Goal: Task Accomplishment & Management: Use online tool/utility

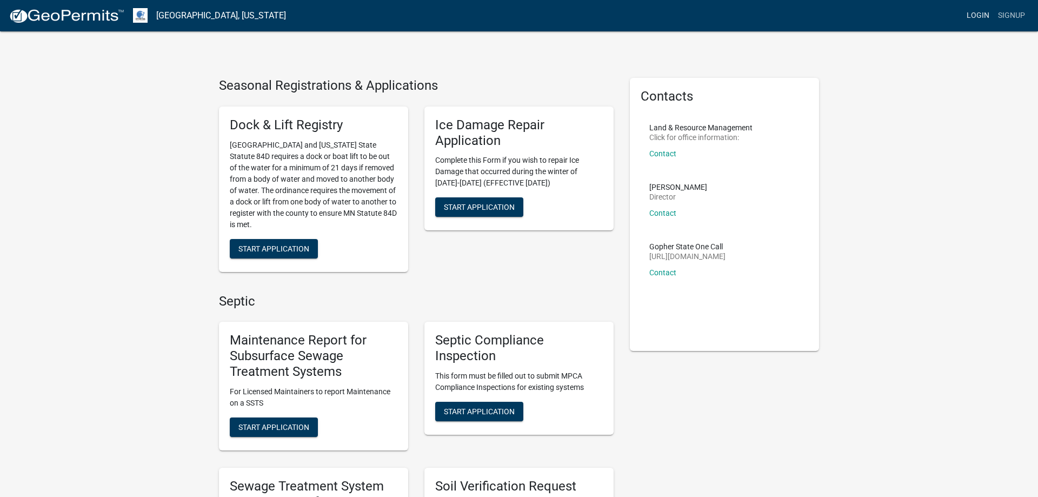
click at [975, 19] on link "Login" at bounding box center [977, 15] width 31 height 21
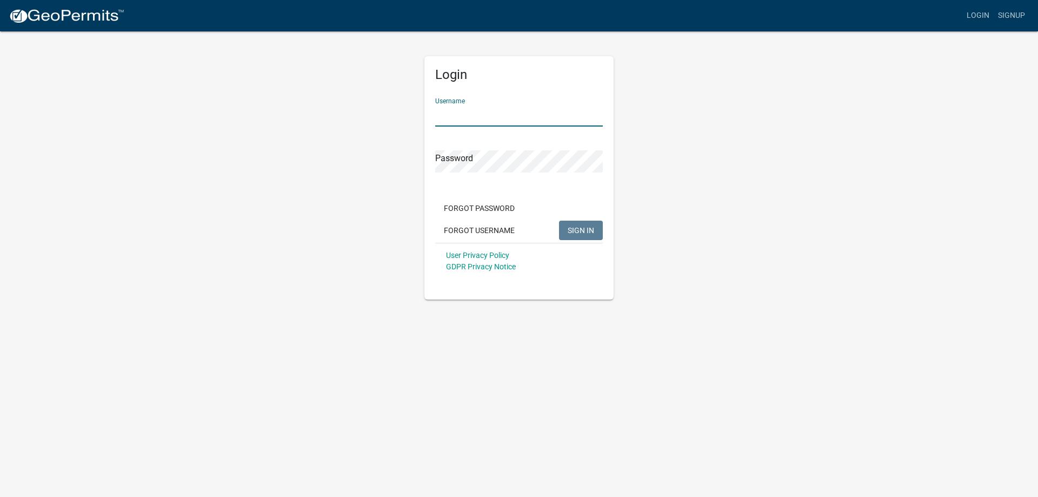
click at [487, 109] on input "Username" at bounding box center [519, 115] width 168 height 22
type input "MJevne"
click at [576, 236] on button "SIGN IN" at bounding box center [581, 230] width 44 height 19
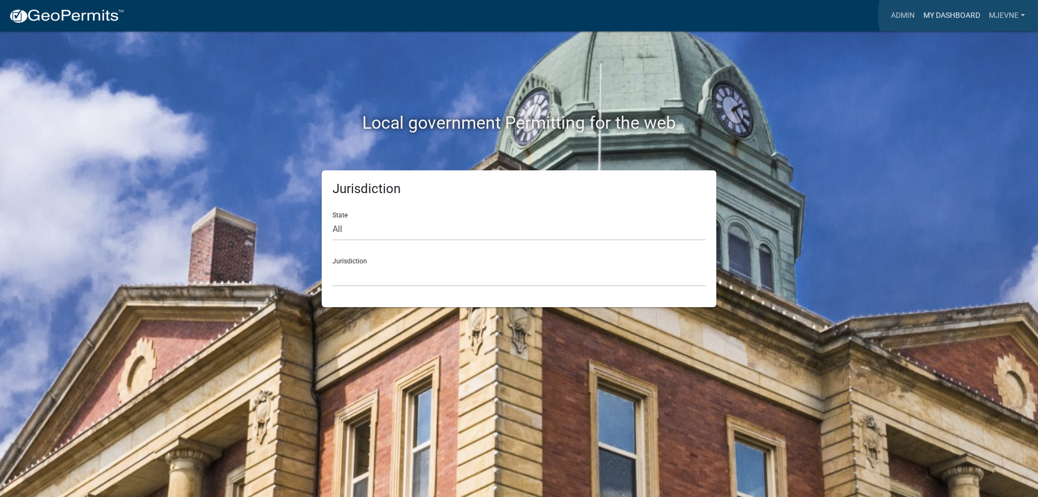
click at [960, 15] on link "My Dashboard" at bounding box center [951, 15] width 65 height 21
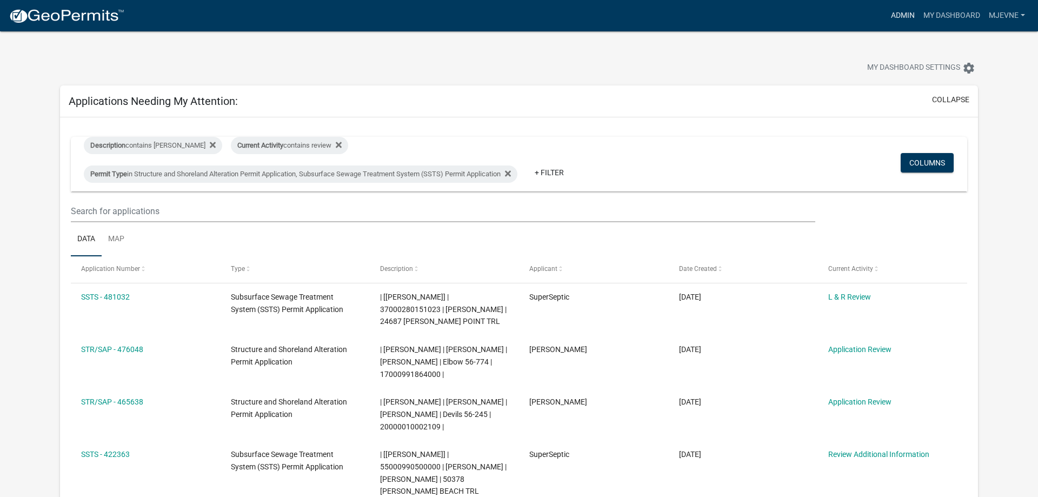
click at [900, 14] on link "Admin" at bounding box center [902, 15] width 32 height 21
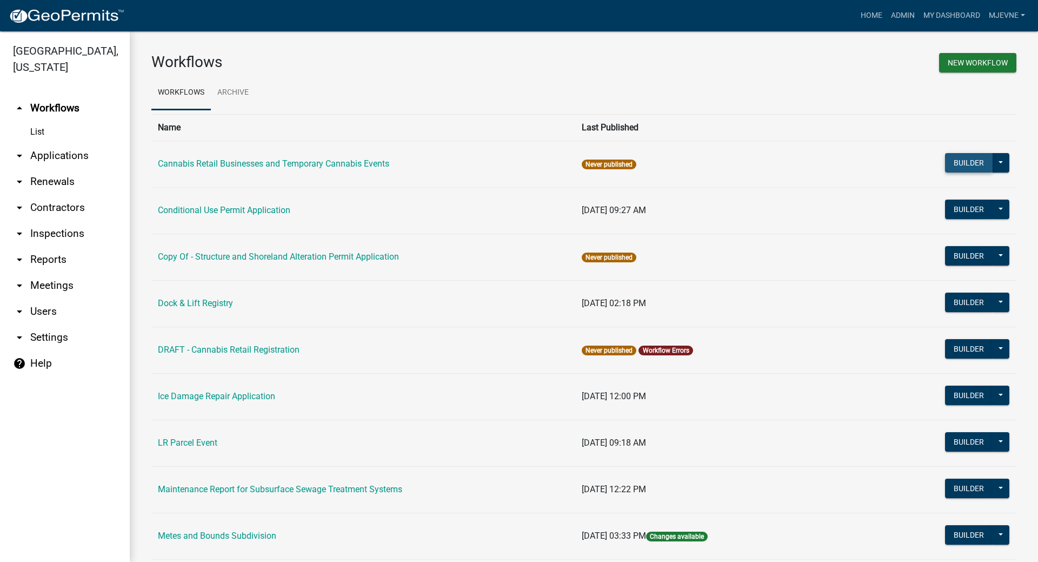
click at [962, 164] on button "Builder" at bounding box center [969, 162] width 48 height 19
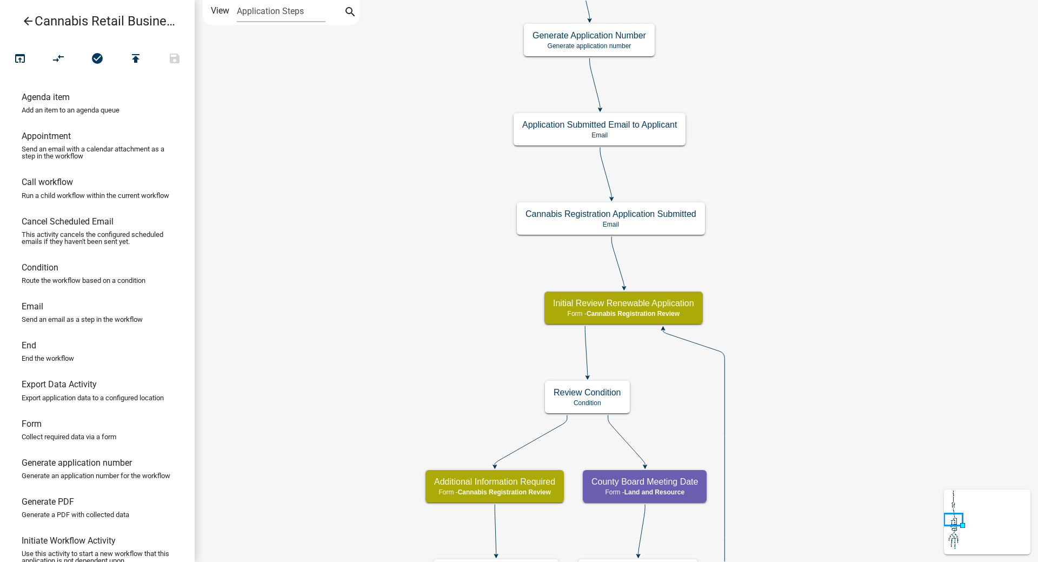
click at [352, 256] on div "start Start - Applicant Application Introduction Form - Applicant Parcel search…" at bounding box center [616, 281] width 843 height 562
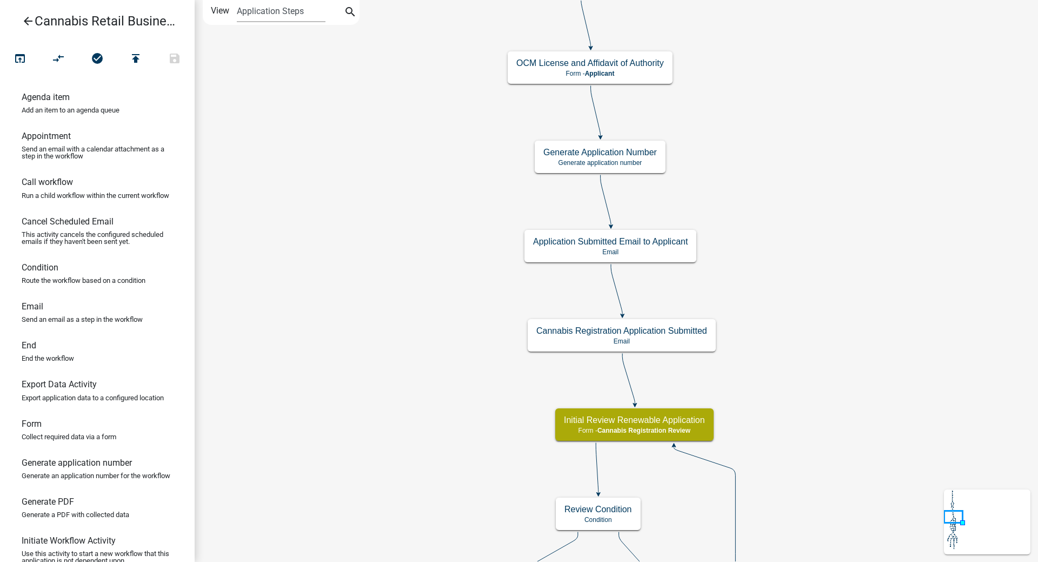
click at [431, 306] on div "start Start - Applicant Application Introduction Form - Applicant Parcel search…" at bounding box center [616, 281] width 843 height 562
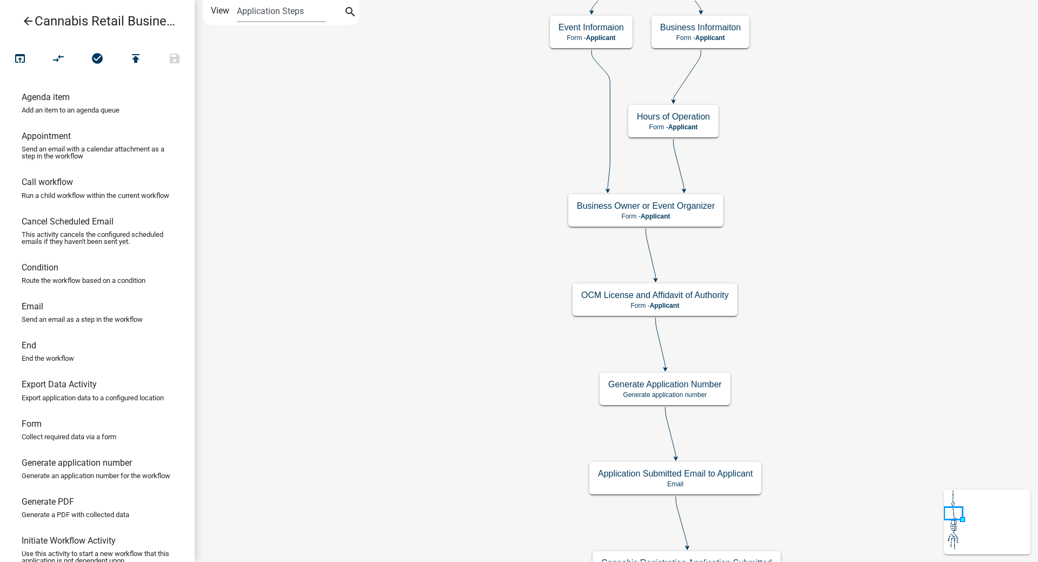
click at [454, 277] on div "start Start - Applicant Application Introduction Form - Applicant Parcel search…" at bounding box center [616, 281] width 843 height 562
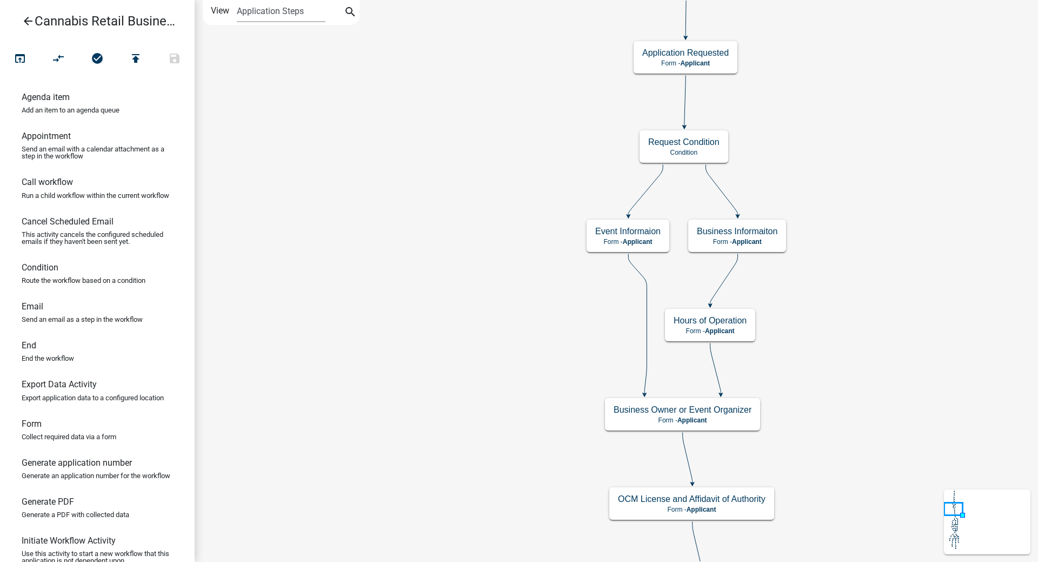
click at [450, 268] on div "start Start - Applicant Application Introduction Form - Applicant Parcel search…" at bounding box center [616, 281] width 843 height 562
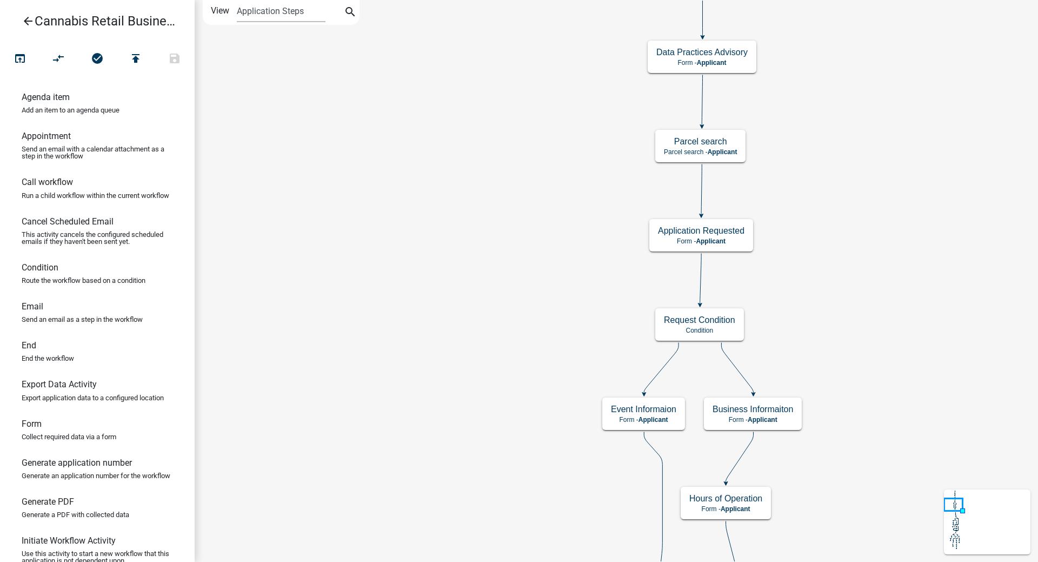
click at [451, 296] on div "start Start - Applicant Application Introduction Form - Applicant Parcel search…" at bounding box center [616, 281] width 843 height 562
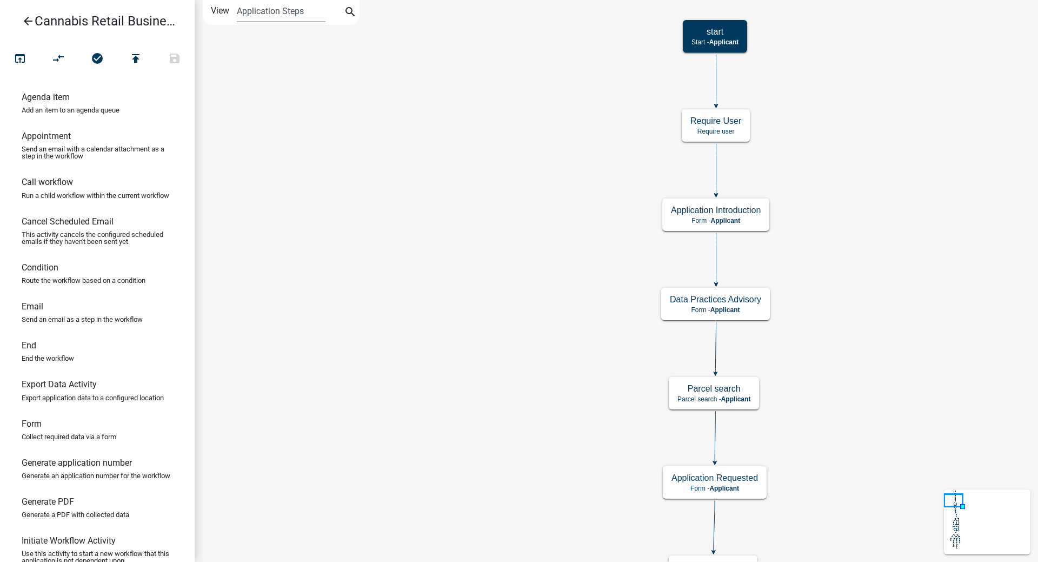
click at [458, 281] on div "start Start - Applicant Application Introduction Form - Applicant Parcel search…" at bounding box center [616, 281] width 843 height 562
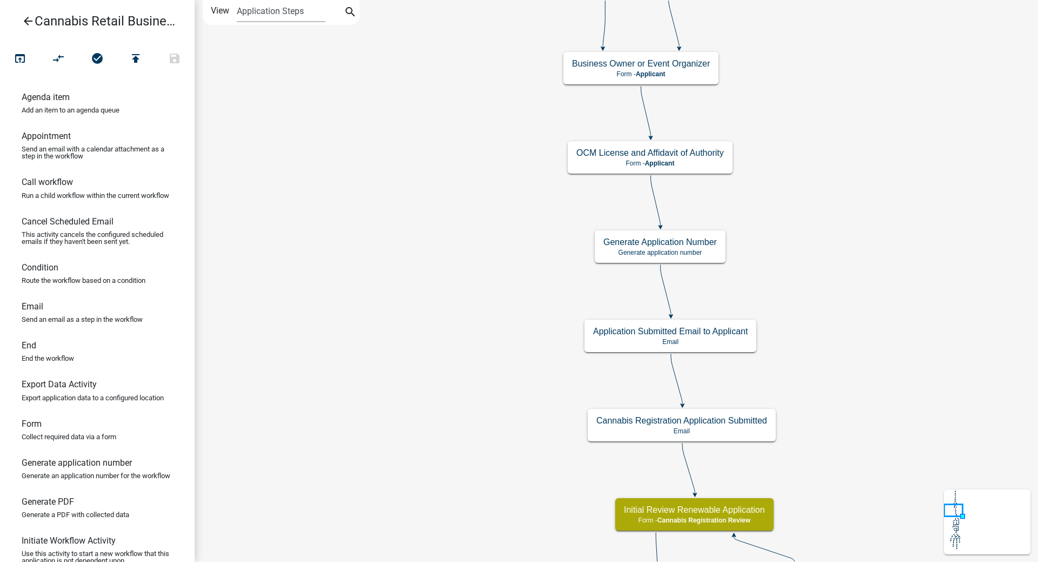
click at [417, 249] on div "start Start - Applicant Application Introduction Form - Applicant Parcel search…" at bounding box center [616, 281] width 843 height 562
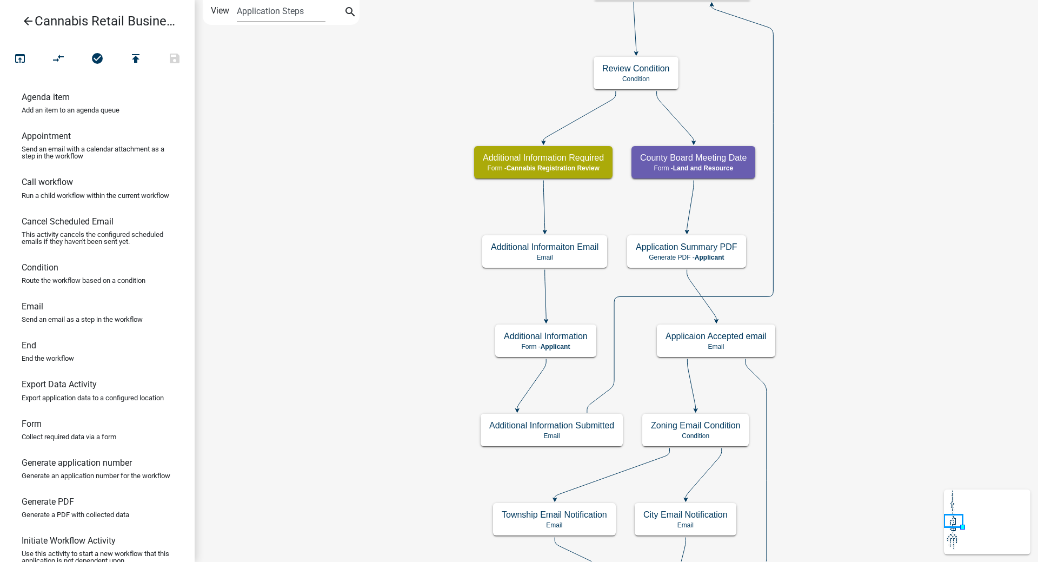
click at [361, 187] on div "start Start - Applicant Application Introduction Form - Applicant Parcel search…" at bounding box center [616, 281] width 843 height 562
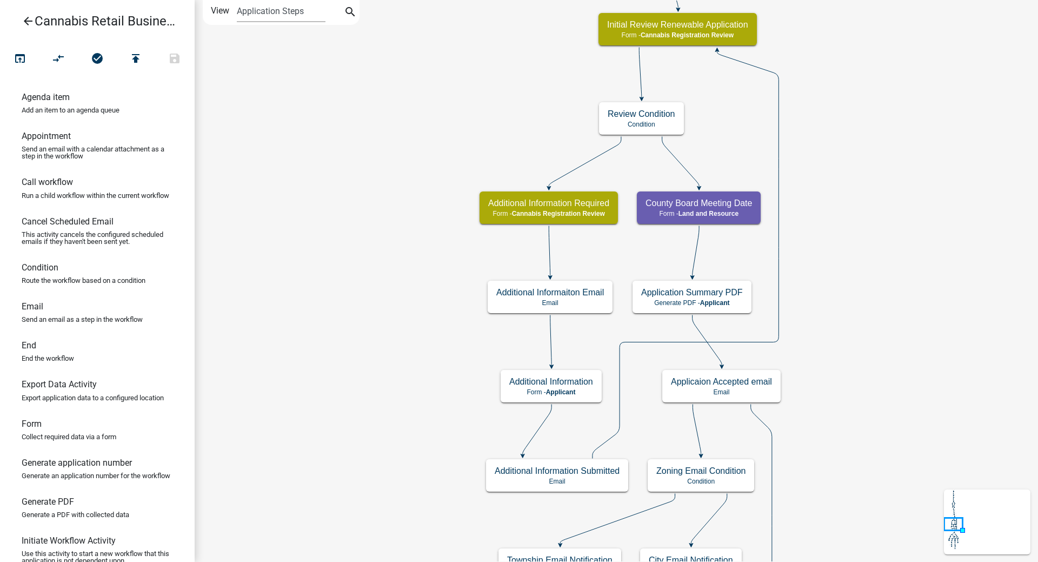
click at [373, 341] on div "start Start - Applicant Application Introduction Form - Applicant Parcel search…" at bounding box center [616, 281] width 843 height 562
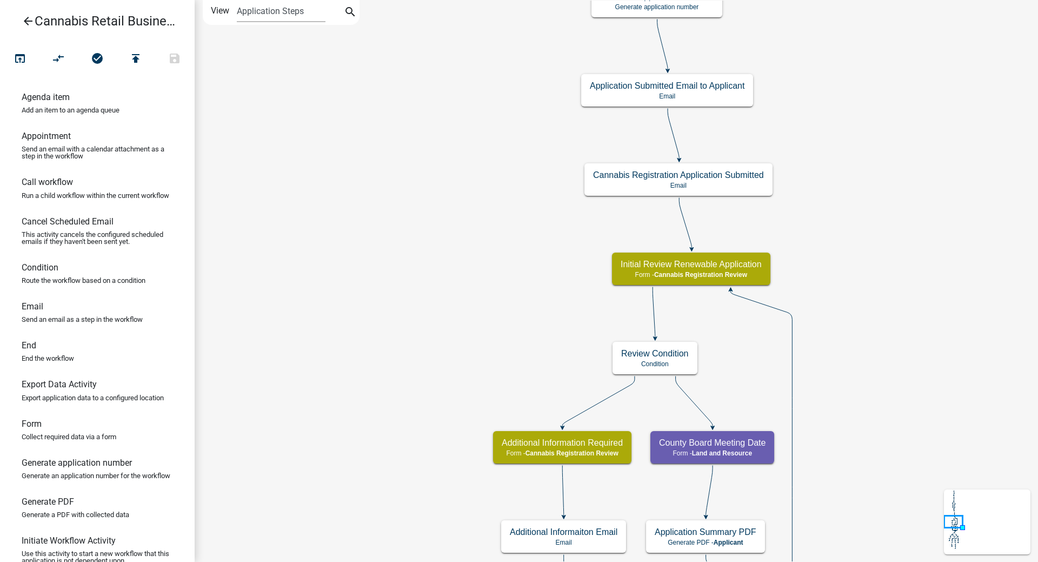
click at [404, 305] on div "start Start - Applicant Application Introduction Form - Applicant Parcel search…" at bounding box center [616, 281] width 843 height 562
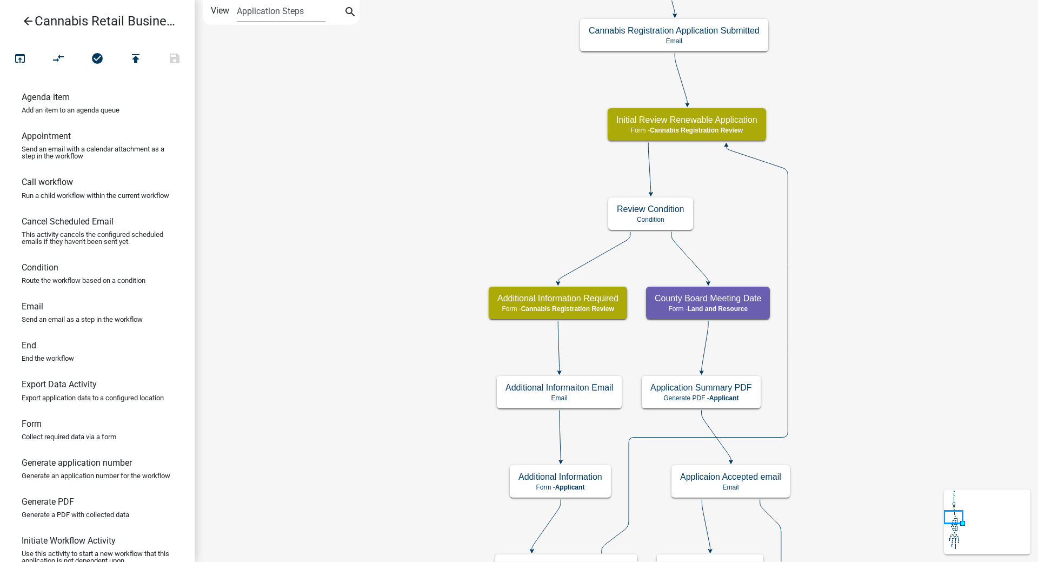
click at [397, 117] on div "start Start - Applicant Application Introduction Form - Applicant Parcel search…" at bounding box center [616, 281] width 843 height 562
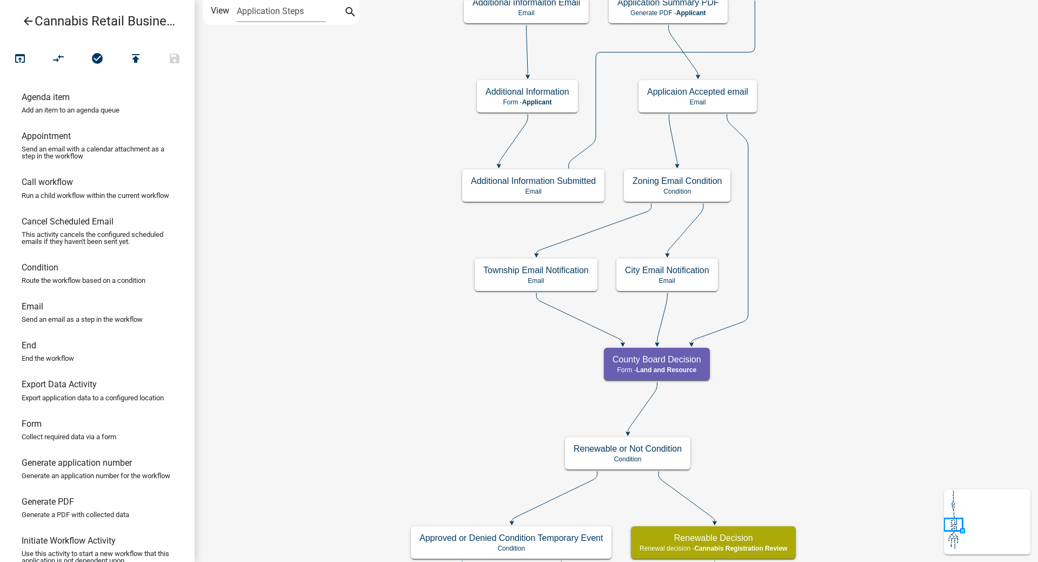
click at [334, 235] on div "start Start - Applicant Application Introduction Form - Applicant Parcel search…" at bounding box center [616, 281] width 843 height 562
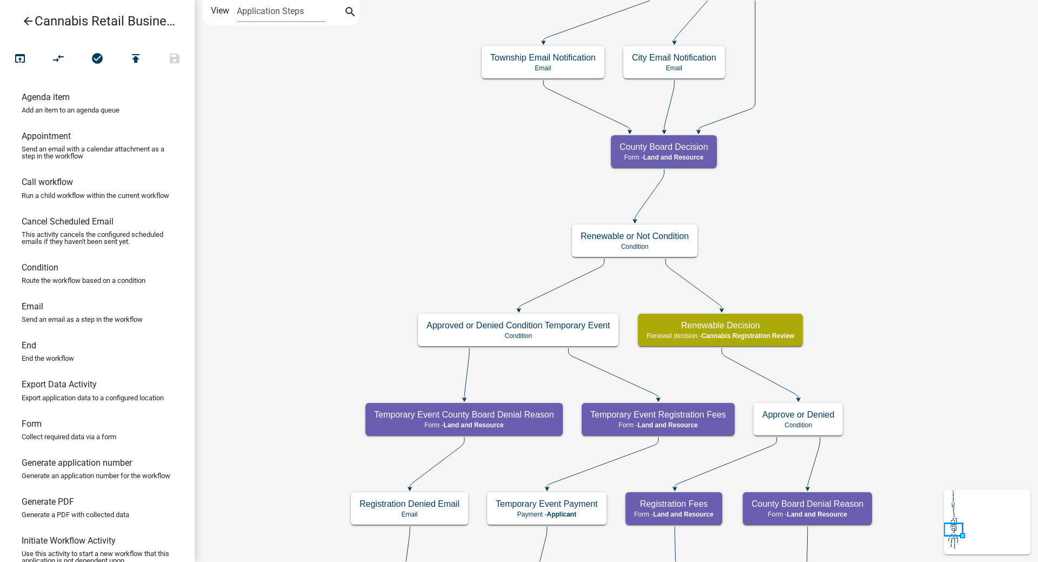
click at [334, 236] on div "start Start - Applicant Application Introduction Form - Applicant Parcel search…" at bounding box center [616, 281] width 843 height 562
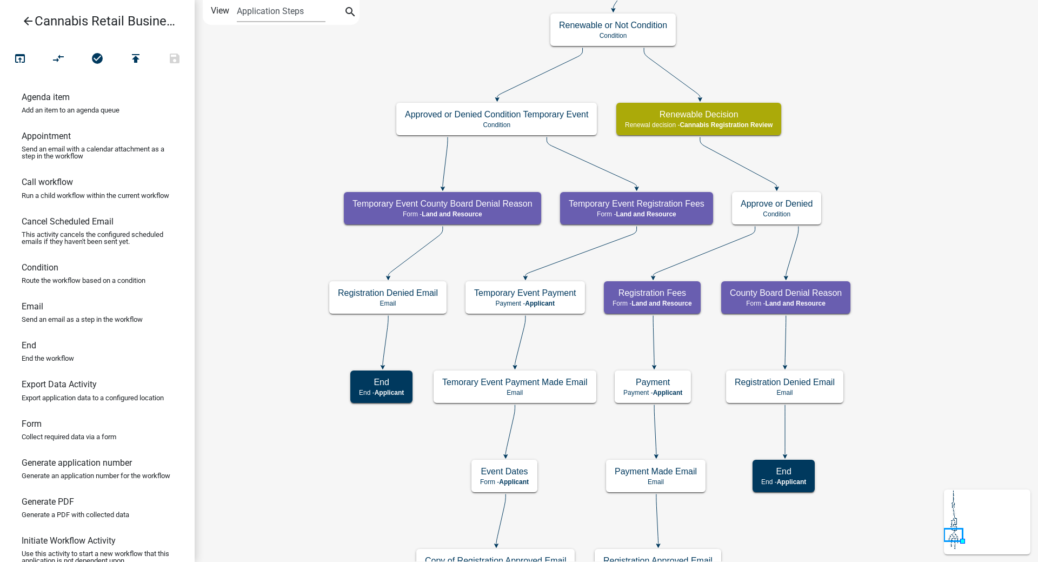
click at [309, 52] on div "start Start - Applicant Application Introduction Form - Applicant Parcel search…" at bounding box center [616, 281] width 843 height 562
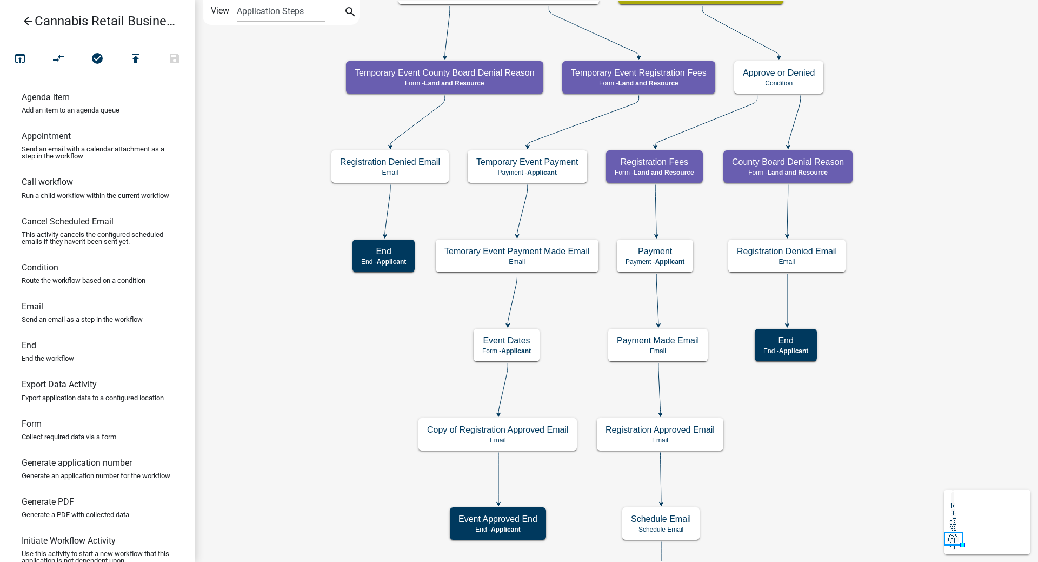
click at [257, 196] on div "start Start - Applicant Application Introduction Form - Applicant Parcel search…" at bounding box center [616, 281] width 843 height 562
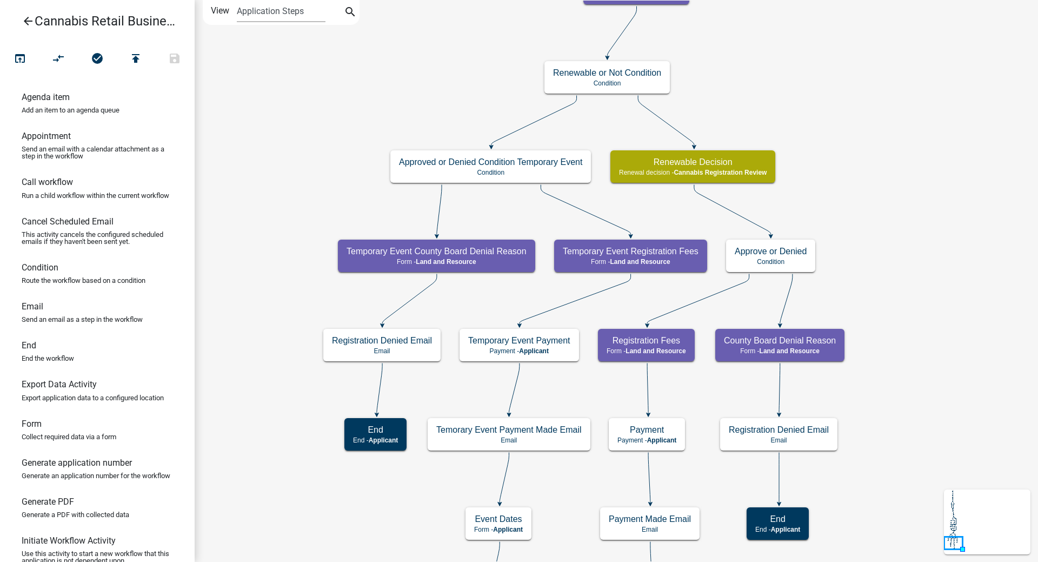
click at [289, 376] on div "start Start - Applicant Application Introduction Form - Applicant Parcel search…" at bounding box center [616, 281] width 843 height 562
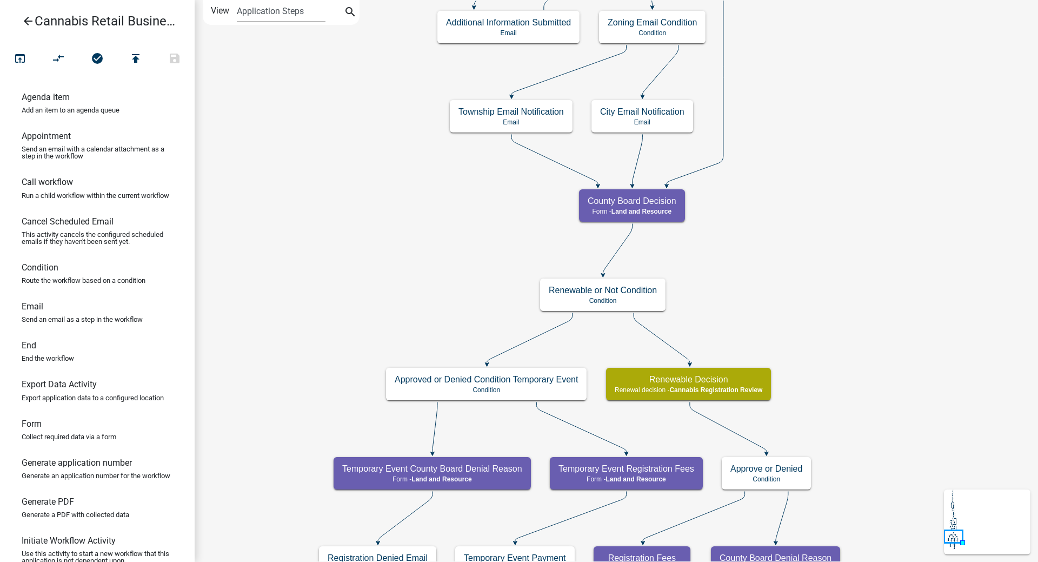
click at [361, 224] on div "start Start - Applicant Application Introduction Form - Applicant Parcel search…" at bounding box center [616, 281] width 843 height 562
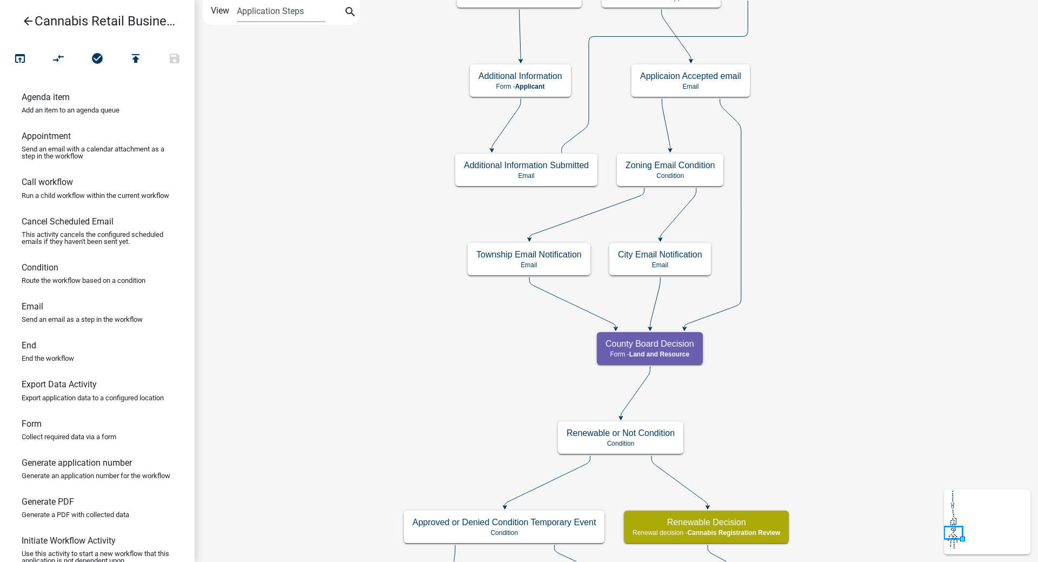
click at [388, 210] on div "start Start - Applicant Application Introduction Form - Applicant Parcel search…" at bounding box center [616, 281] width 843 height 562
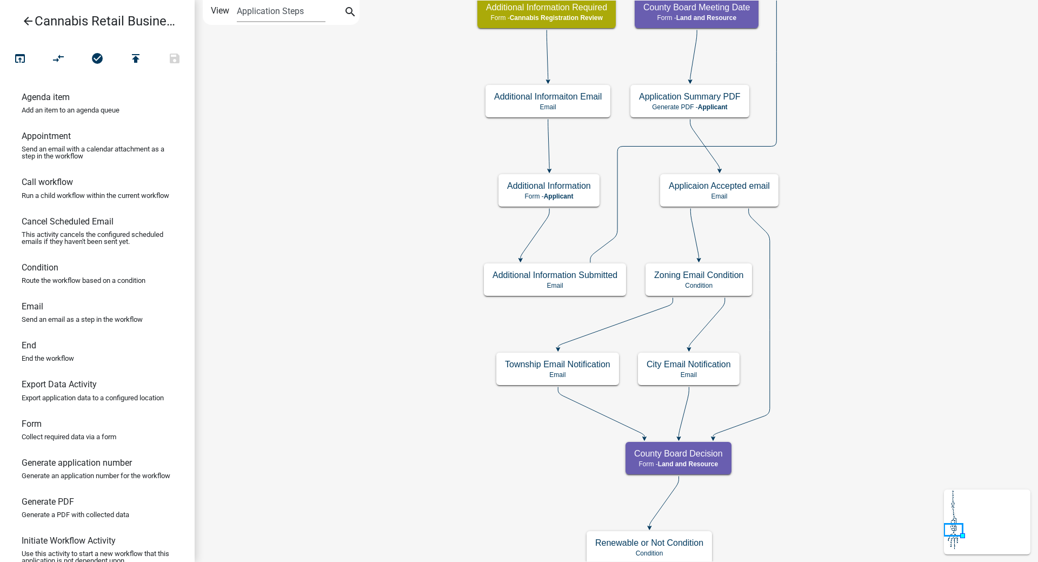
click at [406, 210] on div "start Start - Applicant Application Introduction Form - Applicant Parcel search…" at bounding box center [616, 281] width 843 height 562
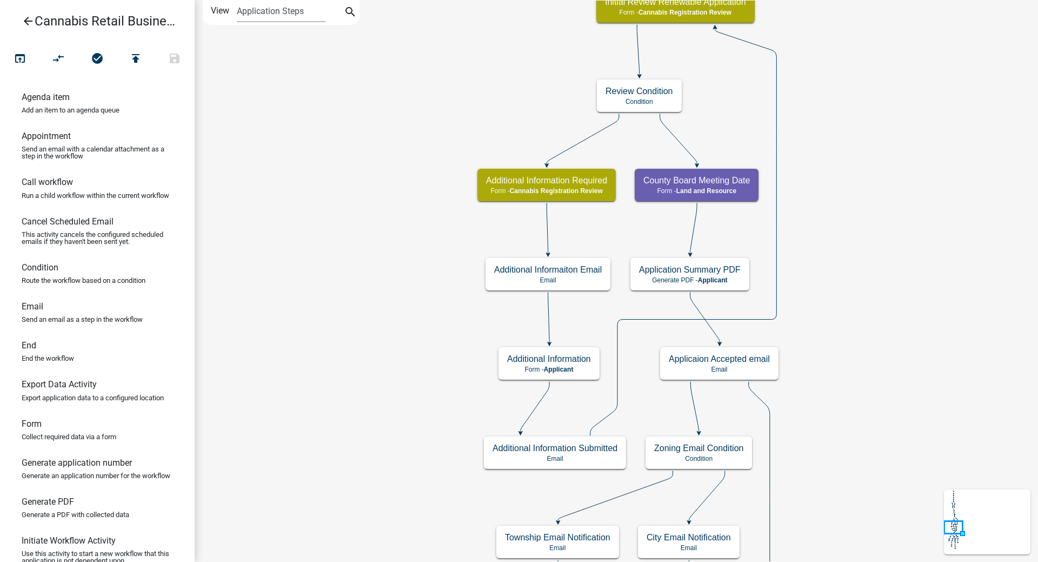
click at [369, 385] on div "start Start - Applicant Application Introduction Form - Applicant Parcel search…" at bounding box center [616, 281] width 843 height 562
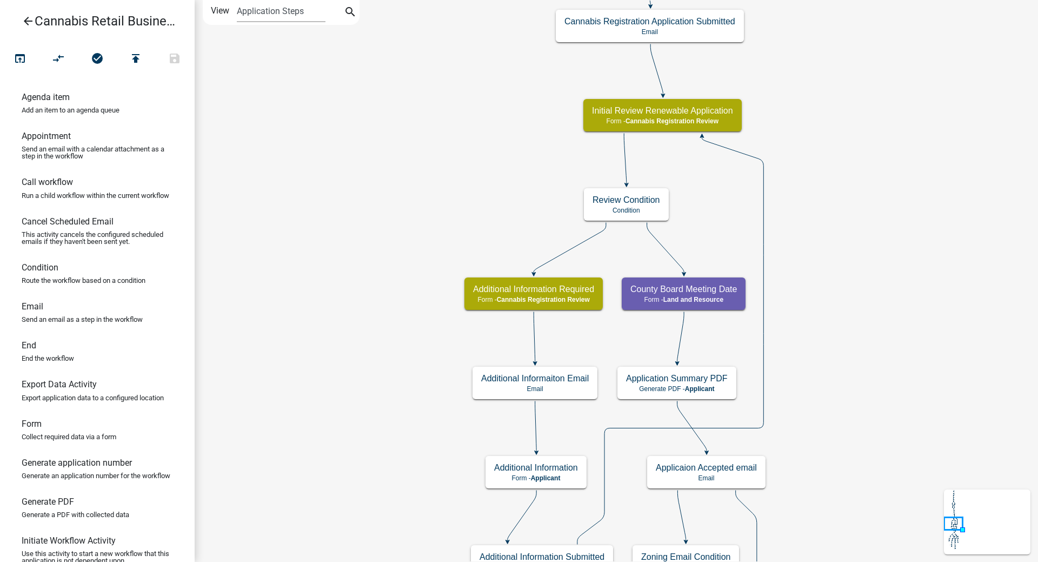
click at [380, 249] on div "start Start - Applicant Application Introduction Form - Applicant Parcel search…" at bounding box center [616, 281] width 843 height 562
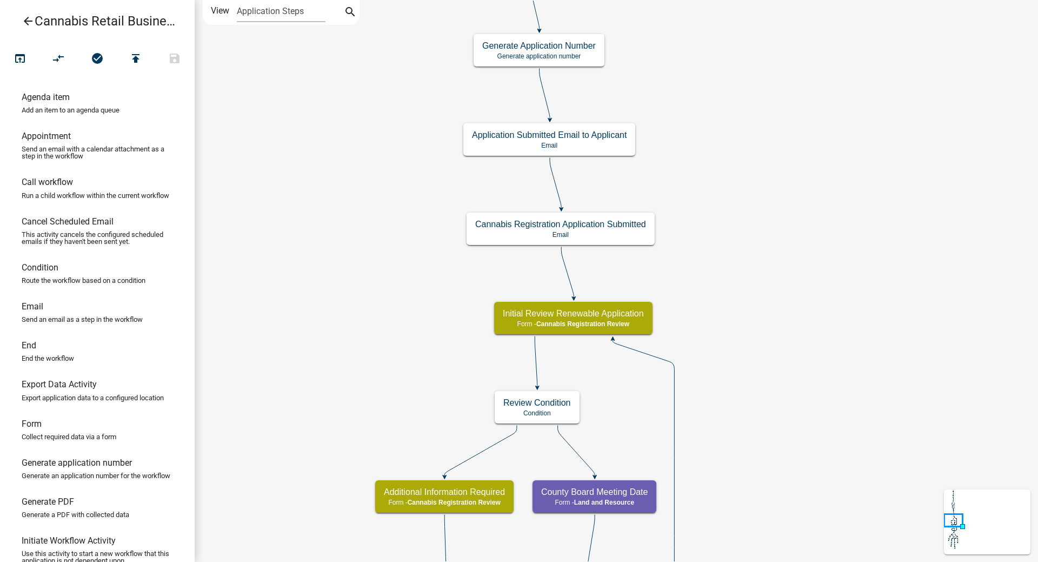
click at [408, 296] on div "start Start - Applicant Application Introduction Form - Applicant Parcel search…" at bounding box center [616, 281] width 843 height 562
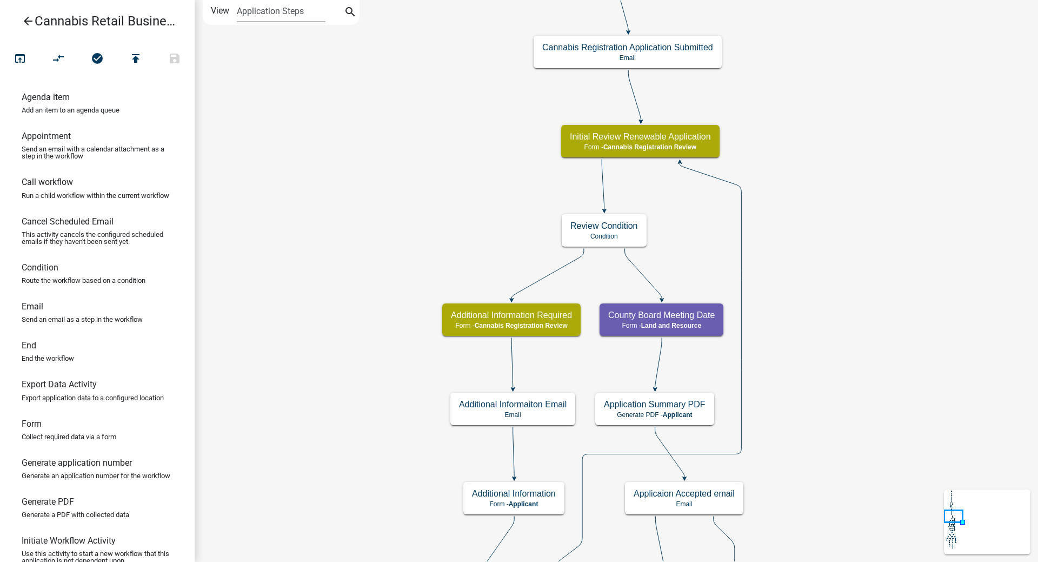
click at [458, 177] on div "start Start - Applicant Application Introduction Form - Applicant Parcel search…" at bounding box center [616, 281] width 843 height 562
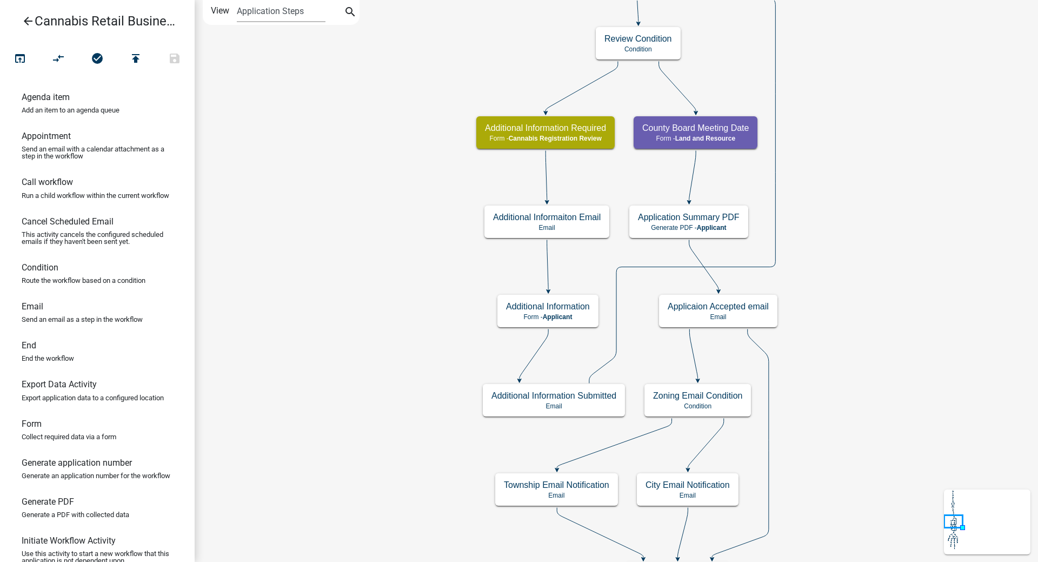
click at [392, 241] on div "start Start - Applicant Application Introduction Form - Applicant Parcel search…" at bounding box center [616, 281] width 843 height 562
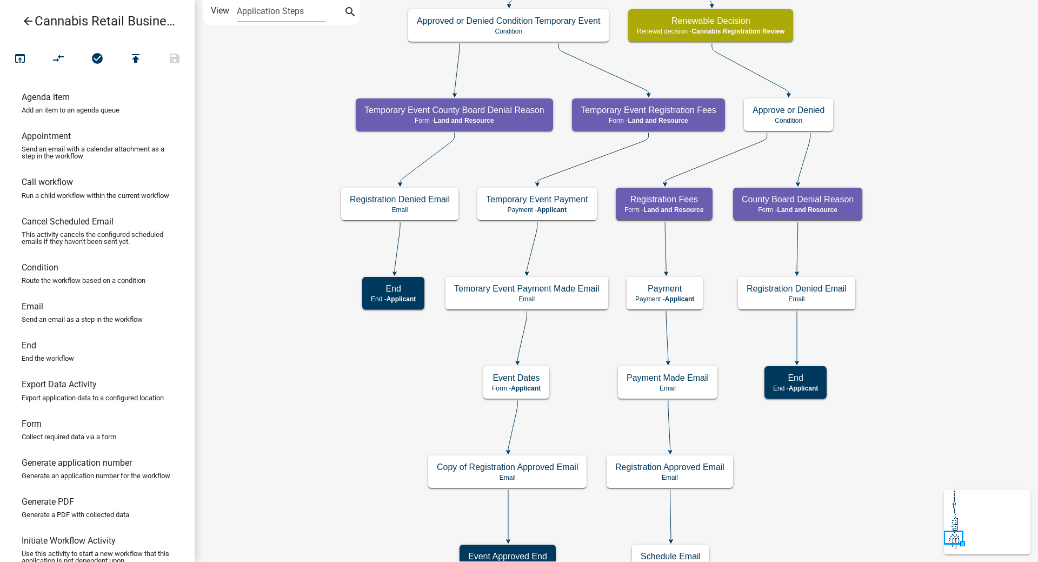
click at [292, 168] on div "start Start - Applicant Application Introduction Form - Applicant Parcel search…" at bounding box center [616, 281] width 843 height 562
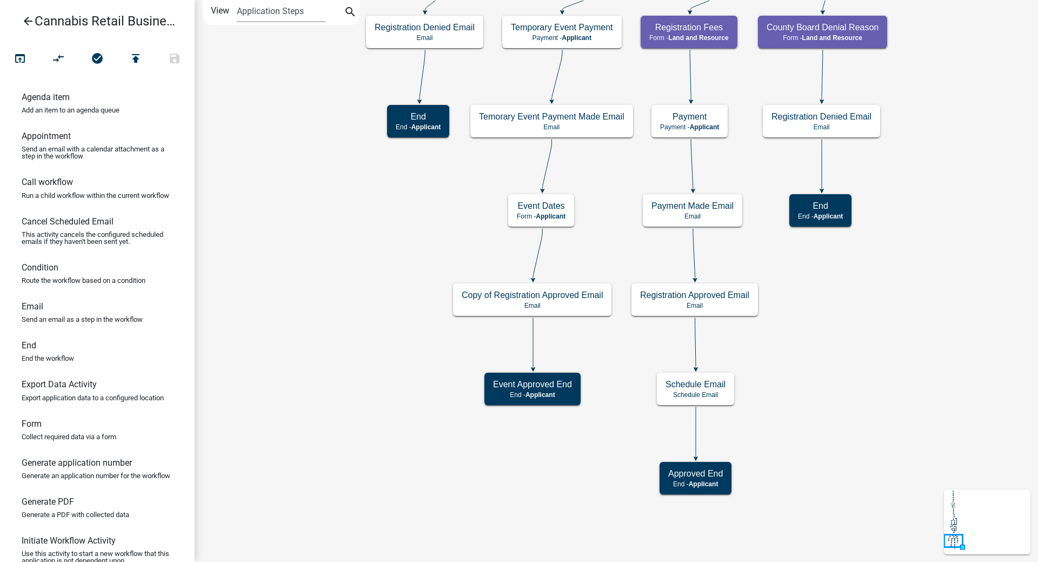
click at [297, 275] on div "start Start - Applicant Application Introduction Form - Applicant Parcel search…" at bounding box center [616, 281] width 843 height 562
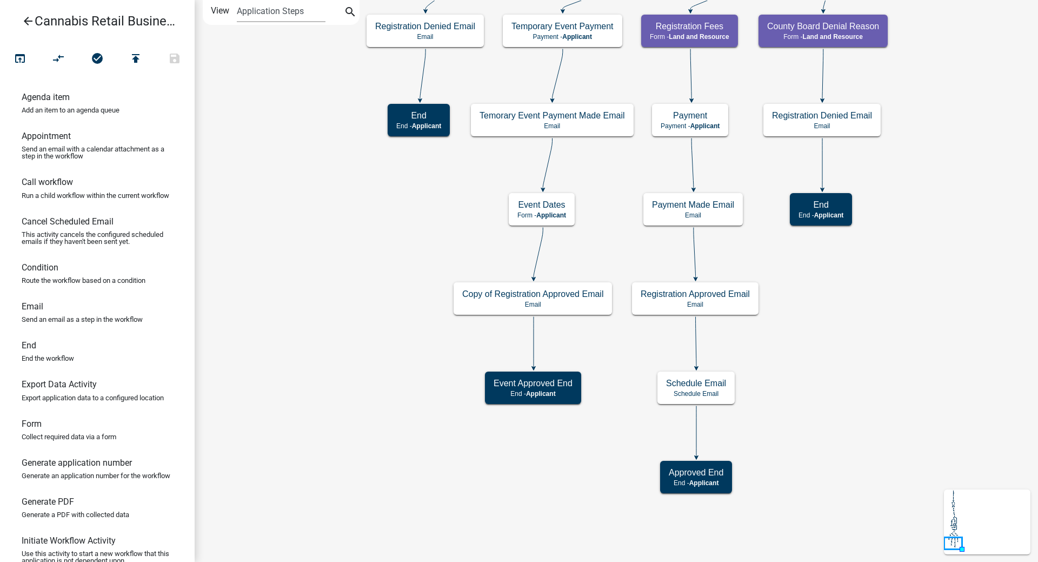
click at [297, 275] on icon "start Start - Applicant Application Introduction Form - Applicant Parcel search…" at bounding box center [616, 281] width 842 height 561
click at [279, 58] on icon "start Start - Applicant Application Introduction Form - Applicant Parcel search…" at bounding box center [616, 281] width 842 height 561
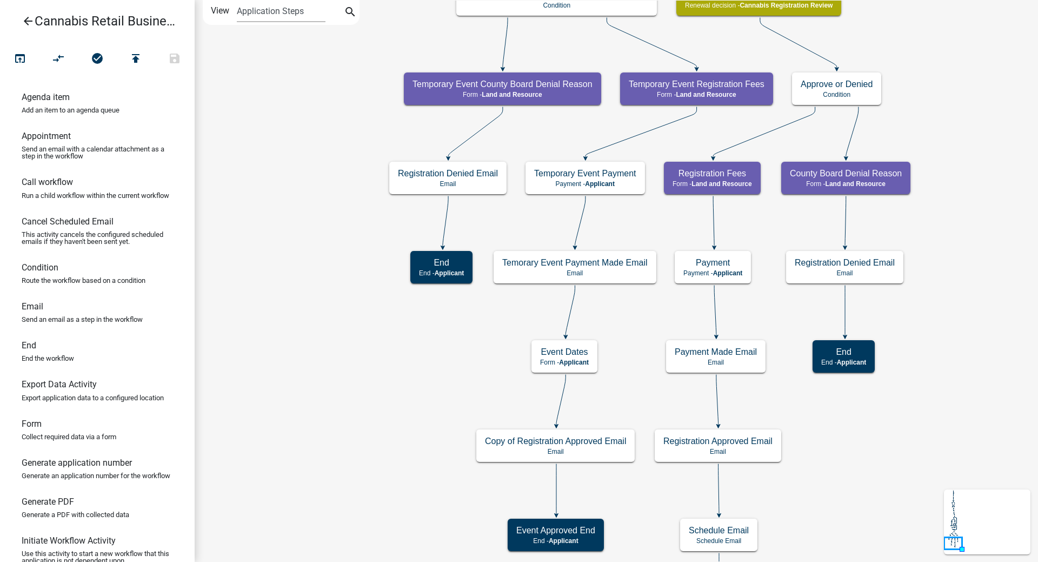
click at [308, 243] on div "start Start - Applicant Application Introduction Form - Applicant Parcel search…" at bounding box center [616, 281] width 843 height 562
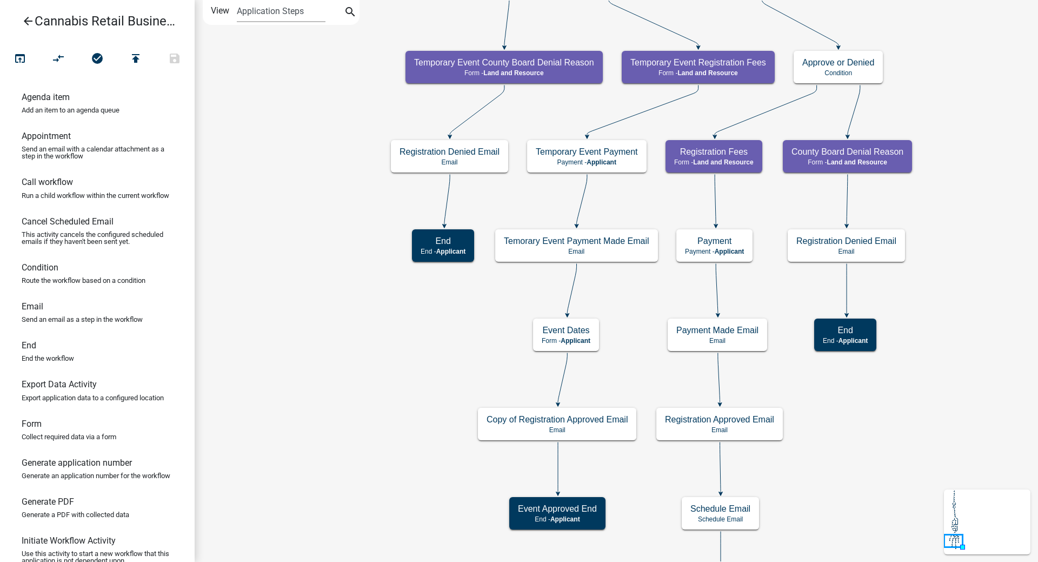
click at [318, 274] on div "start Start - Applicant Application Introduction Form - Applicant Parcel search…" at bounding box center [616, 281] width 843 height 562
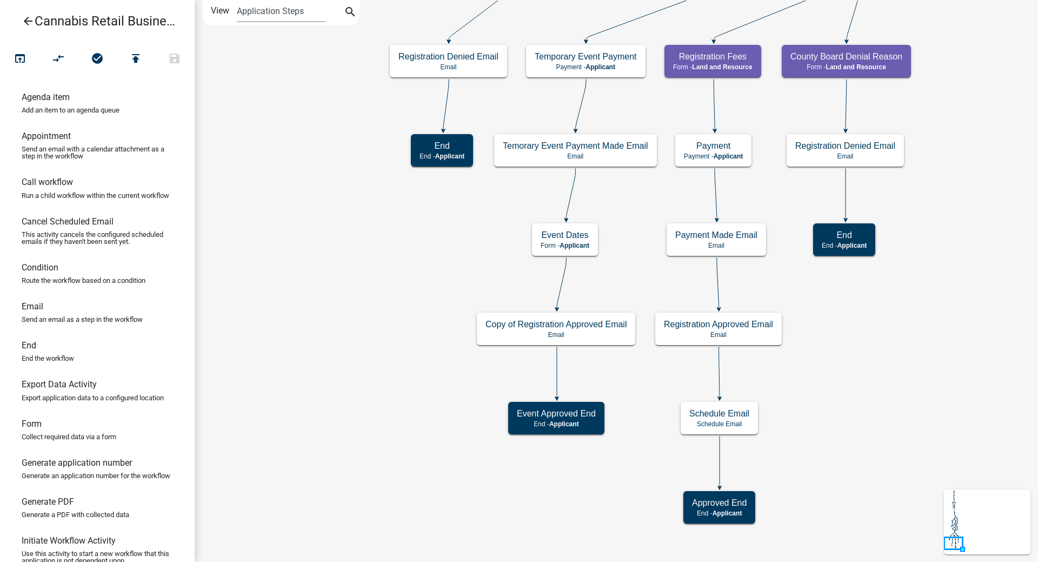
click at [255, 58] on icon "start Start - Applicant Application Introduction Form - Applicant Parcel search…" at bounding box center [616, 281] width 842 height 561
click at [319, 118] on icon "start Start - Applicant Application Introduction Form - Applicant Parcel search…" at bounding box center [616, 281] width 842 height 561
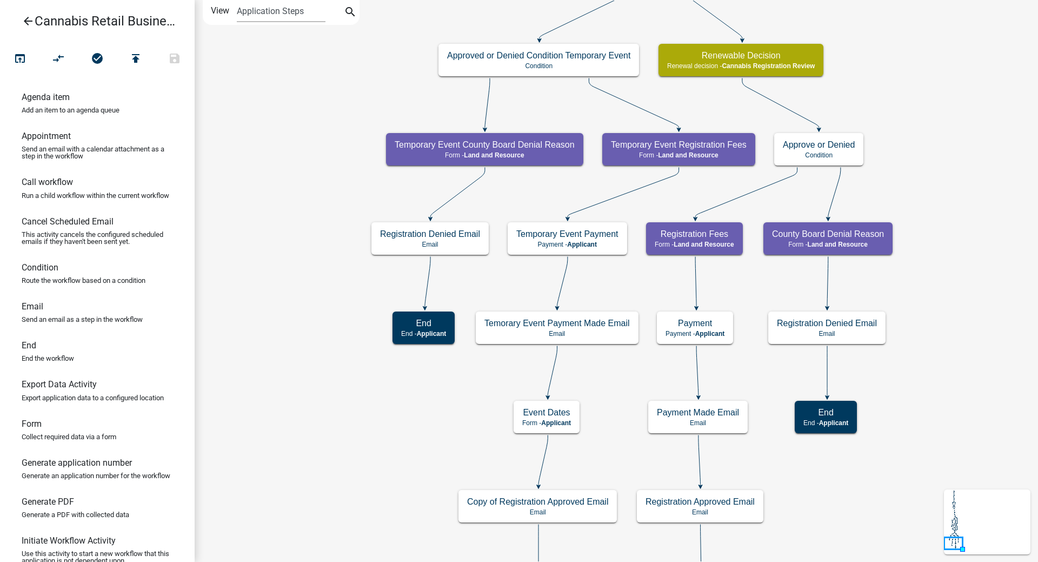
click at [301, 296] on div "start Start - Applicant Application Introduction Form - Applicant Parcel search…" at bounding box center [616, 281] width 843 height 562
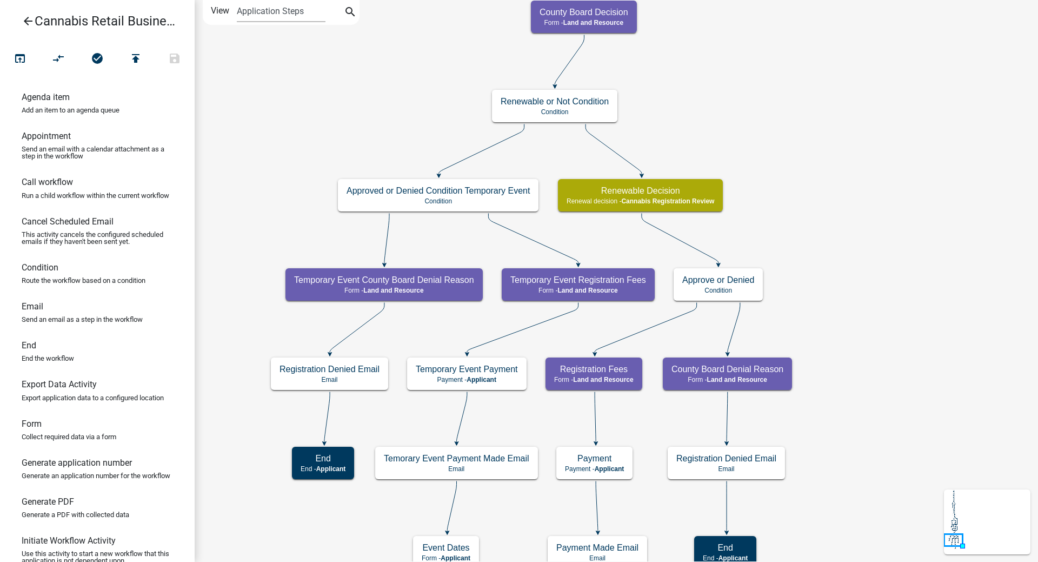
click at [837, 202] on div "start Start - Applicant Application Introduction Form - Applicant Parcel search…" at bounding box center [616, 281] width 843 height 562
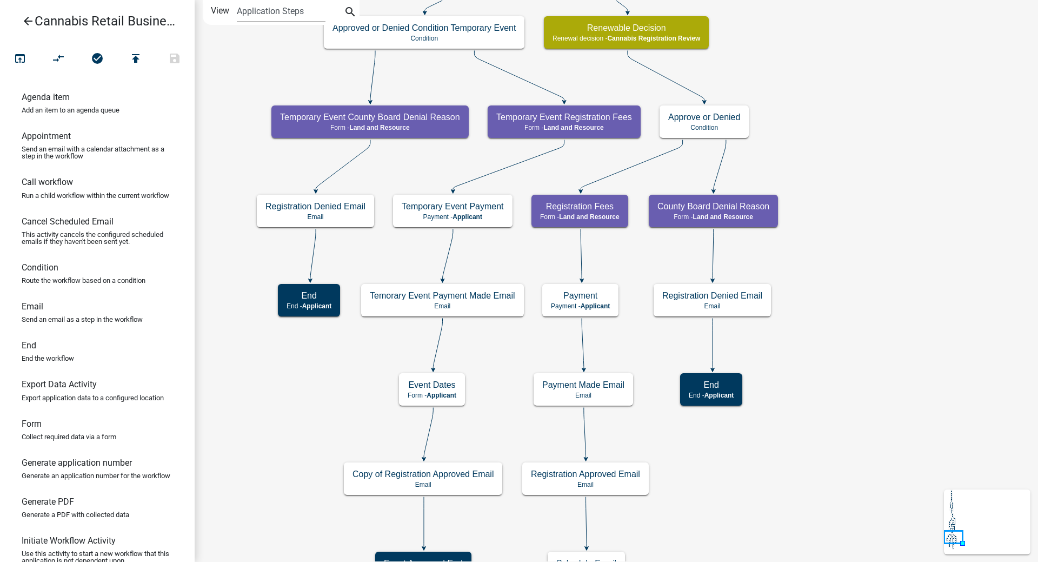
click at [840, 264] on div "start Start - Applicant Application Introduction Form - Applicant Parcel search…" at bounding box center [616, 281] width 843 height 562
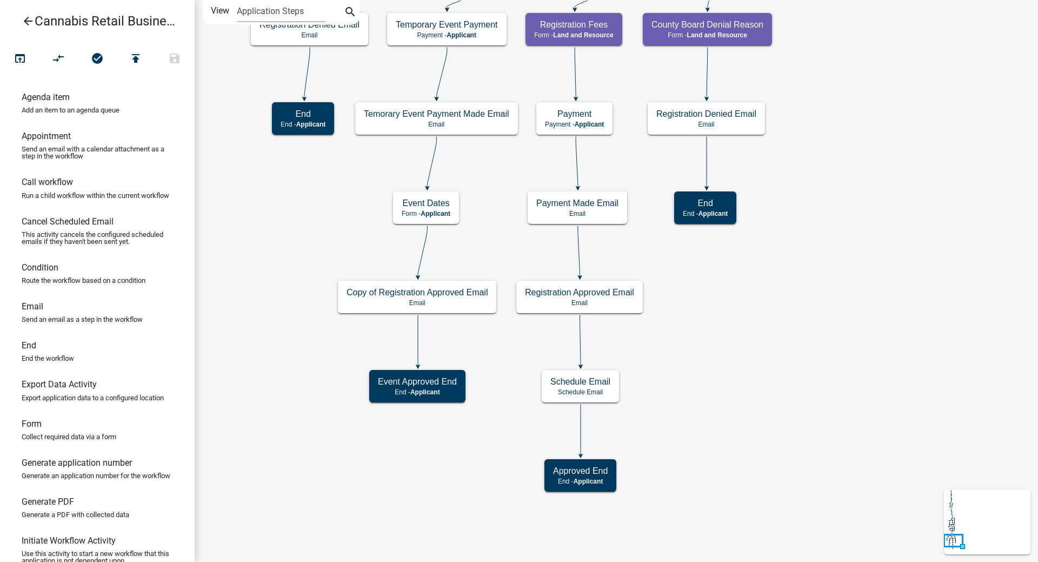
click at [844, 277] on div "start Start - Applicant Application Introduction Form - Applicant Parcel search…" at bounding box center [616, 281] width 843 height 562
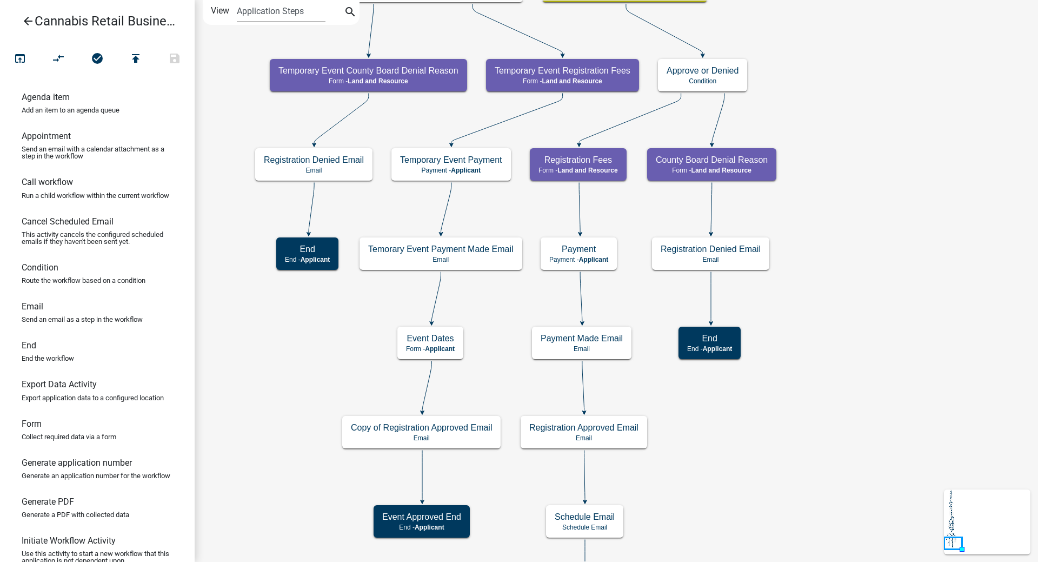
click at [881, 257] on div "start Start - Applicant Application Introduction Form - Applicant Parcel search…" at bounding box center [616, 281] width 843 height 562
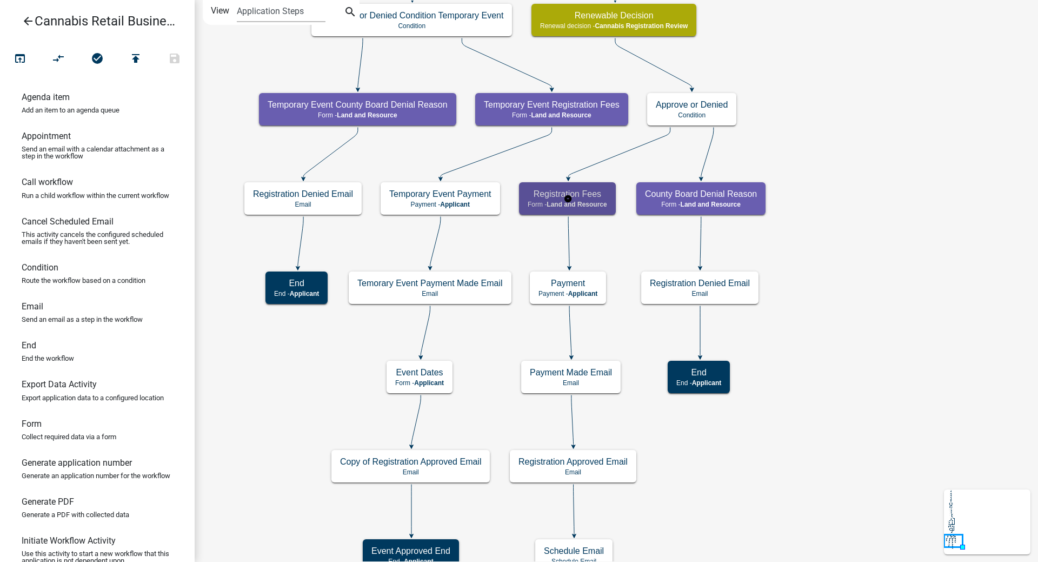
click at [594, 204] on g "Registration Fees Form - Land and Resource" at bounding box center [568, 197] width 98 height 31
click at [594, 204] on span "Land and Resource" at bounding box center [576, 205] width 60 height 8
select select "8480AF63-7AD4-4446-8EB2-87DCCDEB9E57"
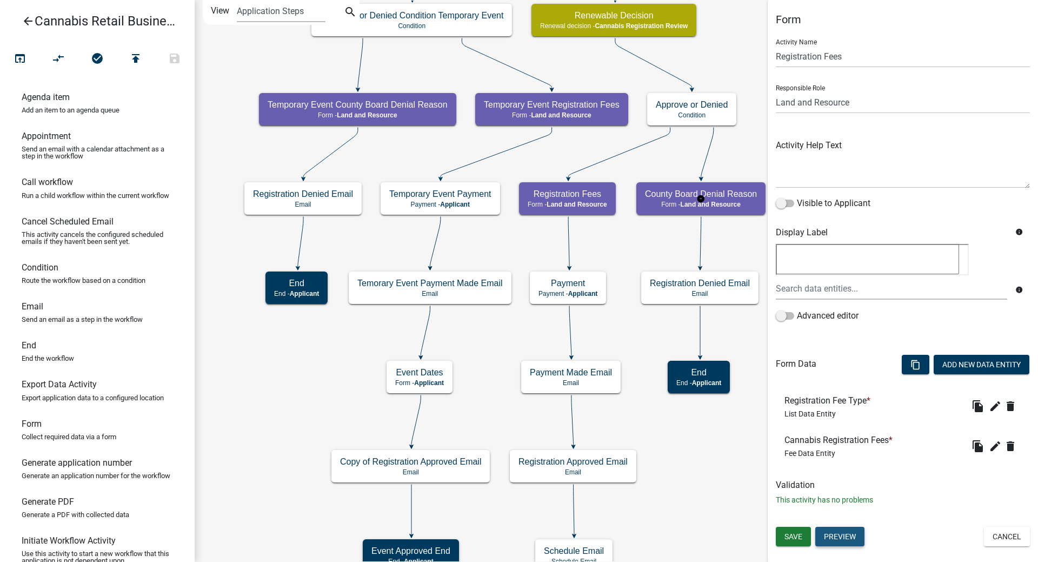
click at [835, 496] on button "Preview" at bounding box center [839, 535] width 49 height 19
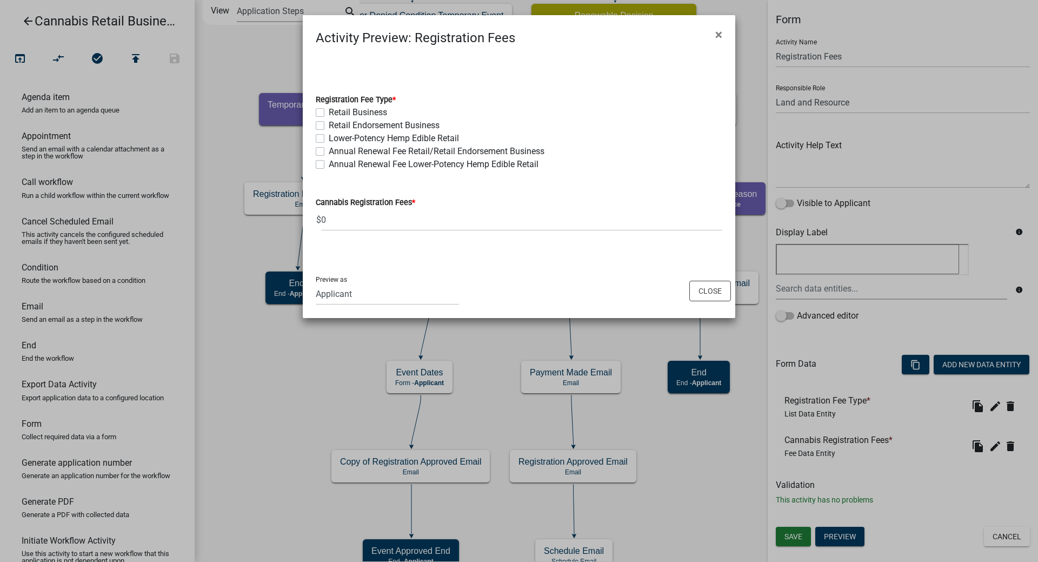
drag, startPoint x: 835, startPoint y: 535, endPoint x: 691, endPoint y: 402, distance: 195.8
click at [691, 402] on ngb-modal-window "Activity Preview : Registration Fees × Registration Fee Type * Retail Business …" at bounding box center [519, 281] width 1038 height 562
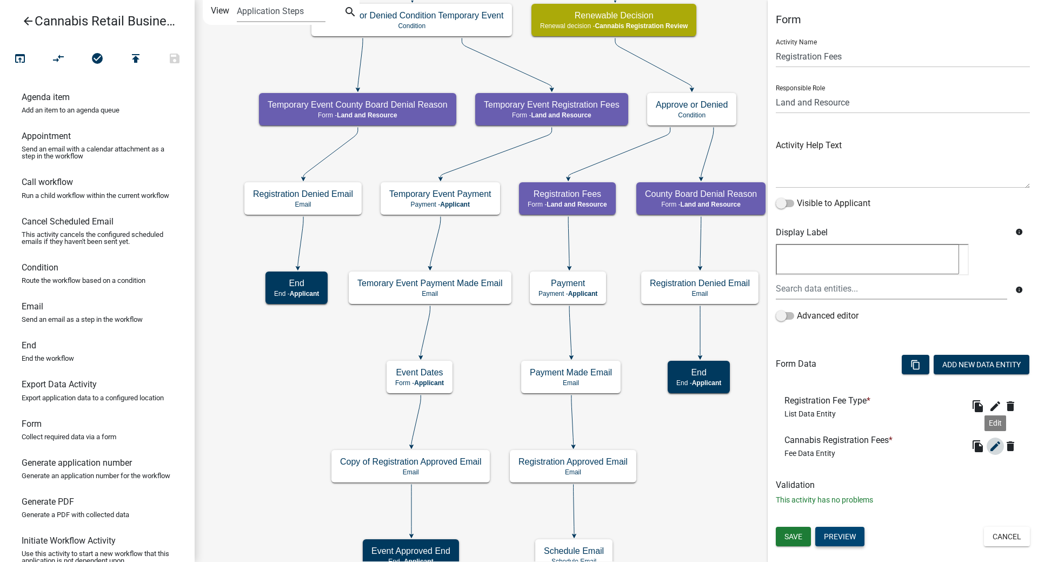
click at [997, 439] on icon "edit" at bounding box center [995, 445] width 13 height 13
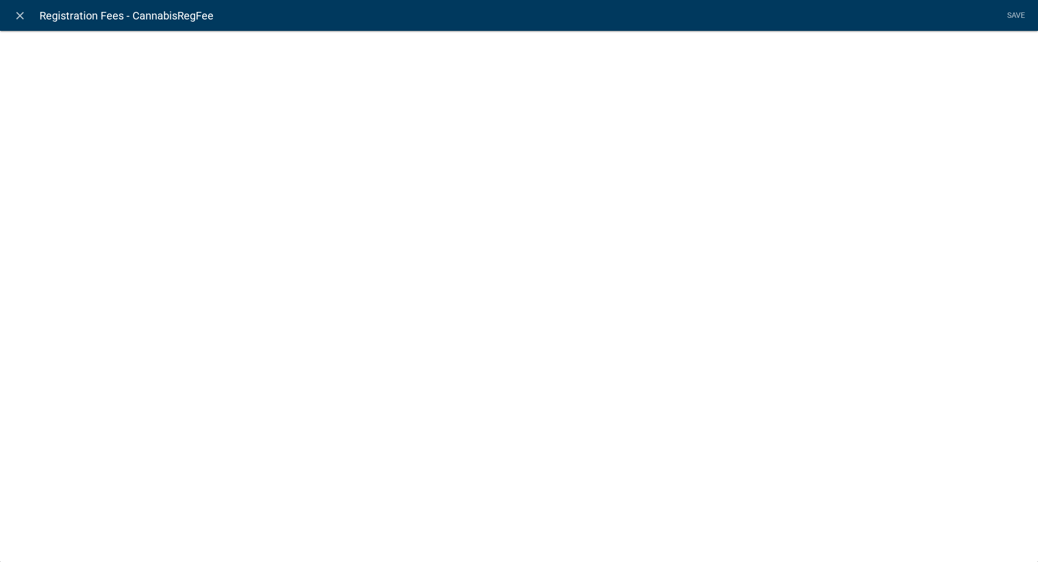
select select "fee"
select select "RegistrationFeeType"
select select "11e26cd2-8698-4e53-aa9f-30099031bab8"
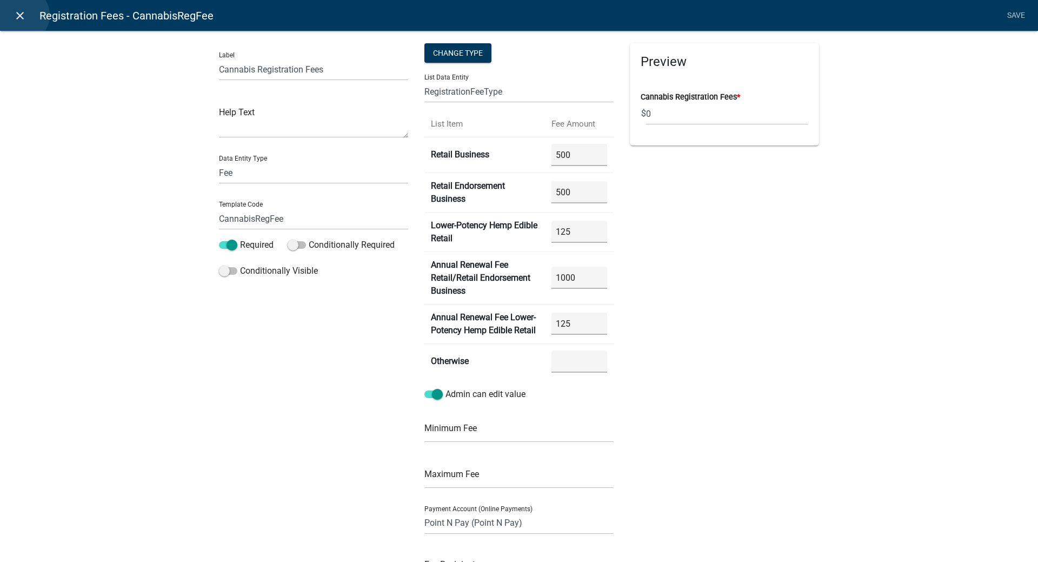
click at [22, 15] on icon "close" at bounding box center [20, 15] width 13 height 13
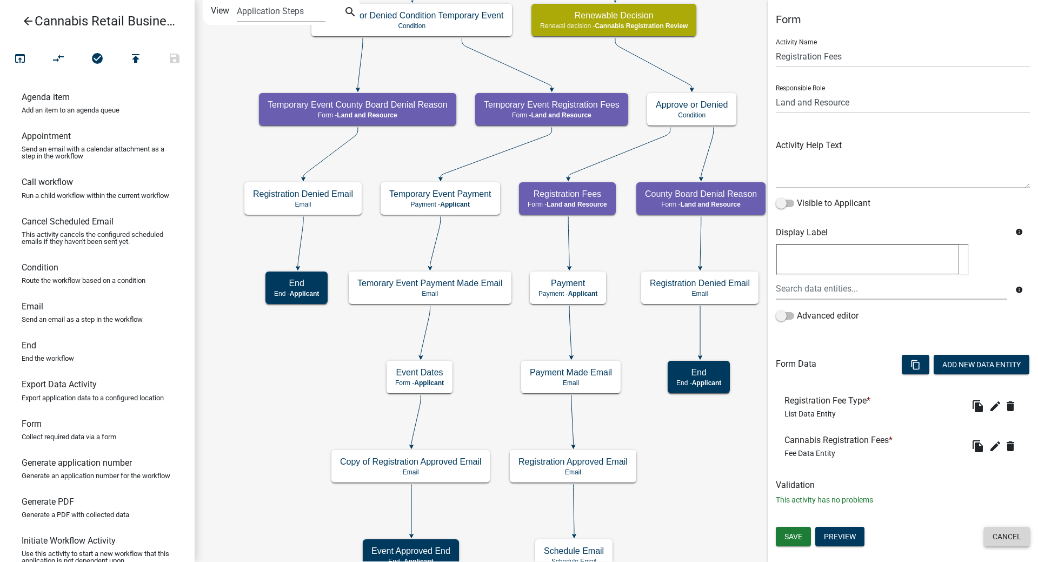
click at [1010, 496] on button "Cancel" at bounding box center [1007, 535] width 46 height 19
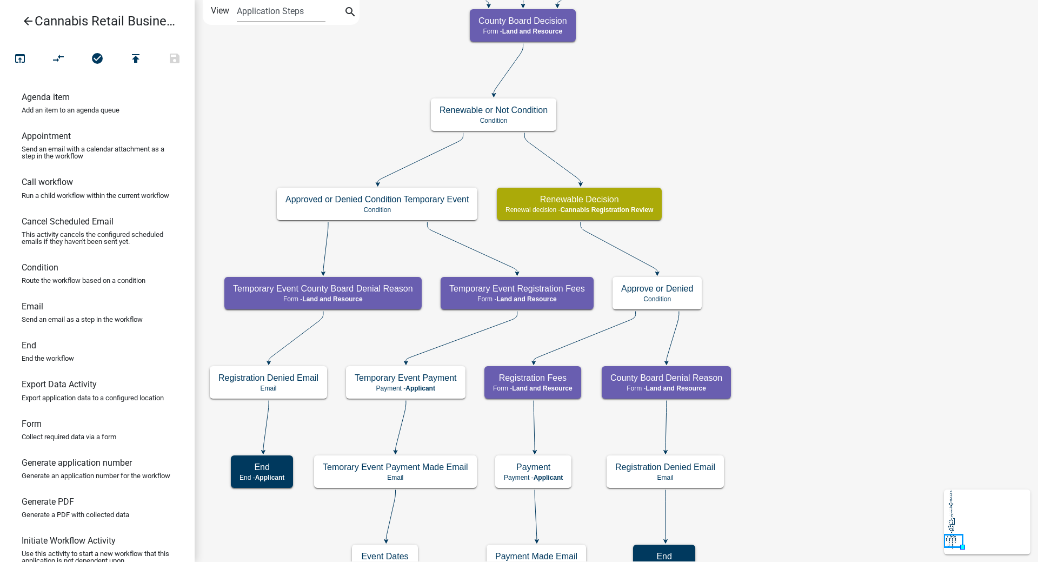
click at [786, 242] on div "start Start - Applicant Application Introduction Form - Applicant Parcel search…" at bounding box center [616, 281] width 843 height 562
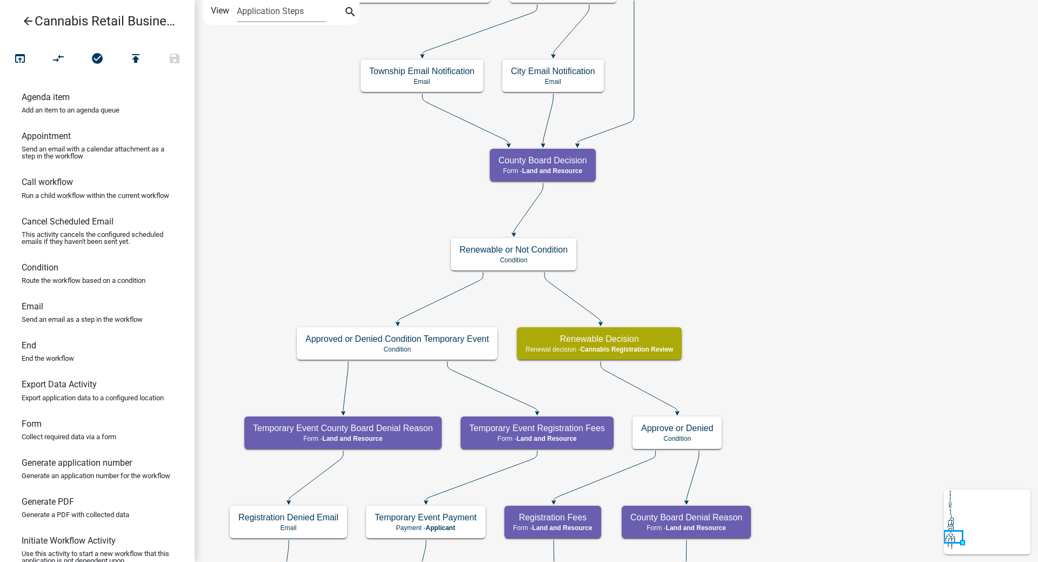
click at [796, 229] on div "start Start - Applicant Application Introduction Form - Applicant Parcel search…" at bounding box center [616, 281] width 843 height 562
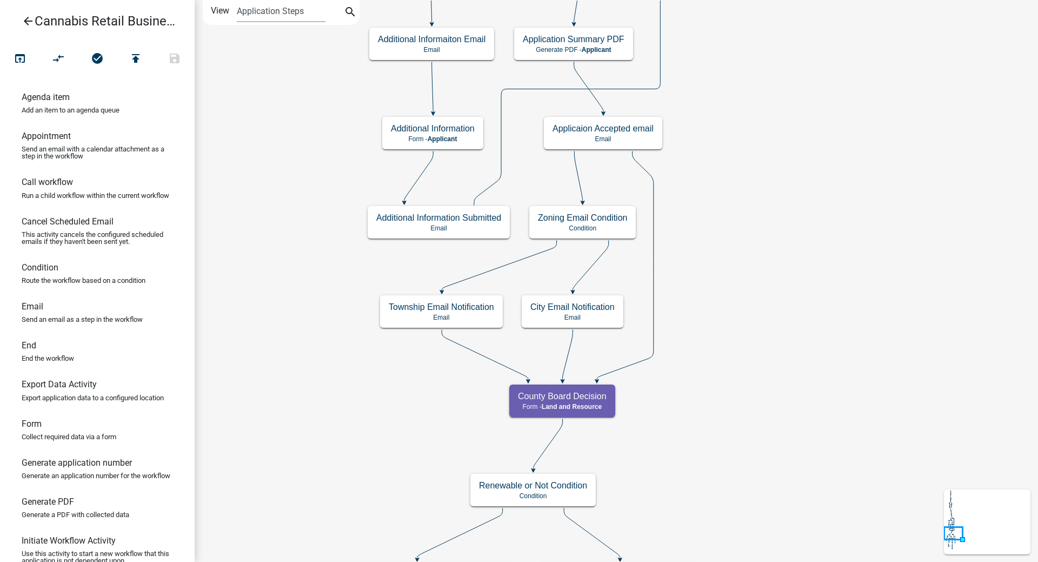
click at [796, 317] on div "start Start - Applicant Application Introduction Form - Applicant Parcel search…" at bounding box center [616, 281] width 843 height 562
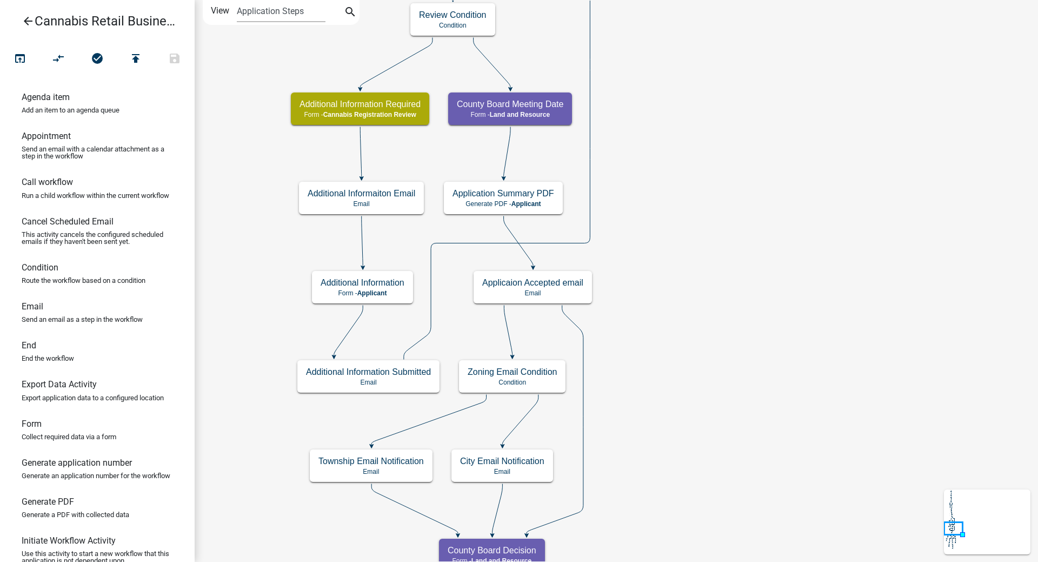
click at [723, 245] on div "start Start - Applicant Application Introduction Form - Applicant Parcel search…" at bounding box center [616, 281] width 843 height 562
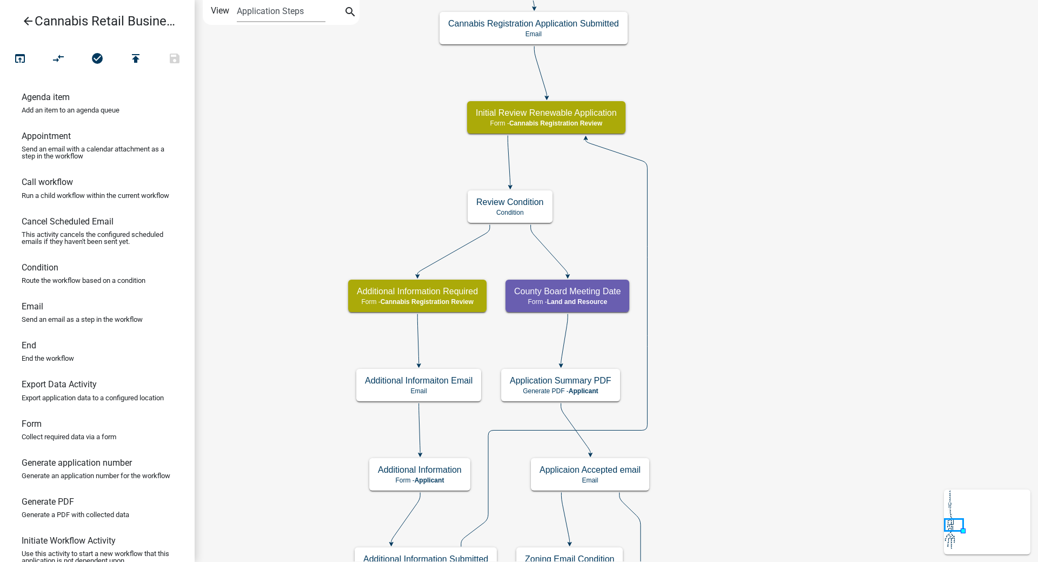
click at [781, 252] on div "start Start - Applicant Application Introduction Form - Applicant Parcel search…" at bounding box center [616, 281] width 843 height 562
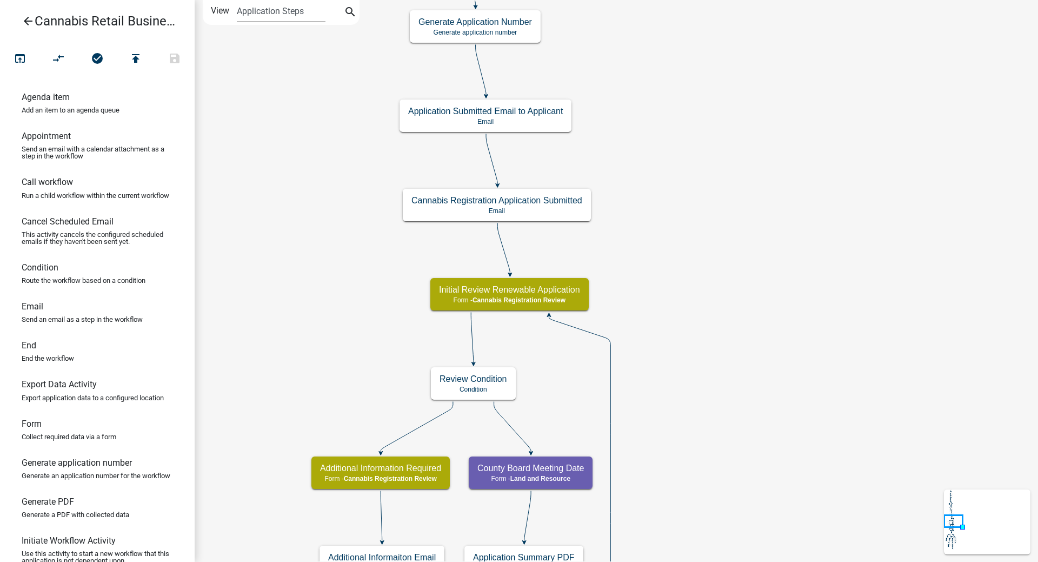
click at [802, 244] on div "start Start - Applicant Application Introduction Form - Applicant Parcel search…" at bounding box center [616, 281] width 843 height 562
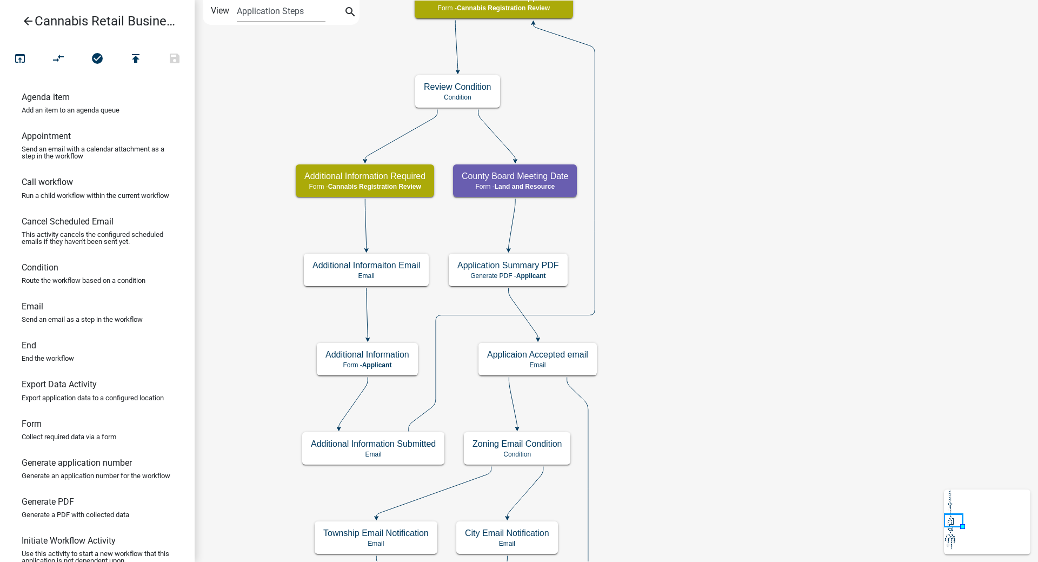
click at [753, 254] on div "start Start - Applicant Application Introduction Form - Applicant Parcel search…" at bounding box center [616, 281] width 843 height 562
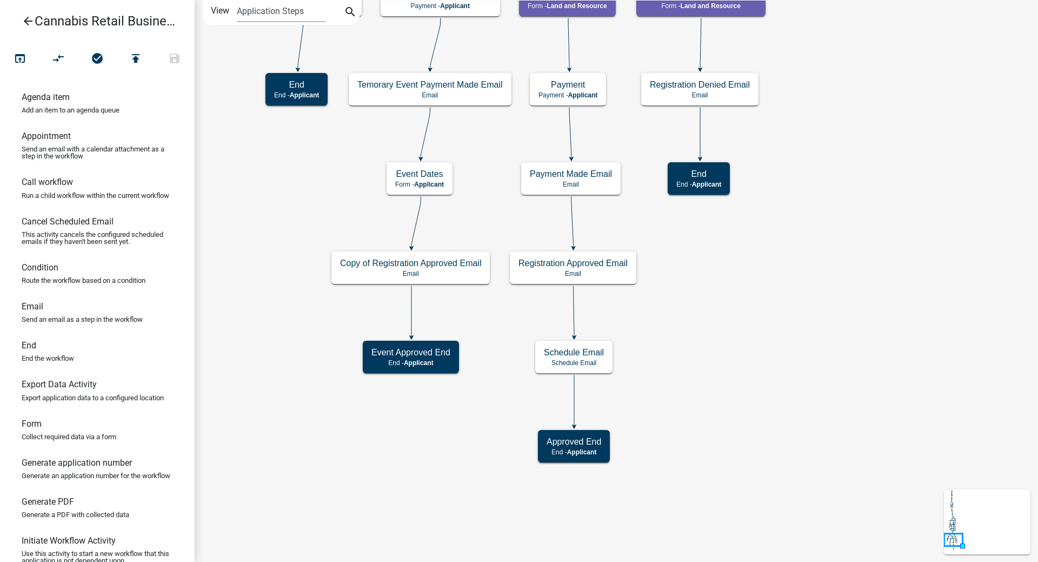
click at [845, 177] on div "start Start - Applicant Application Introduction Form - Applicant Parcel search…" at bounding box center [616, 281] width 843 height 562
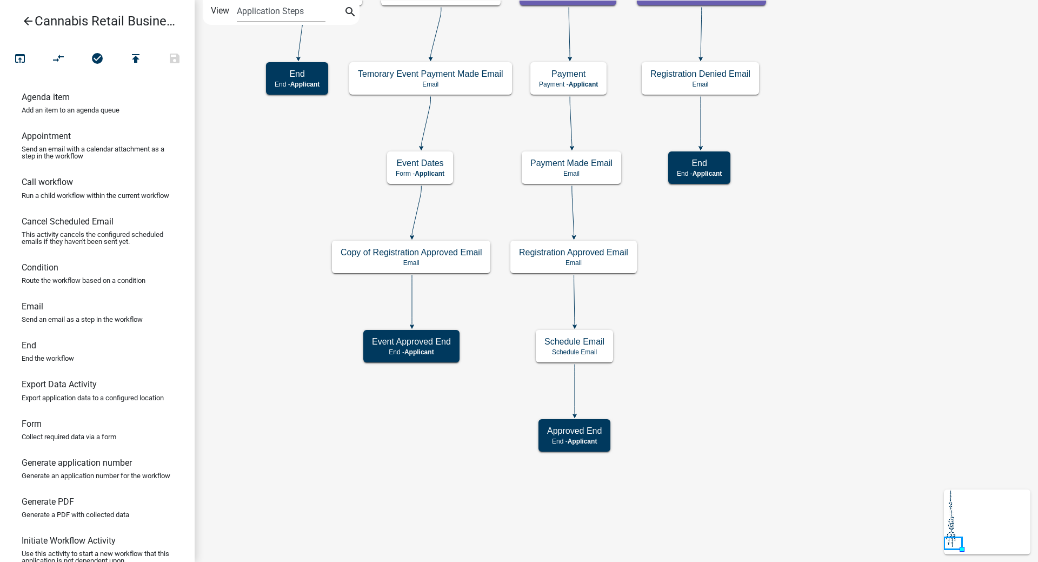
click at [615, 304] on icon "start Start - Applicant Application Introduction Form - Applicant Parcel search…" at bounding box center [616, 281] width 842 height 561
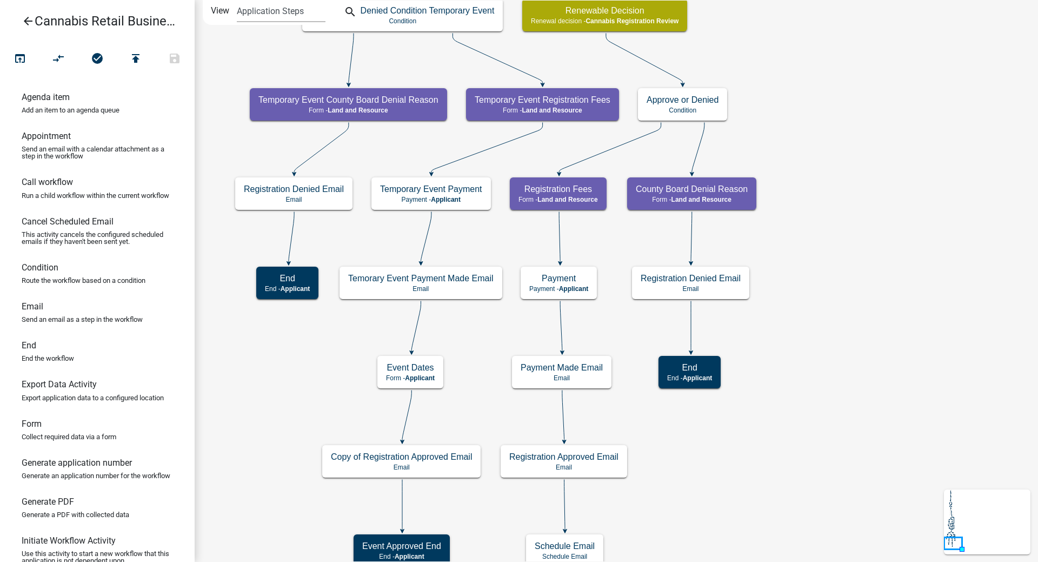
click at [882, 252] on div "start Start - Applicant Application Introduction Form - Applicant Parcel search…" at bounding box center [616, 281] width 843 height 562
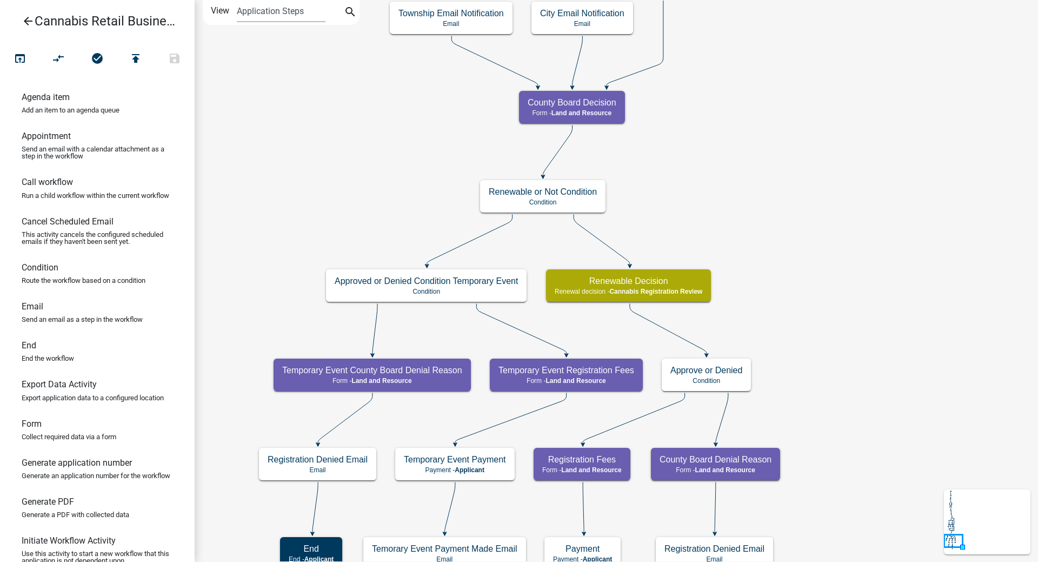
click at [861, 301] on div "start Start - Applicant Application Introduction Form - Applicant Parcel search…" at bounding box center [616, 281] width 843 height 562
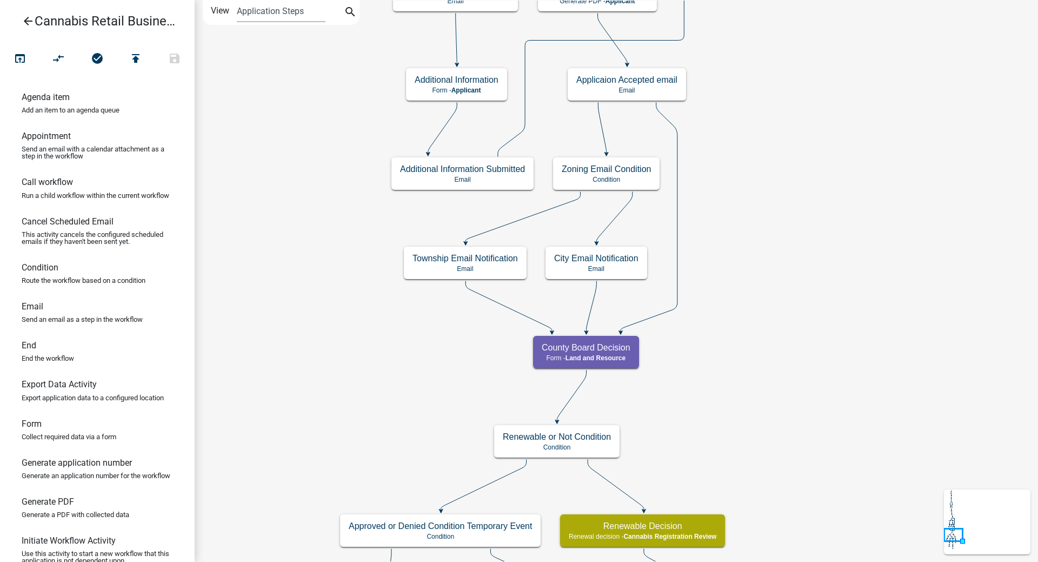
click at [837, 422] on div "start Start - Applicant Application Introduction Form - Applicant Parcel search…" at bounding box center [616, 281] width 843 height 562
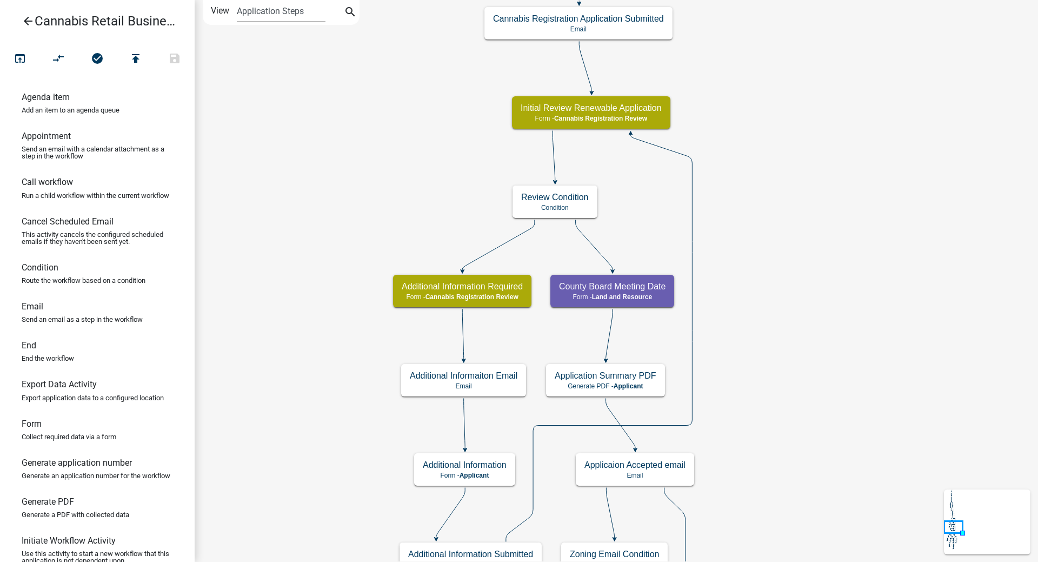
click at [824, 341] on div "start Start - Applicant Application Introduction Form - Applicant Parcel search…" at bounding box center [616, 281] width 843 height 562
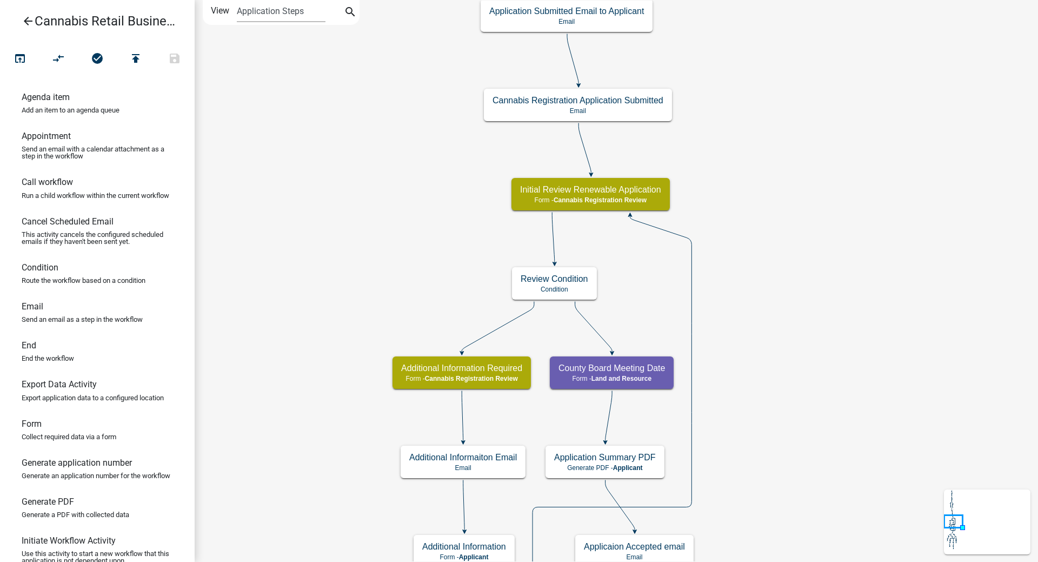
click at [769, 315] on div "start Start - Applicant Application Introduction Form - Applicant Parcel search…" at bounding box center [616, 281] width 843 height 562
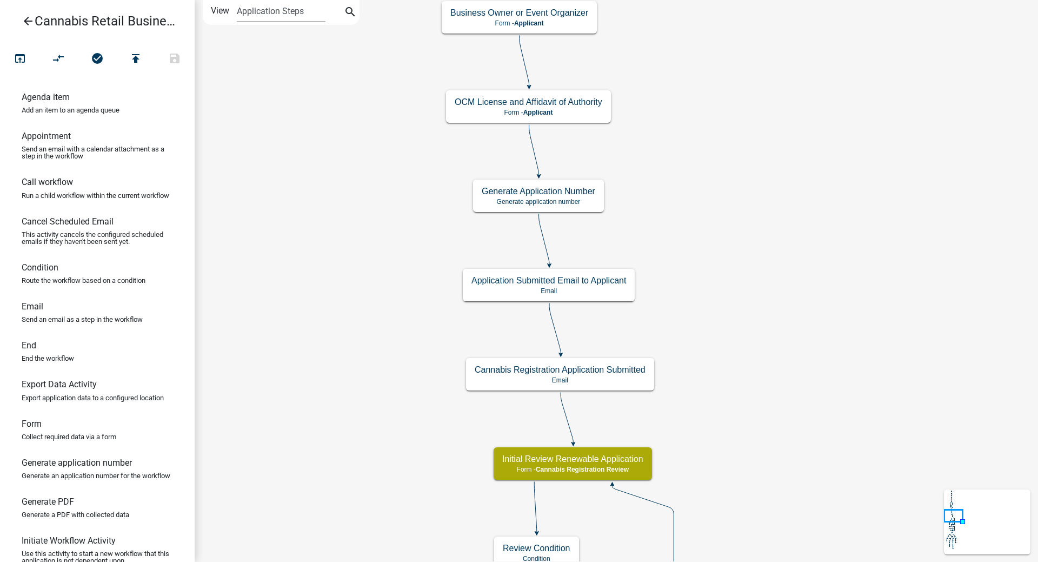
click at [805, 280] on div "start Start - Applicant Application Introduction Form - Applicant Parcel search…" at bounding box center [616, 281] width 843 height 562
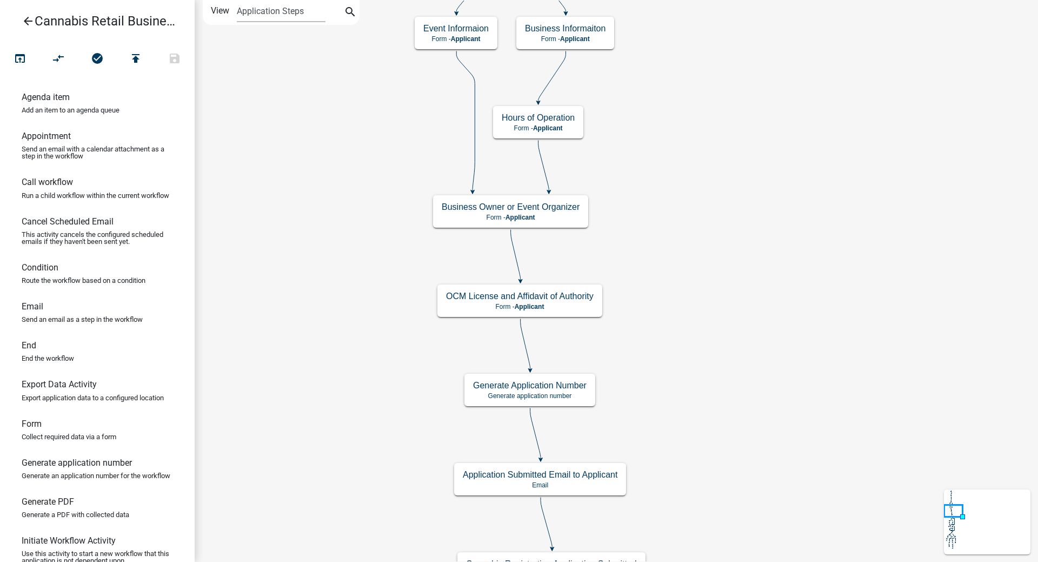
click at [736, 345] on div "start Start - Applicant Application Introduction Form - Applicant Parcel search…" at bounding box center [616, 281] width 843 height 562
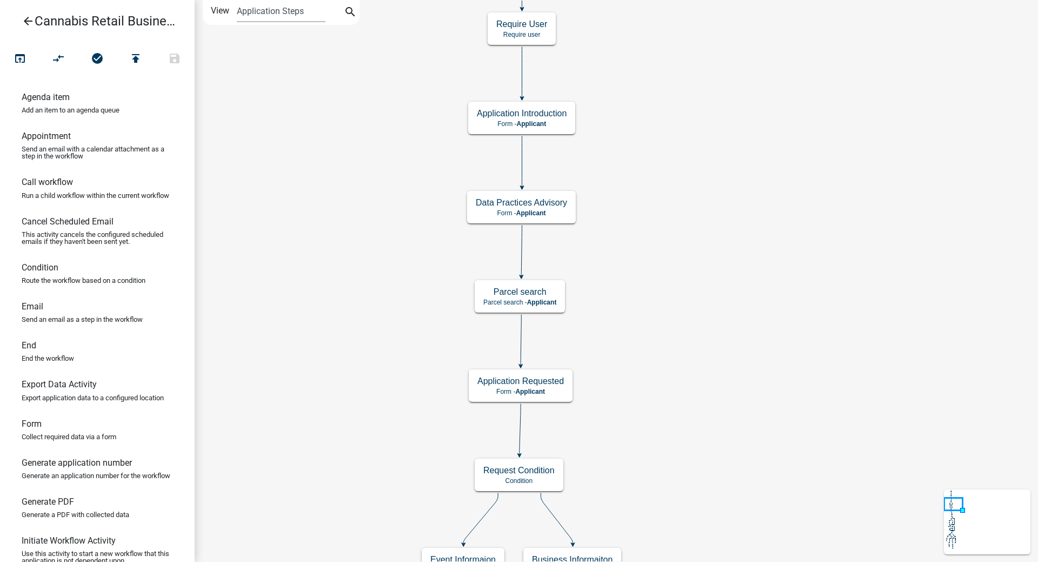
click at [730, 349] on div "start Start - Applicant Application Introduction Form - Applicant Parcel search…" at bounding box center [616, 281] width 843 height 562
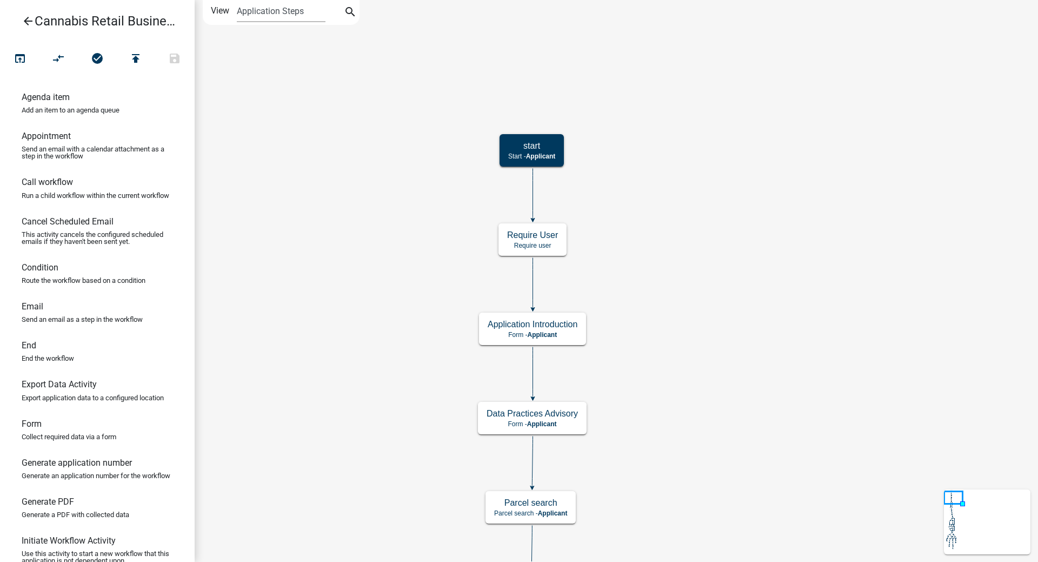
click at [706, 441] on div "start Start - Applicant Application Introduction Form - Applicant Parcel search…" at bounding box center [616, 281] width 843 height 562
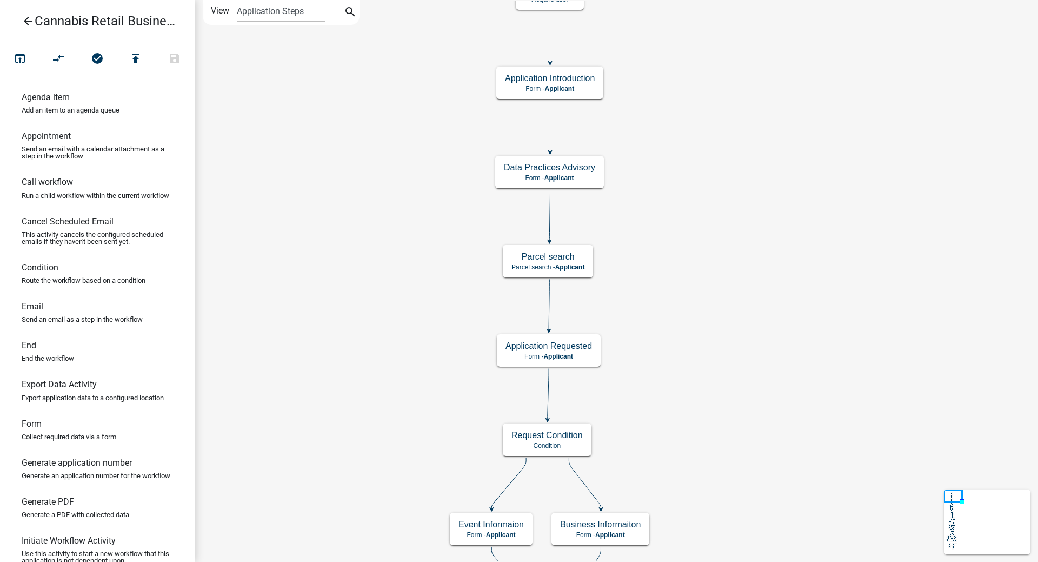
click at [706, 245] on div "start Start - Applicant Application Introduction Form - Applicant Parcel search…" at bounding box center [616, 281] width 843 height 562
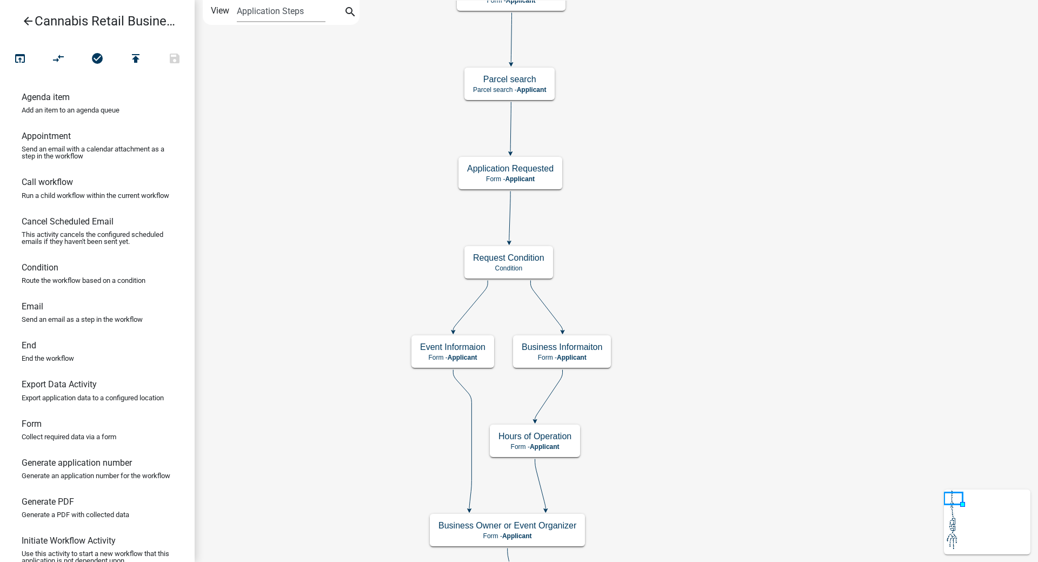
click at [668, 67] on div "start Start - Applicant Application Introduction Form - Applicant Parcel search…" at bounding box center [616, 281] width 843 height 562
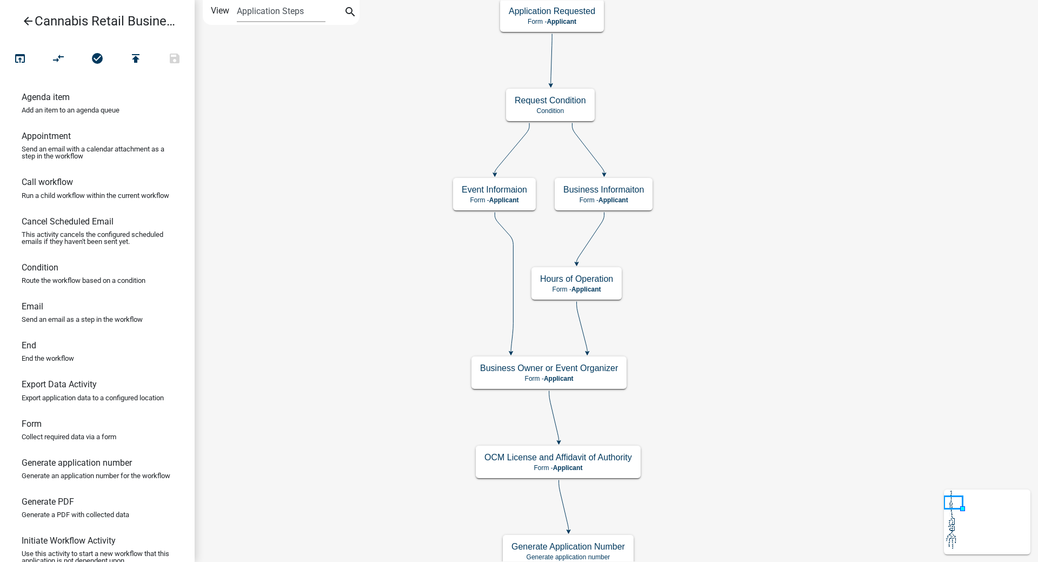
click at [757, 234] on div "start Start - Applicant Application Introduction Form - Applicant Parcel search…" at bounding box center [616, 281] width 843 height 562
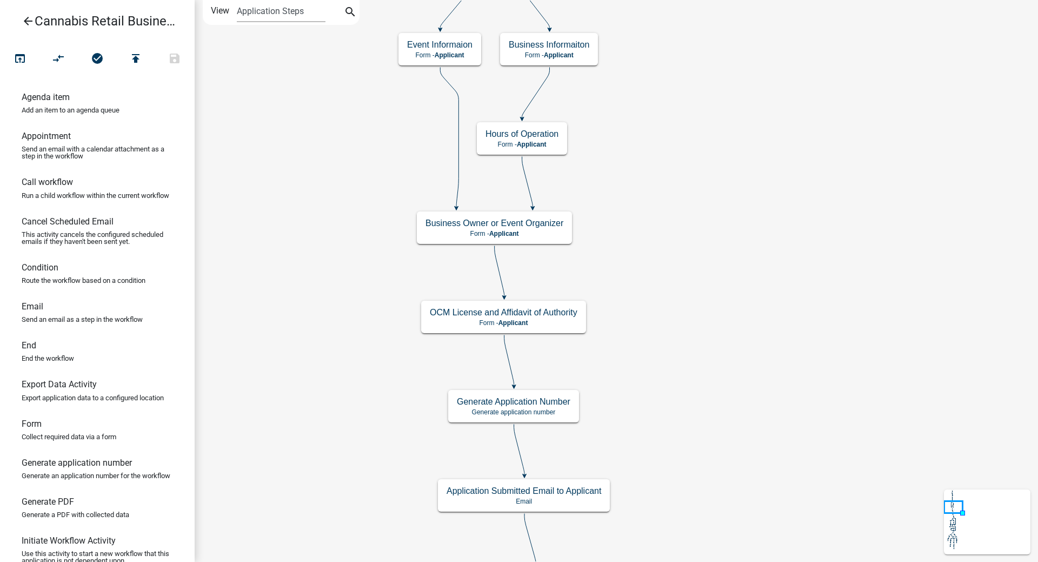
click at [679, 338] on div "start Start - Applicant Application Introduction Form - Applicant Parcel search…" at bounding box center [616, 281] width 843 height 562
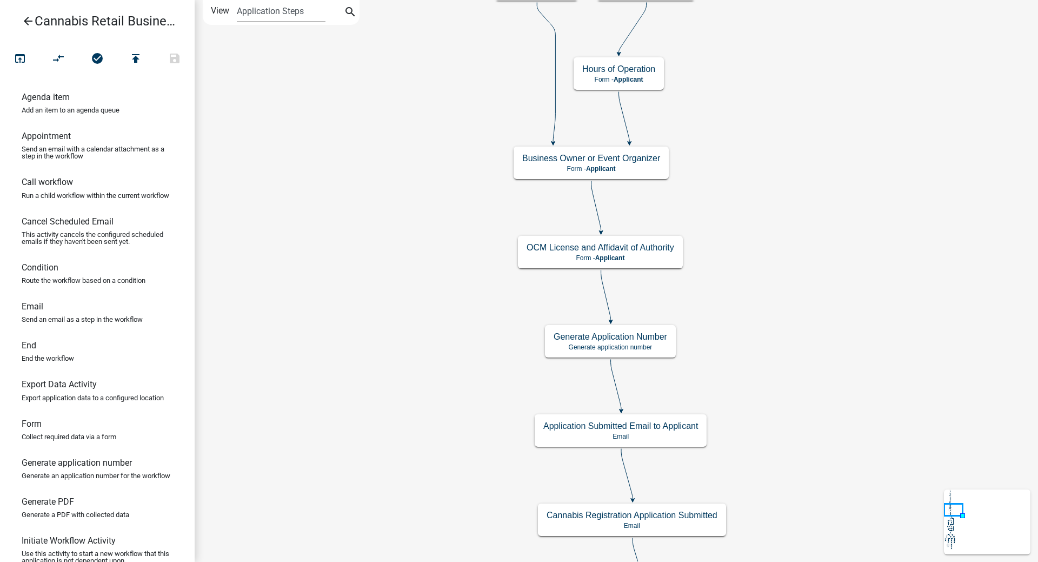
click at [845, 164] on div "start Start - Applicant Application Introduction Form - Applicant Parcel search…" at bounding box center [616, 281] width 843 height 562
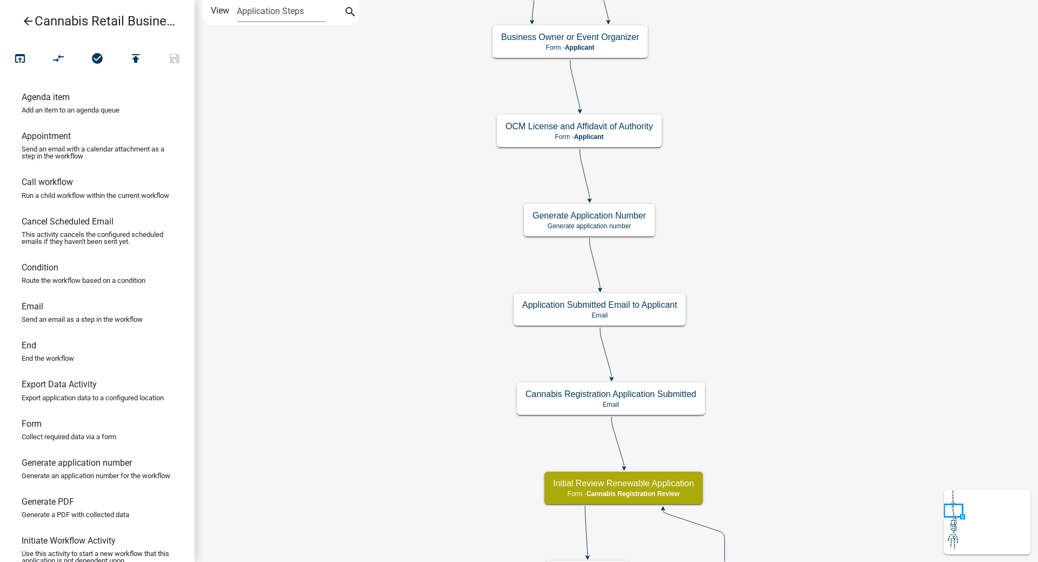
click at [322, 197] on div "start Start - Applicant Application Introduction Form - Applicant Parcel search…" at bounding box center [616, 281] width 843 height 562
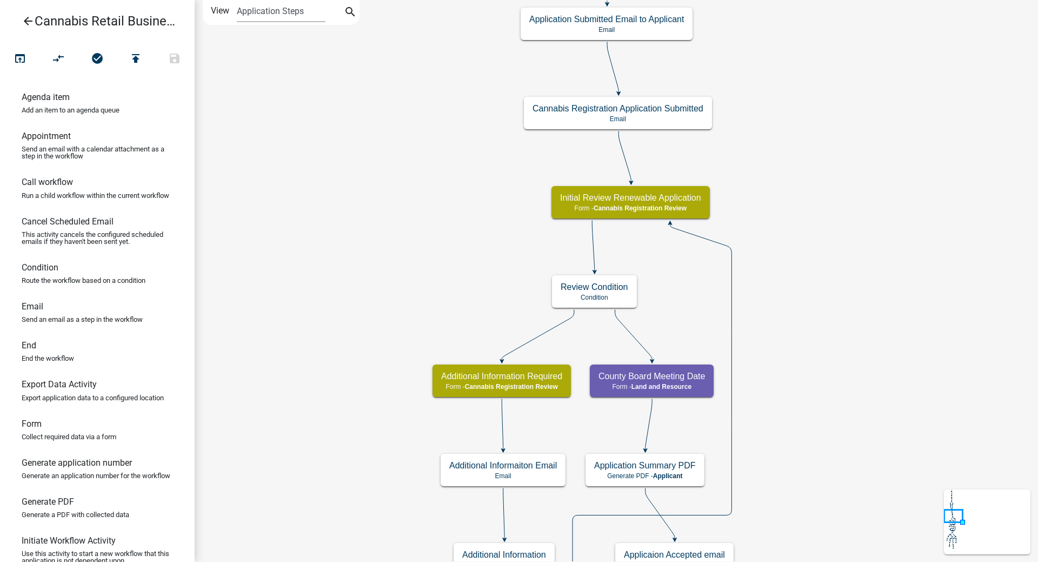
click at [335, 248] on div "start Start - Applicant Application Introduction Form - Applicant Parcel search…" at bounding box center [616, 281] width 843 height 562
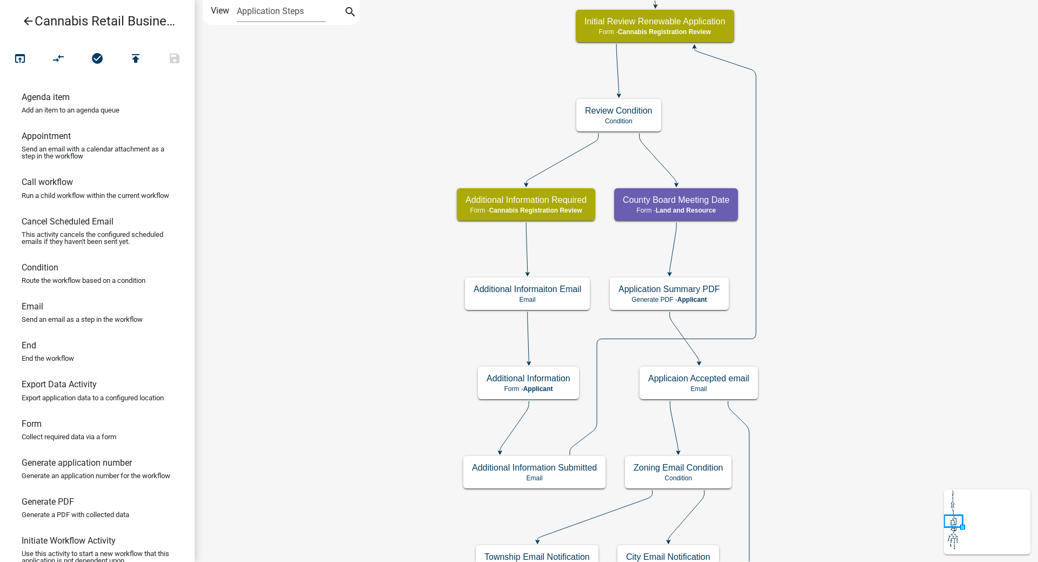
click at [304, 218] on div "start Start - Applicant Application Introduction Form - Applicant Parcel search…" at bounding box center [616, 281] width 843 height 562
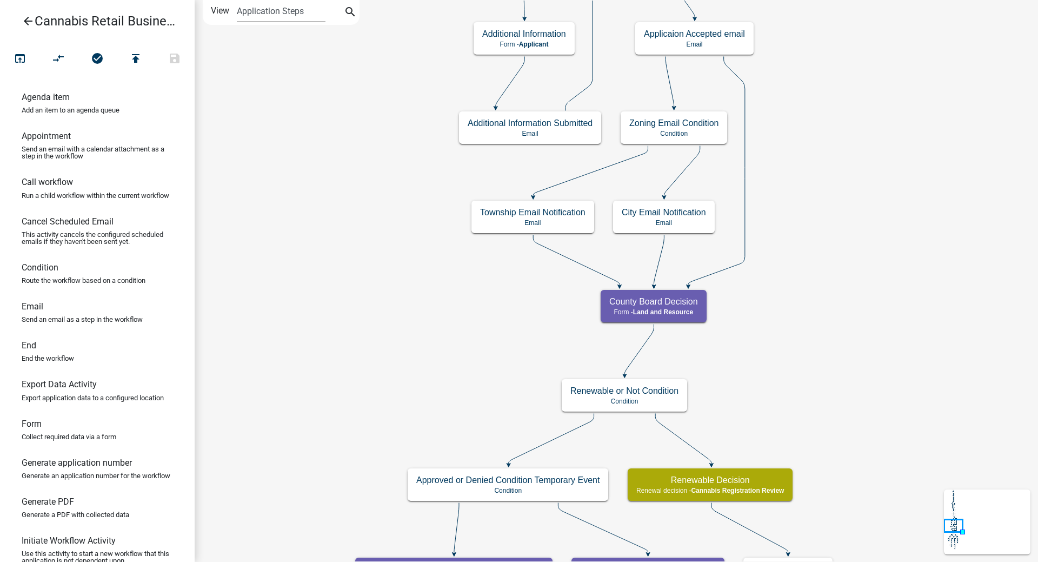
click at [310, 191] on div "start Start - Applicant Application Introduction Form - Applicant Parcel search…" at bounding box center [616, 281] width 843 height 562
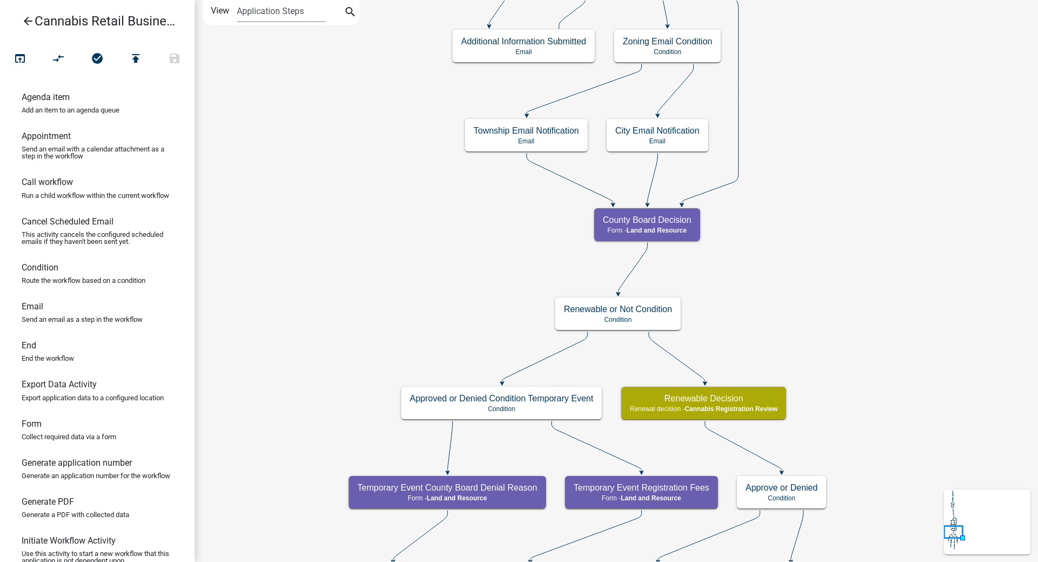
click at [329, 188] on div "start Start - Applicant Application Introduction Form - Applicant Parcel search…" at bounding box center [616, 281] width 843 height 562
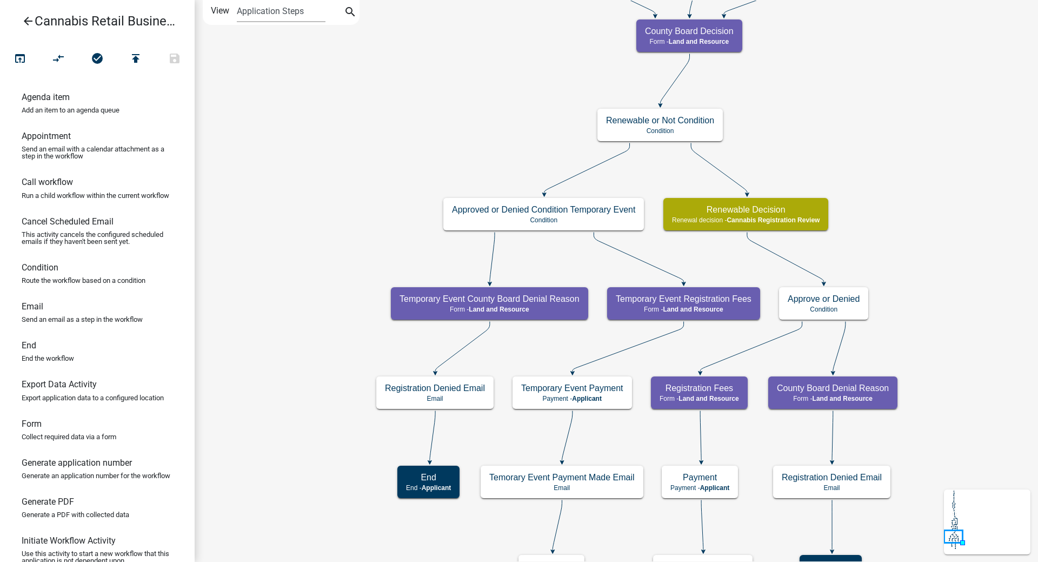
click at [304, 133] on div "start Start - Applicant Application Introduction Form - Applicant Parcel search…" at bounding box center [616, 281] width 843 height 562
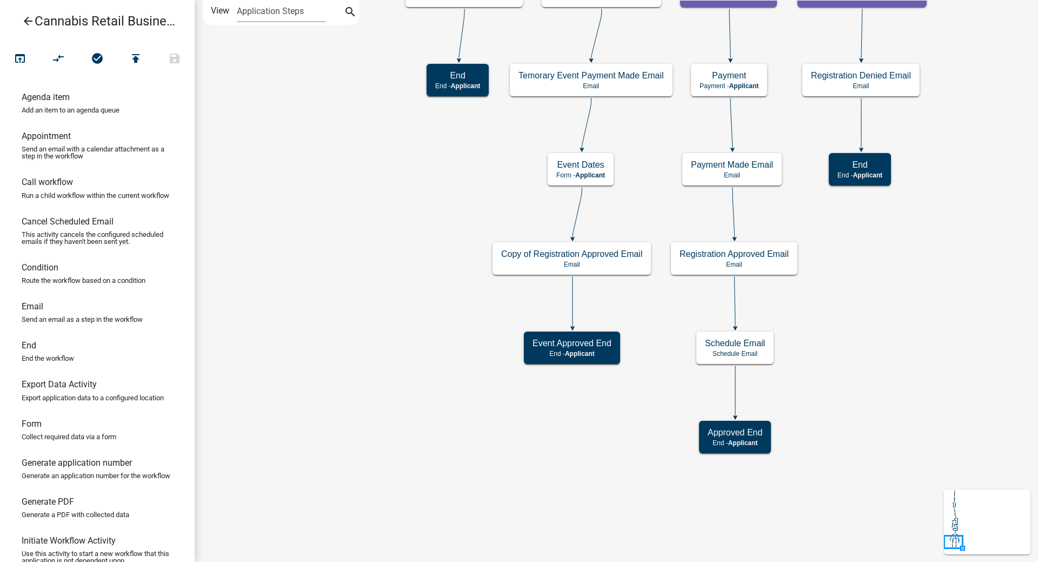
click at [308, 276] on div "start Start - Applicant Application Introduction Form - Applicant Parcel search…" at bounding box center [616, 281] width 843 height 562
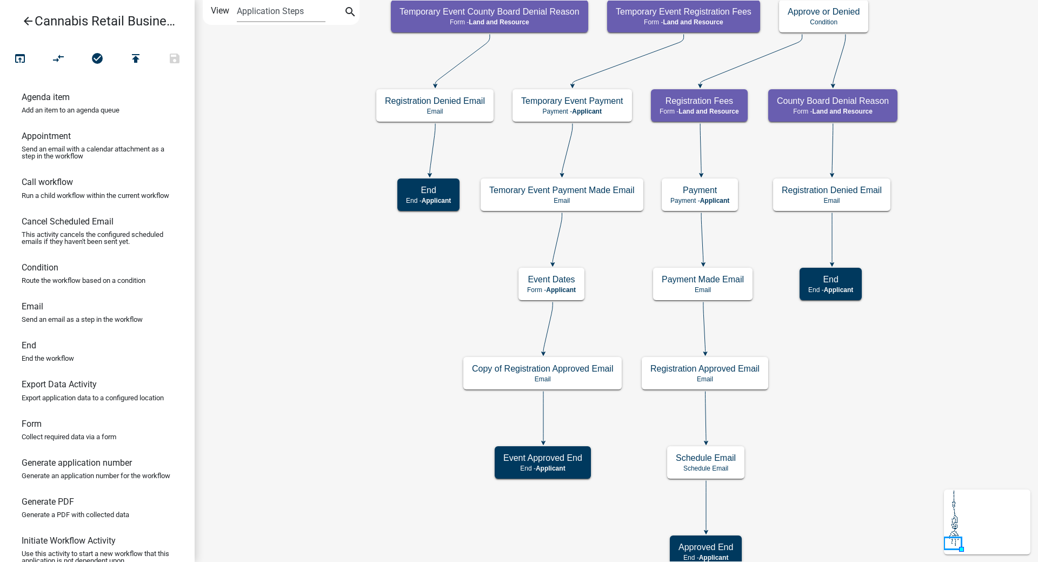
click at [325, 282] on div "start Start - Applicant Application Introduction Form - Applicant Parcel search…" at bounding box center [616, 281] width 843 height 562
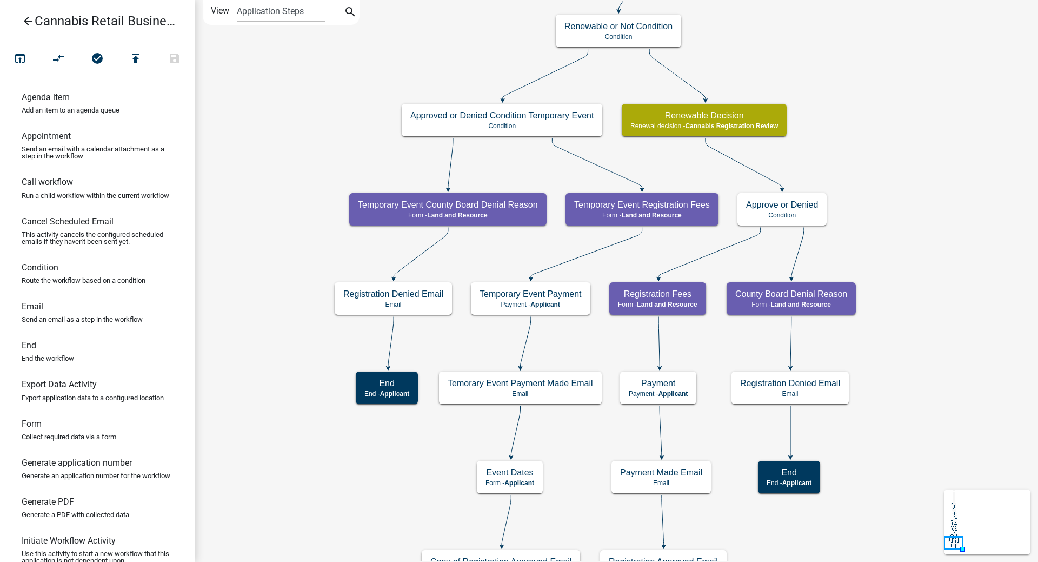
click at [296, 298] on div "start Start - Applicant Application Introduction Form - Applicant Parcel search…" at bounding box center [616, 281] width 843 height 562
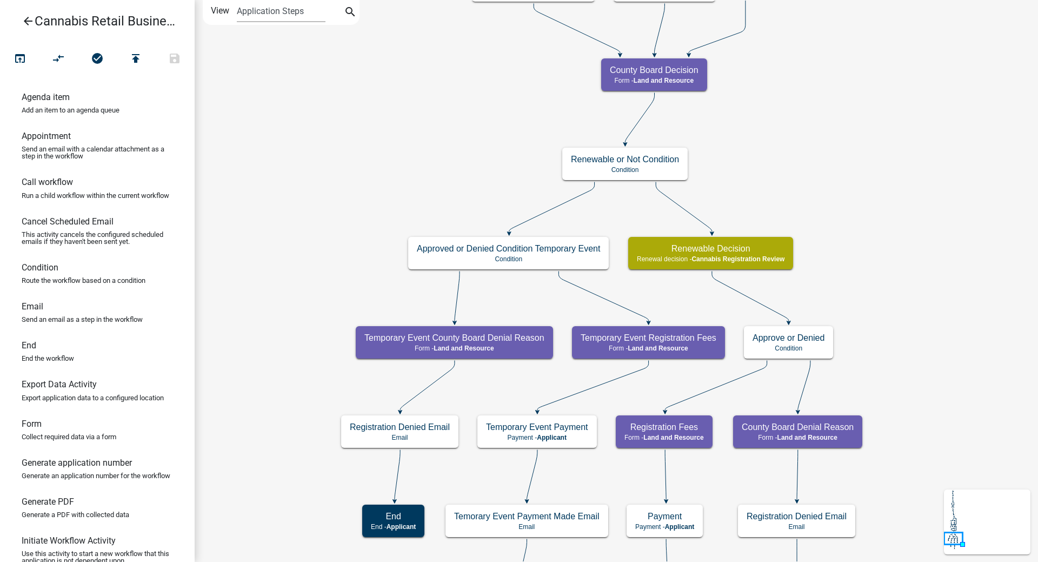
click at [345, 341] on div "start Start - Applicant Application Introduction Form - Applicant Parcel search…" at bounding box center [616, 281] width 843 height 562
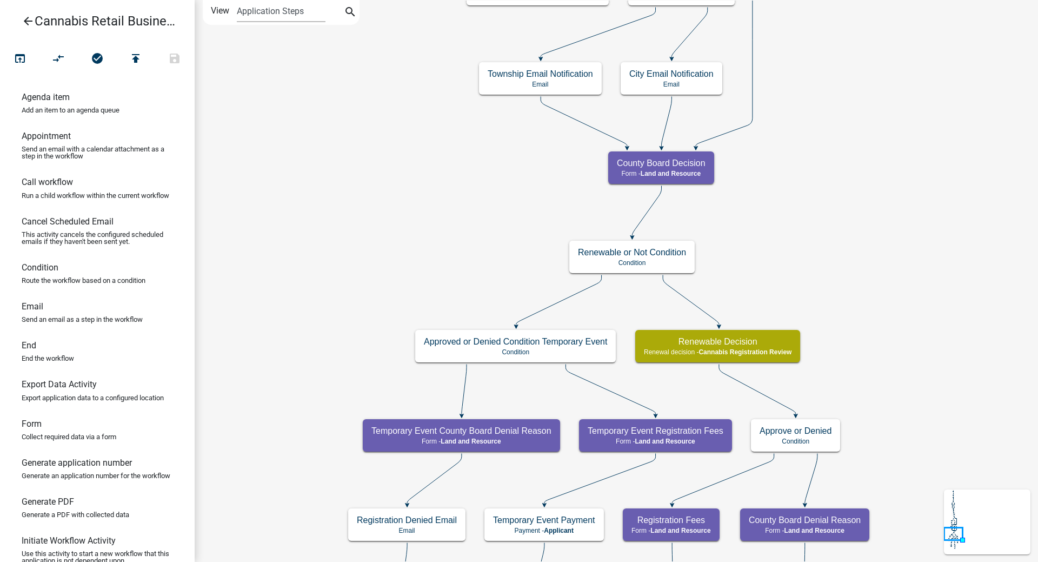
click at [337, 196] on icon "start Start - Applicant Application Introduction Form - Applicant Parcel search…" at bounding box center [616, 495] width 842 height 988
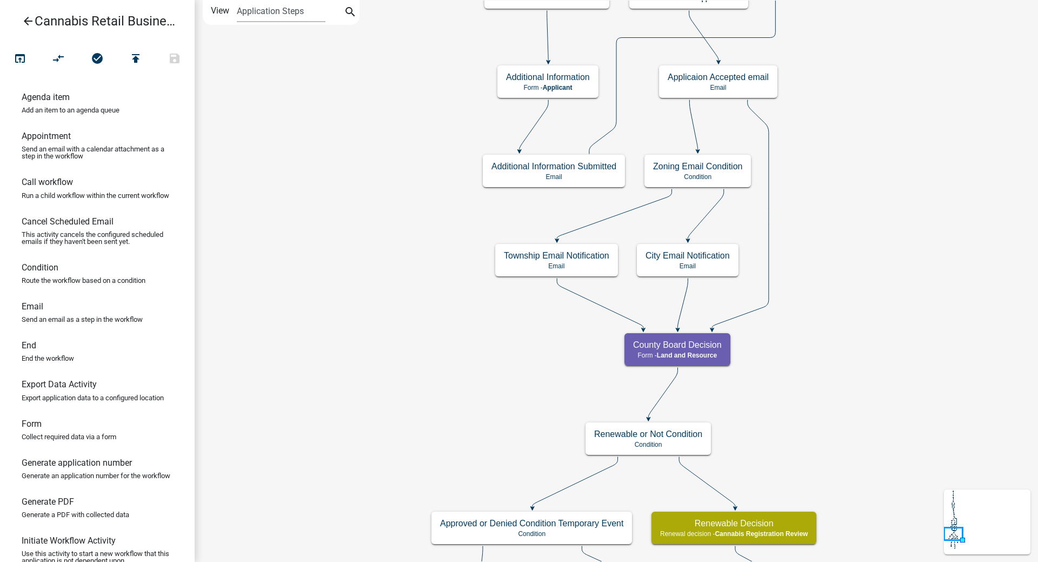
click at [345, 320] on div "start Start - Applicant Application Introduction Form - Applicant Parcel search…" at bounding box center [616, 281] width 843 height 562
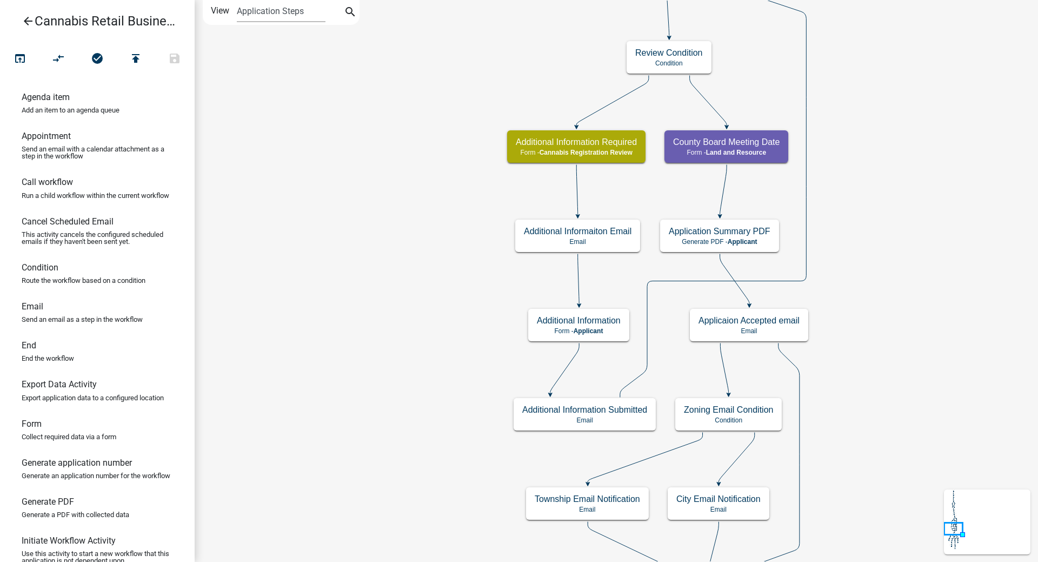
click at [363, 127] on div "start Start - Applicant Application Introduction Form - Applicant Parcel search…" at bounding box center [616, 281] width 843 height 562
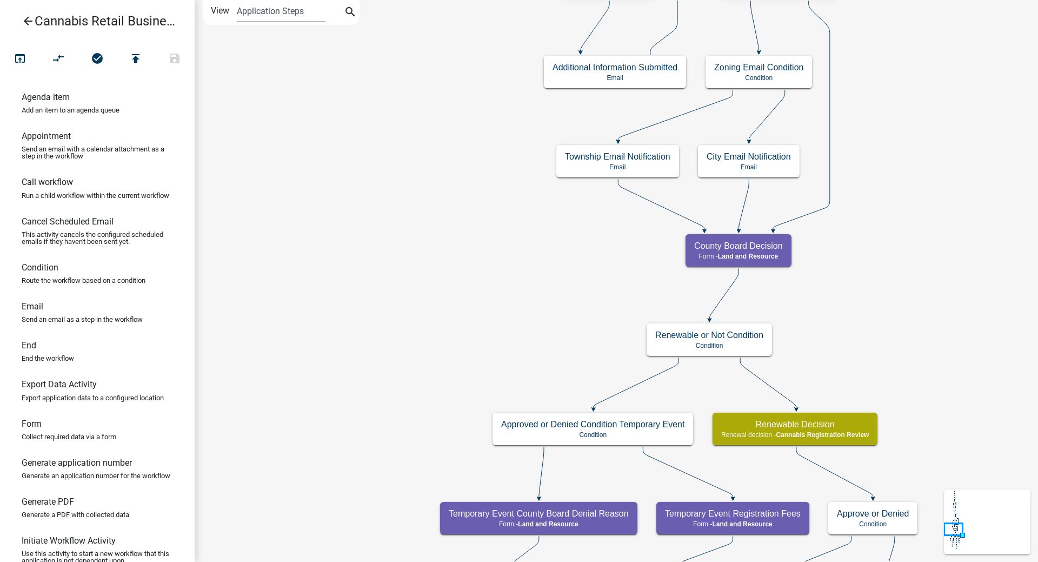
click at [322, 201] on div "start Start - Applicant Application Introduction Form - Applicant Parcel search…" at bounding box center [616, 281] width 843 height 562
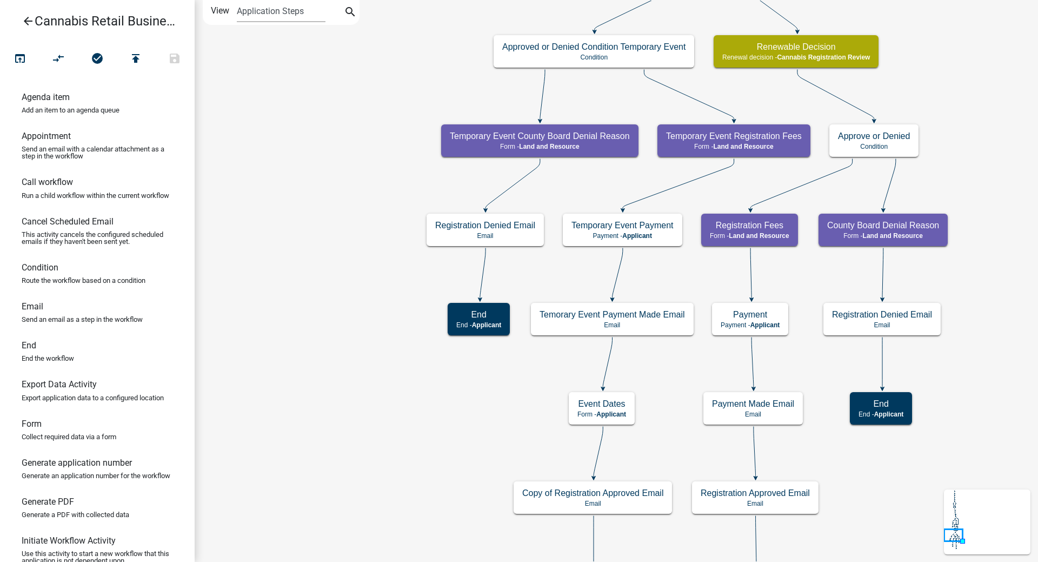
click at [325, 249] on div "start Start - Applicant Application Introduction Form - Applicant Parcel search…" at bounding box center [616, 281] width 843 height 562
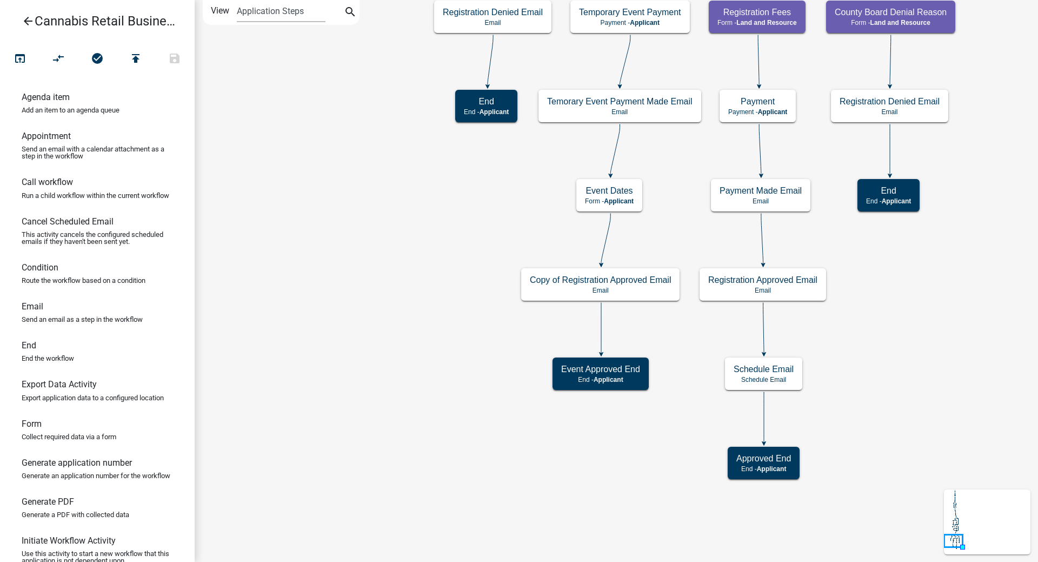
click at [370, 315] on div "start Start - Applicant Application Introduction Form - Applicant Parcel search…" at bounding box center [616, 281] width 843 height 562
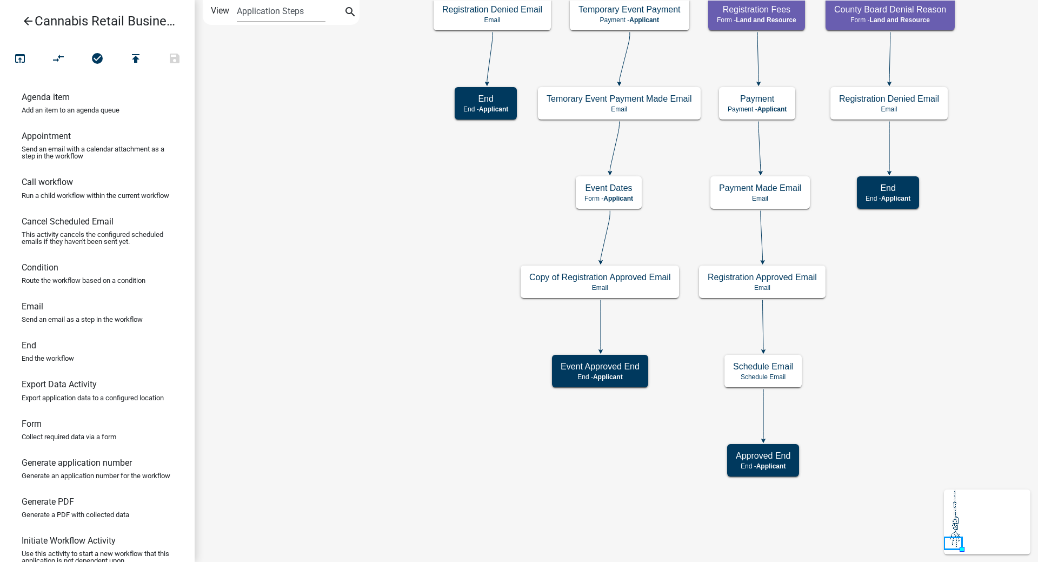
click at [370, 315] on icon "start Start - Applicant Application Introduction Form - Applicant Parcel search…" at bounding box center [616, 281] width 842 height 561
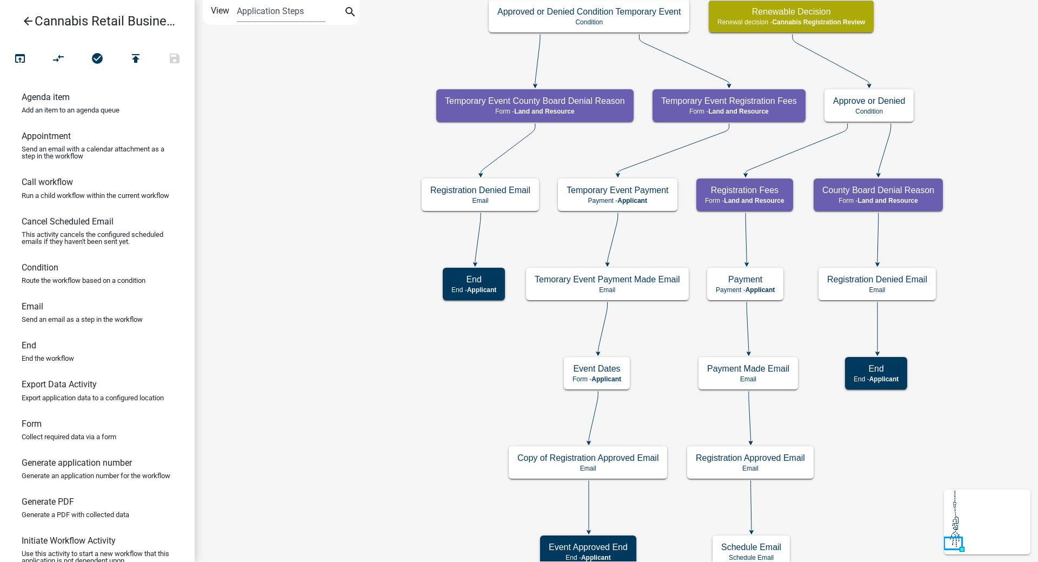
click at [350, 265] on div "start Start - Applicant Application Introduction Form - Applicant Parcel search…" at bounding box center [616, 281] width 843 height 562
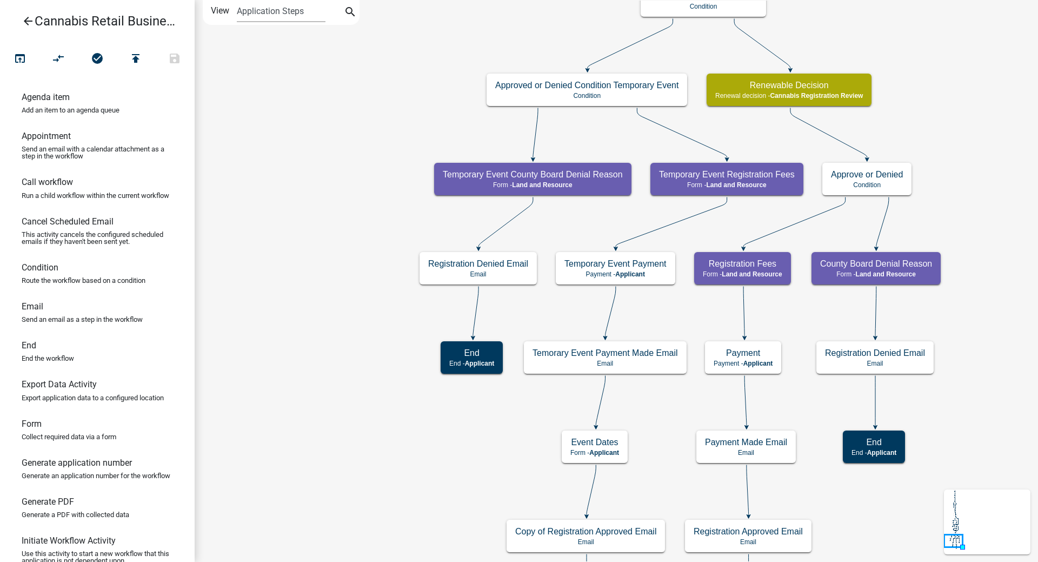
click at [325, 253] on div "start Start - Applicant Application Introduction Form - Applicant Parcel search…" at bounding box center [616, 281] width 843 height 562
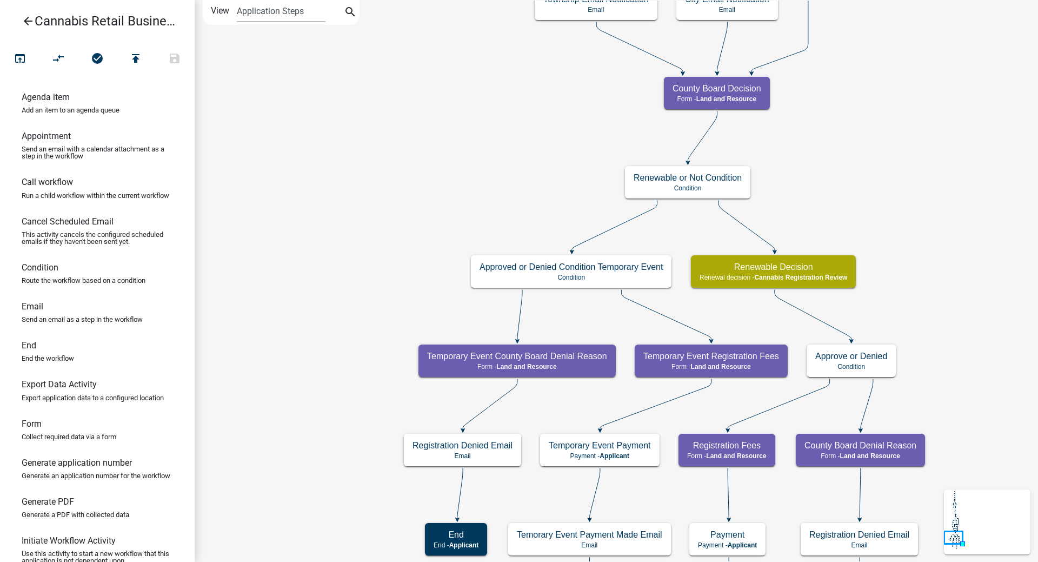
click at [319, 312] on div "start Start - Applicant Application Introduction Form - Applicant Parcel search…" at bounding box center [616, 281] width 843 height 562
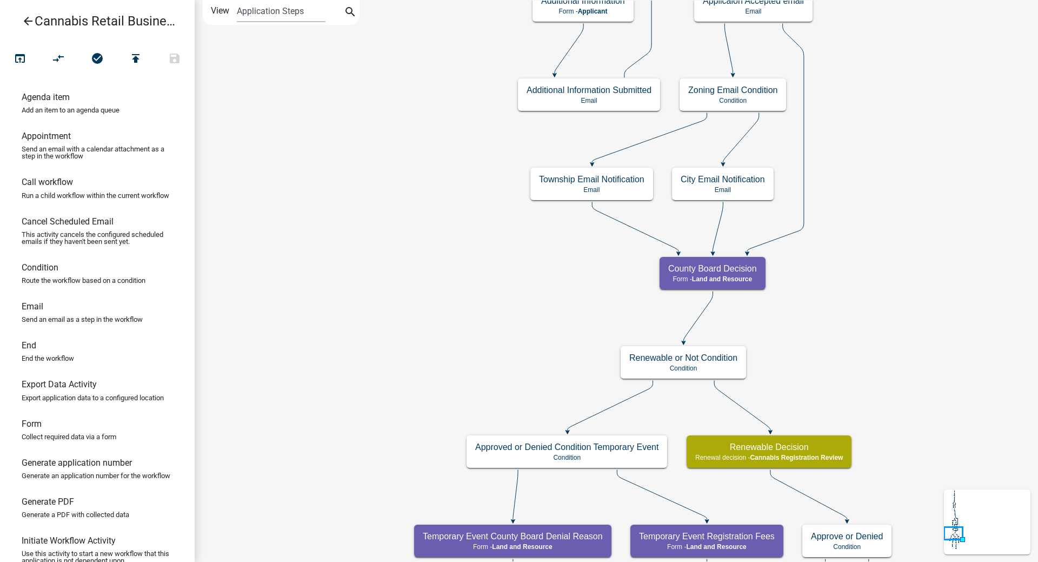
click at [341, 304] on div "start Start - Applicant Application Introduction Form - Applicant Parcel search…" at bounding box center [616, 281] width 843 height 562
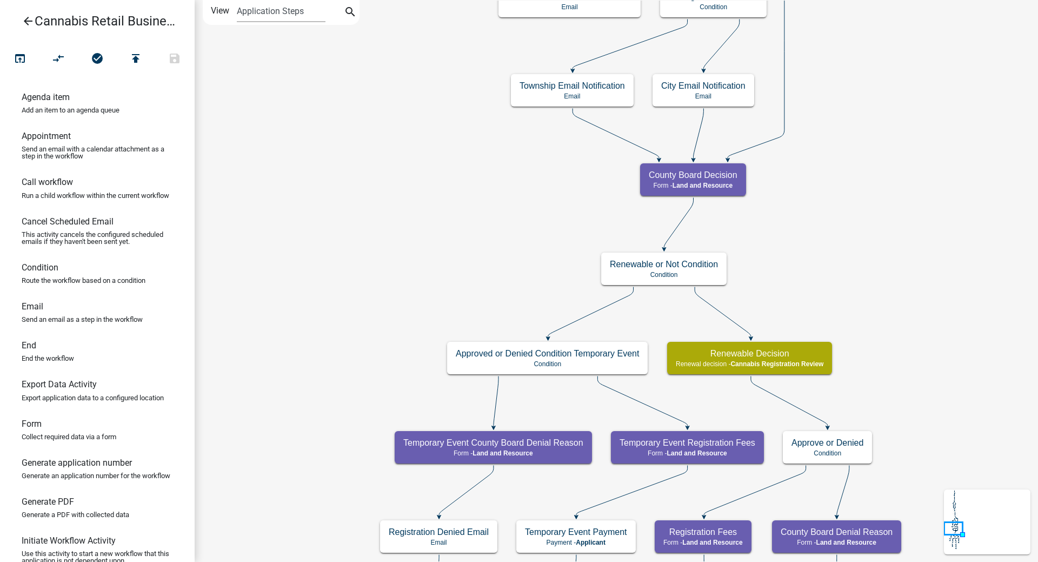
click at [336, 218] on div "start Start - Applicant Application Introduction Form - Applicant Parcel search…" at bounding box center [616, 281] width 843 height 562
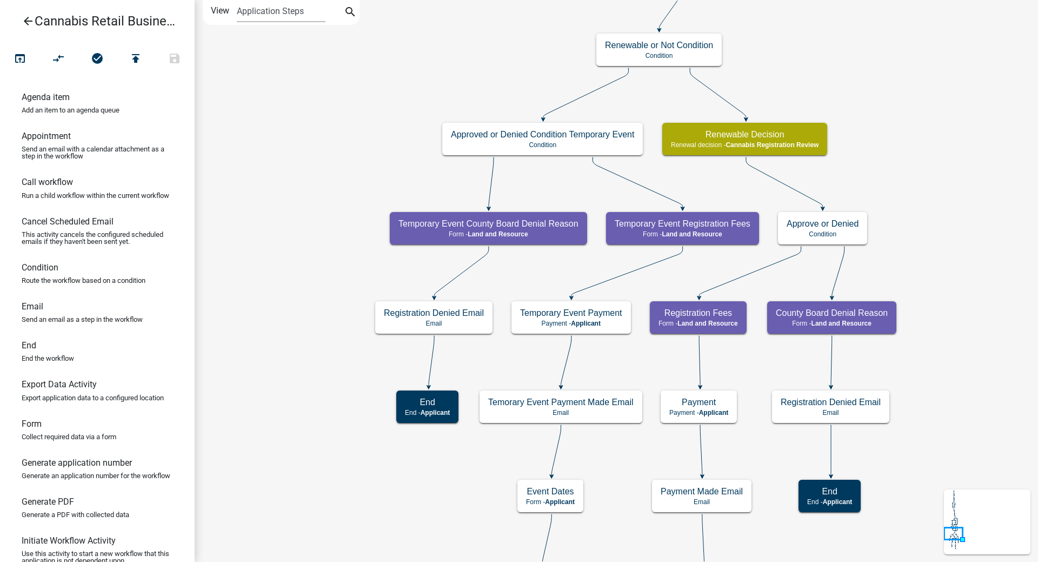
click at [322, 146] on div "start Start - Applicant Application Introduction Form - Applicant Parcel search…" at bounding box center [616, 281] width 843 height 562
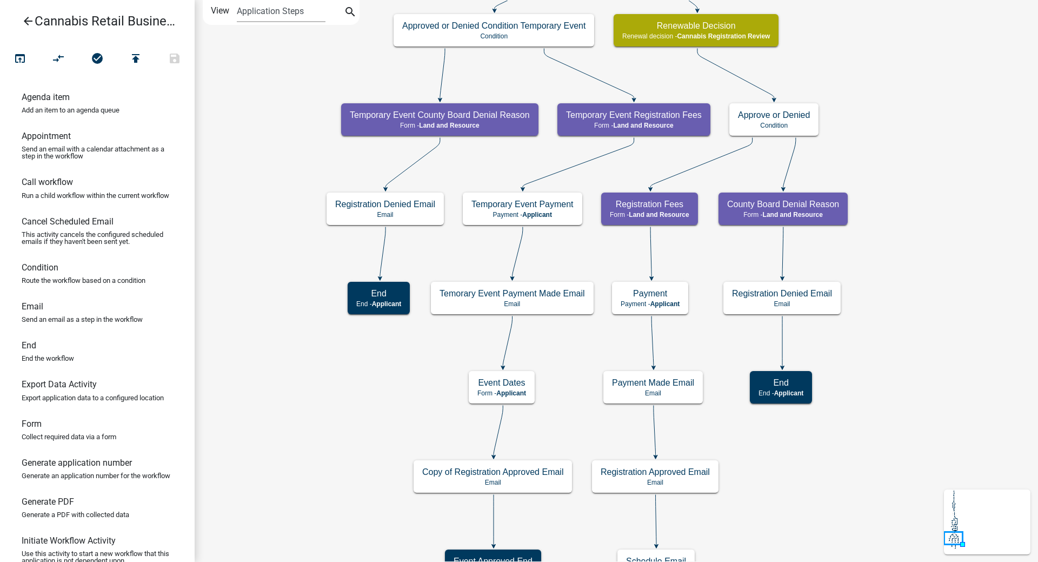
click at [256, 277] on div "start Start - Applicant Application Introduction Form - Applicant Parcel search…" at bounding box center [616, 281] width 843 height 562
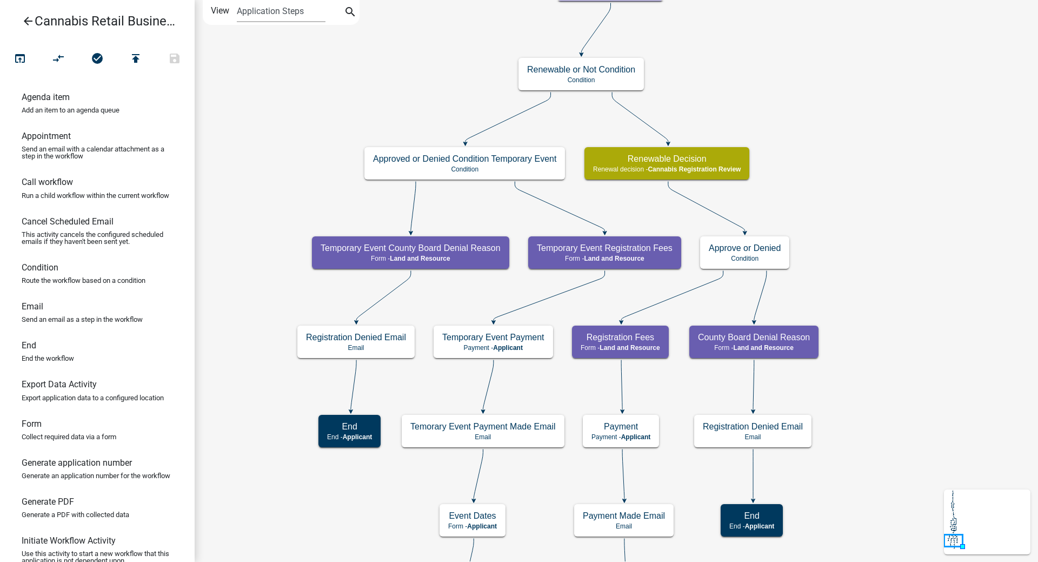
click at [859, 278] on div "start Start - Applicant Application Introduction Form - Applicant Parcel search…" at bounding box center [616, 281] width 843 height 562
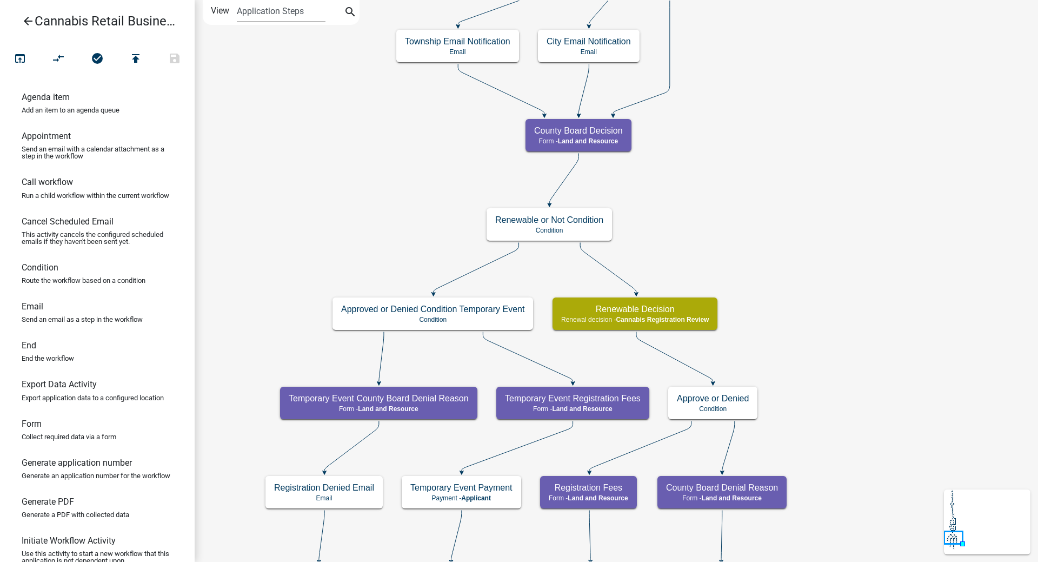
click at [716, 215] on div "start Start - Applicant Application Introduction Form - Applicant Parcel search…" at bounding box center [616, 281] width 843 height 562
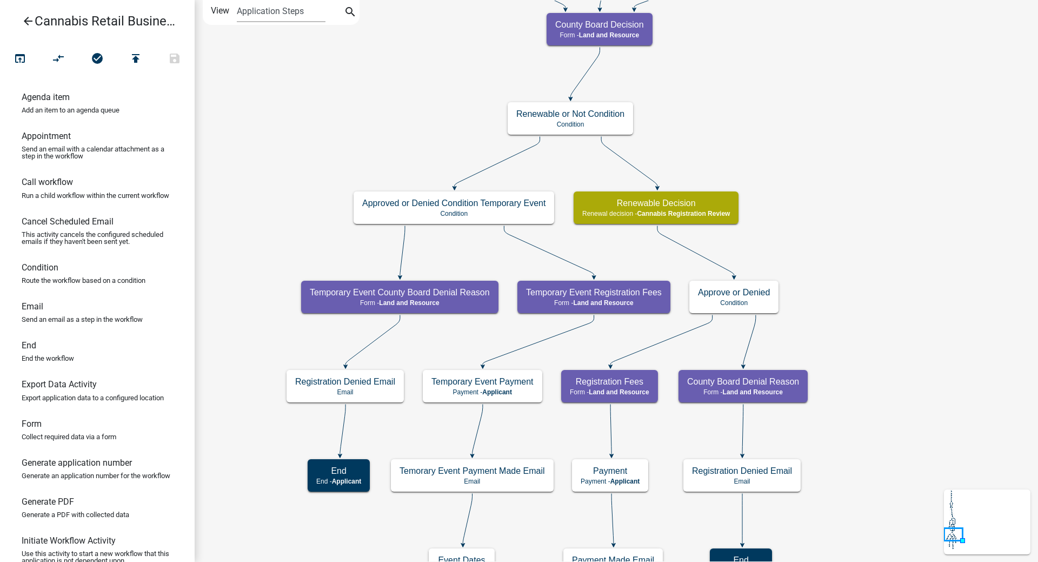
click at [894, 261] on div "start Start - Applicant Application Introduction Form - Applicant Parcel search…" at bounding box center [616, 281] width 843 height 562
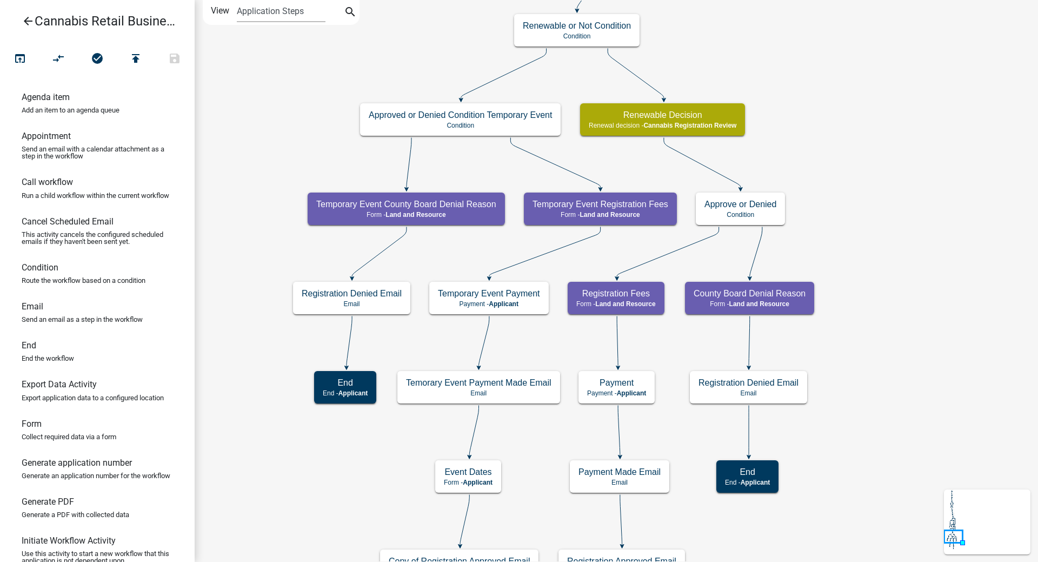
click at [909, 216] on div "start Start - Applicant Application Introduction Form - Applicant Parcel search…" at bounding box center [616, 281] width 843 height 562
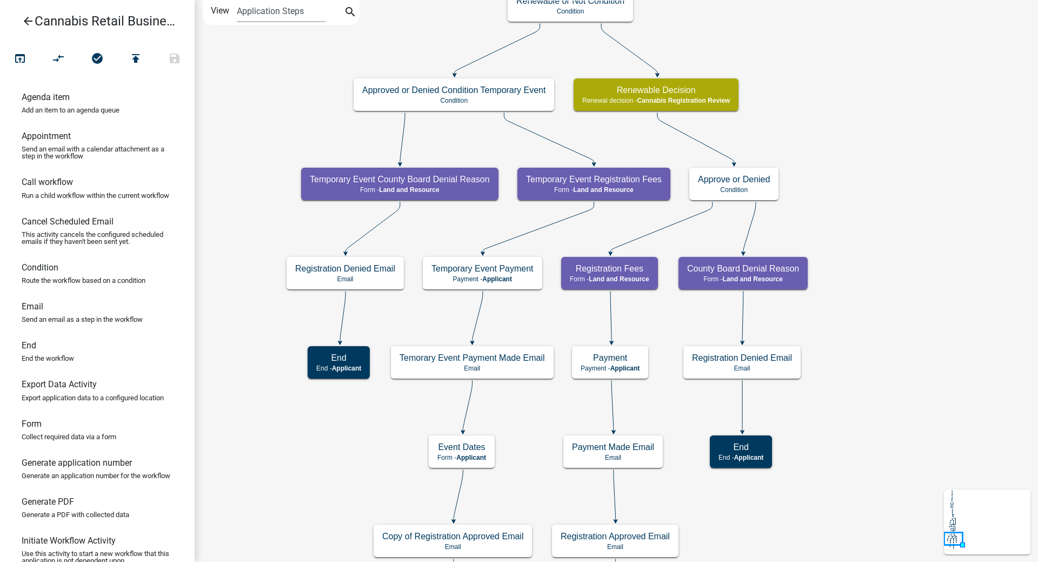
click at [888, 21] on div "start Start - Applicant Application Introduction Form - Applicant Parcel search…" at bounding box center [616, 281] width 843 height 562
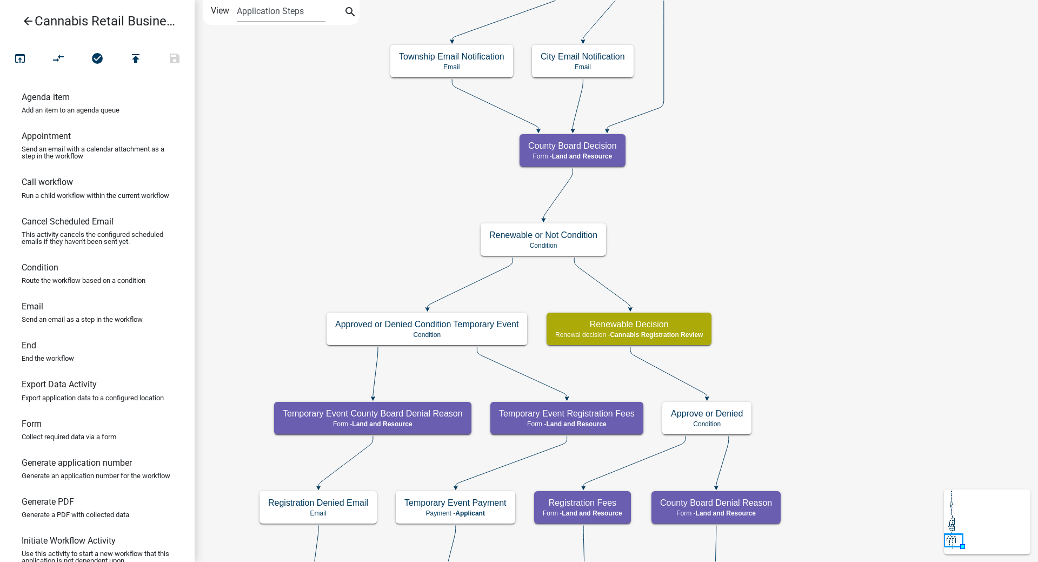
click at [870, 381] on div "start Start - Applicant Application Introduction Form - Applicant Parcel search…" at bounding box center [616, 281] width 843 height 562
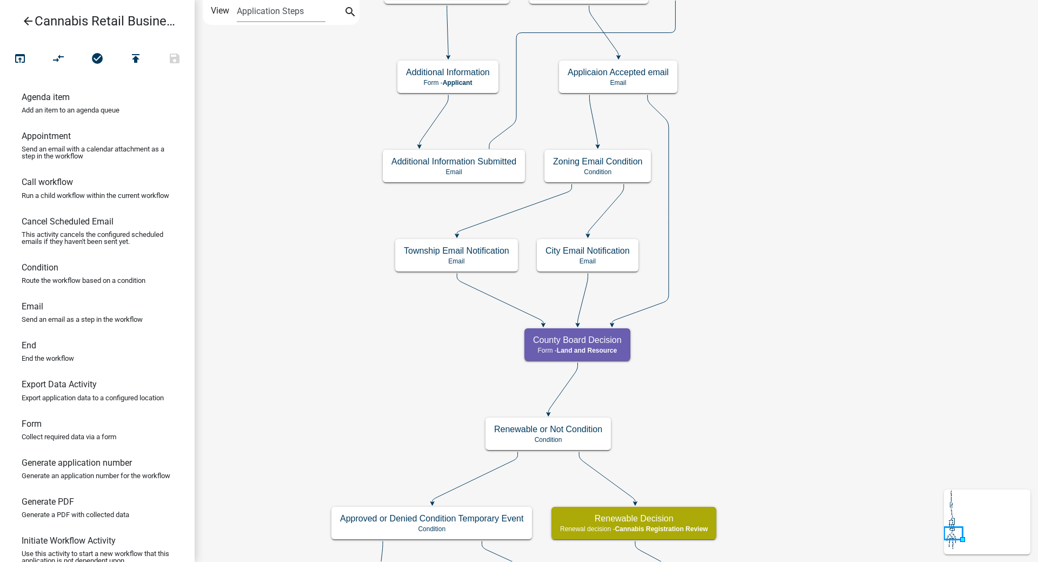
click at [850, 343] on div "start Start - Applicant Application Introduction Form - Applicant Parcel search…" at bounding box center [616, 281] width 843 height 562
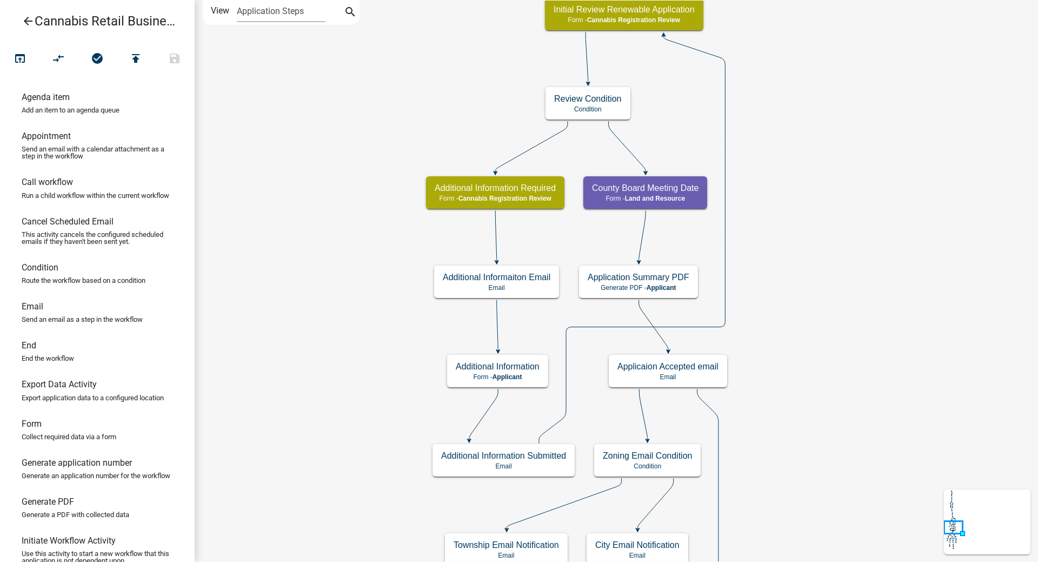
click at [895, 358] on div "start Start - Applicant Application Introduction Form - Applicant Parcel search…" at bounding box center [616, 281] width 843 height 562
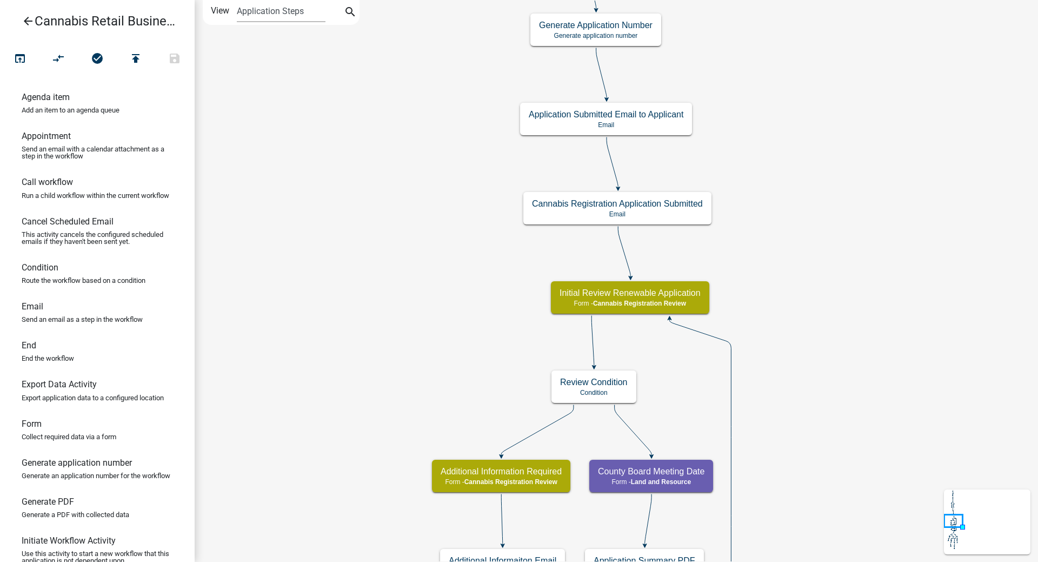
click at [785, 295] on div "start Start - Applicant Application Introduction Form - Applicant Parcel search…" at bounding box center [616, 281] width 843 height 562
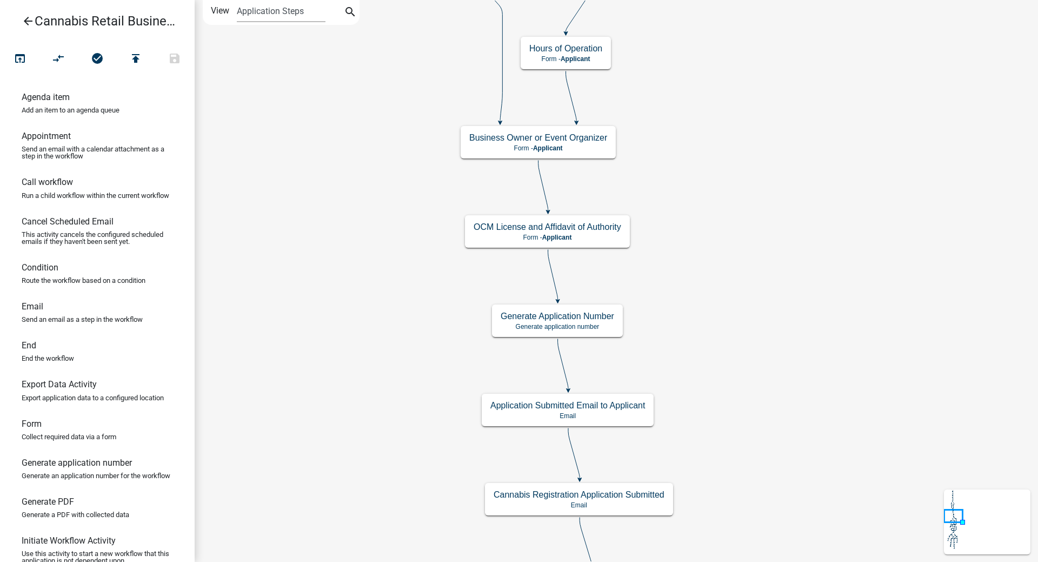
click at [727, 372] on div "start Start - Applicant Application Introduction Form - Applicant Parcel search…" at bounding box center [616, 281] width 843 height 562
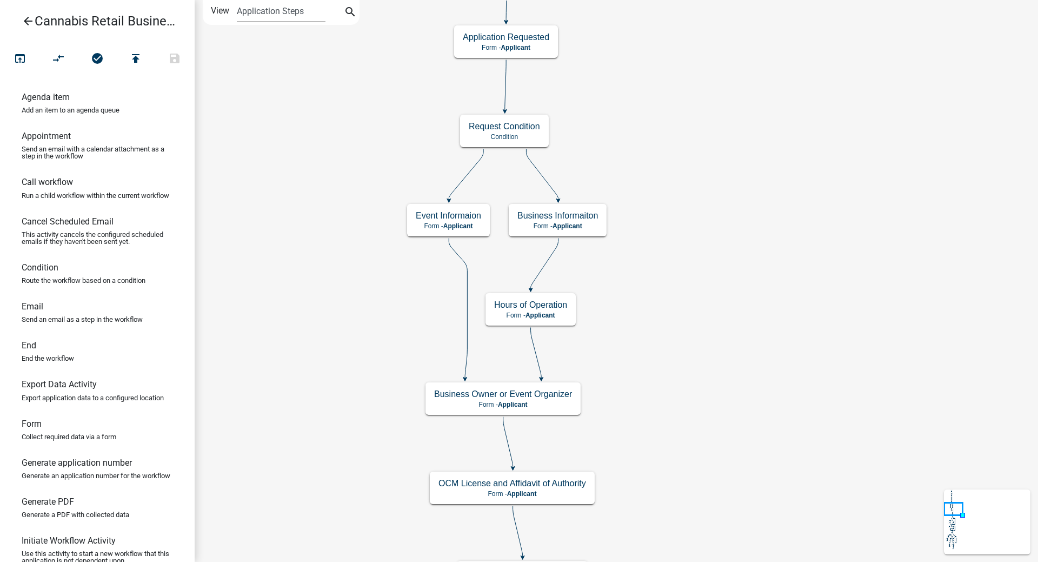
click at [736, 461] on div "start Start - Applicant Application Introduction Form - Applicant Parcel search…" at bounding box center [616, 281] width 843 height 562
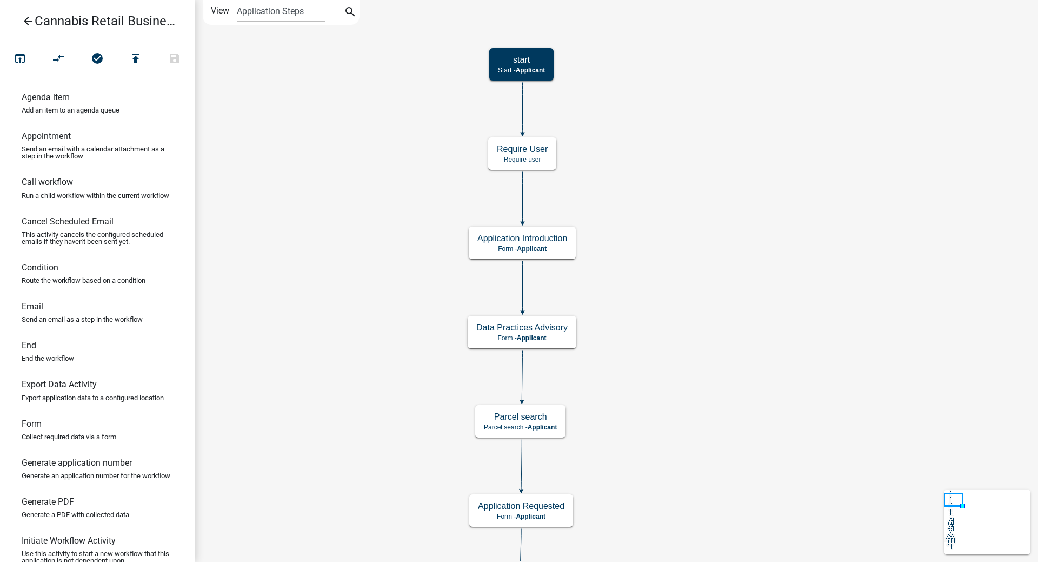
click at [786, 322] on div "start Start - Applicant Application Introduction Form - Applicant Parcel search…" at bounding box center [616, 281] width 843 height 562
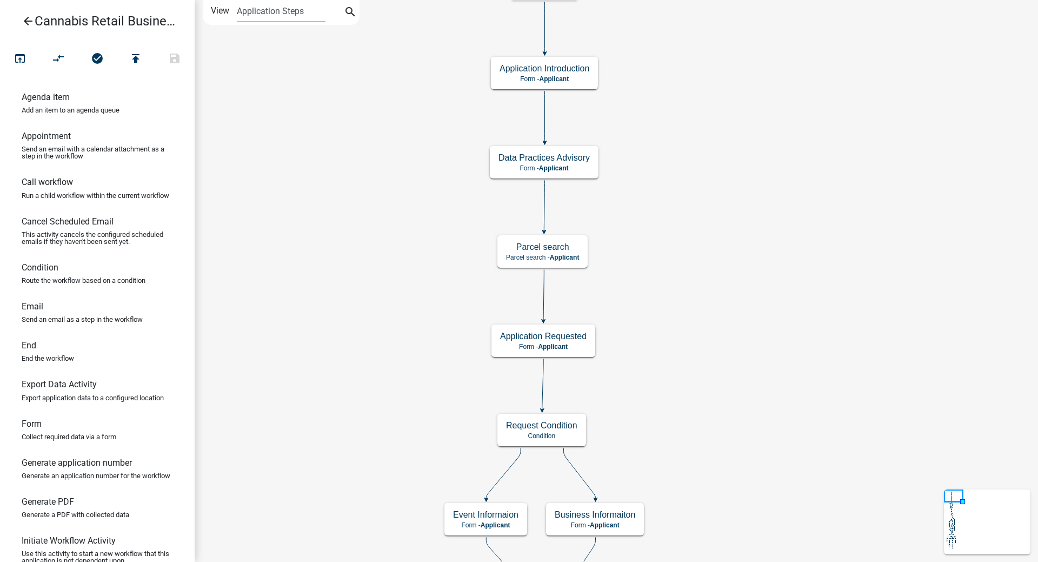
click at [791, 271] on div "start Start - Applicant Application Introduction Form - Applicant Parcel search…" at bounding box center [616, 281] width 843 height 562
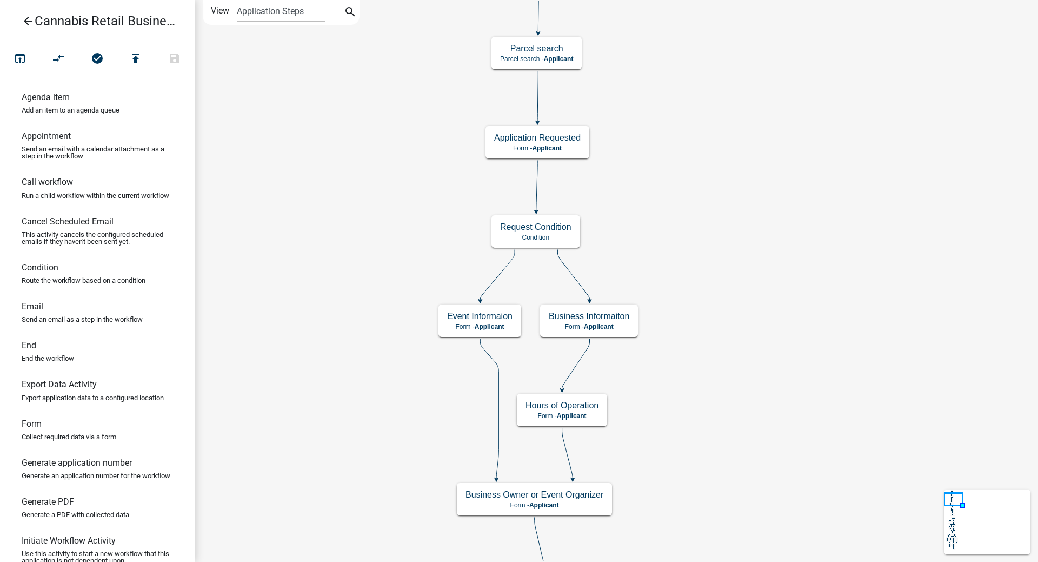
click at [766, 176] on div "start Start - Applicant Application Introduction Form - Applicant Parcel search…" at bounding box center [616, 281] width 843 height 562
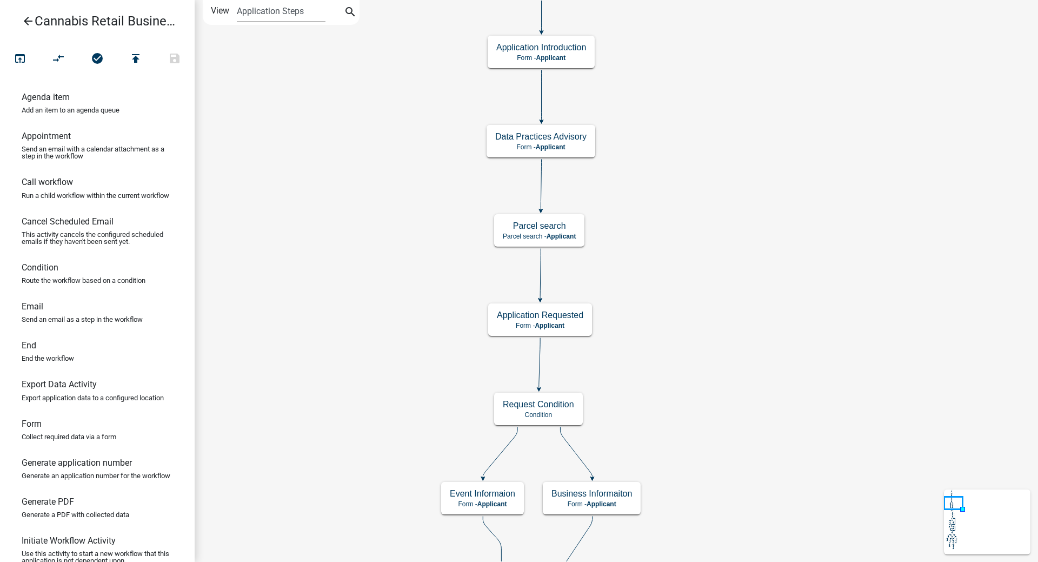
click at [721, 217] on div "start Start - Applicant Application Introduction Form - Applicant Parcel search…" at bounding box center [616, 281] width 843 height 562
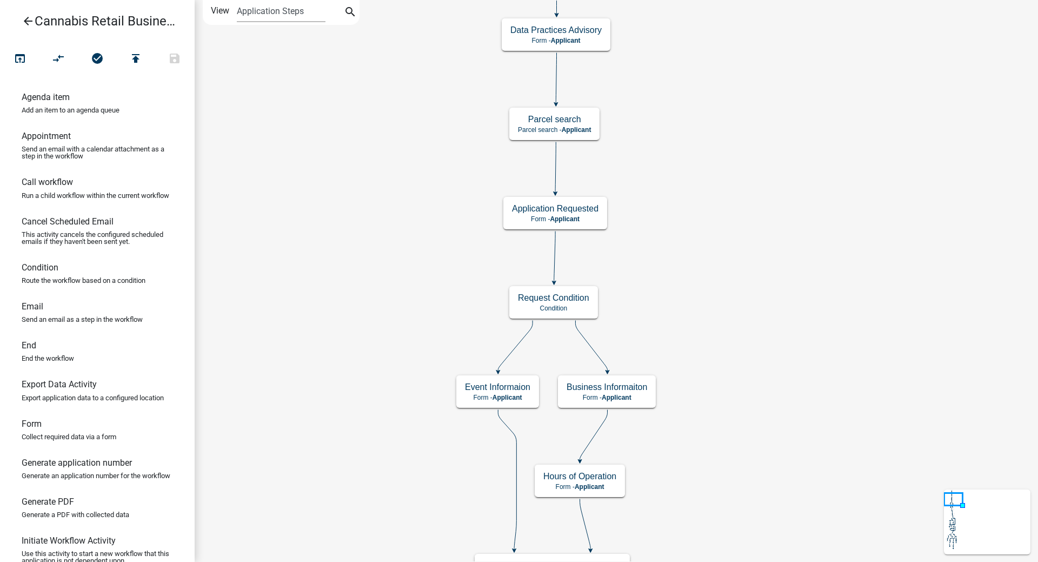
click at [743, 207] on div "start Start - Applicant Application Introduction Form - Applicant Parcel search…" at bounding box center [616, 281] width 843 height 562
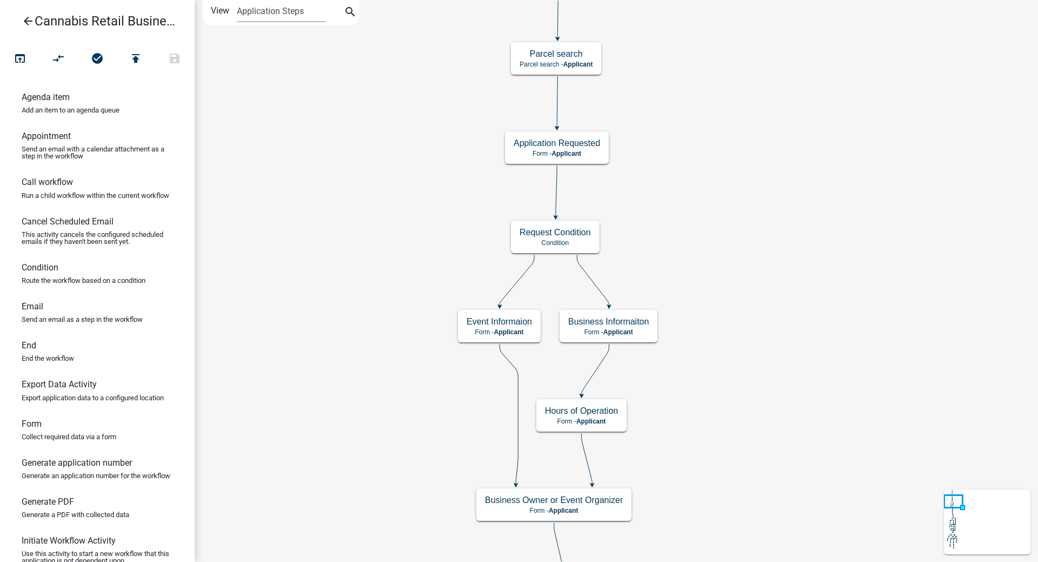
click at [745, 184] on div "start Start - Applicant Application Introduction Form - Applicant Parcel search…" at bounding box center [616, 281] width 843 height 562
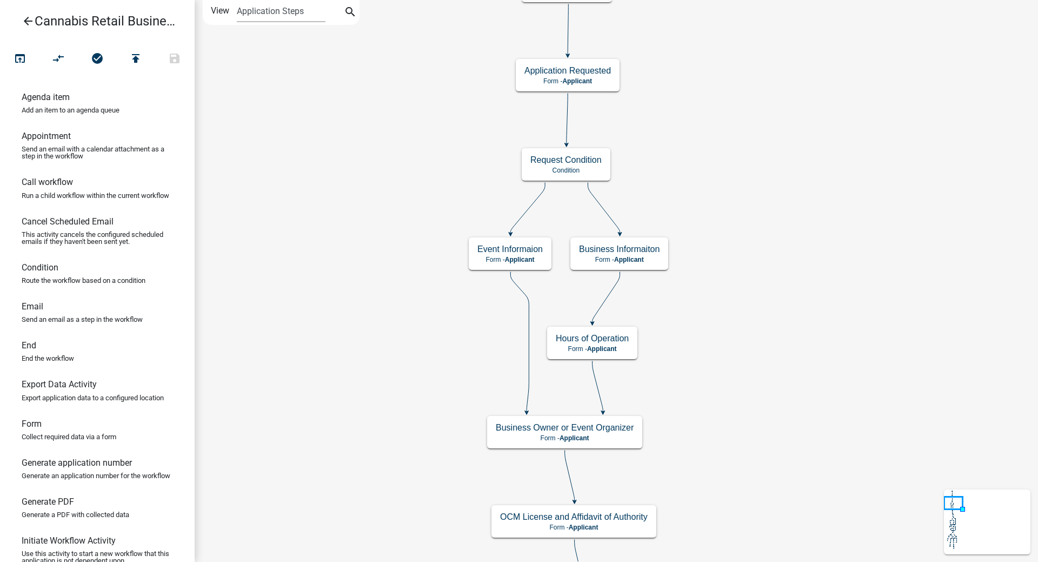
click at [756, 102] on div "start Start - Applicant Application Introduction Form - Applicant Parcel search…" at bounding box center [616, 281] width 843 height 562
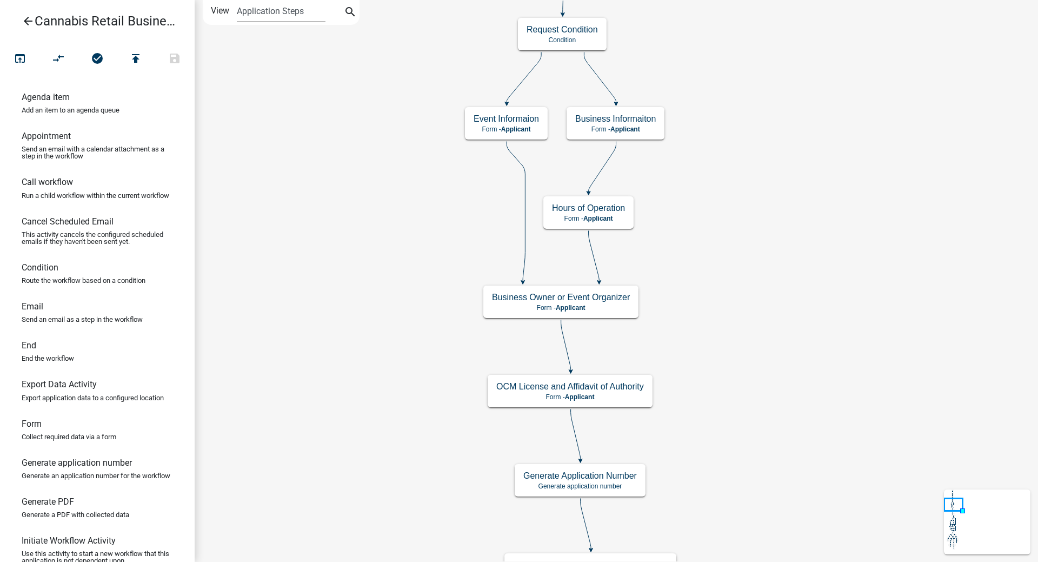
click at [777, 109] on div "start Start - Applicant Application Introduction Form - Applicant Parcel search…" at bounding box center [616, 281] width 843 height 562
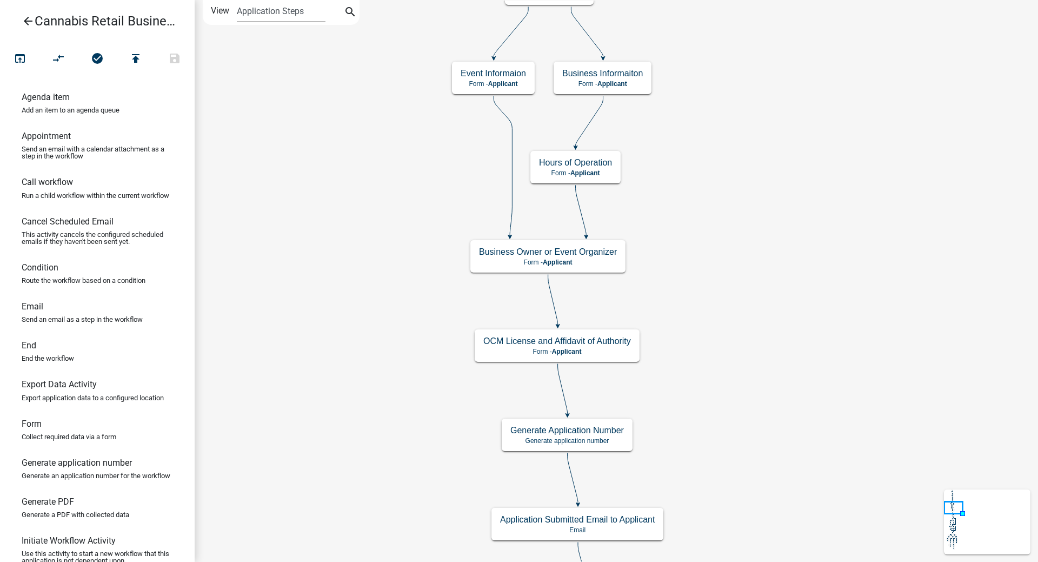
click at [765, 182] on div "start Start - Applicant Application Introduction Form - Applicant Parcel search…" at bounding box center [616, 281] width 843 height 562
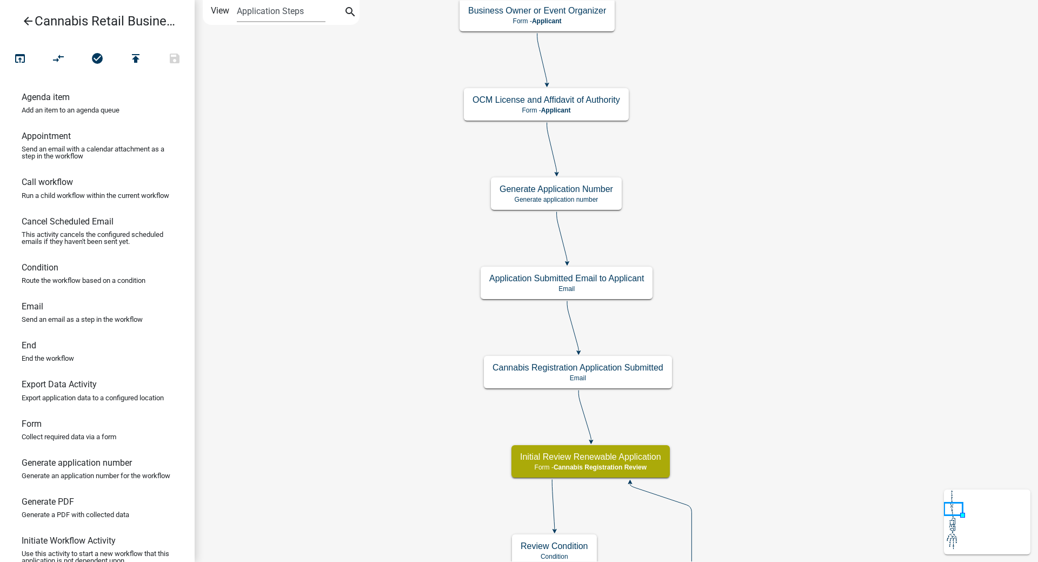
click at [775, 104] on div "start Start - Applicant Application Introduction Form - Applicant Parcel search…" at bounding box center [616, 281] width 843 height 562
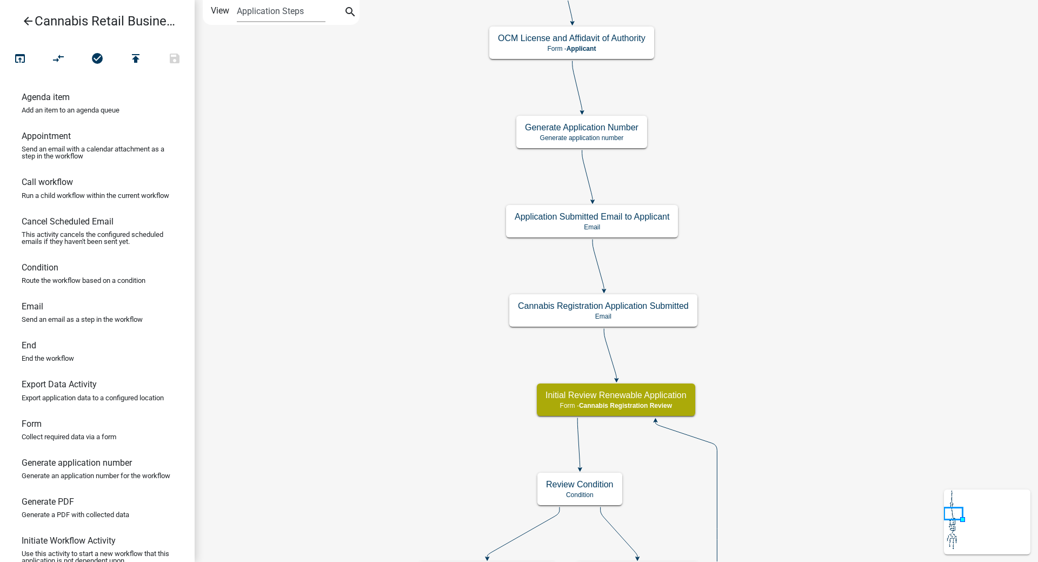
click at [836, 217] on div "start Start - Applicant Application Introduction Form - Applicant Parcel search…" at bounding box center [616, 281] width 843 height 562
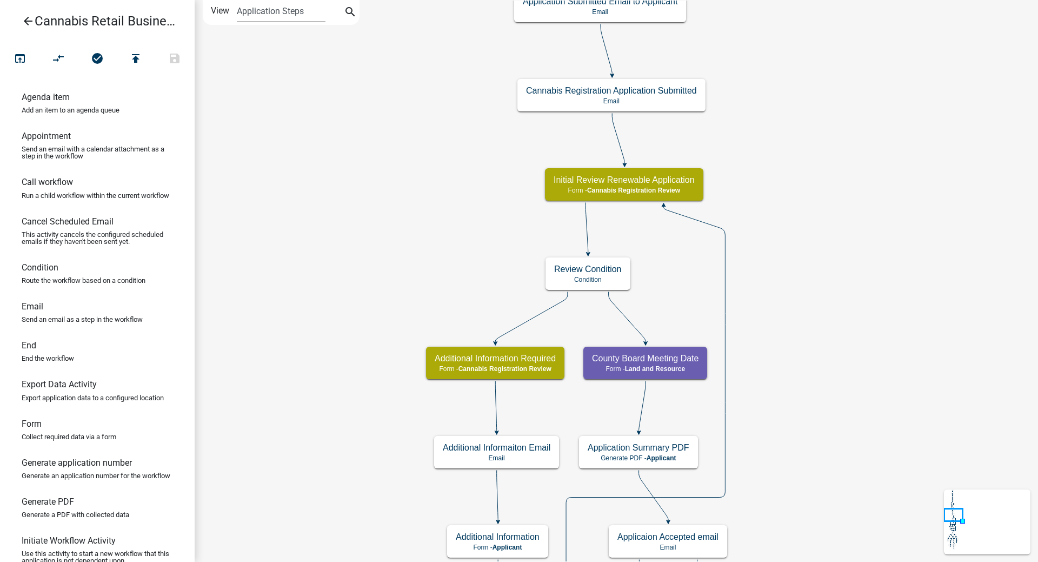
click at [832, 76] on div "start Start - Applicant Application Introduction Form - Applicant Parcel search…" at bounding box center [616, 281] width 843 height 562
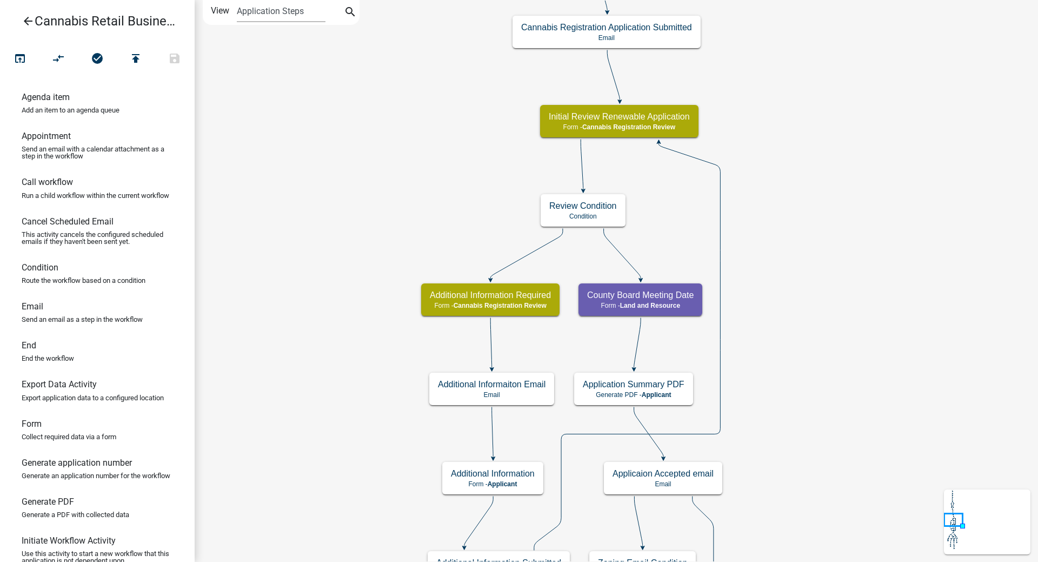
click at [816, 119] on div "start Start - Applicant Application Introduction Form - Applicant Parcel search…" at bounding box center [616, 281] width 843 height 562
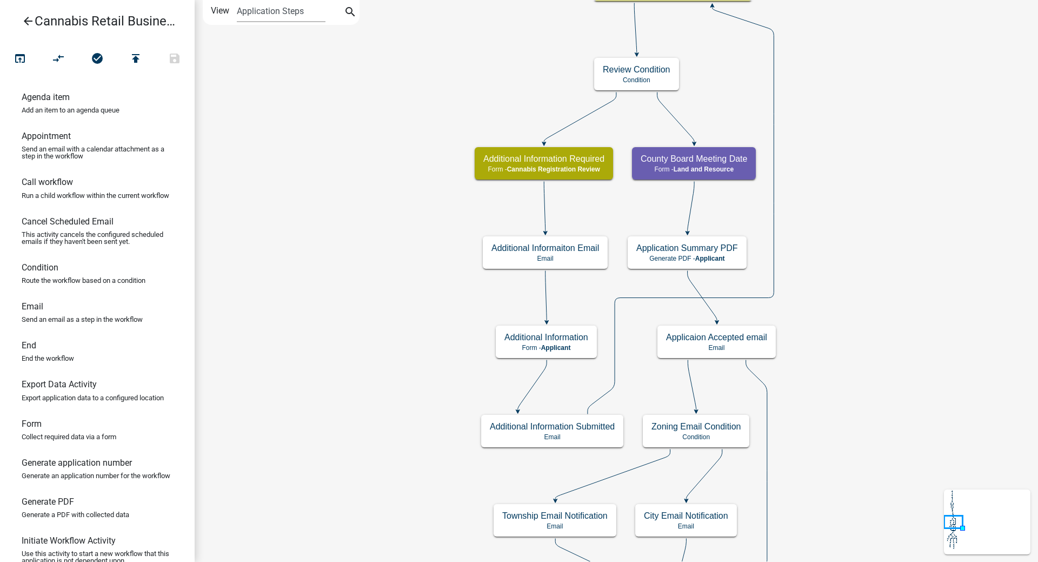
click at [399, 196] on div "start Start - Applicant Application Introduction Form - Applicant Parcel search…" at bounding box center [616, 281] width 843 height 562
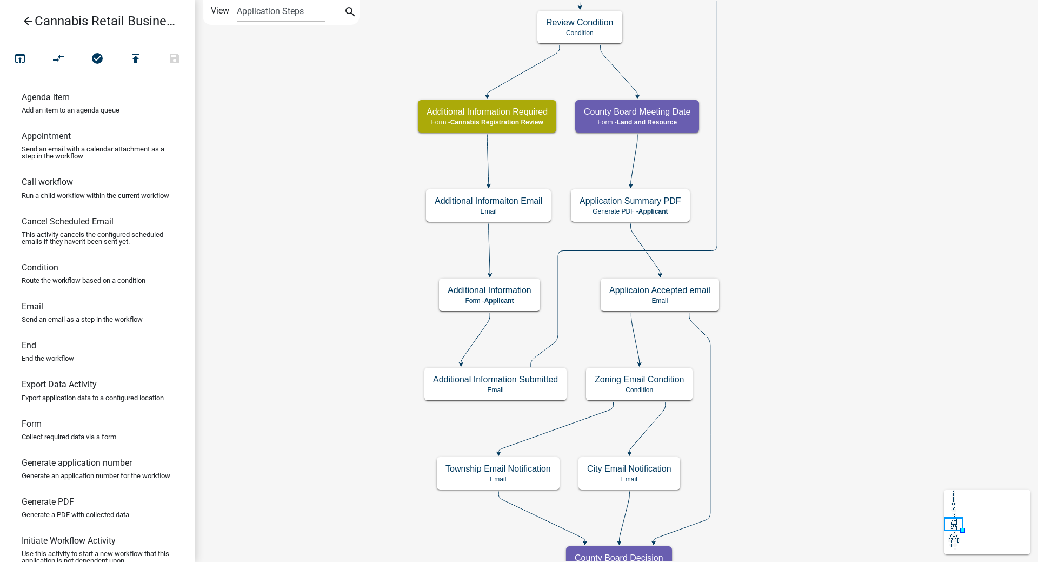
click at [807, 169] on div "start Start - Applicant Application Introduction Form - Applicant Parcel search…" at bounding box center [616, 281] width 843 height 562
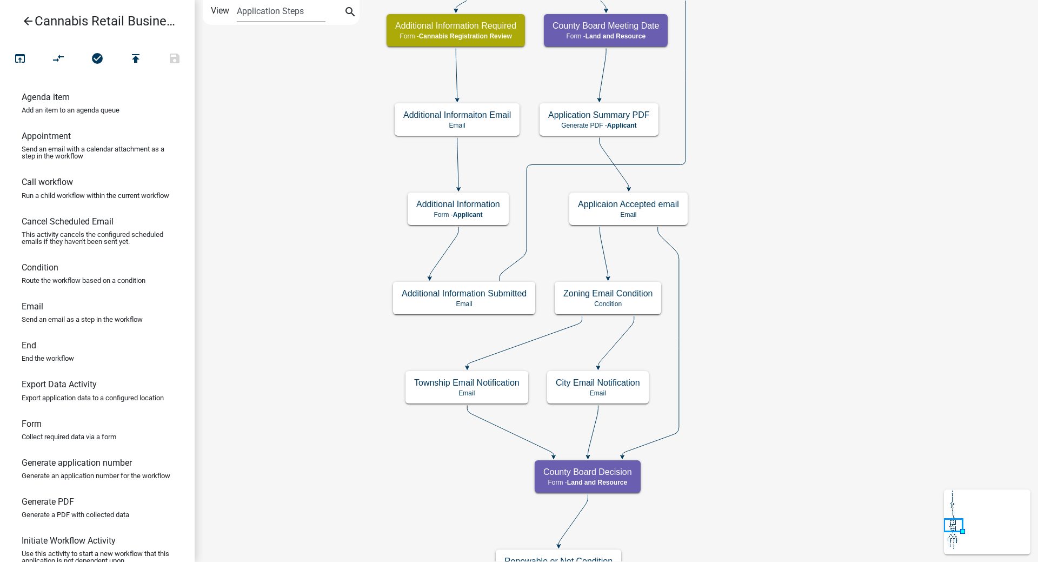
click at [817, 188] on div "start Start - Applicant Application Introduction Form - Applicant Parcel search…" at bounding box center [616, 281] width 843 height 562
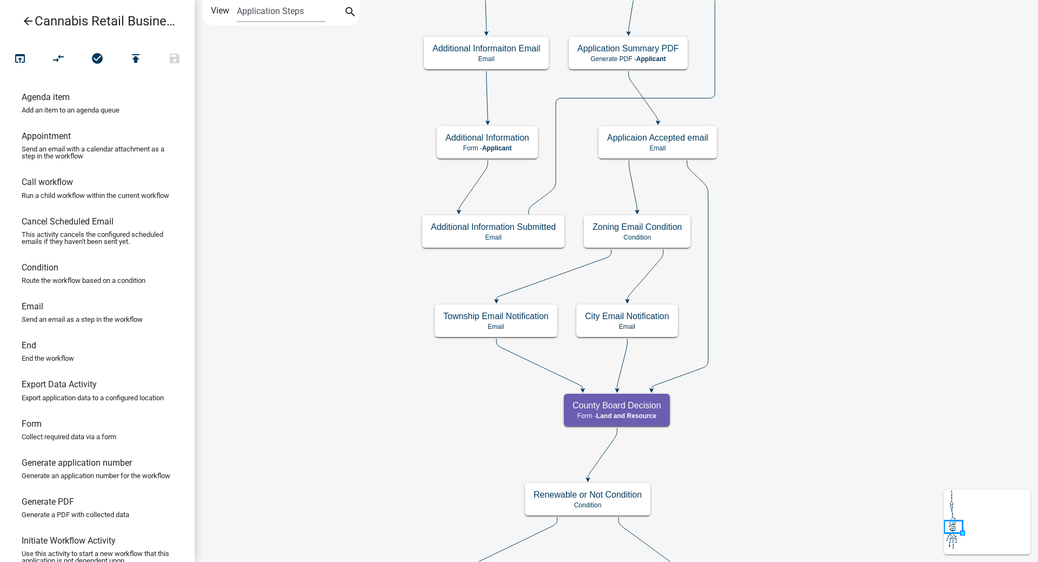
click at [849, 212] on div "start Start - Applicant Application Introduction Form - Applicant Parcel search…" at bounding box center [616, 281] width 843 height 562
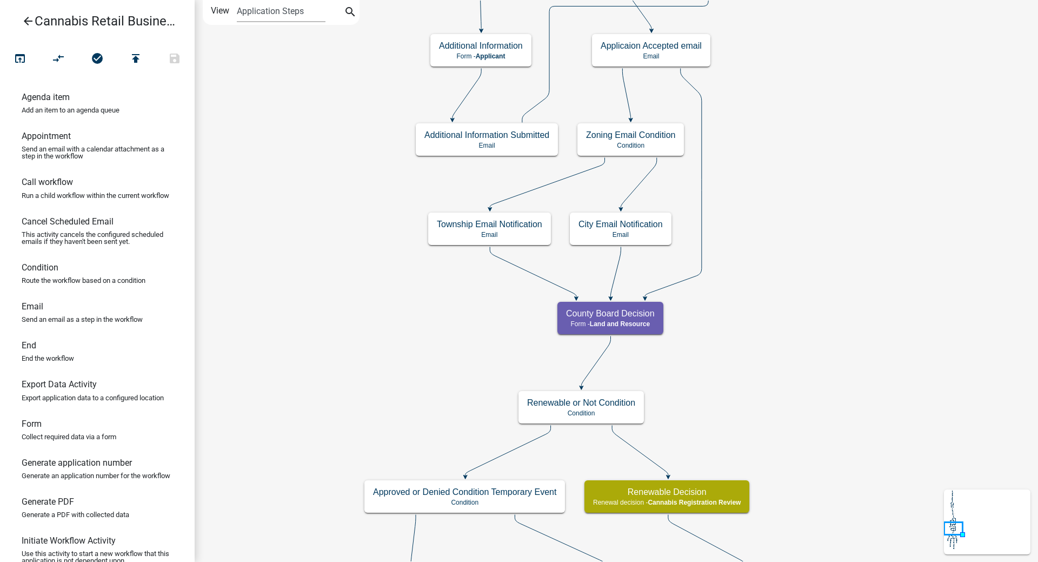
click at [842, 103] on div "start Start - Applicant Application Introduction Form - Applicant Parcel search…" at bounding box center [616, 281] width 843 height 562
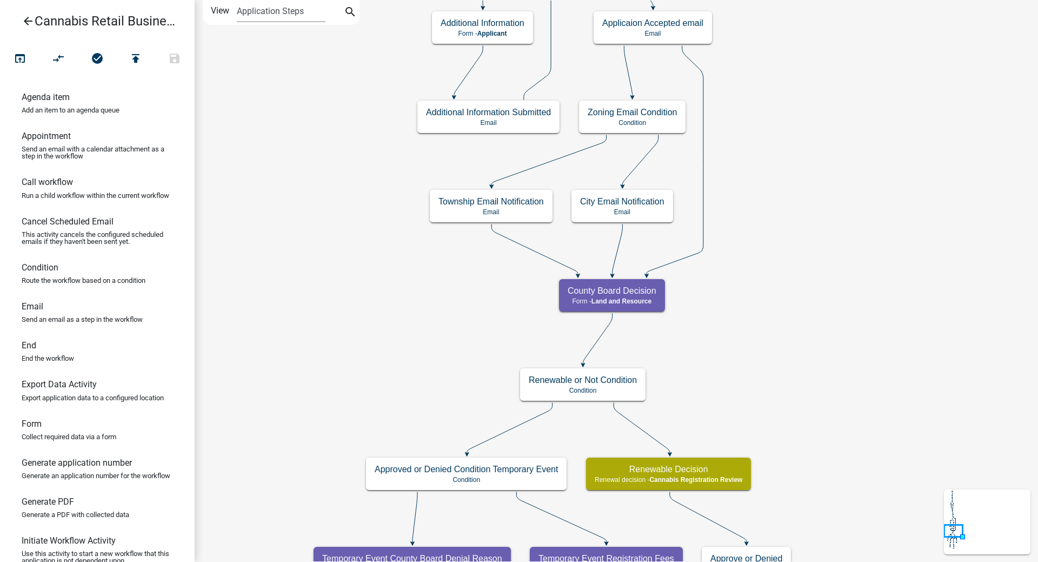
click at [809, 247] on icon "start Start - Applicant Application Introduction Form - Applicant Parcel search…" at bounding box center [616, 559] width 842 height 1116
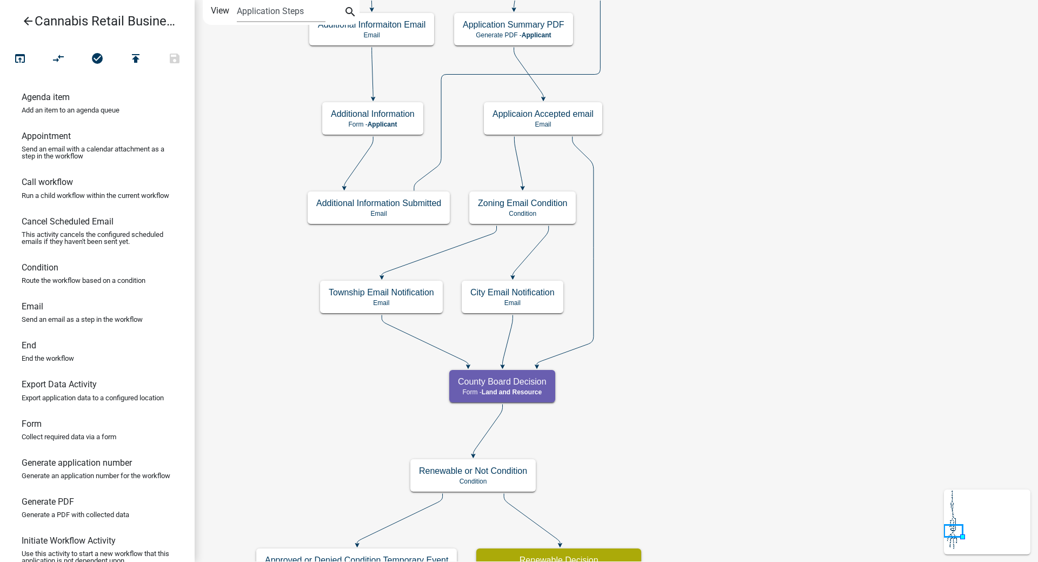
click at [749, 173] on div "start Start - Applicant Application Introduction Form - Applicant Parcel search…" at bounding box center [616, 281] width 843 height 562
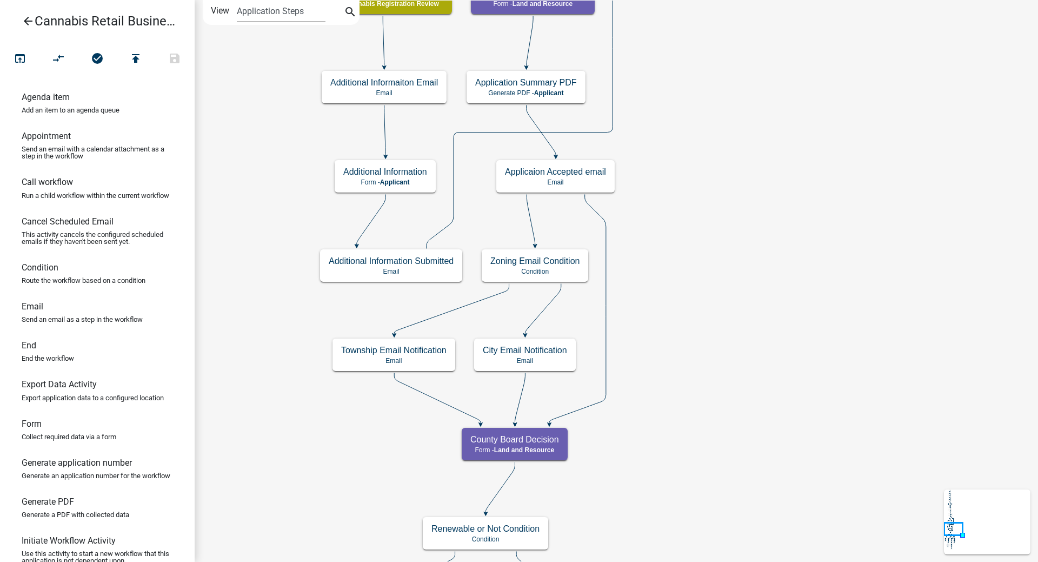
click at [760, 425] on div "start Start - Applicant Application Introduction Form - Applicant Parcel search…" at bounding box center [616, 281] width 843 height 562
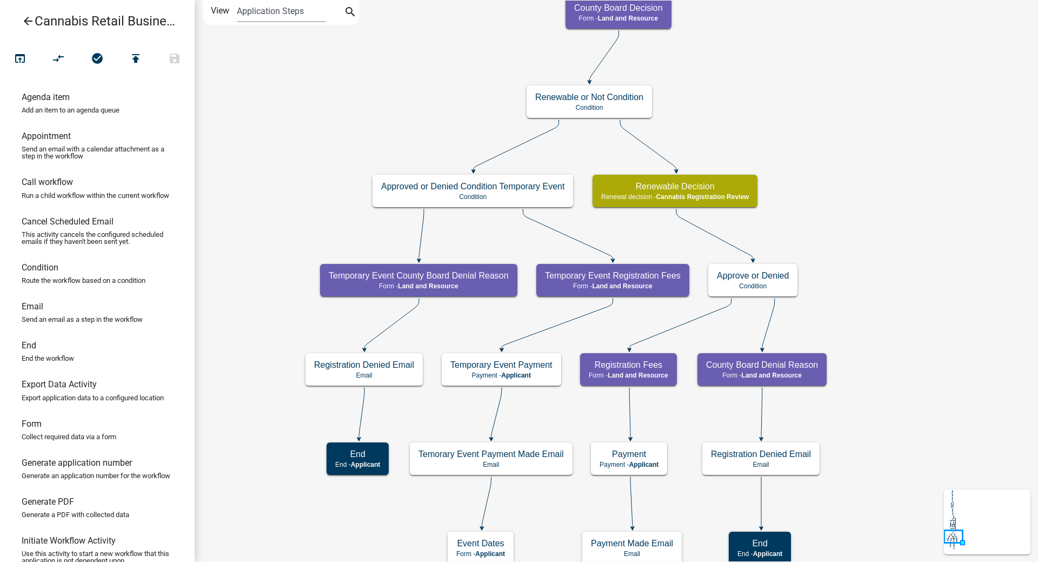
click at [864, 98] on div "start Start - Applicant Application Introduction Form - Applicant Parcel search…" at bounding box center [616, 281] width 843 height 562
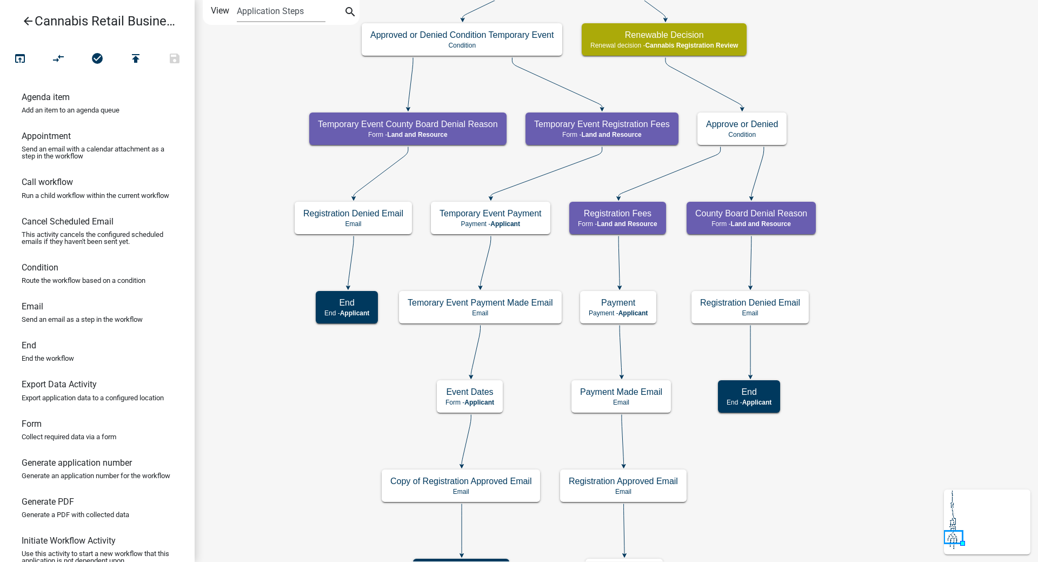
click at [832, 96] on div "start Start - Applicant Application Introduction Form - Applicant Parcel search…" at bounding box center [616, 281] width 843 height 562
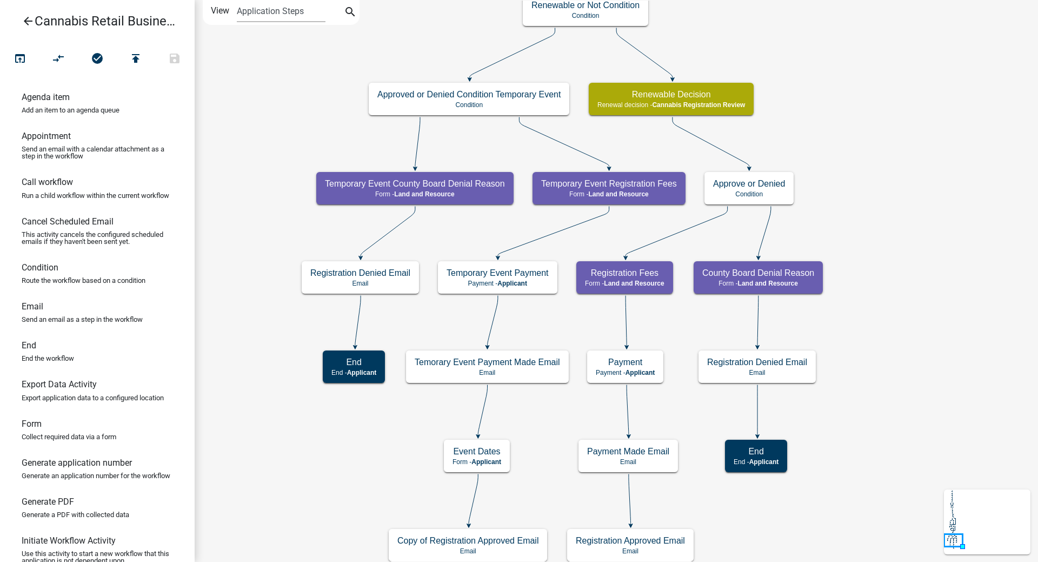
click at [862, 121] on div "start Start - Applicant Application Introduction Form - Applicant Parcel search…" at bounding box center [616, 281] width 843 height 562
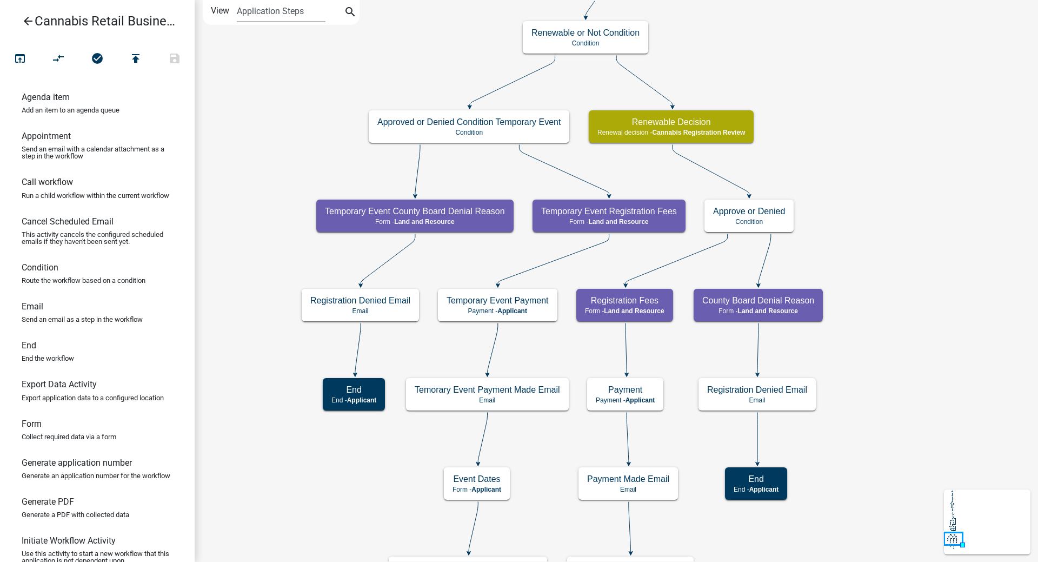
click at [25, 14] on link "arrow_back Cannabis Retail Businesses and Temporary Cannabis Events" at bounding box center [93, 21] width 169 height 25
click at [32, 19] on icon "arrow_back" at bounding box center [28, 22] width 13 height 15
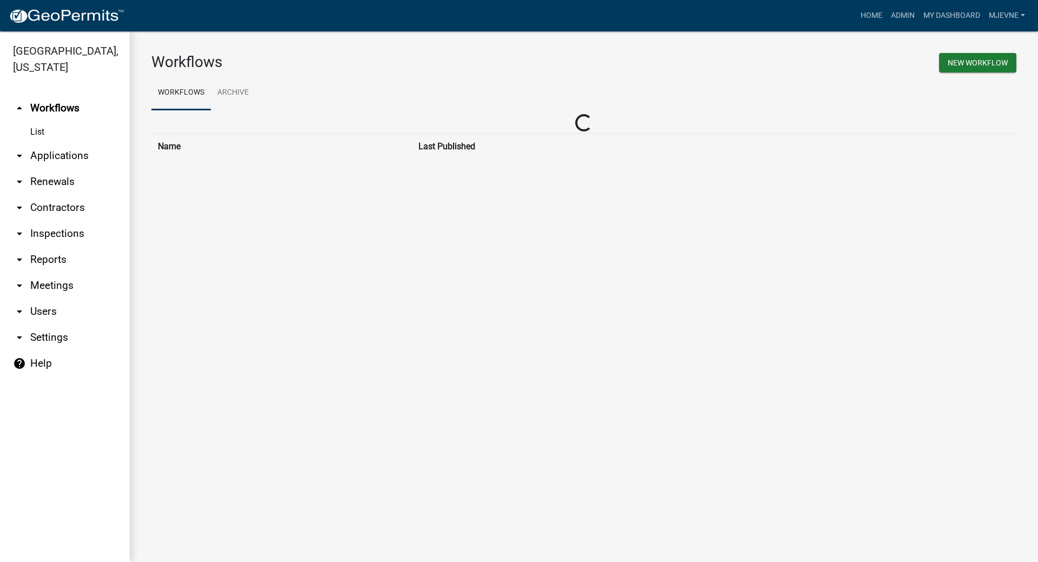
click at [32, 19] on img at bounding box center [67, 16] width 116 height 16
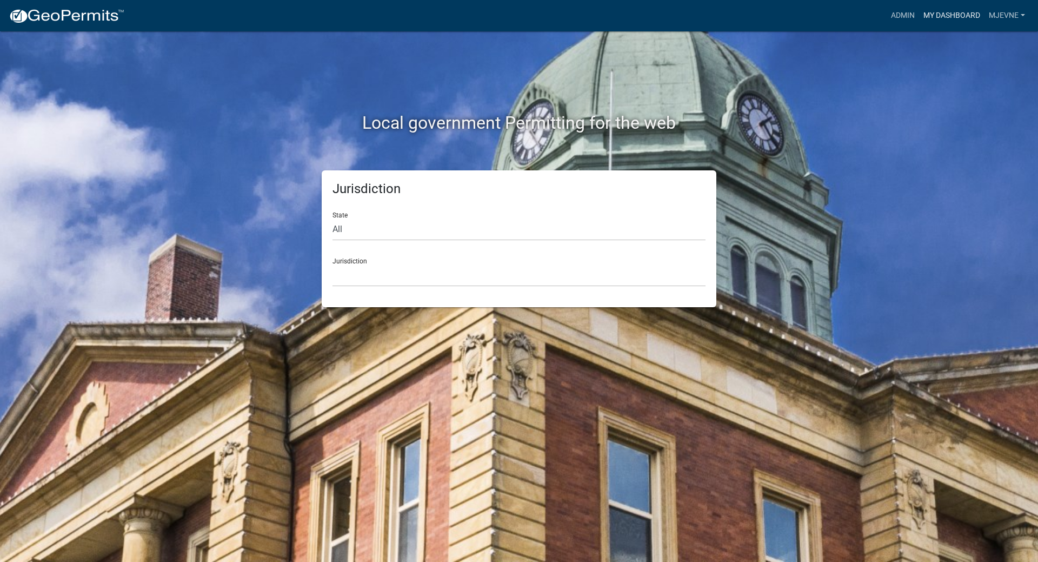
click at [952, 15] on link "My Dashboard" at bounding box center [951, 15] width 65 height 21
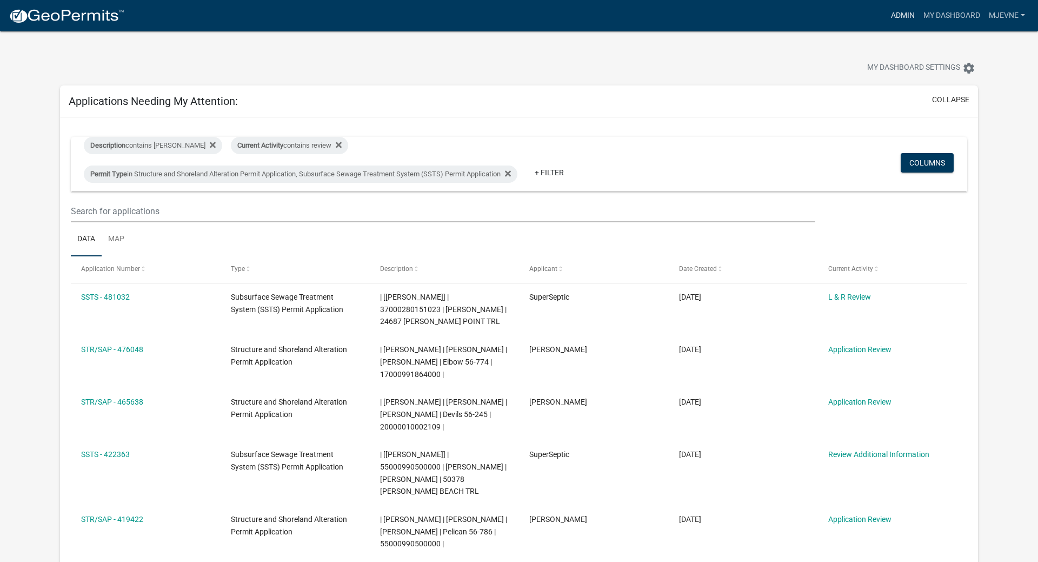
click at [909, 12] on link "Admin" at bounding box center [902, 15] width 32 height 21
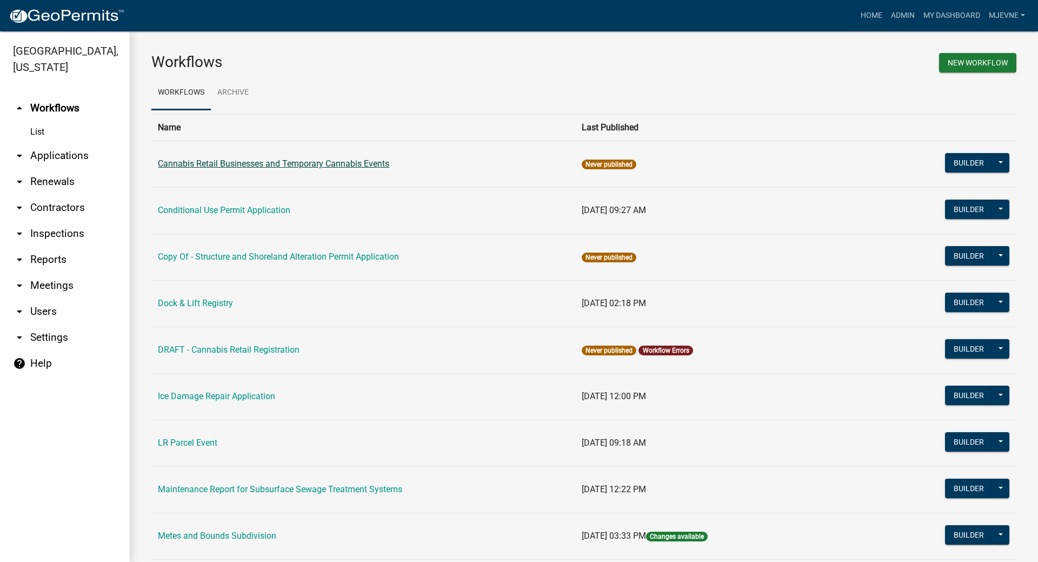
click at [254, 165] on link "Cannabis Retail Businesses and Temporary Cannabis Events" at bounding box center [273, 163] width 231 height 10
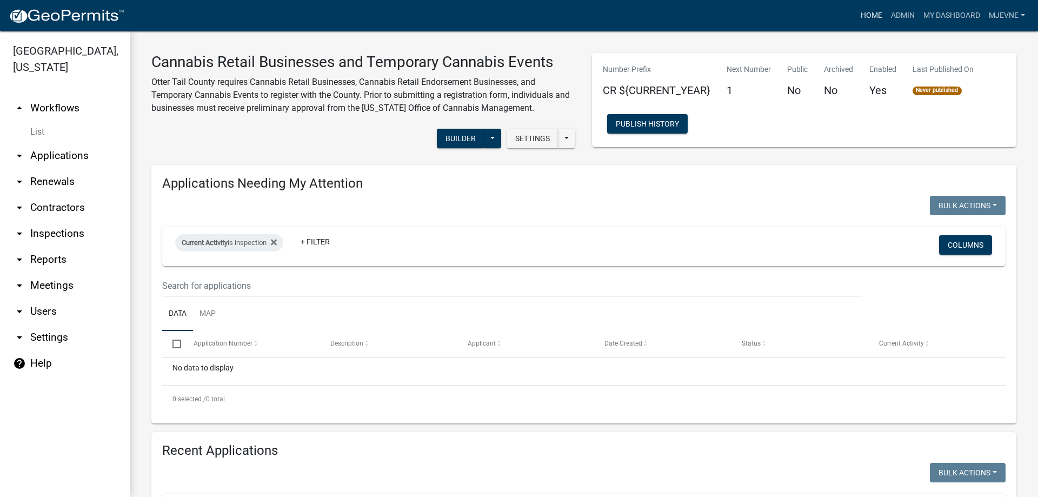
click at [866, 17] on link "Home" at bounding box center [871, 15] width 30 height 21
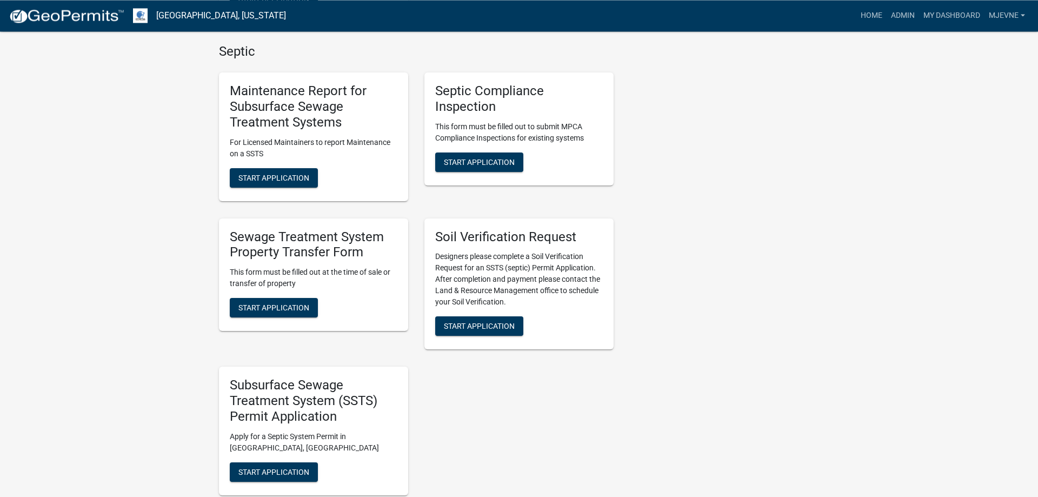
scroll to position [606, 0]
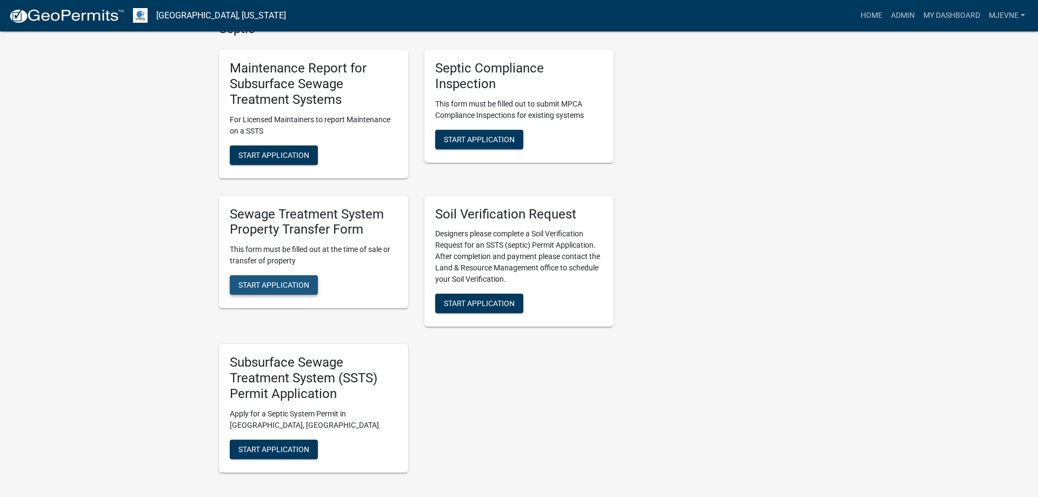
click at [269, 286] on span "Start Application" at bounding box center [273, 285] width 71 height 9
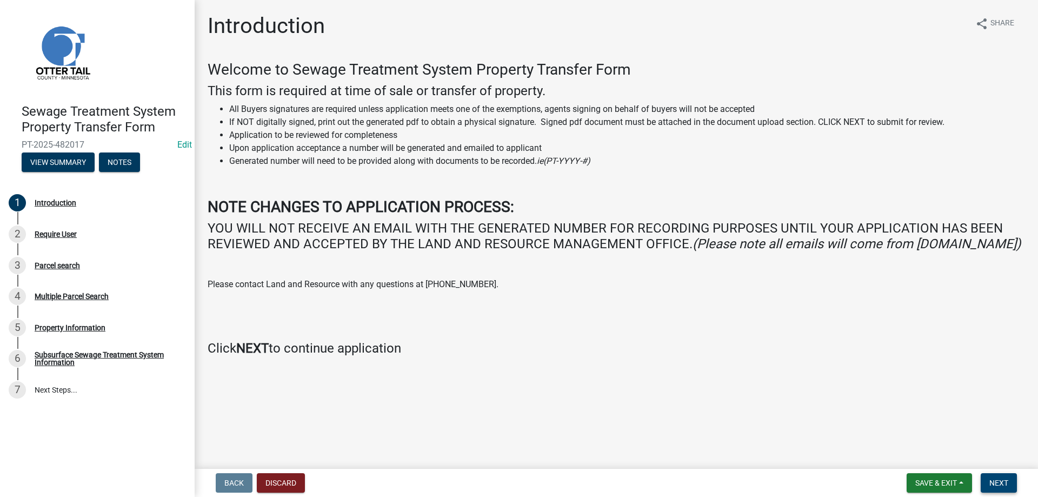
click at [996, 485] on span "Next" at bounding box center [998, 482] width 19 height 9
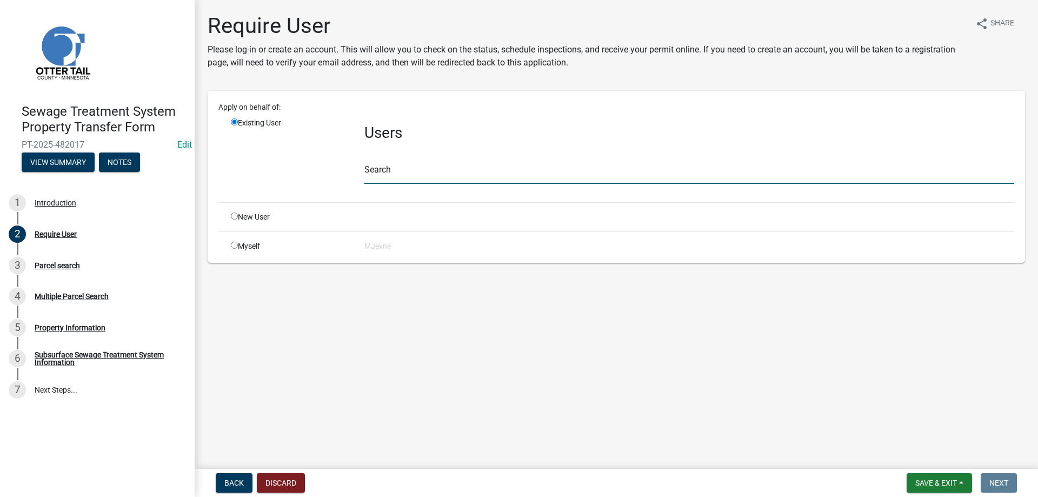
click at [404, 172] on input "text" at bounding box center [689, 173] width 650 height 22
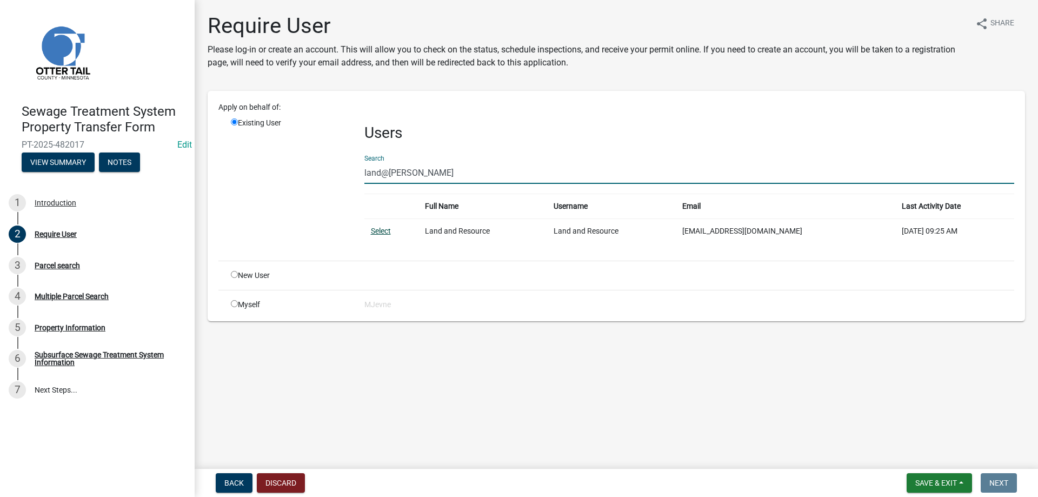
type input "land@ott"
click at [379, 232] on link "Select" at bounding box center [381, 230] width 20 height 9
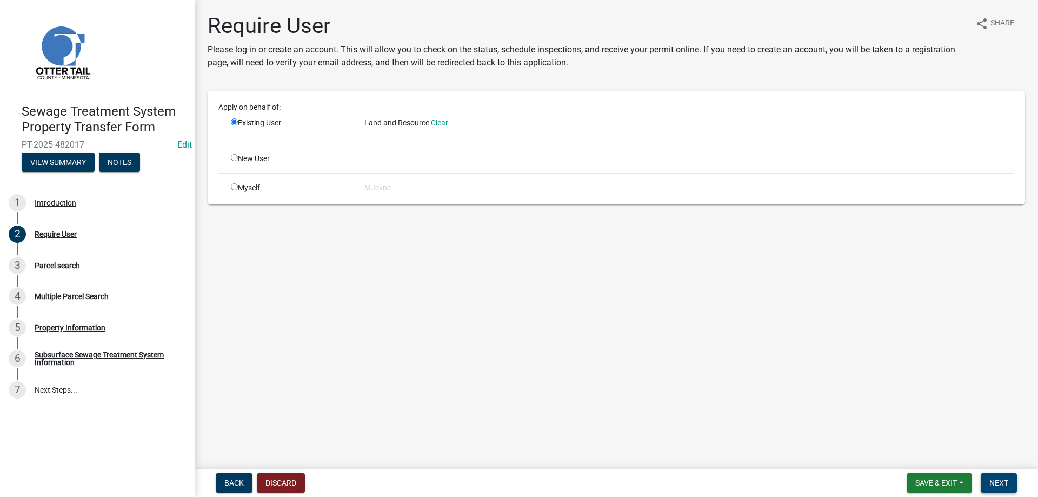
click at [998, 490] on button "Next" at bounding box center [999, 482] width 36 height 19
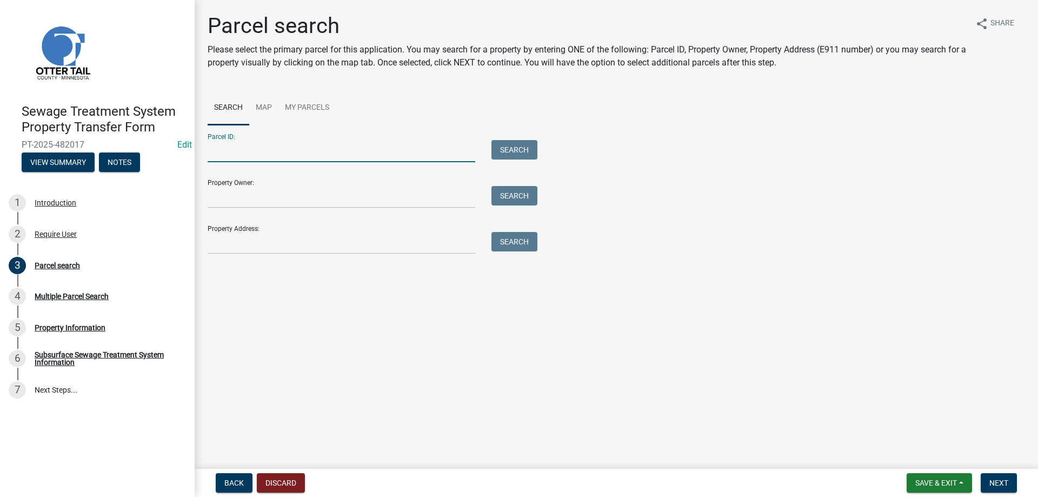
click at [262, 147] on input "Parcel ID:" at bounding box center [342, 151] width 268 height 22
type input "71002991122000"
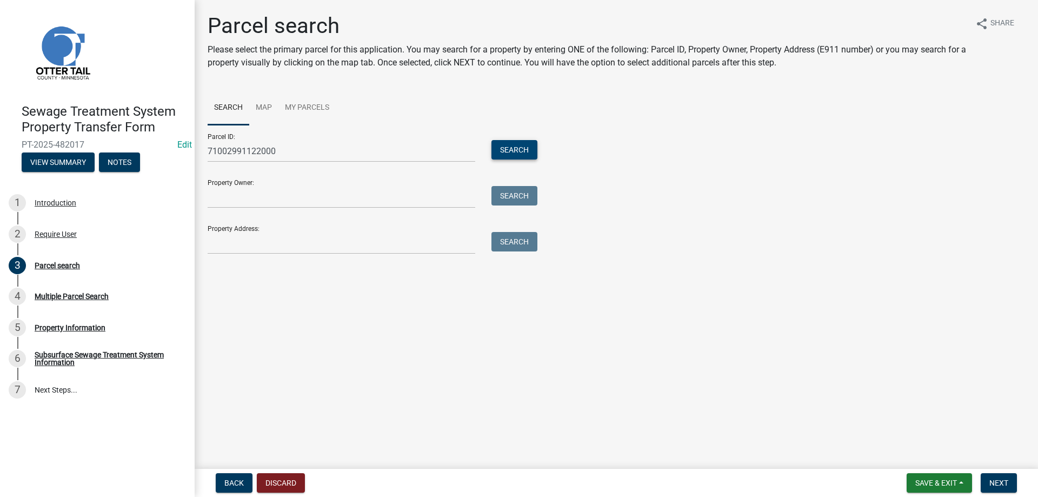
click at [519, 149] on button "Search" at bounding box center [514, 149] width 46 height 19
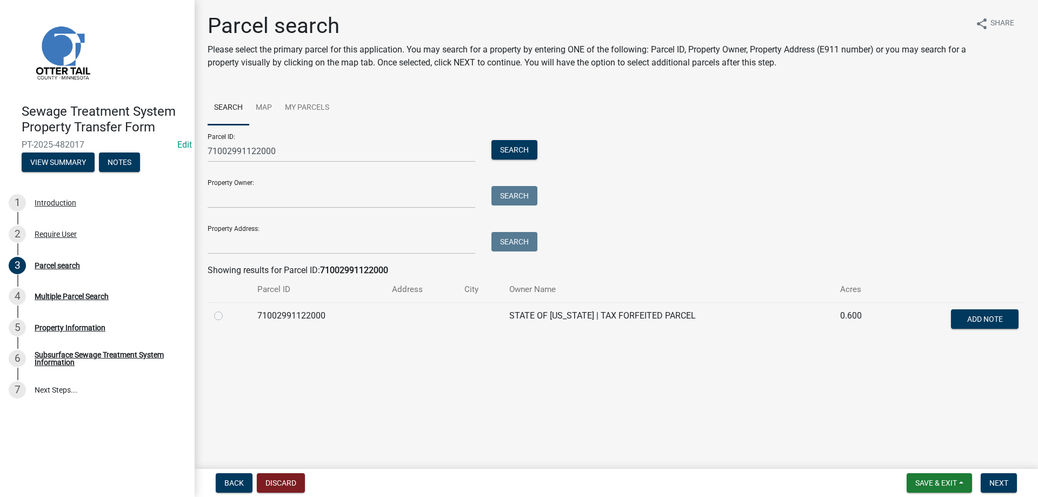
click at [227, 309] on label at bounding box center [227, 309] width 0 height 0
click at [227, 315] on input "radio" at bounding box center [230, 312] width 7 height 7
radio input "true"
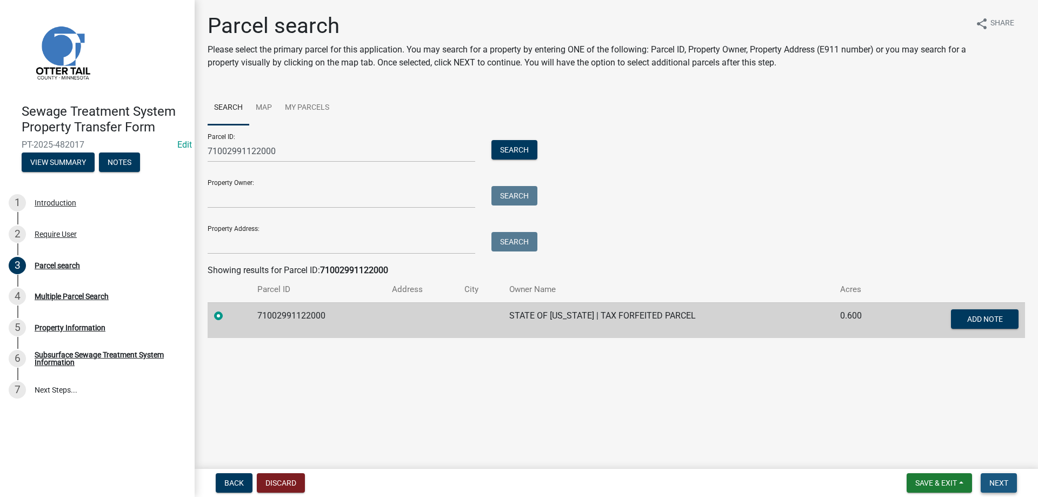
click at [1002, 484] on span "Next" at bounding box center [998, 482] width 19 height 9
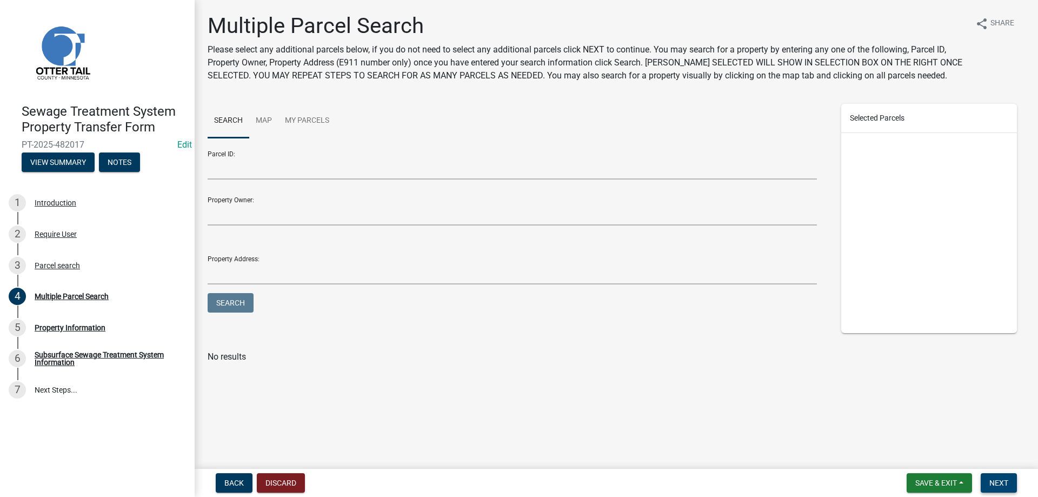
click at [1005, 482] on span "Next" at bounding box center [998, 482] width 19 height 9
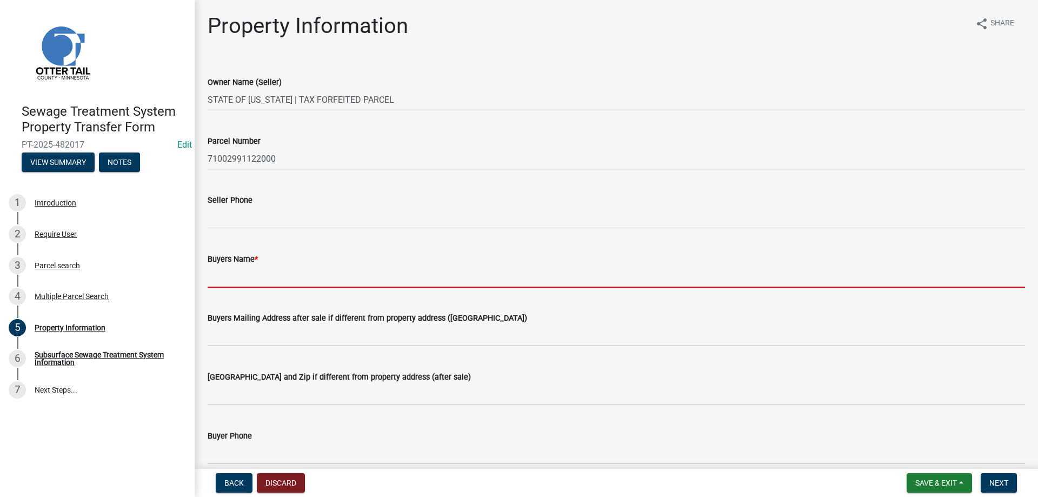
click at [252, 276] on input "Buyers Name *" at bounding box center [616, 276] width 817 height 22
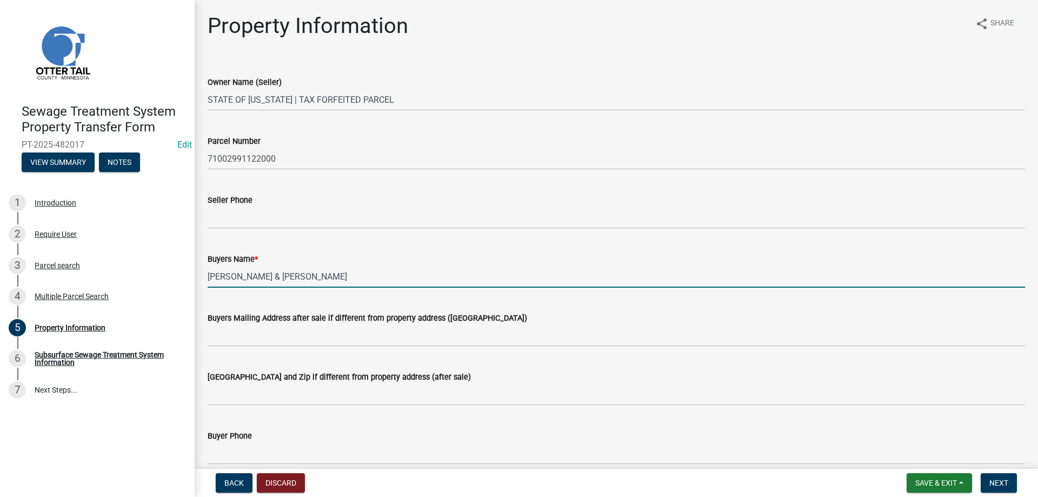
type input "DAVID C GADOW & SUSAN K GADOW"
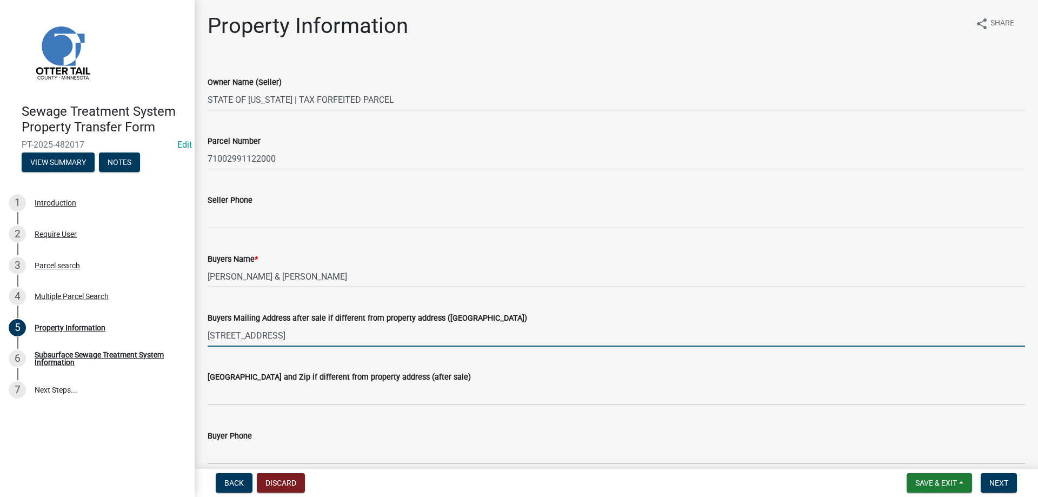
type input "621 SUNSET DR"
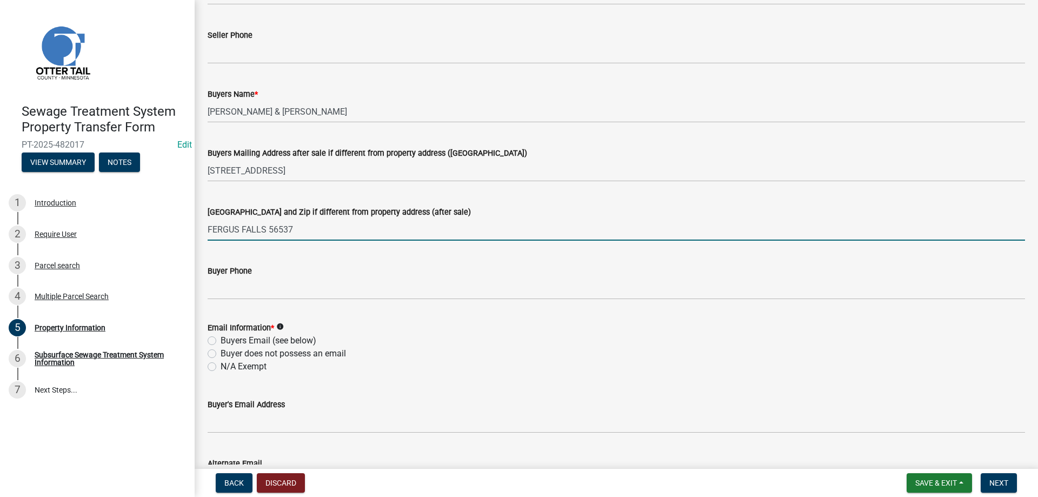
scroll to position [246, 0]
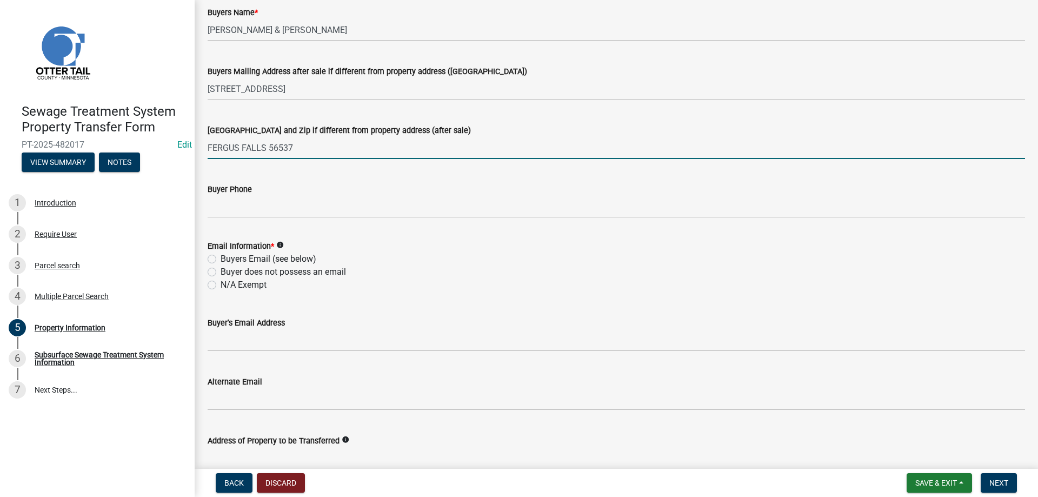
type input "FERGUS FALLS 56537"
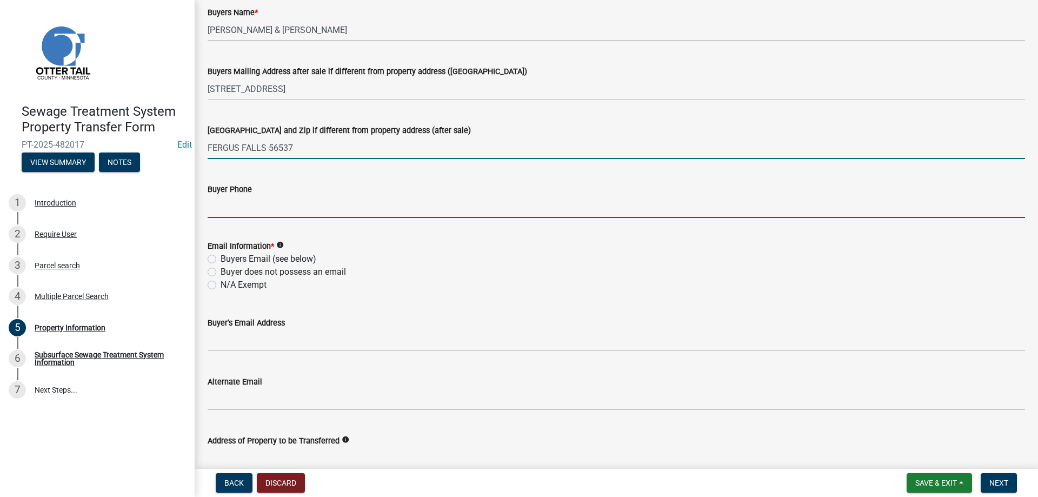
click at [231, 206] on input "Buyer Phone" at bounding box center [616, 207] width 817 height 22
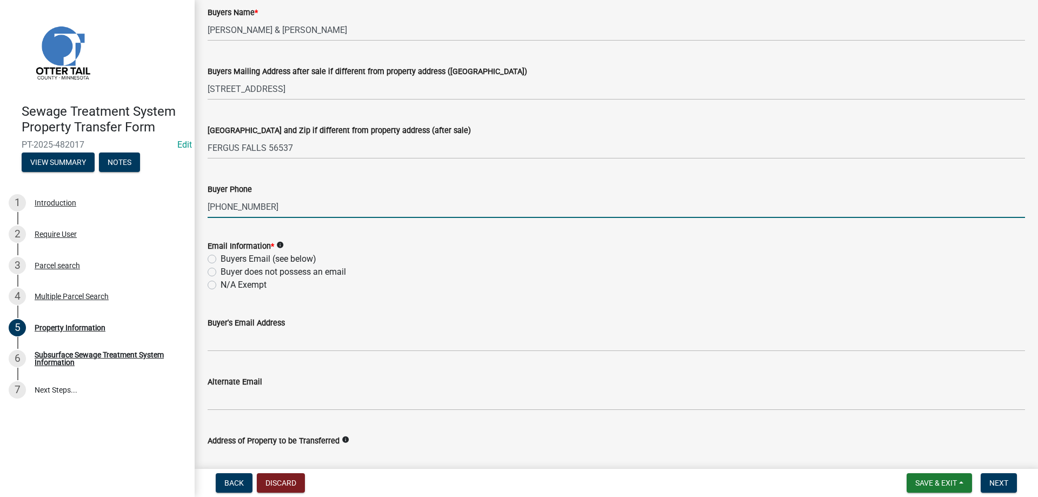
type input "218-731-6489"
click at [221, 259] on label "Buyers Email (see below)" at bounding box center [269, 258] width 96 height 13
click at [221, 259] on input "Buyers Email (see below)" at bounding box center [224, 255] width 7 height 7
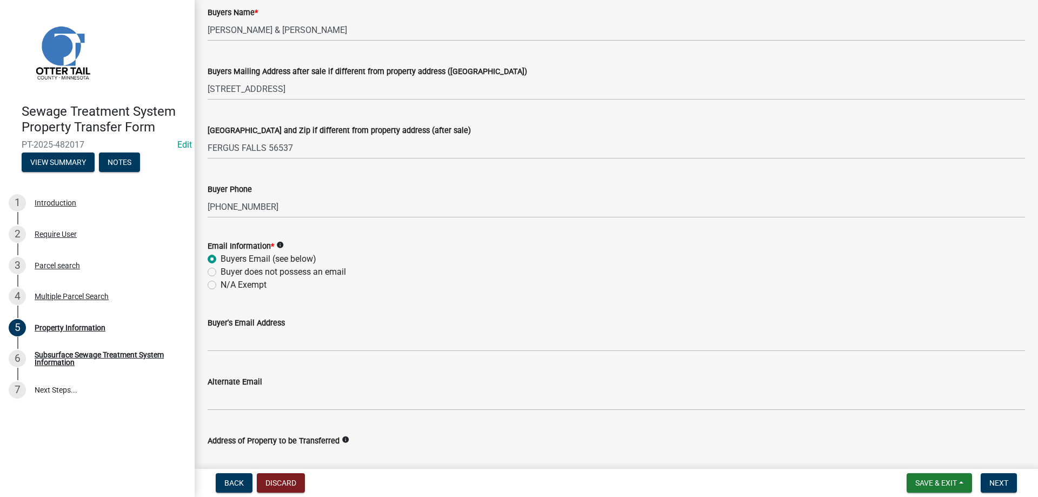
radio input "true"
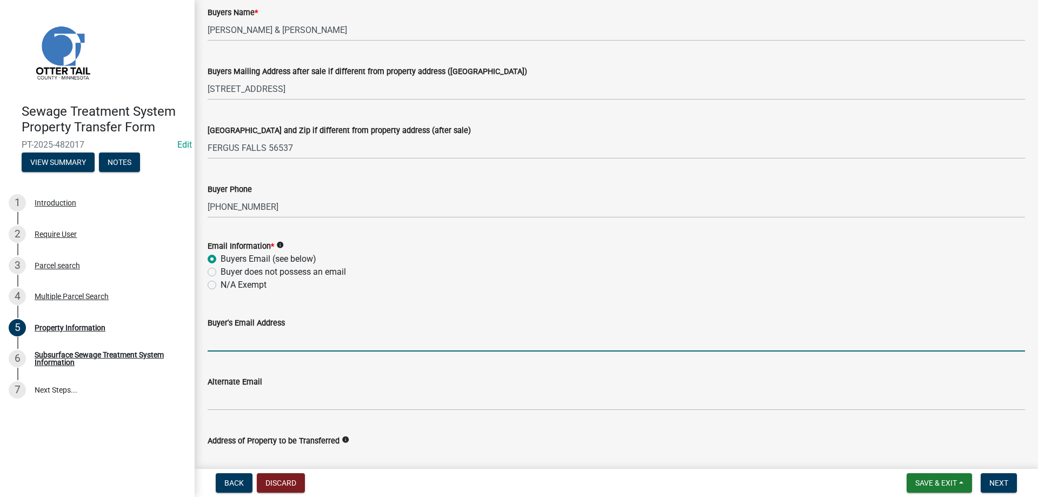
click at [235, 341] on input "Buyer's Email Address" at bounding box center [616, 340] width 817 height 22
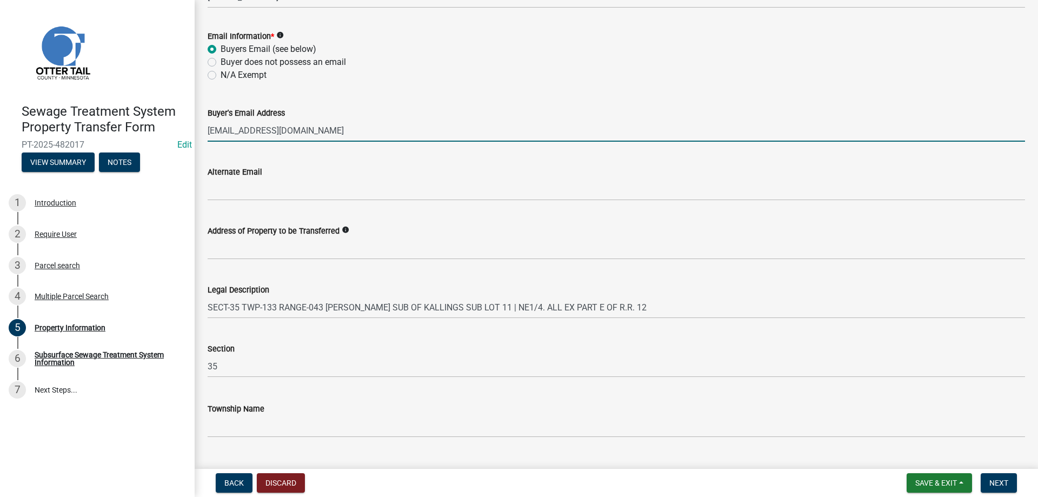
scroll to position [480, 0]
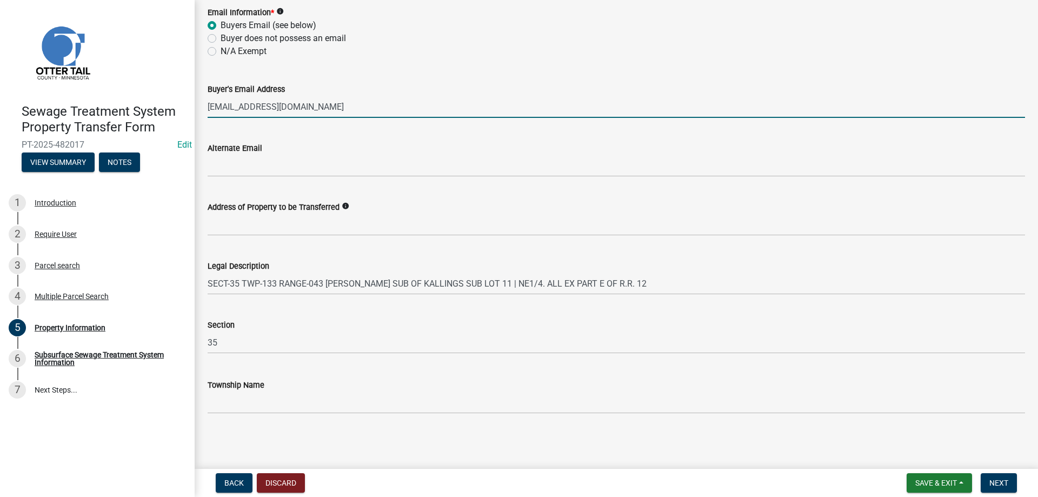
type input "sdgadow@prtel.com"
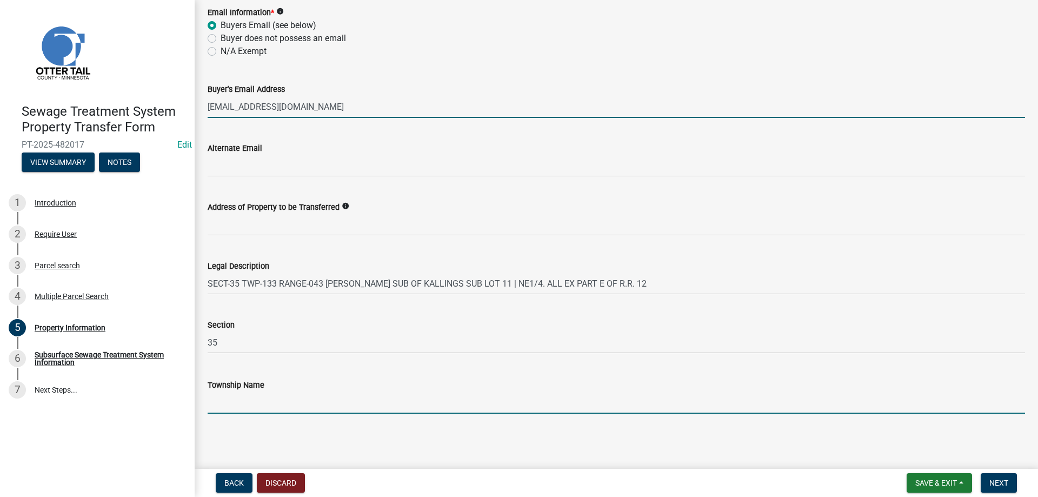
click at [237, 405] on input "Township Name" at bounding box center [616, 402] width 817 height 22
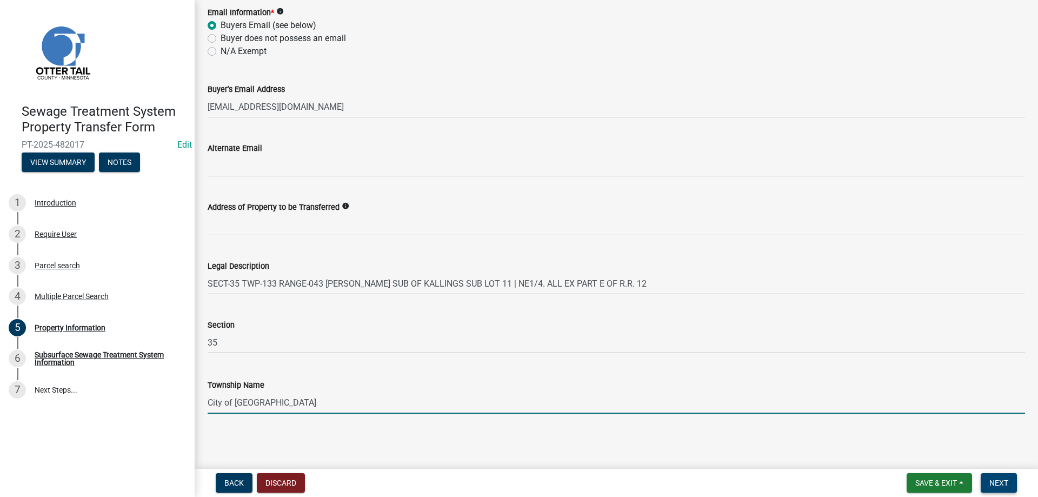
type input "City of Fergus Falls"
click at [997, 483] on span "Next" at bounding box center [998, 482] width 19 height 9
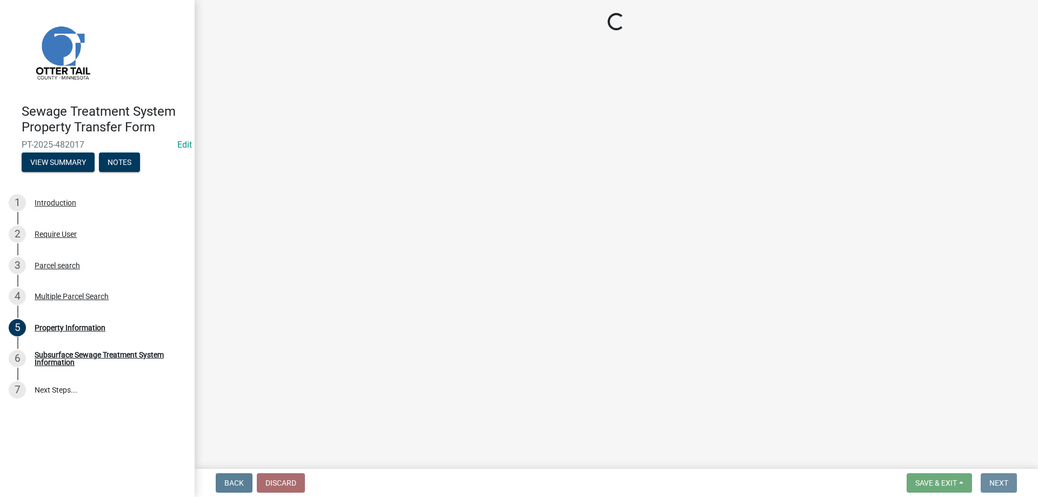
scroll to position [0, 0]
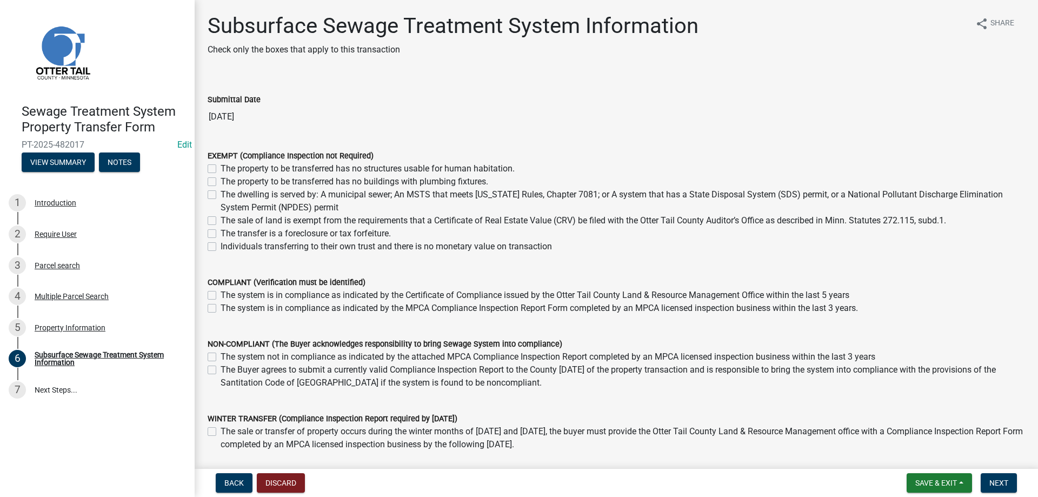
click at [221, 236] on label "The transfer is a foreclosure or tax forfeiture." at bounding box center [306, 233] width 170 height 13
click at [221, 234] on input "The transfer is a foreclosure or tax forfeiture." at bounding box center [224, 230] width 7 height 7
checkbox input "true"
checkbox input "false"
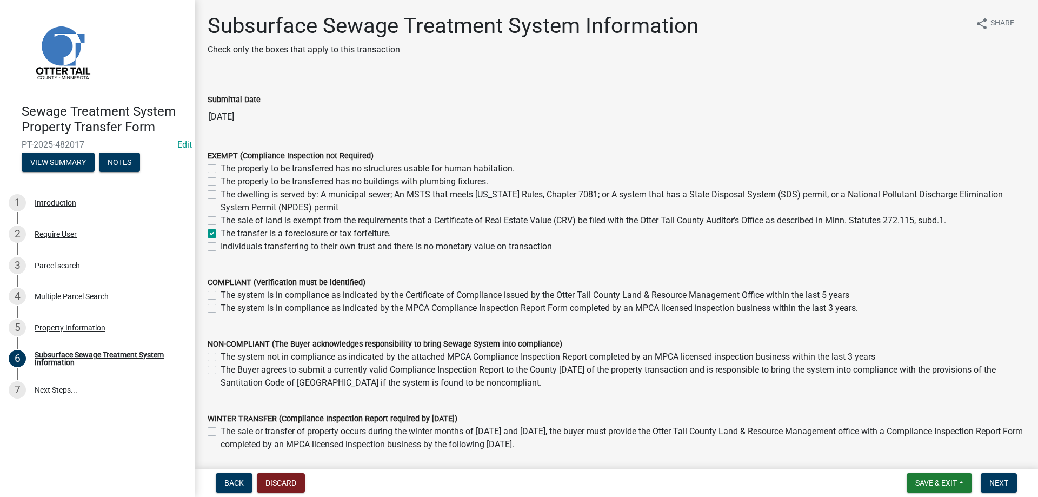
checkbox input "false"
checkbox input "true"
checkbox input "false"
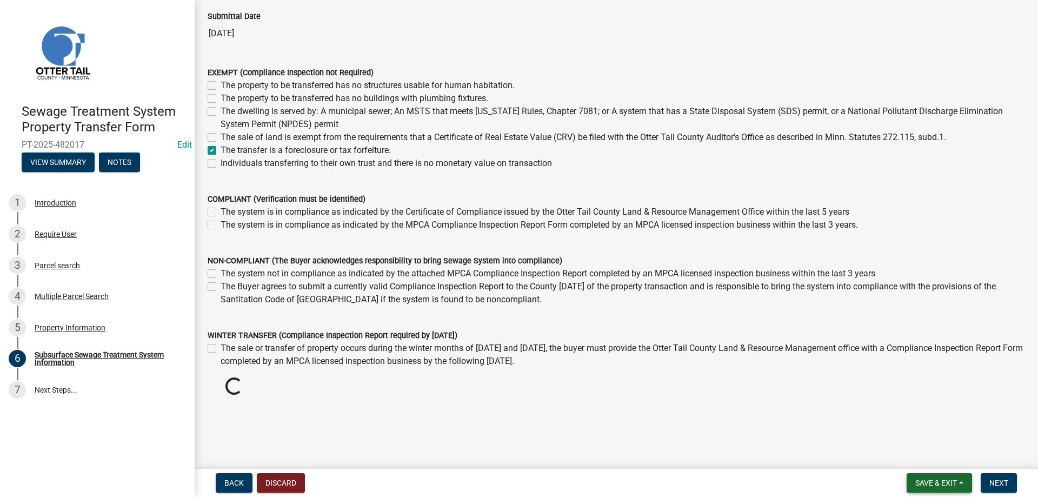
scroll to position [73, 0]
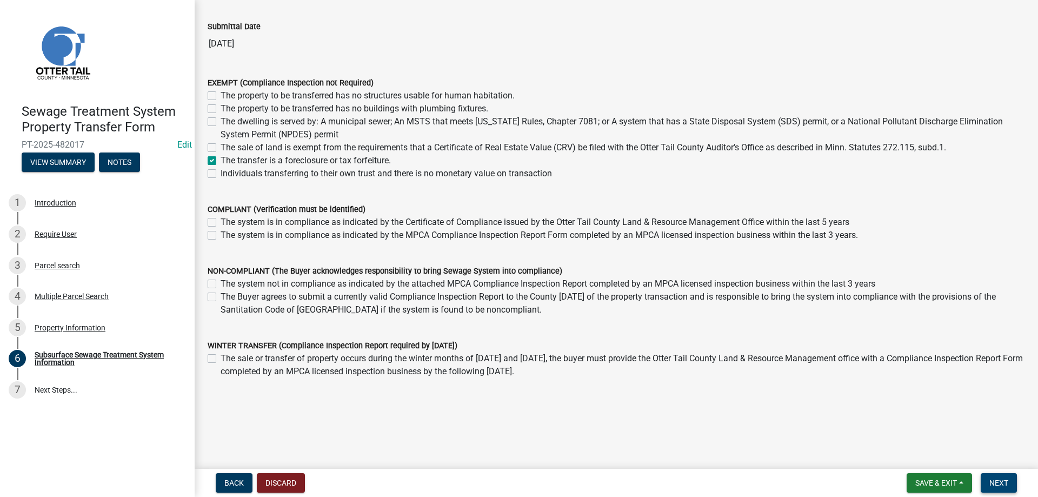
click at [1005, 486] on span "Next" at bounding box center [998, 482] width 19 height 9
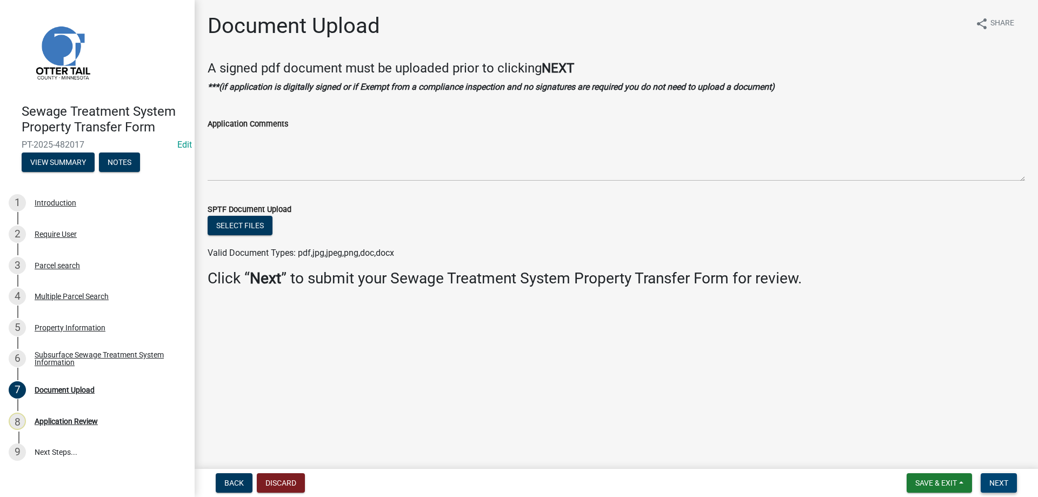
click at [1001, 485] on span "Next" at bounding box center [998, 482] width 19 height 9
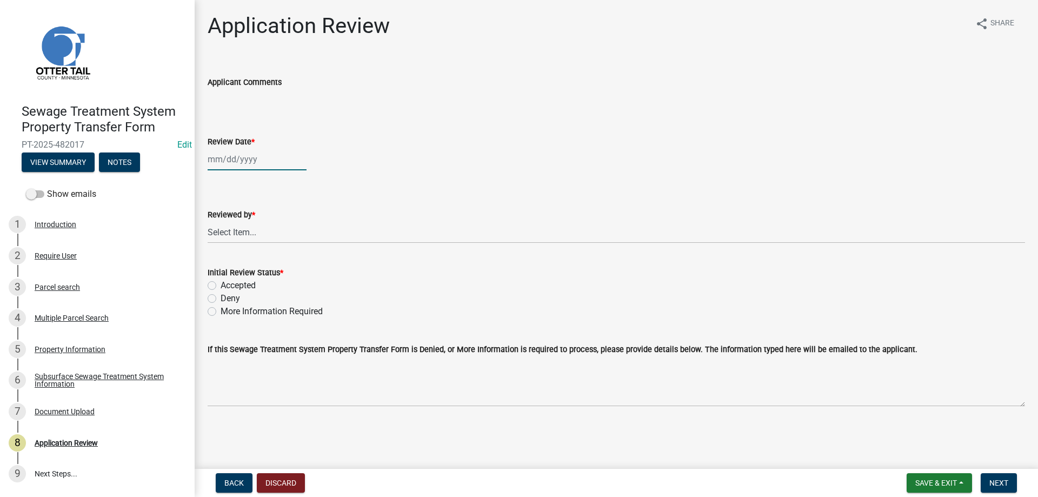
click at [228, 162] on input "Review Date *" at bounding box center [257, 159] width 99 height 22
select select "9"
select select "2025"
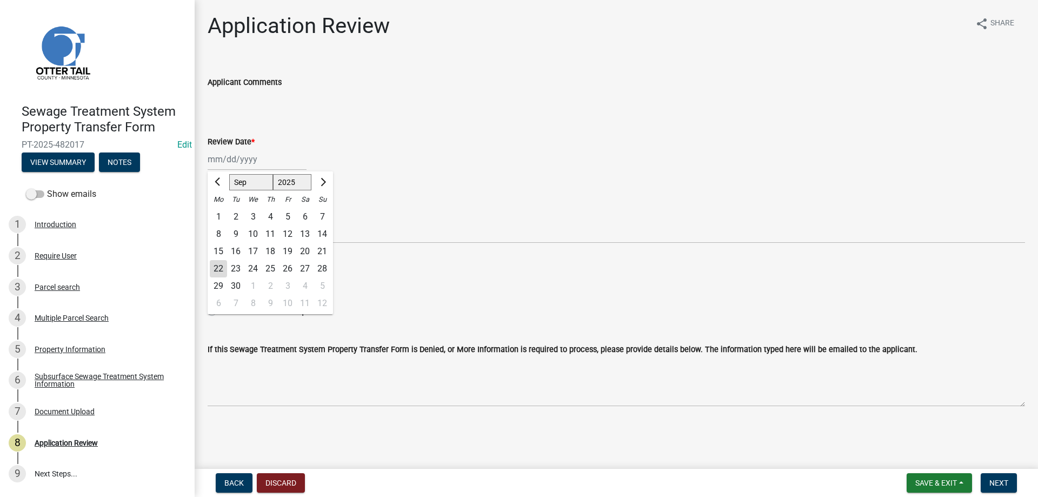
click at [221, 268] on div "22" at bounding box center [218, 268] width 17 height 17
type input "[DATE]"
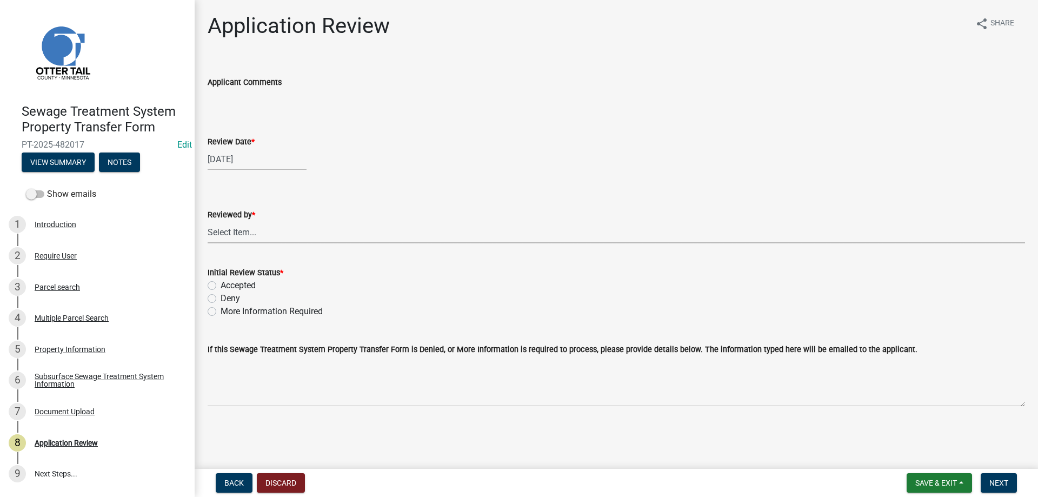
click at [208, 221] on select "Select Item... Alexis Newark Amy Busko Andrea Perales Brittany Tollefson Christ…" at bounding box center [616, 232] width 817 height 22
click option "Michelle Jevne" at bounding box center [0, 0] width 0 height 0
select select "b4c12476-3918-4c31-b34d-126d47b866fd"
click at [221, 285] on label "Accepted" at bounding box center [238, 285] width 35 height 13
click at [221, 285] on input "Accepted" at bounding box center [224, 282] width 7 height 7
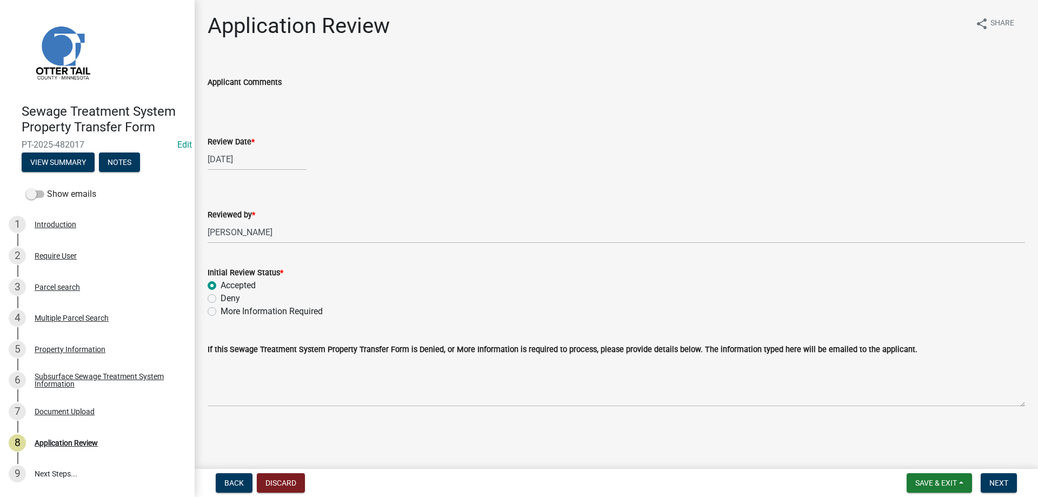
radio input "true"
click at [998, 482] on span "Next" at bounding box center [998, 482] width 19 height 9
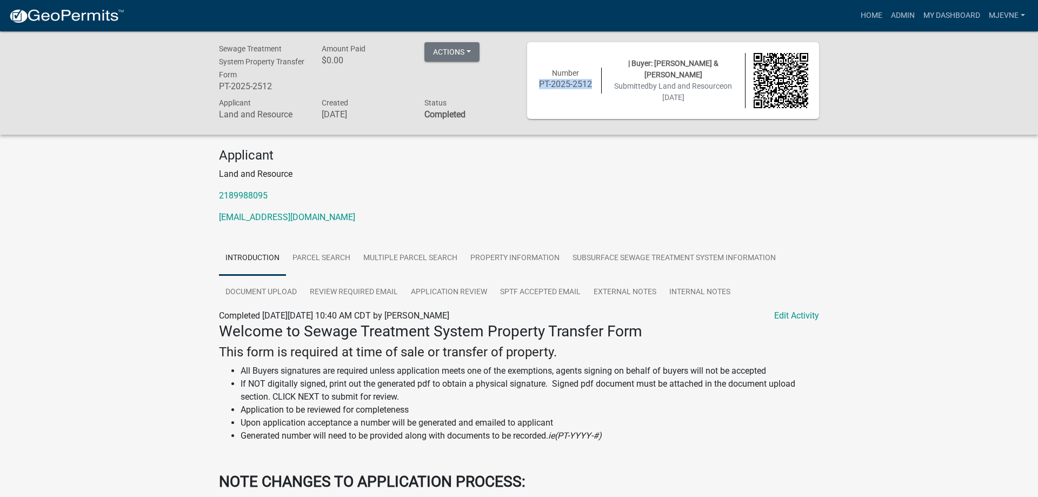
drag, startPoint x: 591, startPoint y: 85, endPoint x: 538, endPoint y: 83, distance: 52.5
click at [538, 83] on h6 "PT-2025-2512" at bounding box center [565, 84] width 55 height 10
copy h6 "PT-2025-2512"
click at [602, 212] on p "land@ottertailcounty.gov" at bounding box center [519, 217] width 600 height 13
click at [870, 13] on link "Home" at bounding box center [871, 15] width 30 height 21
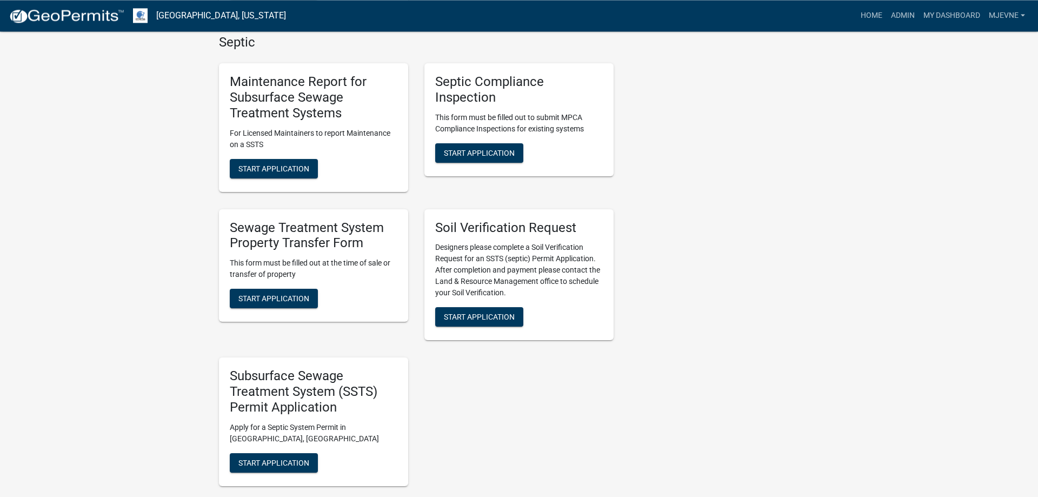
scroll to position [606, 0]
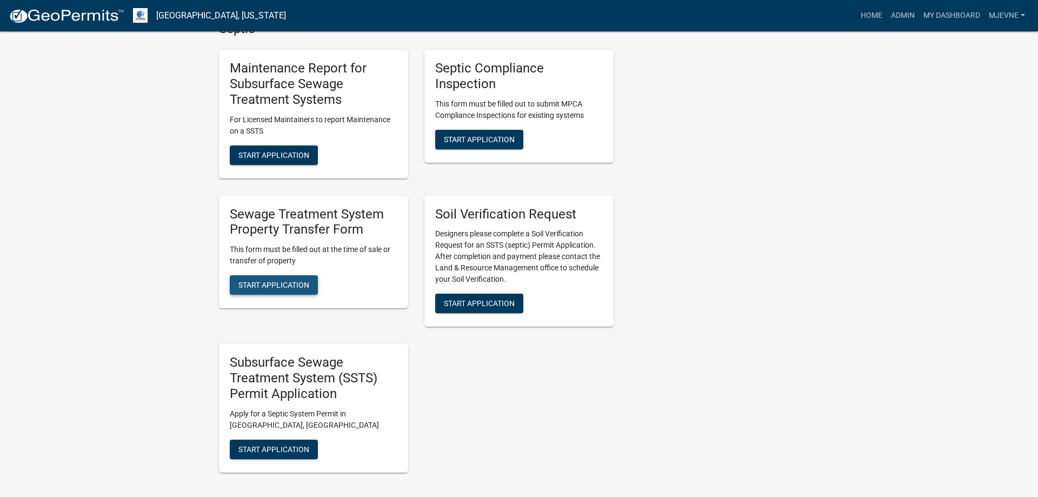
click at [272, 285] on span "Start Application" at bounding box center [273, 285] width 71 height 9
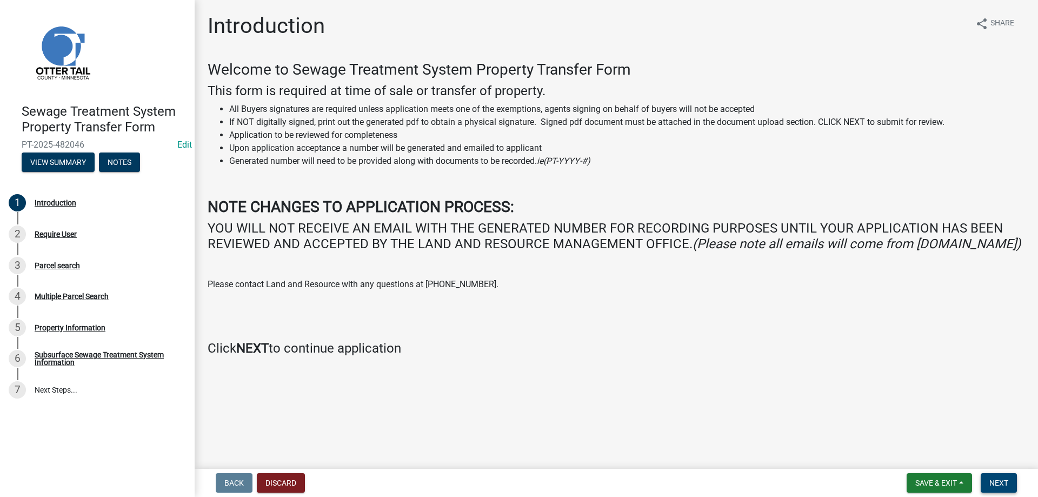
click at [1001, 485] on span "Next" at bounding box center [998, 482] width 19 height 9
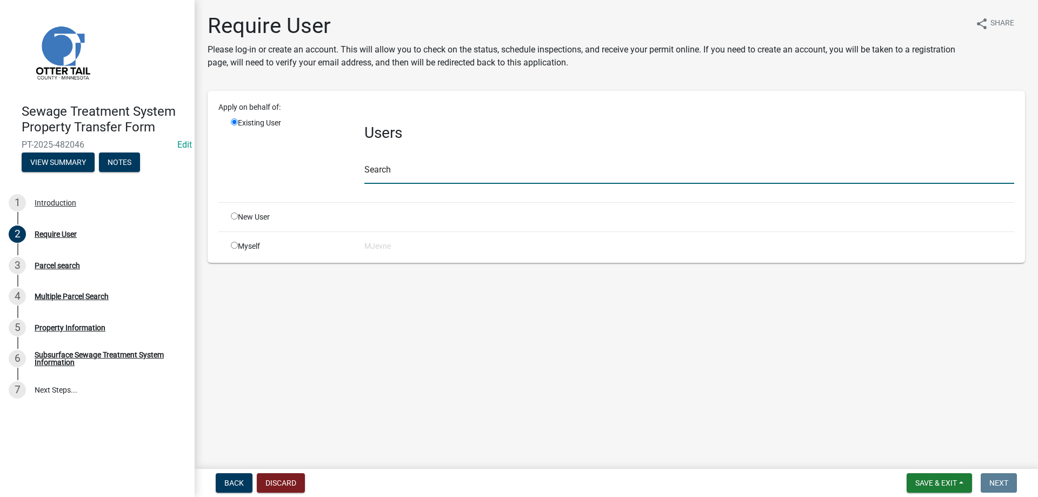
click at [422, 169] on input "text" at bounding box center [689, 173] width 650 height 22
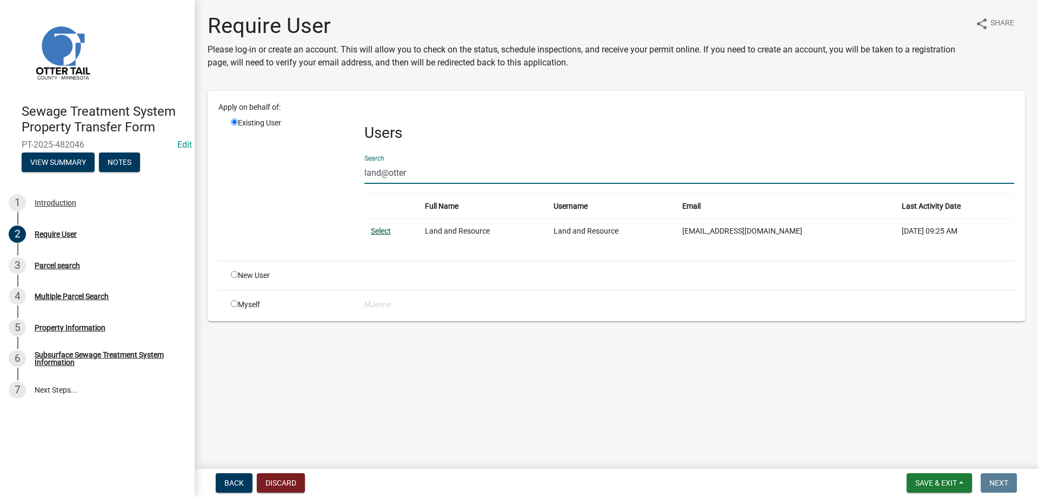
type input "land@otter"
click at [377, 233] on link "Select" at bounding box center [381, 230] width 20 height 9
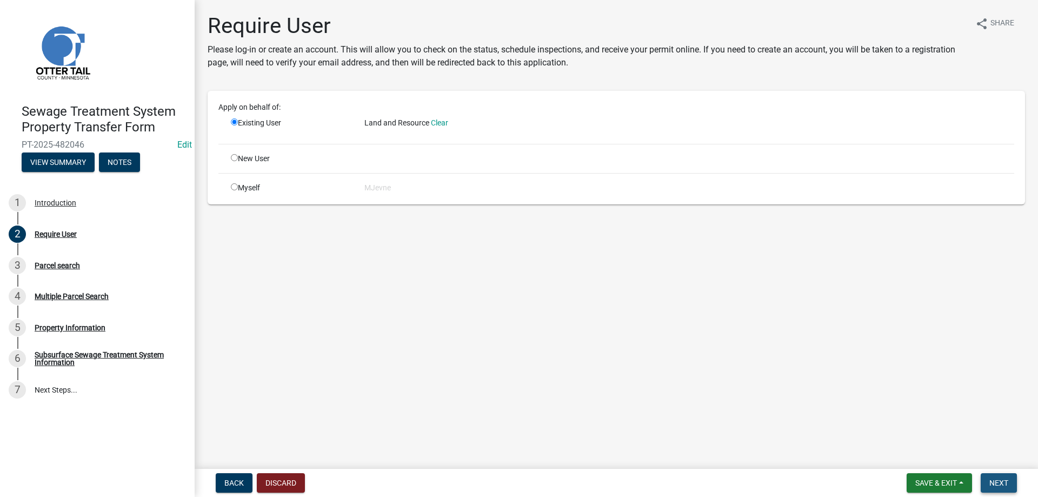
click at [995, 481] on span "Next" at bounding box center [998, 482] width 19 height 9
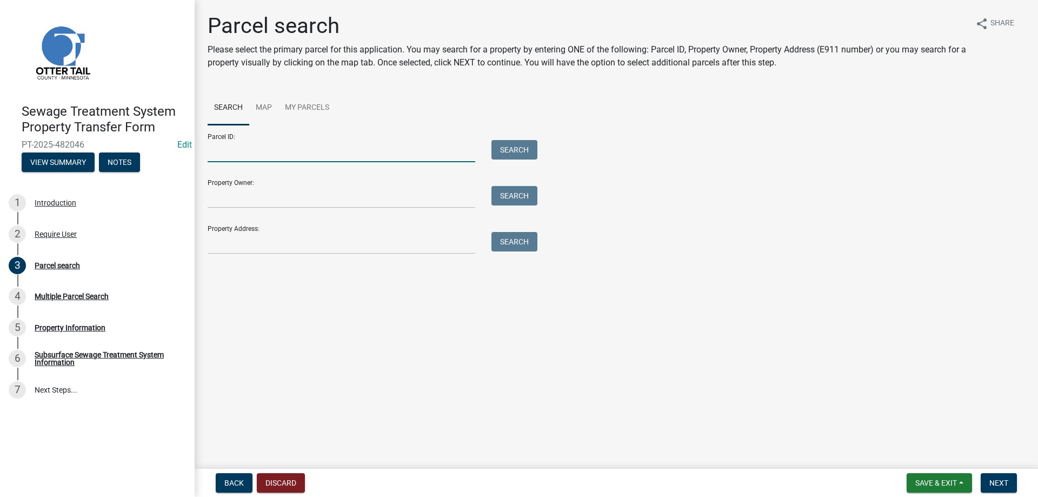
click at [249, 150] on input "Parcel ID:" at bounding box center [342, 151] width 268 height 22
type input "83000990069000"
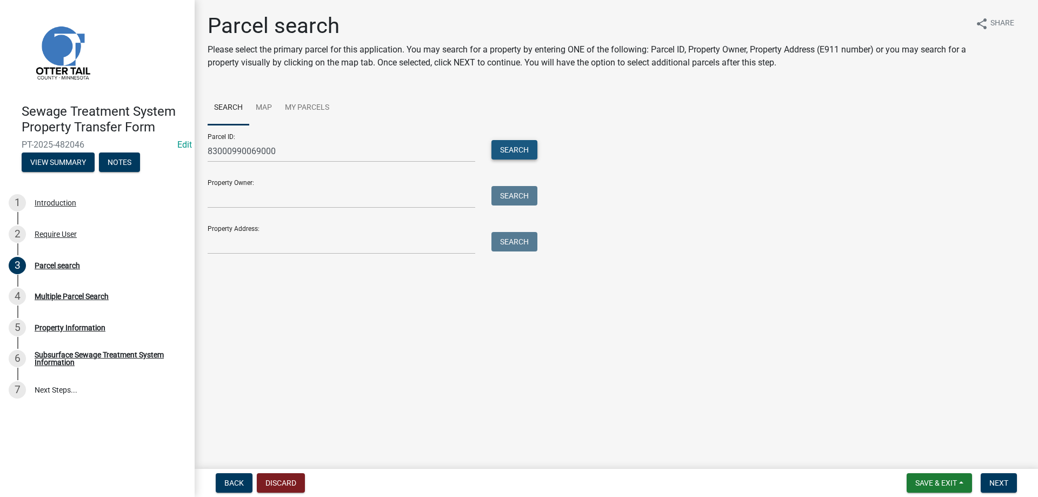
click at [511, 146] on button "Search" at bounding box center [514, 149] width 46 height 19
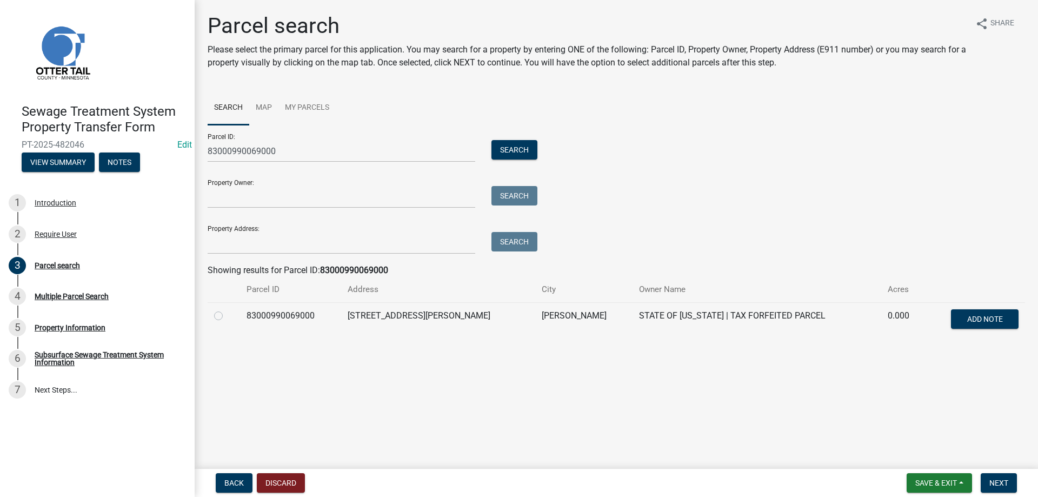
click at [227, 309] on label at bounding box center [227, 309] width 0 height 0
click at [227, 315] on input "radio" at bounding box center [230, 312] width 7 height 7
radio input "true"
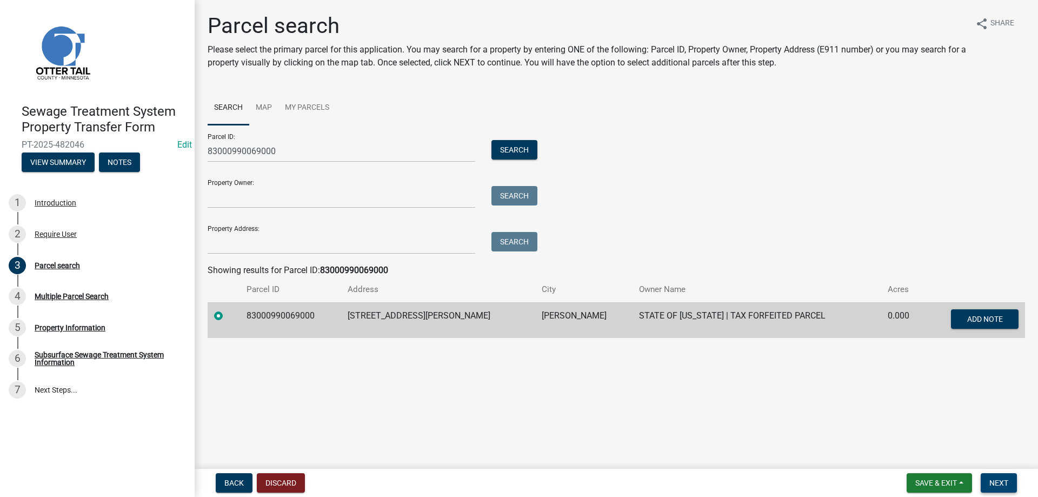
click at [1001, 485] on span "Next" at bounding box center [998, 482] width 19 height 9
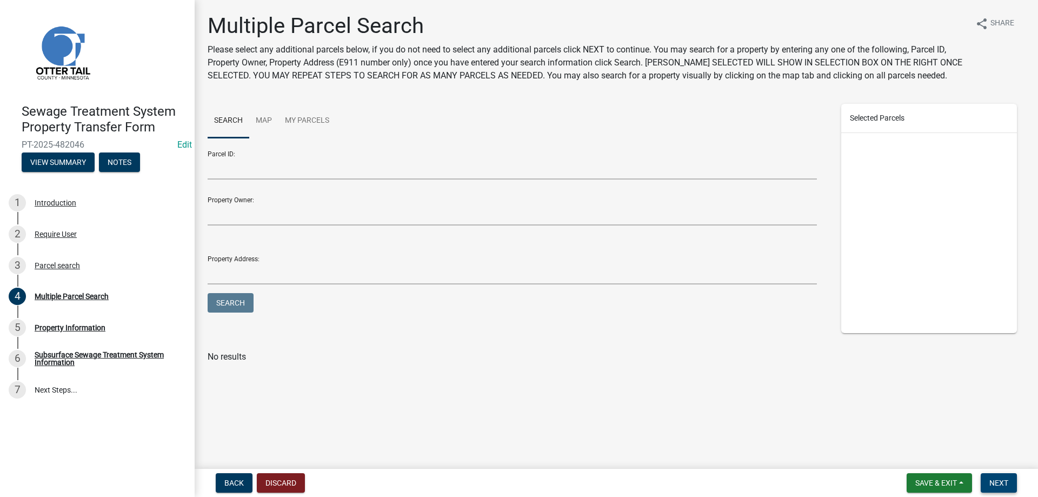
click at [997, 484] on span "Next" at bounding box center [998, 482] width 19 height 9
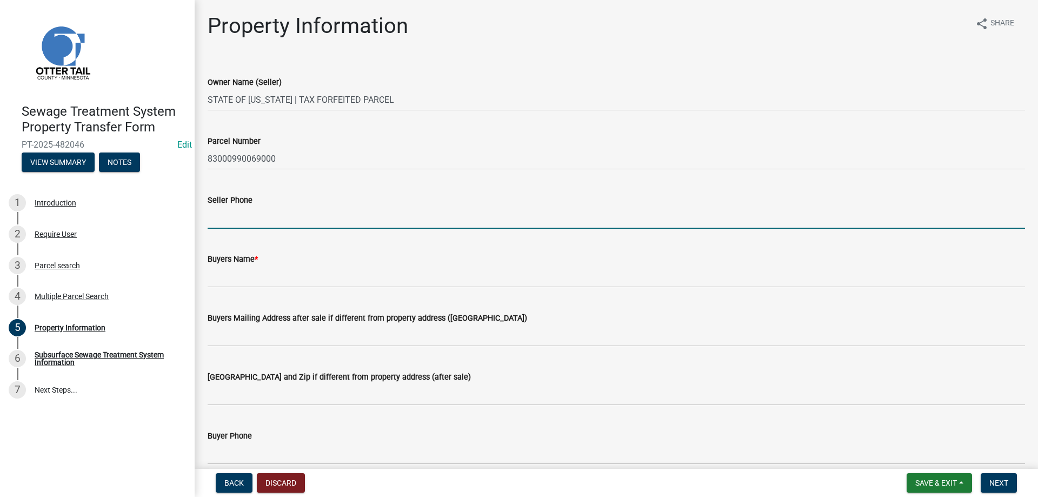
click at [242, 219] on input "Seller Phone" at bounding box center [616, 217] width 817 height 22
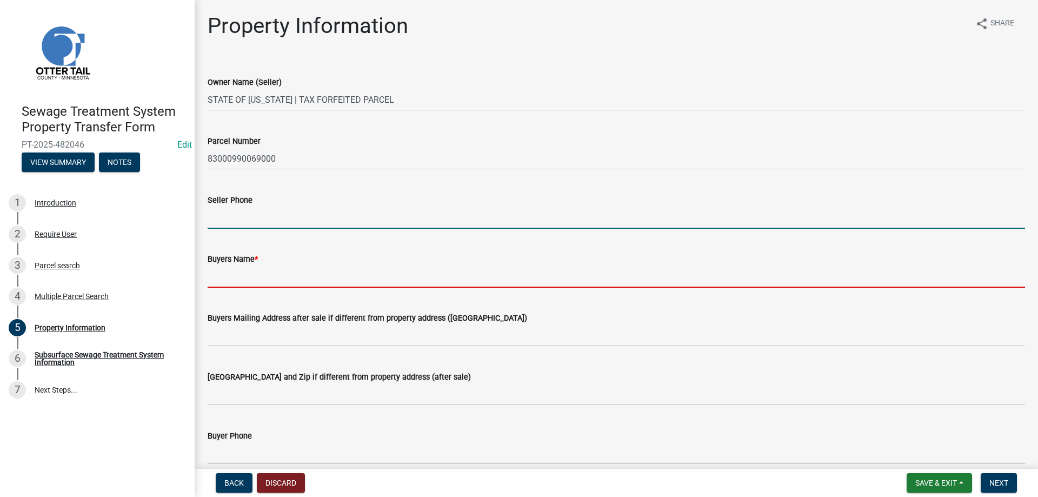
click at [235, 274] on input "Buyers Name *" at bounding box center [616, 276] width 817 height 22
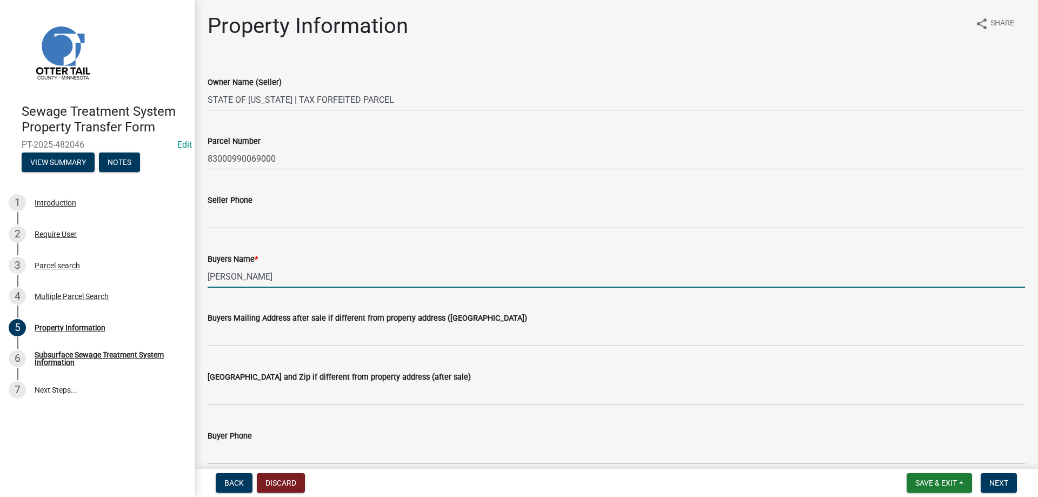
type input "Gary Bryant"
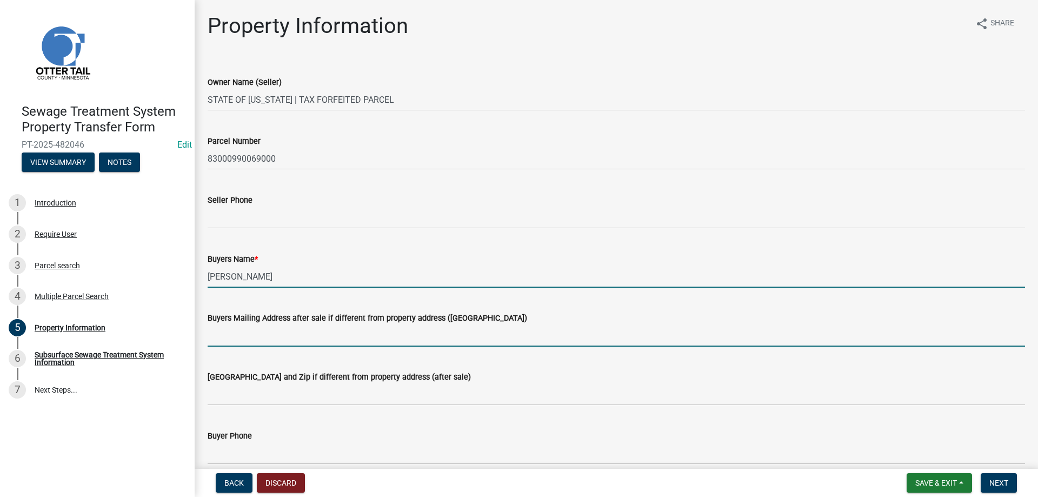
click at [234, 335] on input "Buyers Mailing Address after sale if different from property address (E911 numb…" at bounding box center [616, 335] width 817 height 22
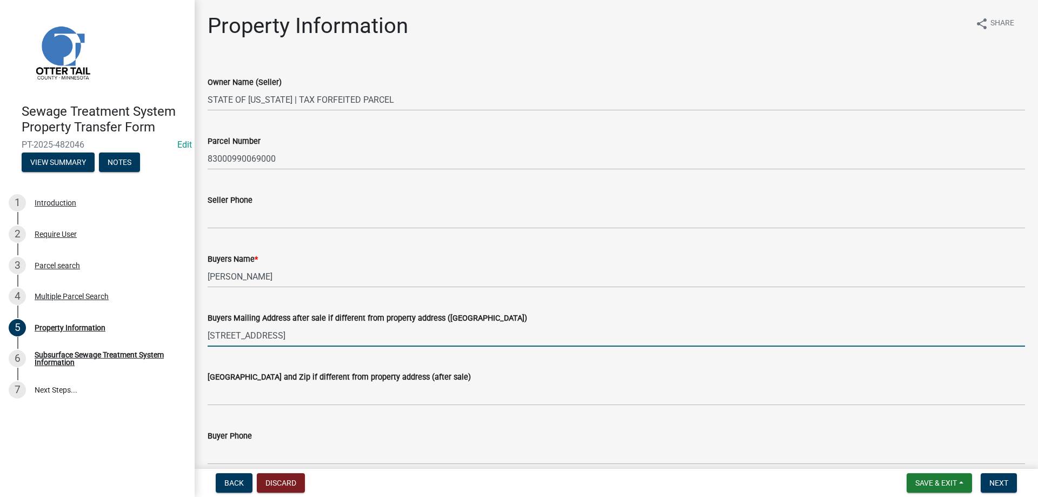
type input "21842 LOST SCHOOL RD"
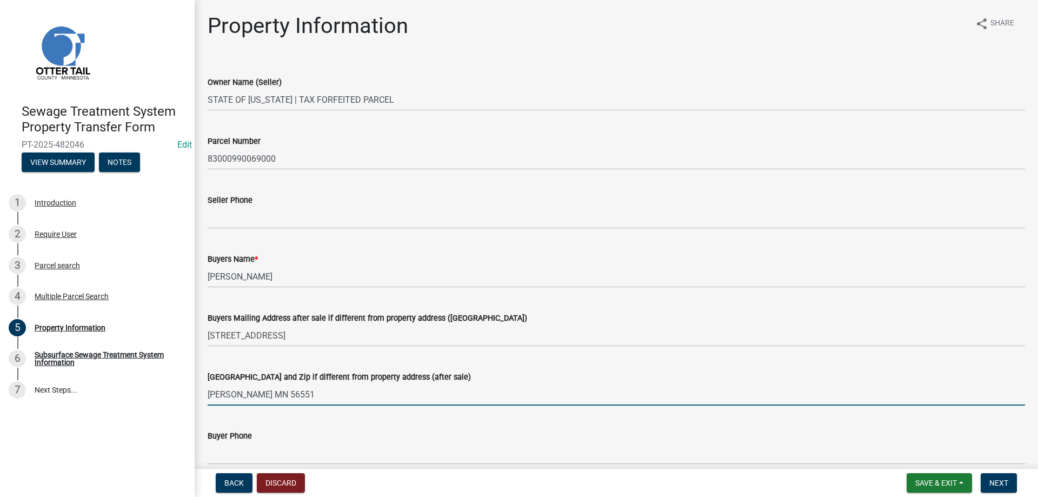
type input "HENNING MN 56551"
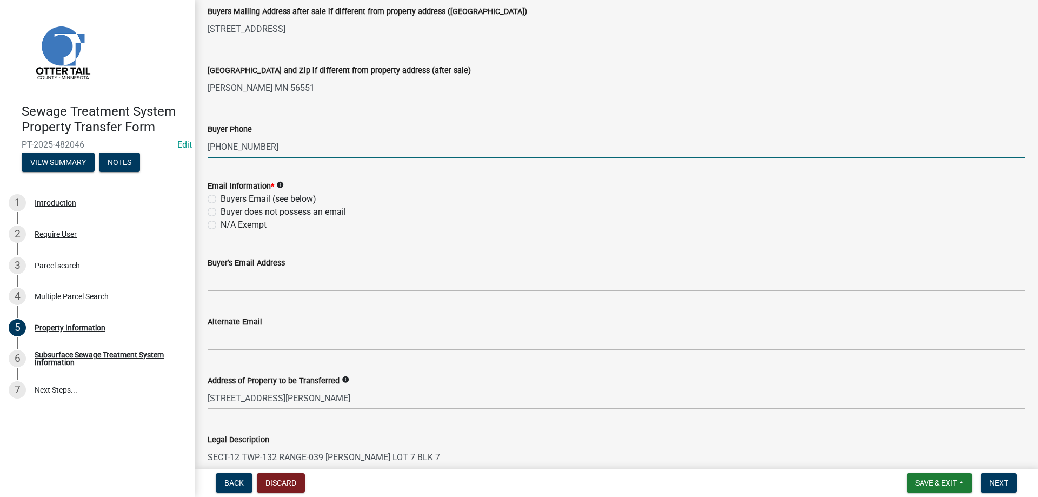
scroll to position [308, 0]
type input "320-420-3122"
click at [221, 225] on label "N/A Exempt" at bounding box center [244, 223] width 46 height 13
click at [221, 224] on input "N/A Exempt" at bounding box center [224, 220] width 7 height 7
radio input "true"
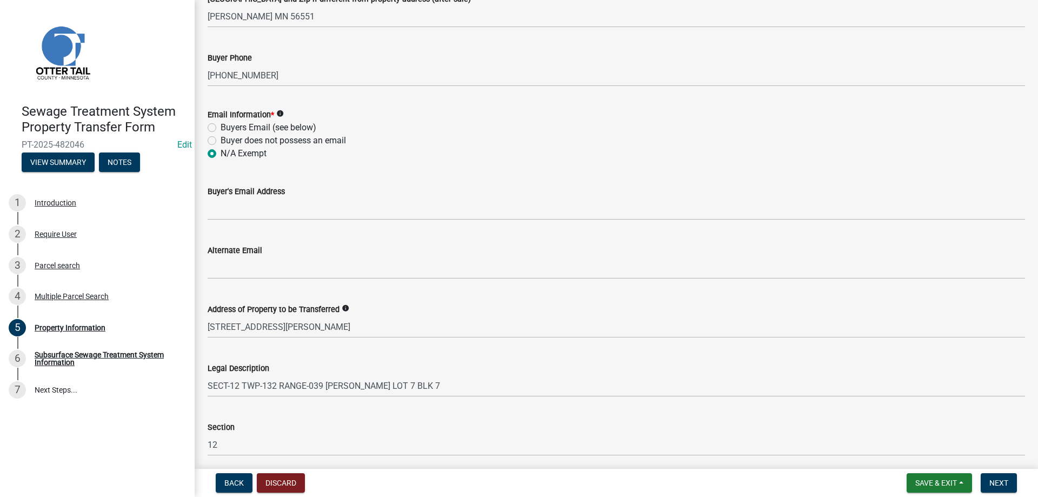
scroll to position [480, 0]
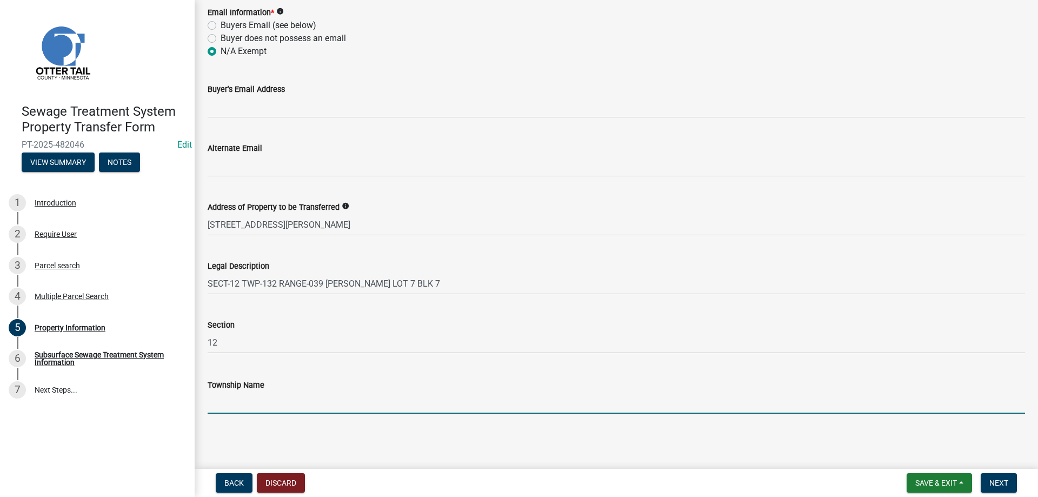
click at [264, 403] on input "Township Name" at bounding box center [616, 402] width 817 height 22
type input "CITY OF VINING"
click at [1005, 487] on span "Next" at bounding box center [998, 482] width 19 height 9
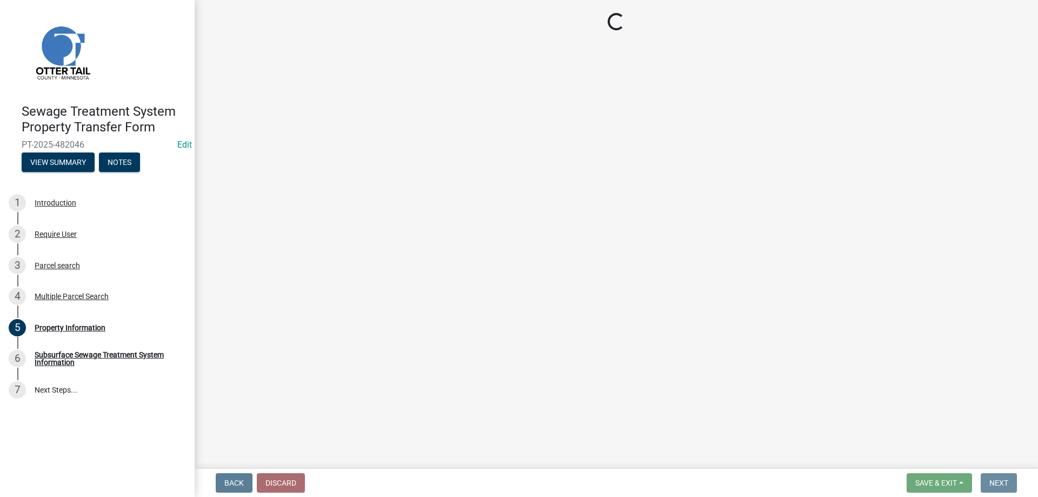
scroll to position [0, 0]
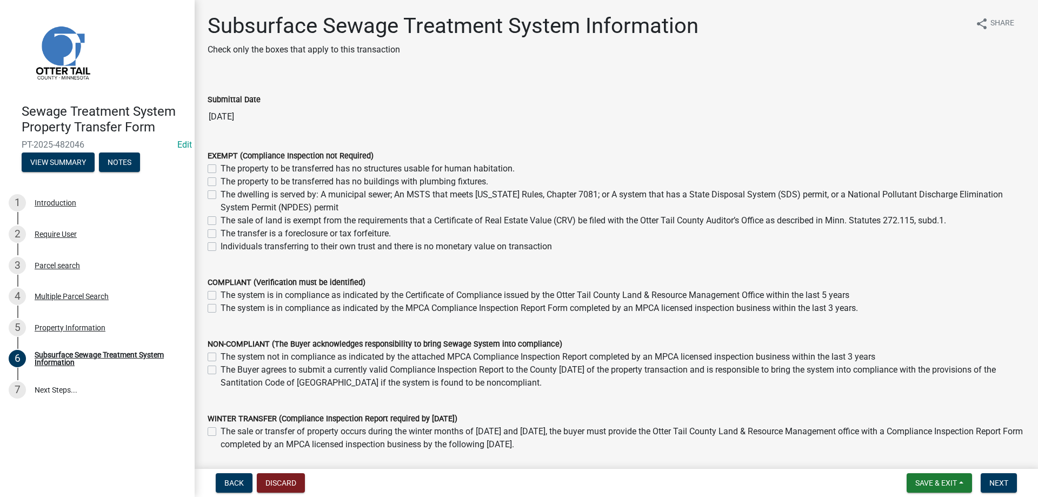
click at [221, 233] on label "The transfer is a foreclosure or tax forfeiture." at bounding box center [306, 233] width 170 height 13
click at [221, 233] on input "The transfer is a foreclosure or tax forfeiture." at bounding box center [224, 230] width 7 height 7
checkbox input "true"
checkbox input "false"
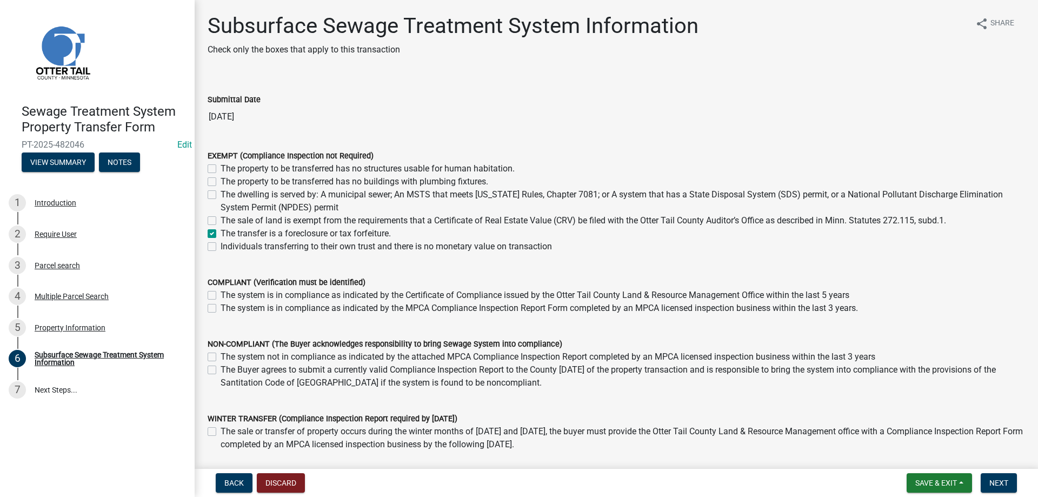
checkbox input "false"
checkbox input "true"
checkbox input "false"
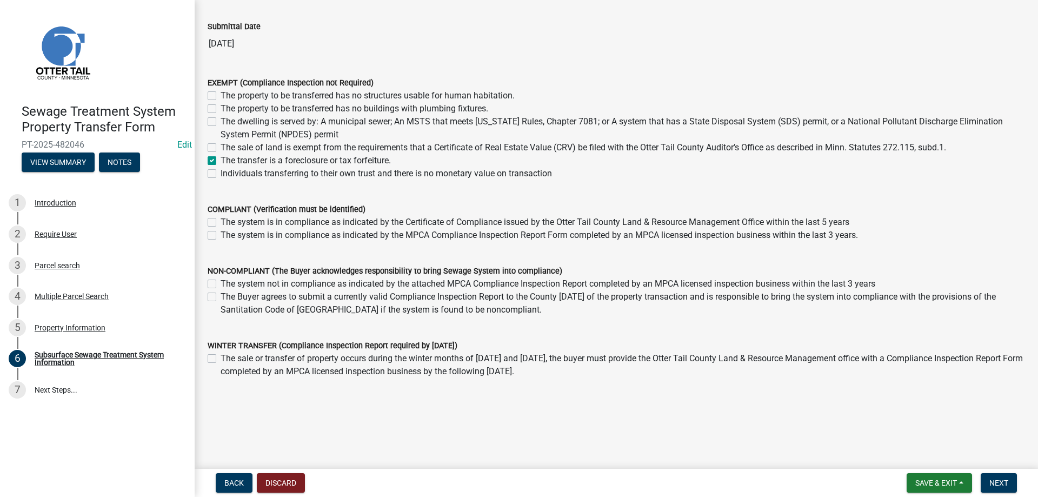
scroll to position [73, 0]
click at [998, 482] on span "Next" at bounding box center [998, 482] width 19 height 9
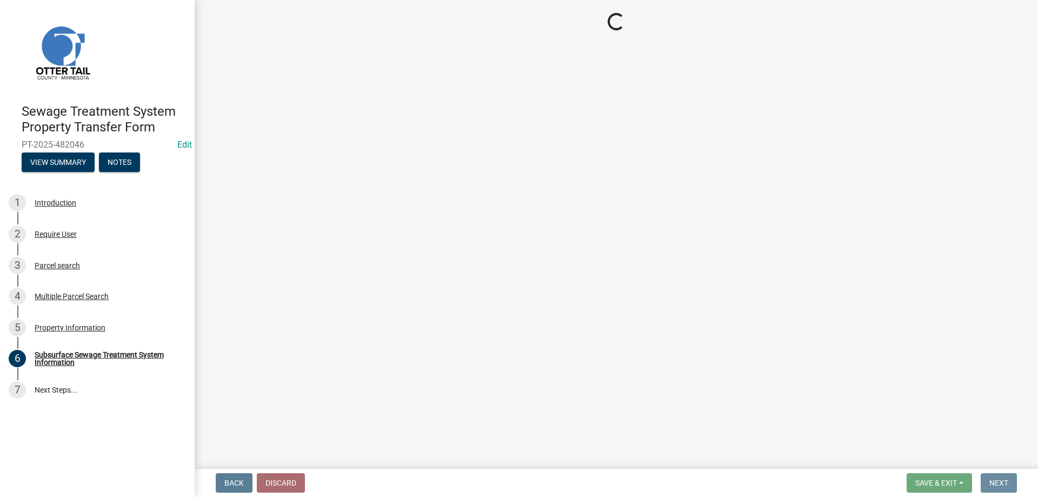
scroll to position [0, 0]
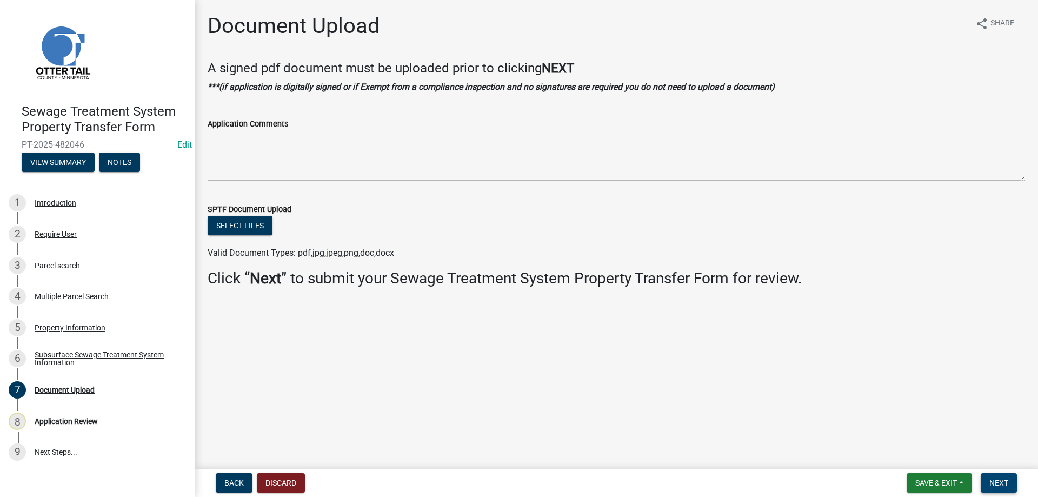
click at [998, 482] on span "Next" at bounding box center [998, 482] width 19 height 9
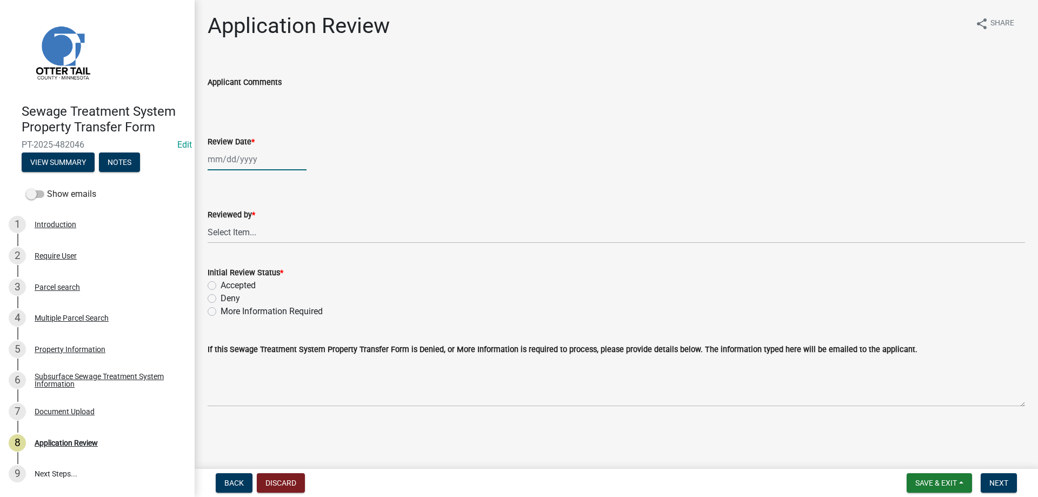
click at [236, 164] on input "Review Date *" at bounding box center [257, 159] width 99 height 22
select select "9"
select select "2025"
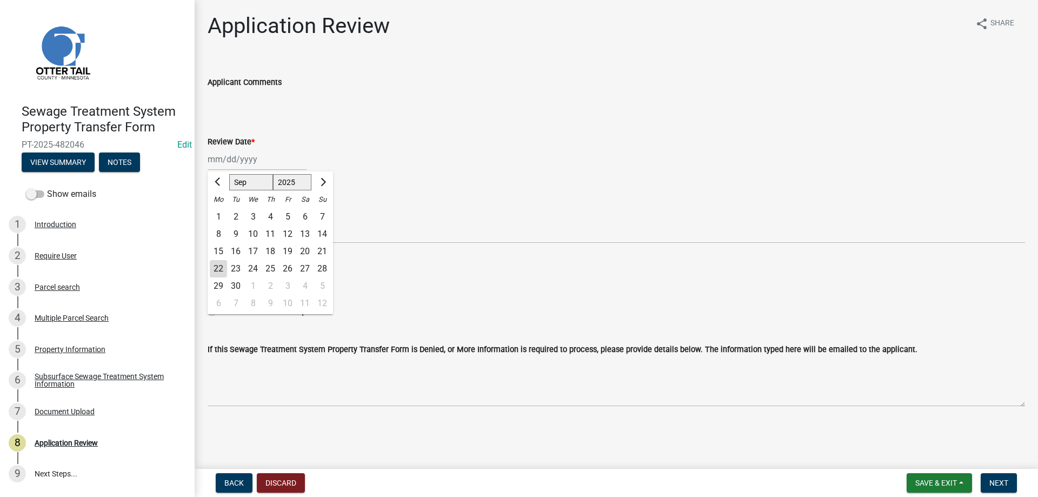
click at [219, 269] on div "22" at bounding box center [218, 268] width 17 height 17
type input "[DATE]"
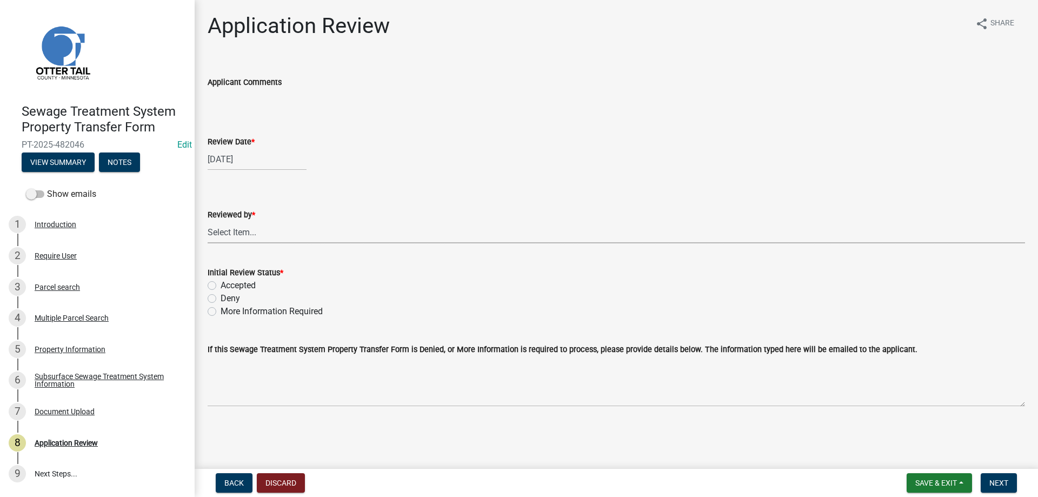
click at [208, 221] on select "Select Item... Alexis Newark Amy Busko Andrea Perales Brittany Tollefson Christ…" at bounding box center [616, 232] width 817 height 22
click option "Michelle Jevne" at bounding box center [0, 0] width 0 height 0
select select "b4c12476-3918-4c31-b34d-126d47b866fd"
click at [221, 286] on label "Accepted" at bounding box center [238, 285] width 35 height 13
click at [221, 286] on input "Accepted" at bounding box center [224, 282] width 7 height 7
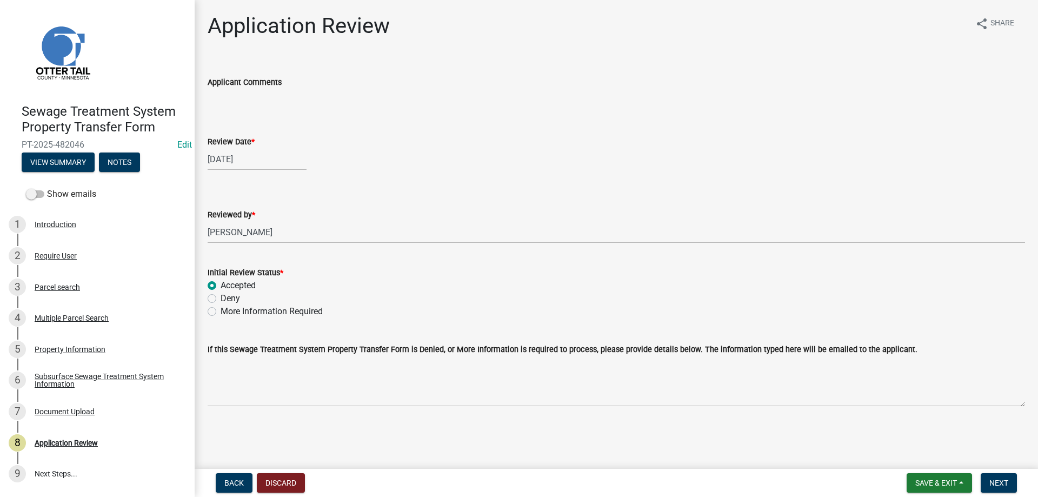
radio input "true"
click at [1006, 483] on span "Next" at bounding box center [998, 482] width 19 height 9
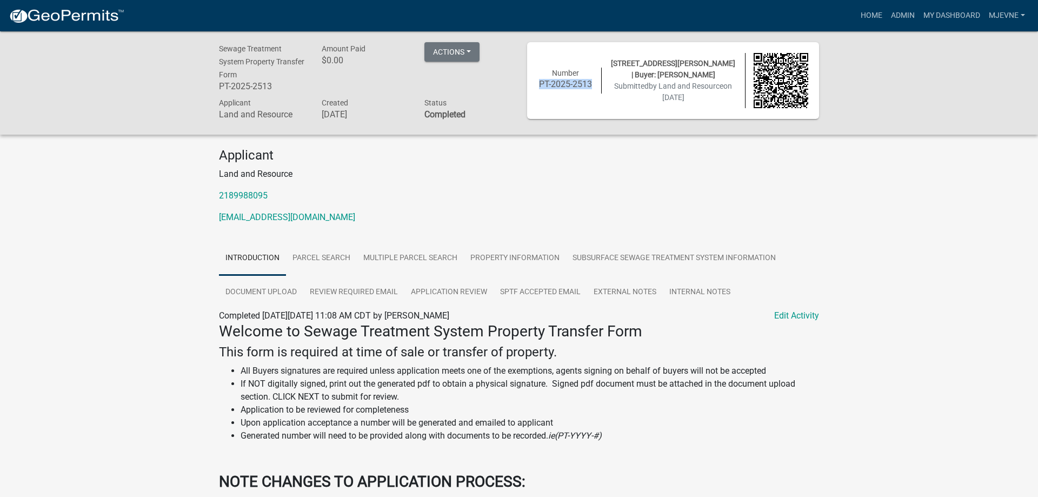
drag, startPoint x: 591, startPoint y: 84, endPoint x: 540, endPoint y: 83, distance: 50.8
click at [540, 83] on h6 "PT-2025-2513" at bounding box center [565, 84] width 55 height 10
copy h6 "PT-2025-2513"
click at [880, 16] on link "Home" at bounding box center [871, 15] width 30 height 21
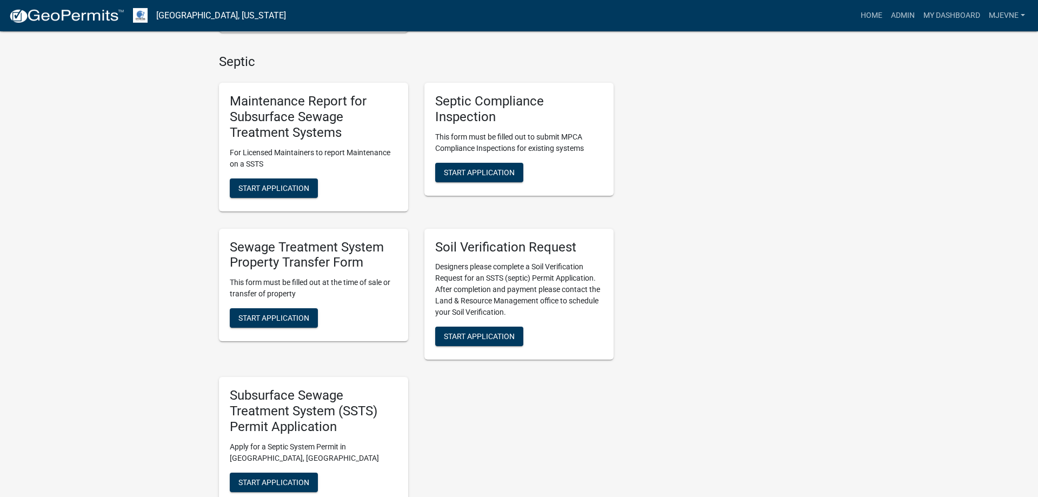
scroll to position [606, 0]
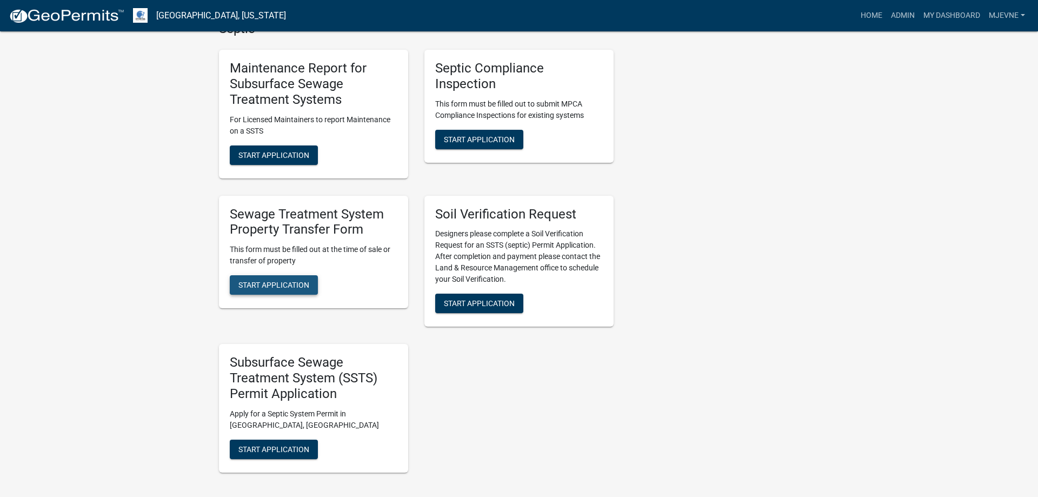
click at [268, 286] on span "Start Application" at bounding box center [273, 285] width 71 height 9
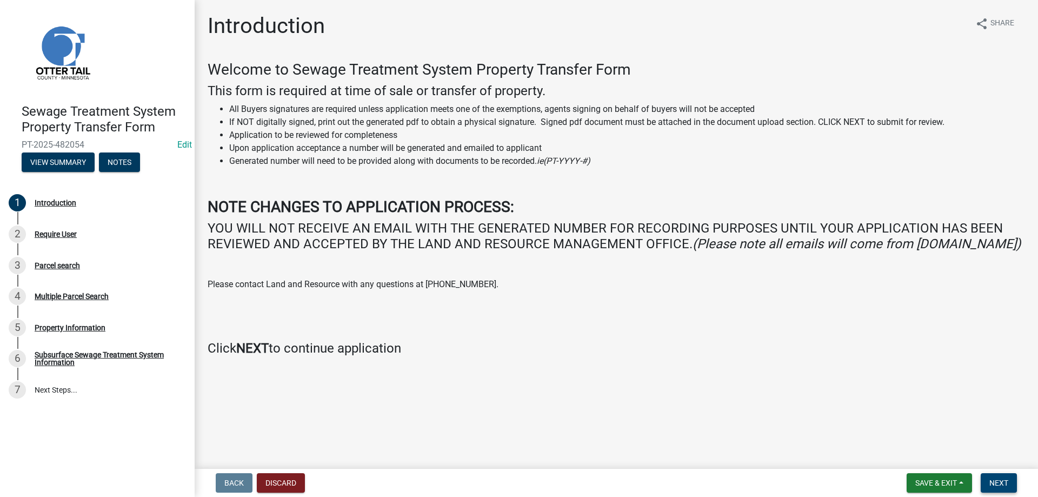
click at [1000, 484] on span "Next" at bounding box center [998, 482] width 19 height 9
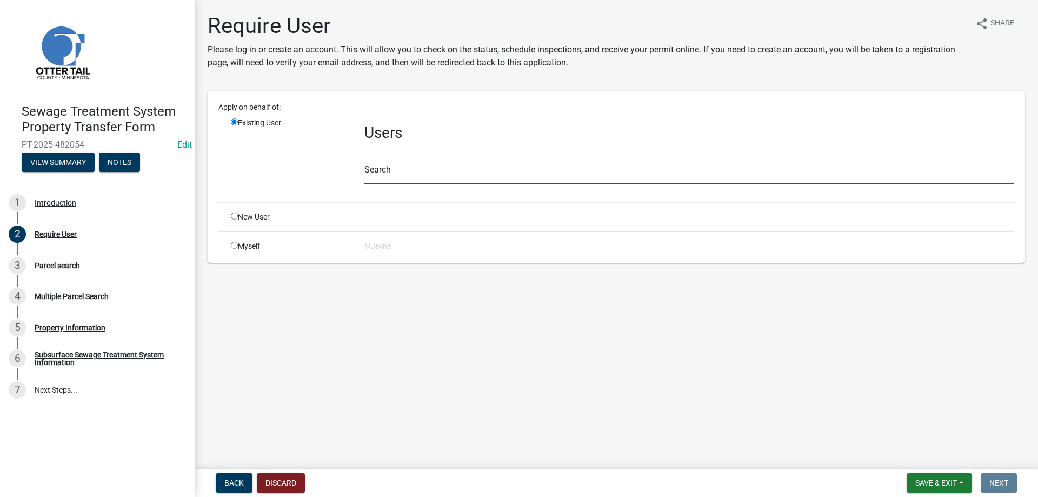
click at [419, 166] on input "text" at bounding box center [689, 173] width 650 height 22
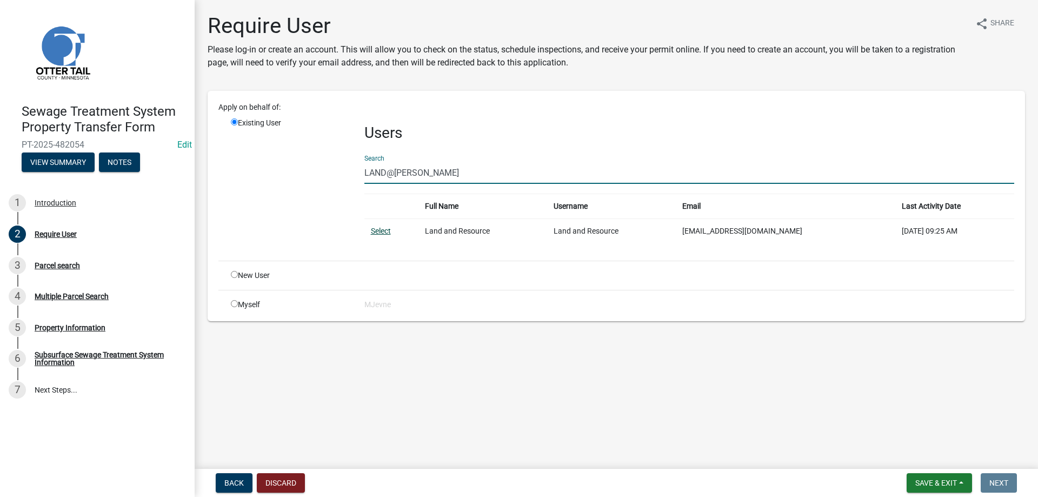
type input "LAND@OTT"
click at [383, 230] on link "Select" at bounding box center [381, 230] width 20 height 9
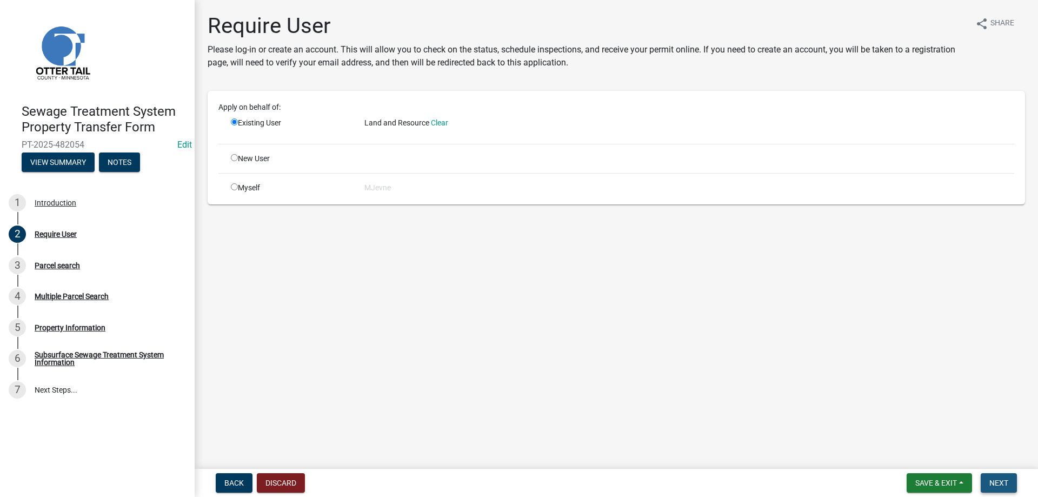
click at [996, 477] on button "Next" at bounding box center [999, 482] width 36 height 19
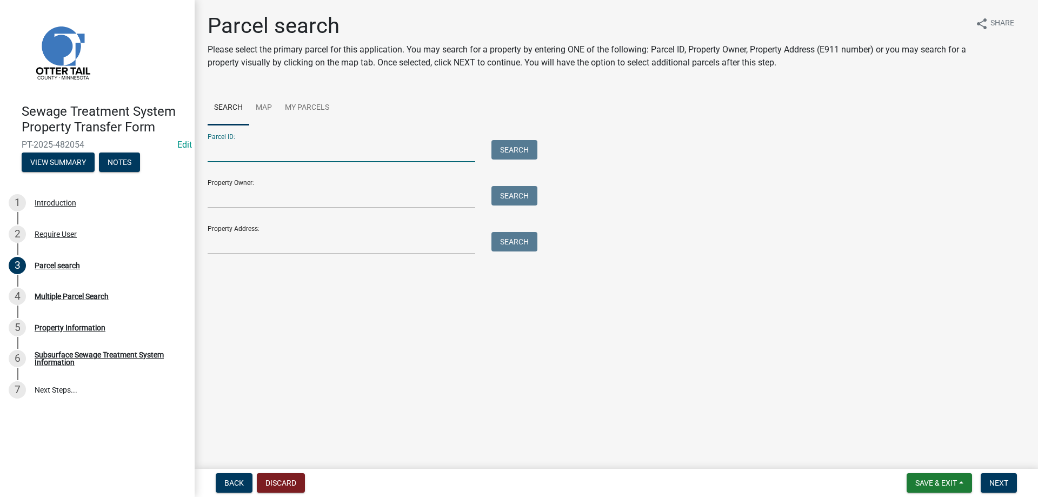
click at [284, 157] on input "Parcel ID:" at bounding box center [342, 151] width 268 height 22
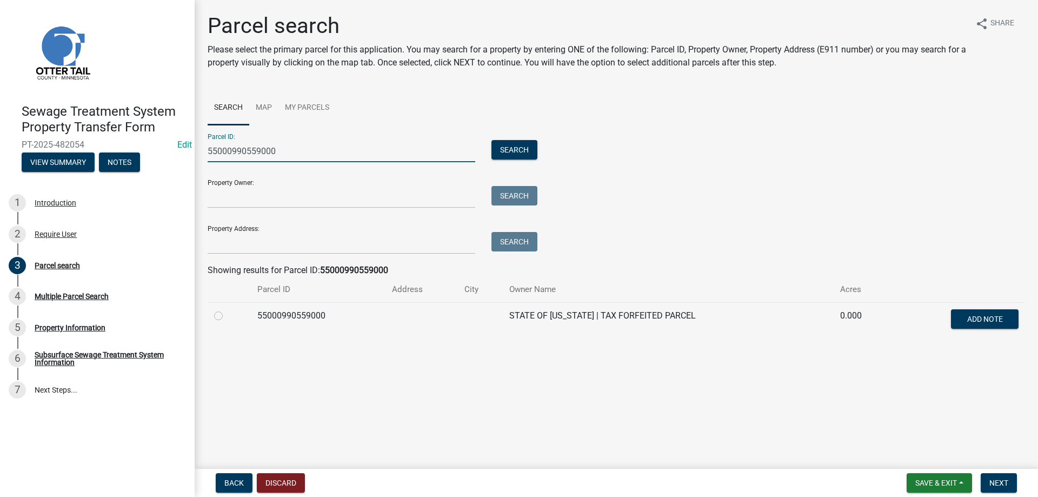
type input "55000990559000"
click at [227, 309] on label at bounding box center [227, 309] width 0 height 0
click at [227, 314] on input "radio" at bounding box center [230, 312] width 7 height 7
radio input "true"
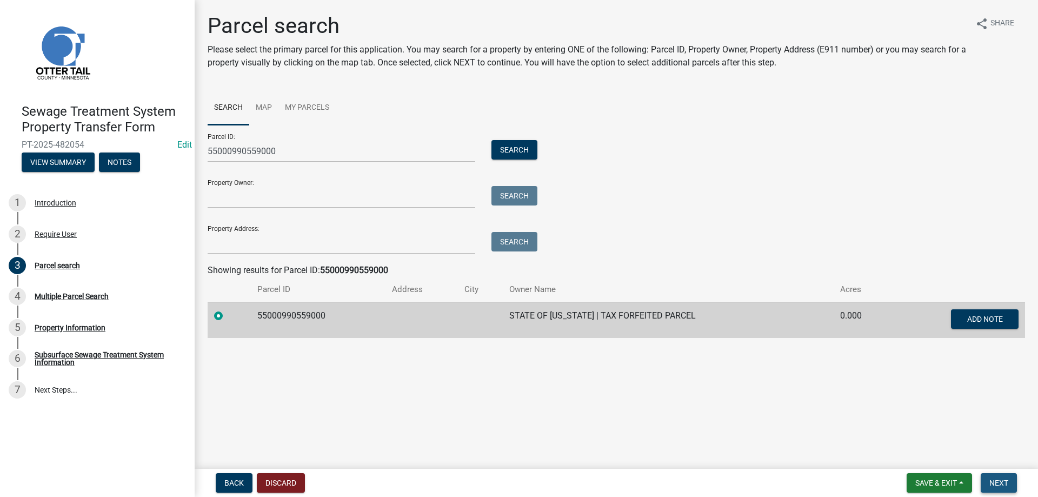
click at [1001, 482] on span "Next" at bounding box center [998, 482] width 19 height 9
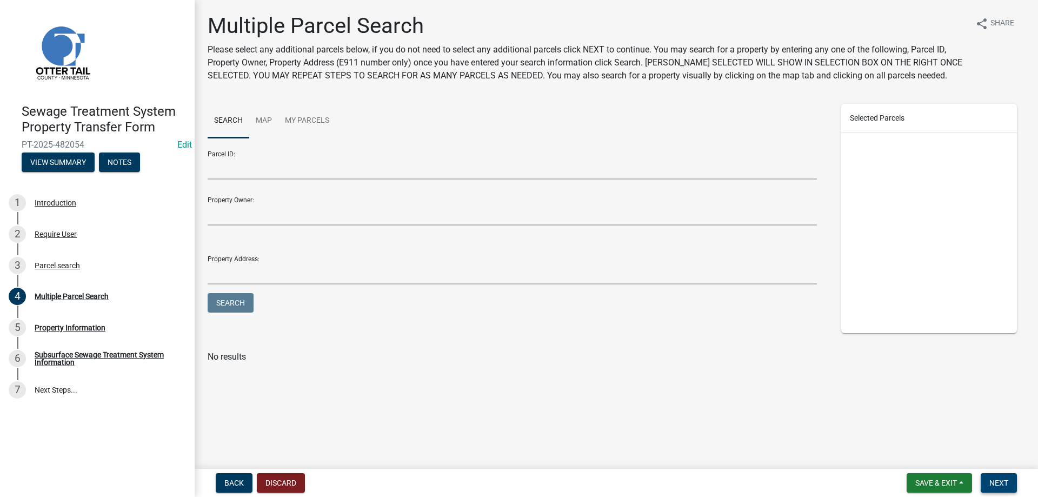
click at [1001, 482] on span "Next" at bounding box center [998, 482] width 19 height 9
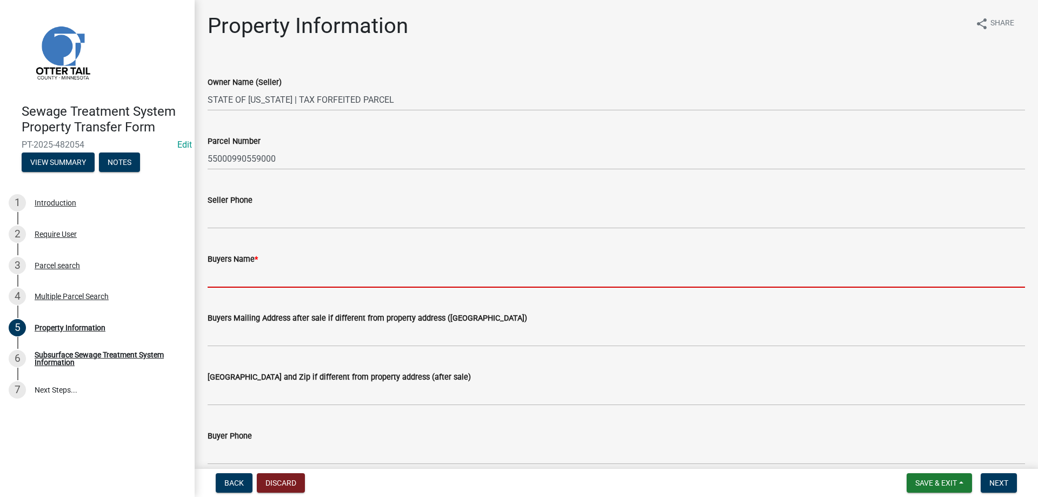
click at [238, 277] on input "Buyers Name *" at bounding box center [616, 276] width 817 height 22
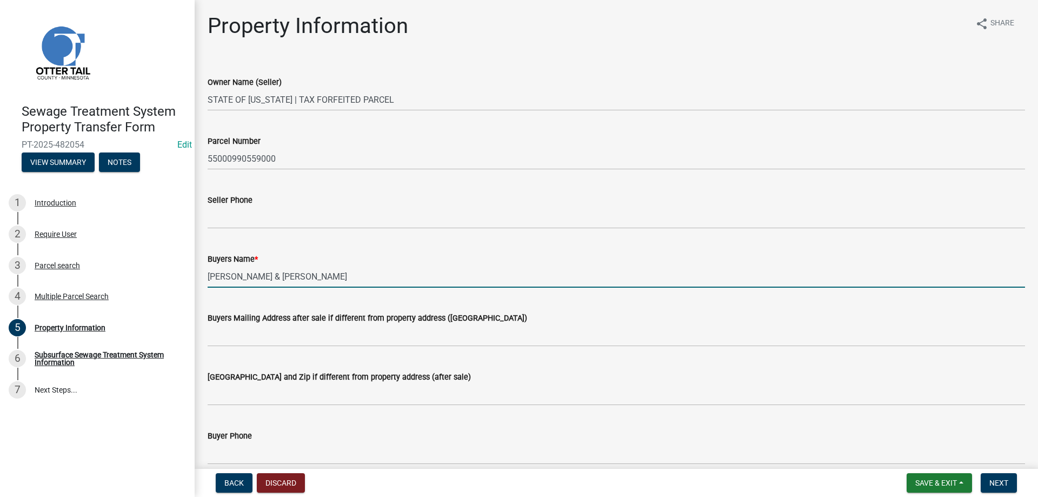
type input "CRAIG & CARLENE LARSON"
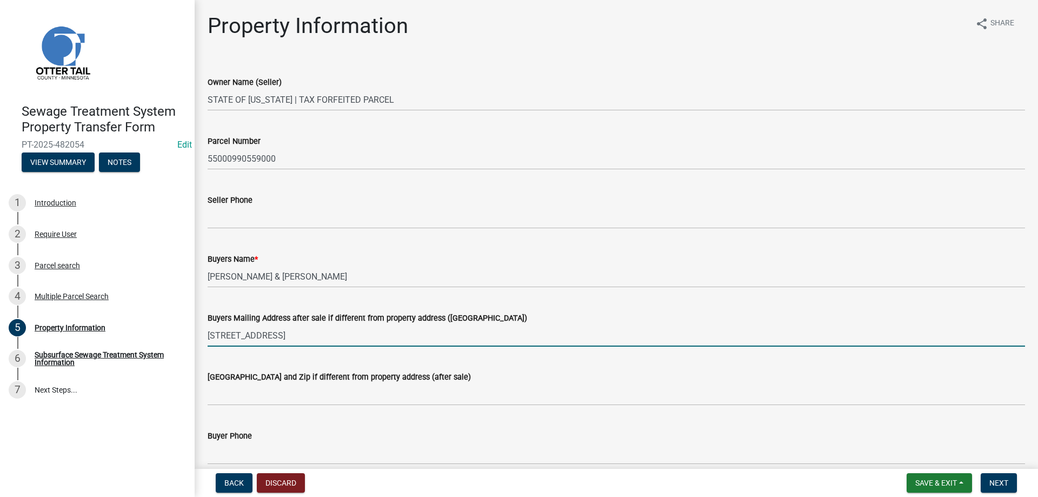
type input "48494 PIKE BEACH RD"
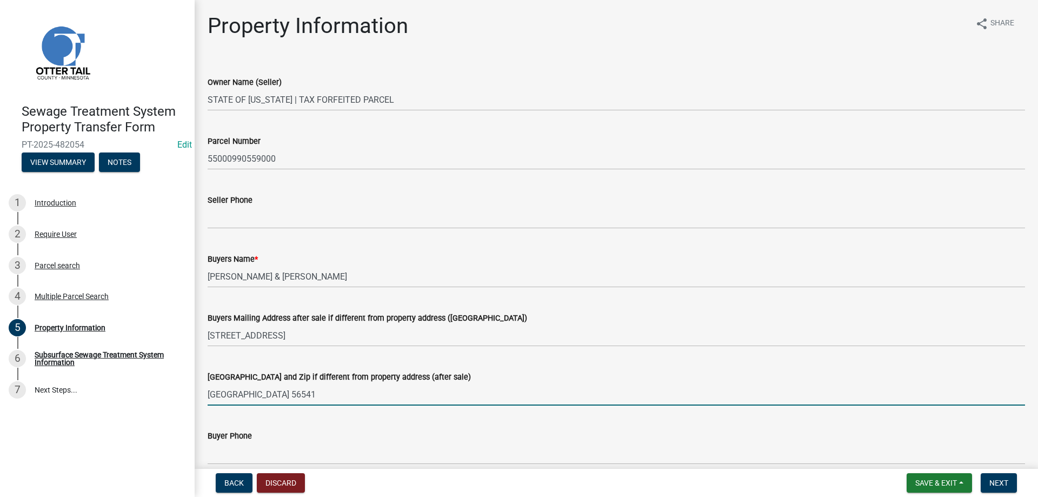
scroll to position [185, 0]
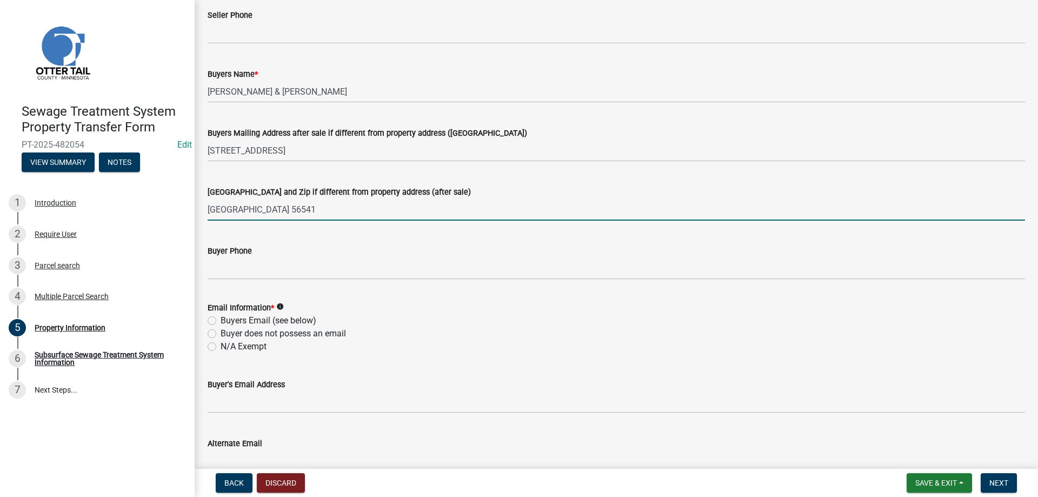
type input "PELICAN RAPIDS MN 56541"
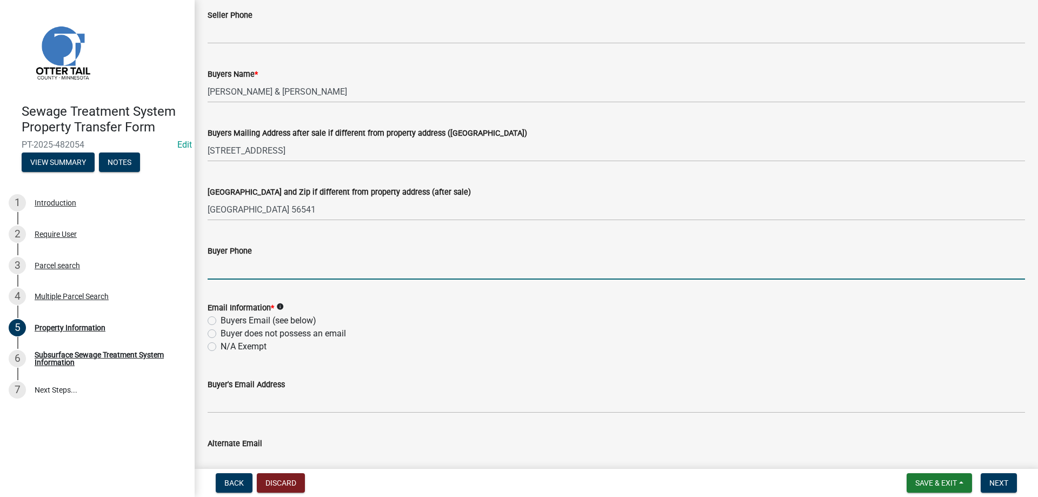
click at [244, 270] on input "Buyer Phone" at bounding box center [616, 268] width 817 height 22
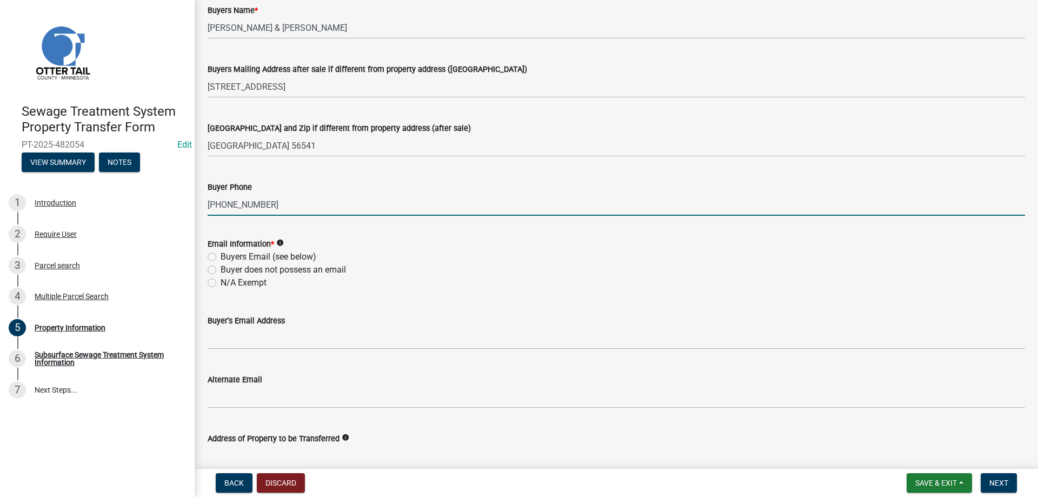
scroll to position [308, 0]
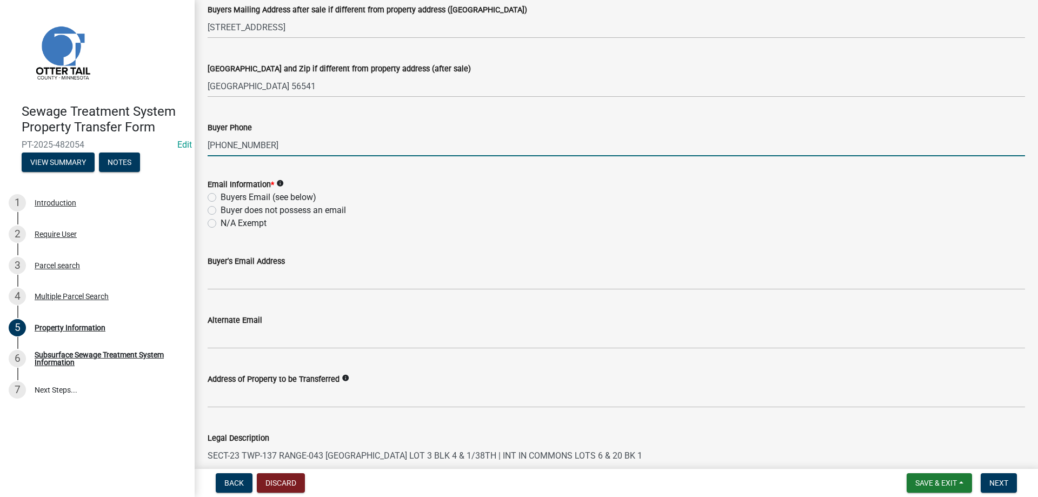
type input "701-799-8503"
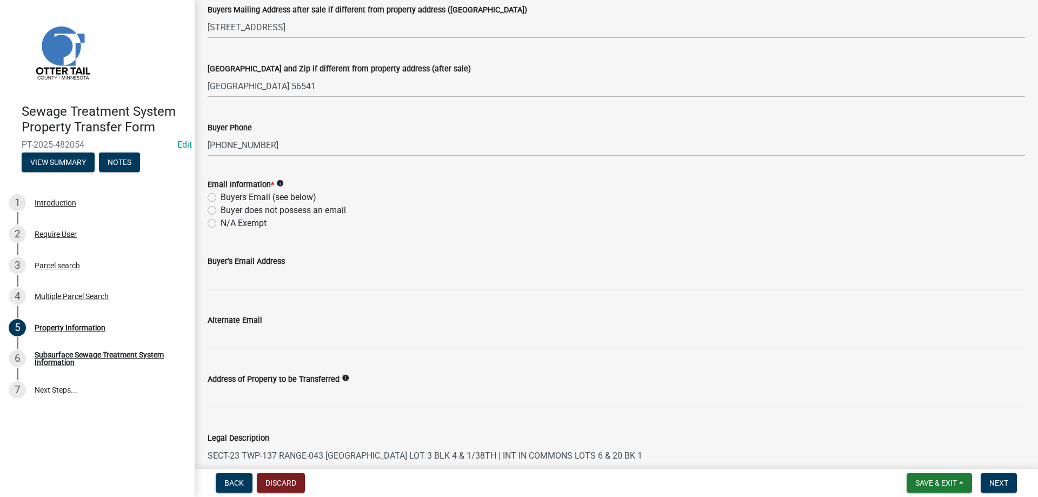
click at [221, 224] on label "N/A Exempt" at bounding box center [244, 223] width 46 height 13
click at [221, 224] on input "N/A Exempt" at bounding box center [224, 220] width 7 height 7
radio input "true"
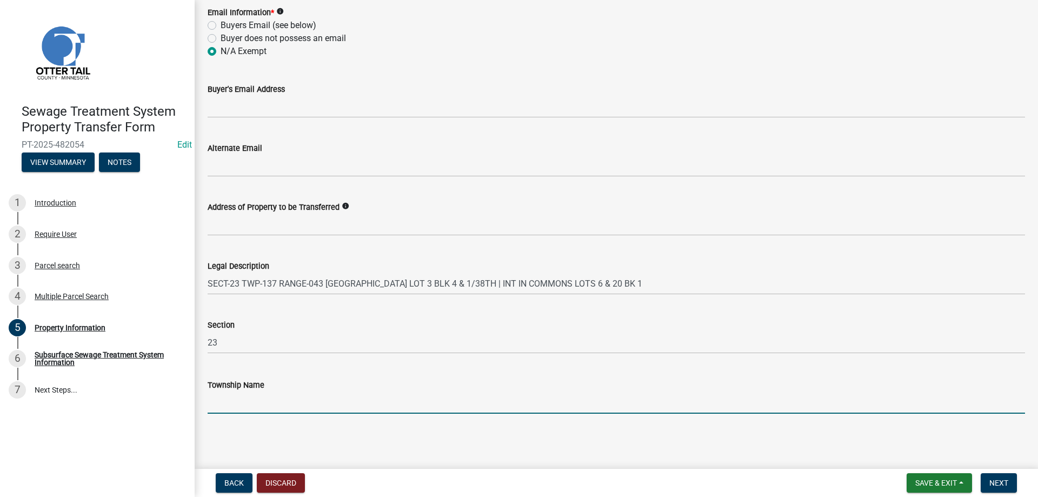
click at [238, 405] on input "Township Name" at bounding box center [616, 402] width 817 height 22
type input "SCAMBLER"
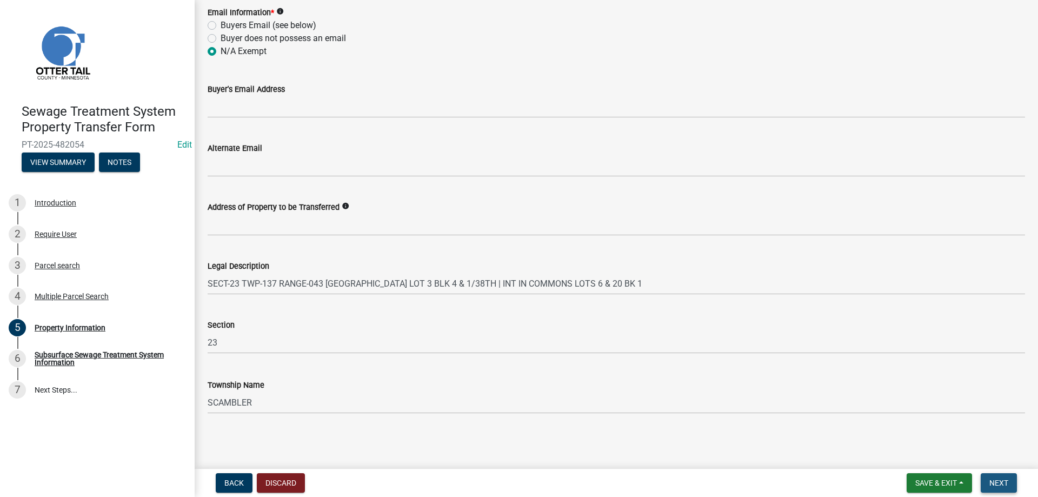
click at [995, 482] on span "Next" at bounding box center [998, 482] width 19 height 9
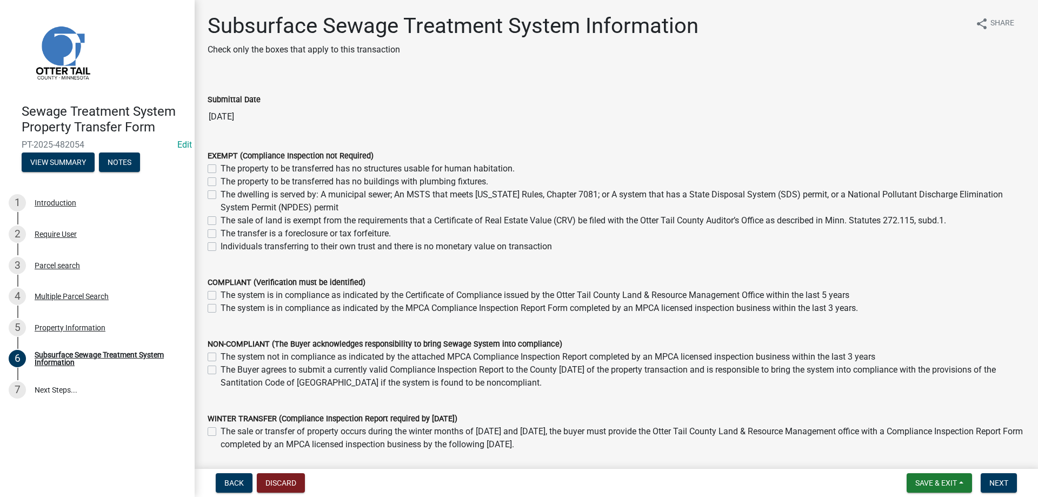
scroll to position [73, 0]
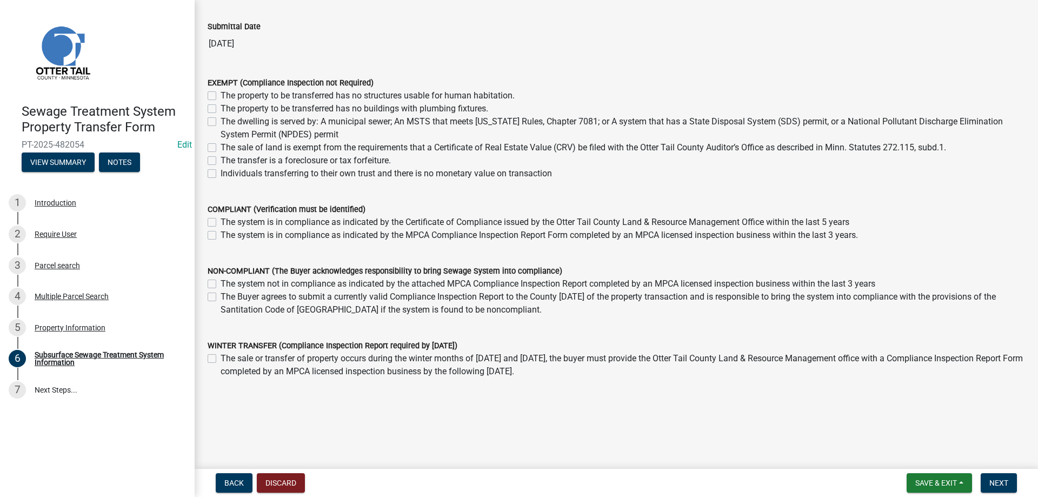
click at [221, 161] on label "The transfer is a foreclosure or tax forfeiture." at bounding box center [306, 160] width 170 height 13
click at [221, 161] on input "The transfer is a foreclosure or tax forfeiture." at bounding box center [224, 157] width 7 height 7
checkbox input "true"
checkbox input "false"
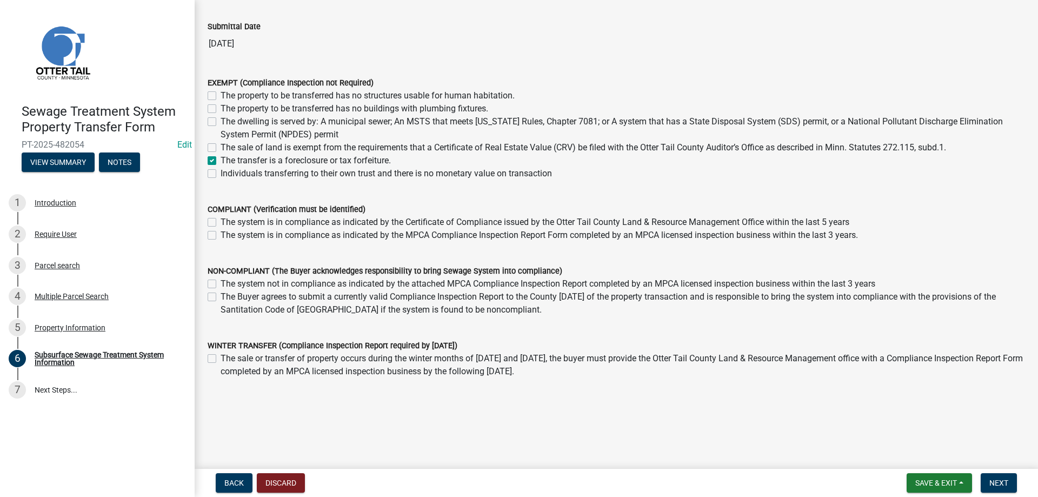
checkbox input "false"
checkbox input "true"
checkbox input "false"
click at [999, 488] on button "Next" at bounding box center [999, 482] width 36 height 19
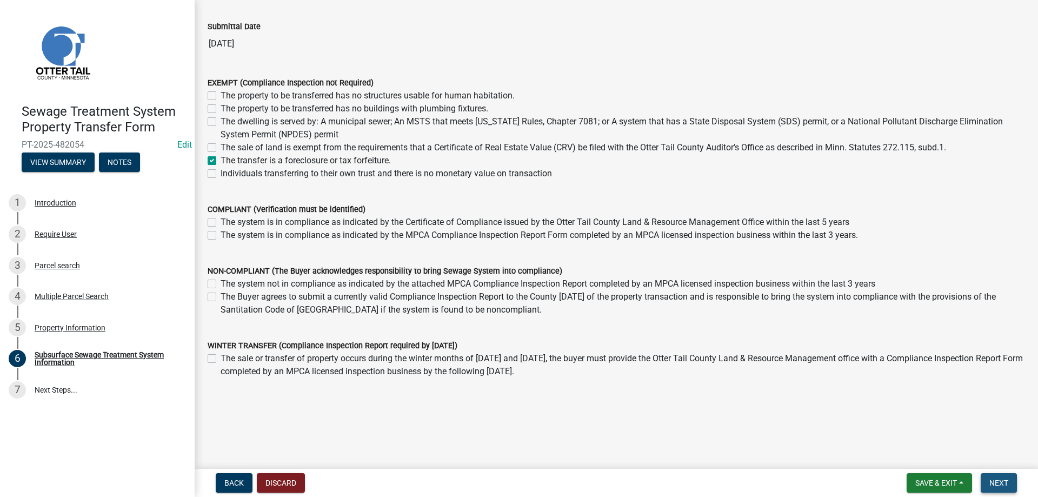
scroll to position [0, 0]
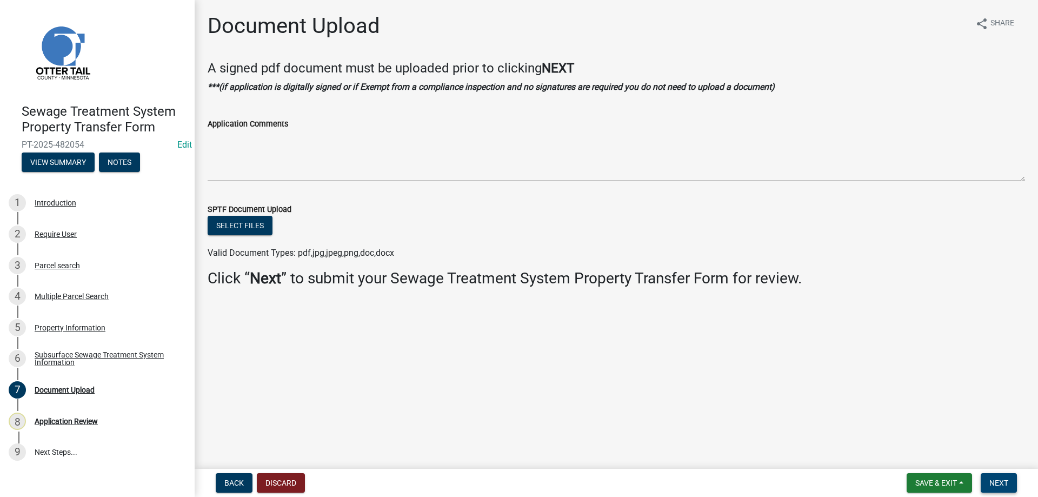
click at [999, 488] on button "Next" at bounding box center [999, 482] width 36 height 19
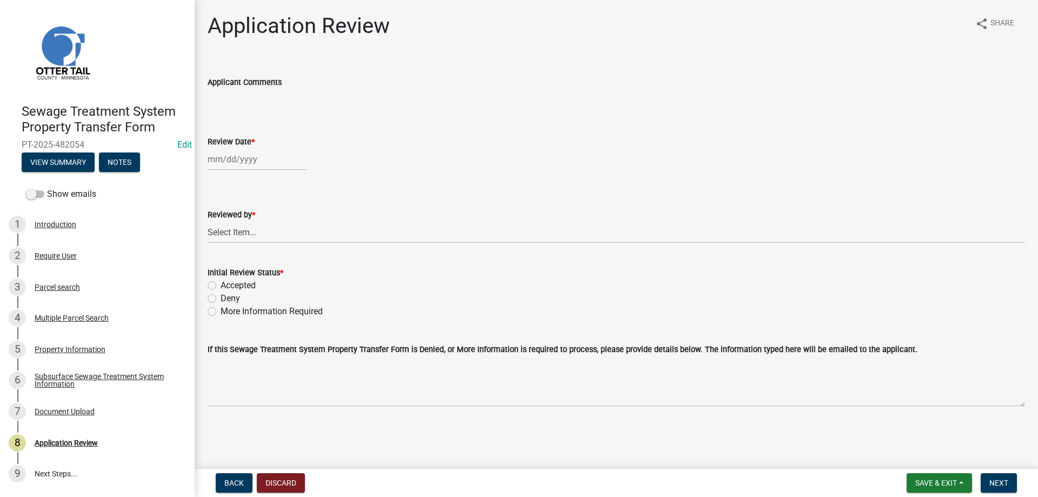
click at [242, 161] on input "Review Date *" at bounding box center [257, 159] width 99 height 22
select select "9"
select select "2025"
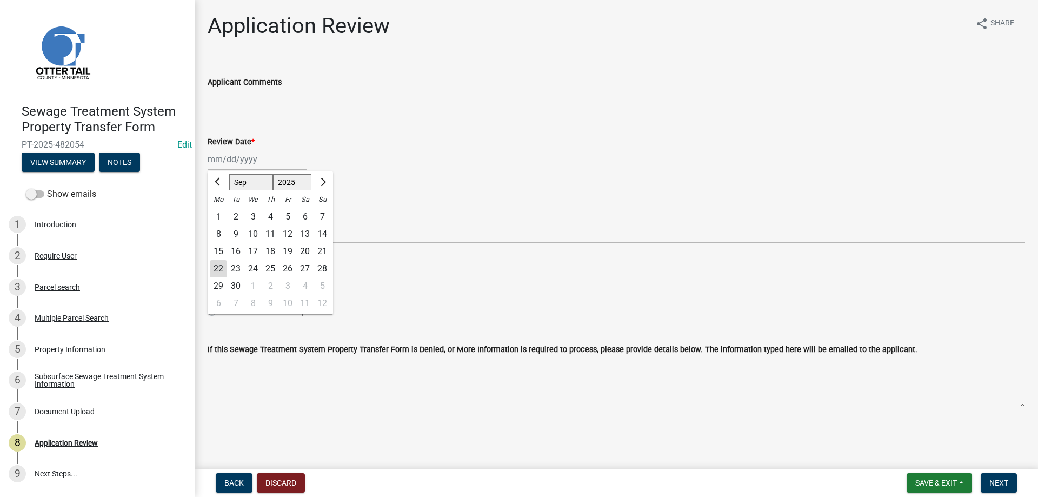
click at [217, 268] on div "22" at bounding box center [218, 268] width 17 height 17
type input "[DATE]"
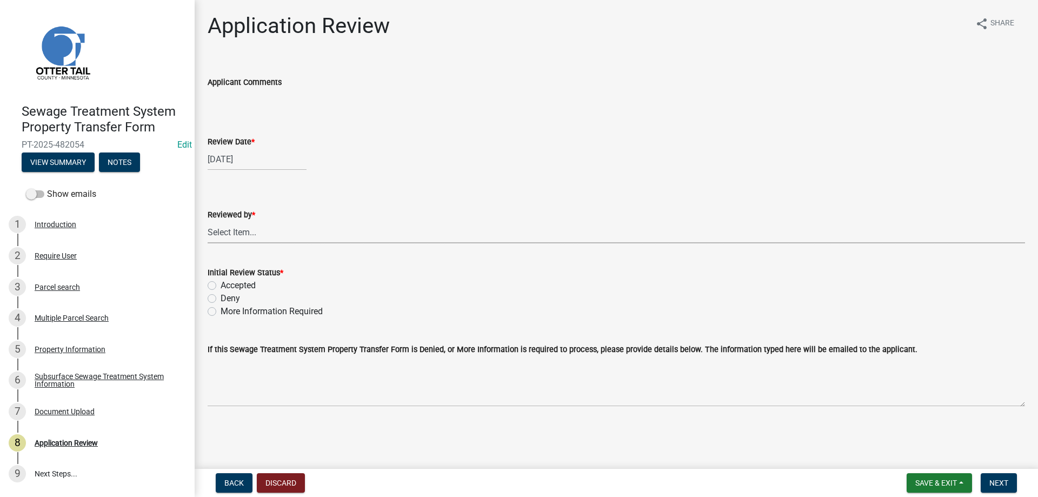
click at [208, 221] on select "Select Item... Alexis Newark Amy Busko Andrea Perales Brittany Tollefson Christ…" at bounding box center [616, 232] width 817 height 22
click option "Michelle Jevne" at bounding box center [0, 0] width 0 height 0
select select "b4c12476-3918-4c31-b34d-126d47b866fd"
click at [221, 284] on label "Accepted" at bounding box center [238, 285] width 35 height 13
click at [221, 284] on input "Accepted" at bounding box center [224, 282] width 7 height 7
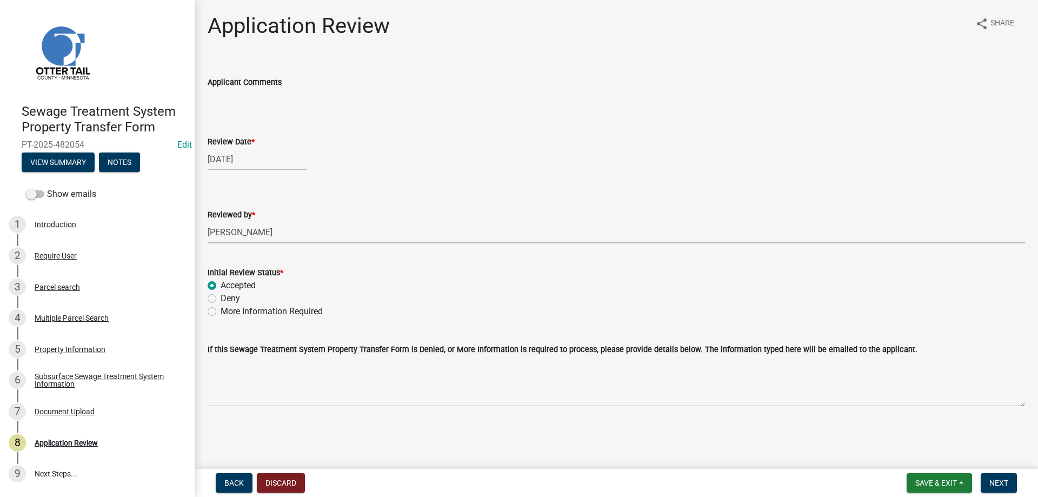
radio input "true"
click at [998, 485] on span "Next" at bounding box center [998, 482] width 19 height 9
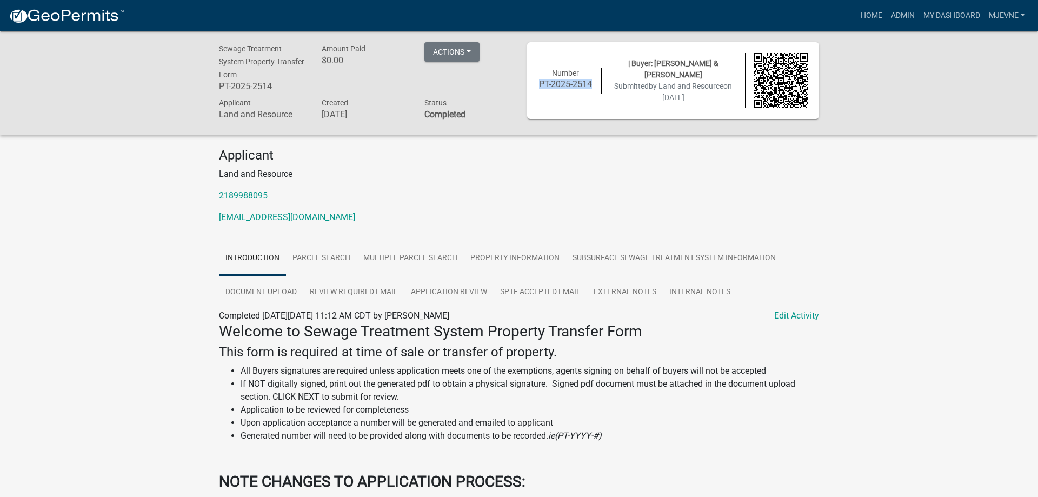
drag, startPoint x: 593, startPoint y: 82, endPoint x: 532, endPoint y: 80, distance: 61.1
click at [532, 80] on div "Number PT-2025-2514" at bounding box center [566, 81] width 72 height 26
copy h6 "PT-2025-2514"
click at [871, 16] on link "Home" at bounding box center [871, 15] width 30 height 21
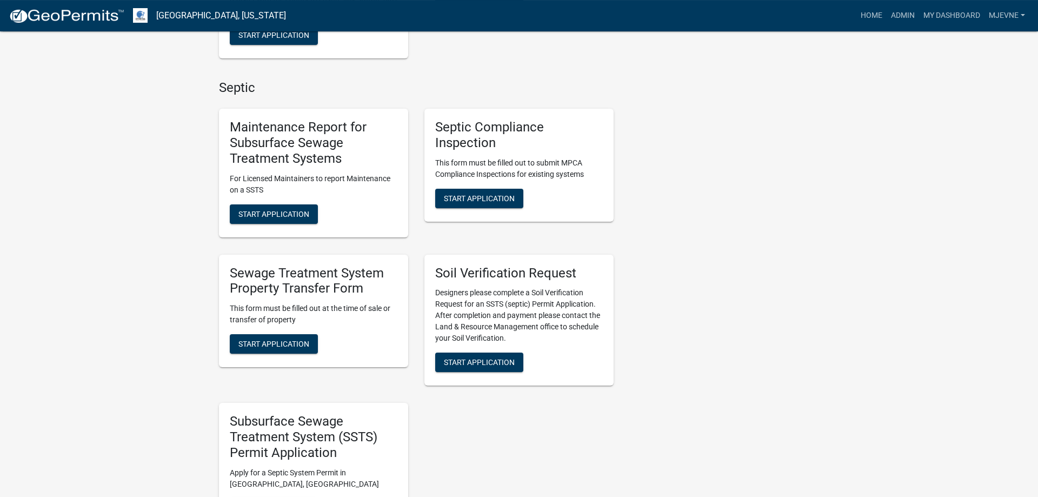
scroll to position [551, 0]
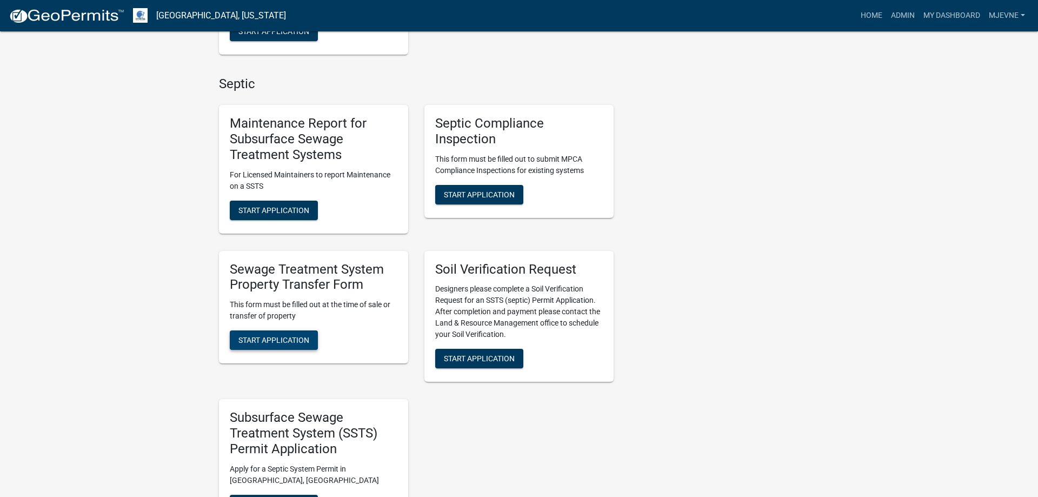
click at [256, 339] on span "Start Application" at bounding box center [273, 340] width 71 height 9
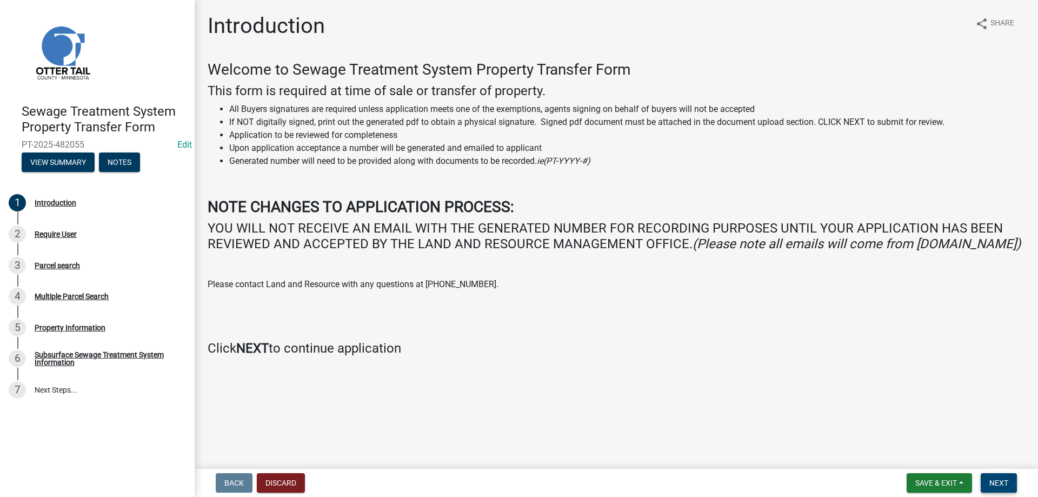
click at [999, 482] on span "Next" at bounding box center [998, 482] width 19 height 9
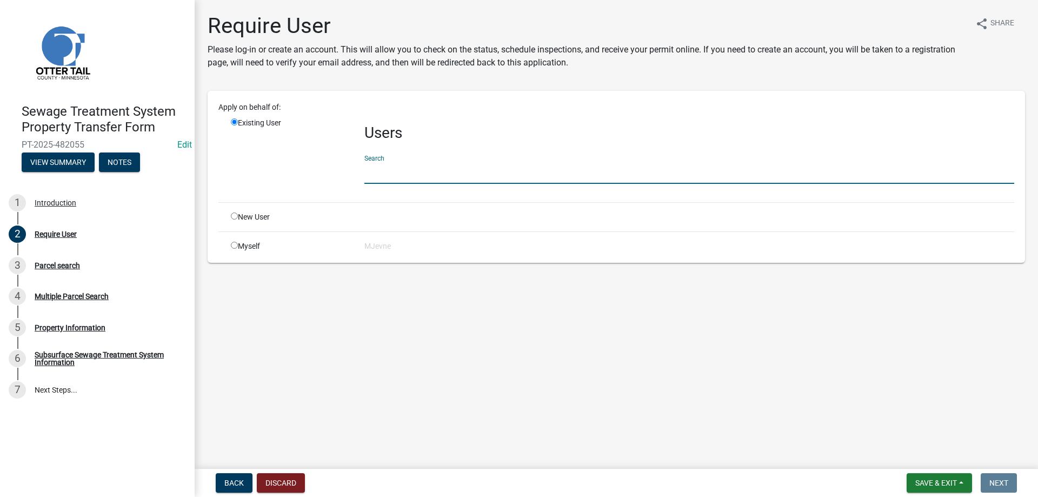
click at [388, 170] on input "text" at bounding box center [689, 173] width 650 height 22
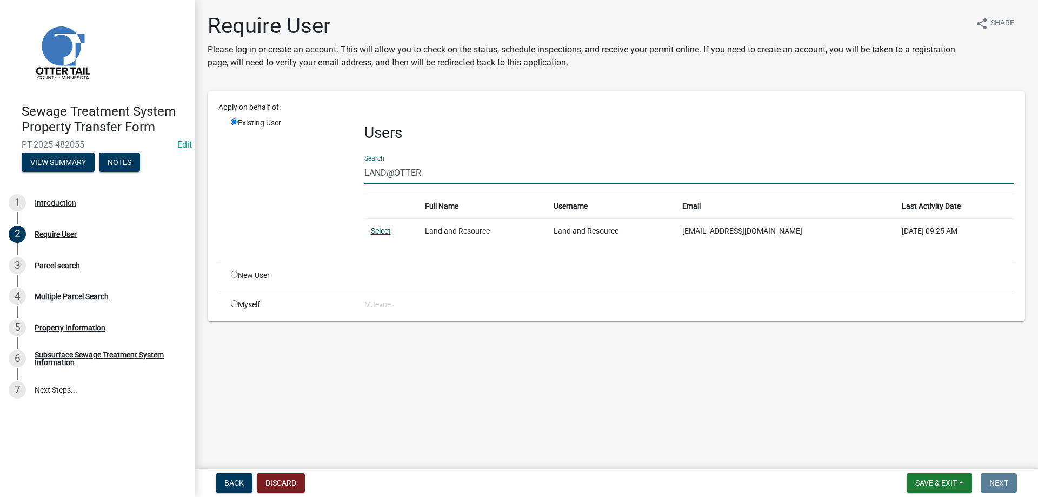
type input "LAND@OTTER"
click at [381, 231] on link "Select" at bounding box center [381, 230] width 20 height 9
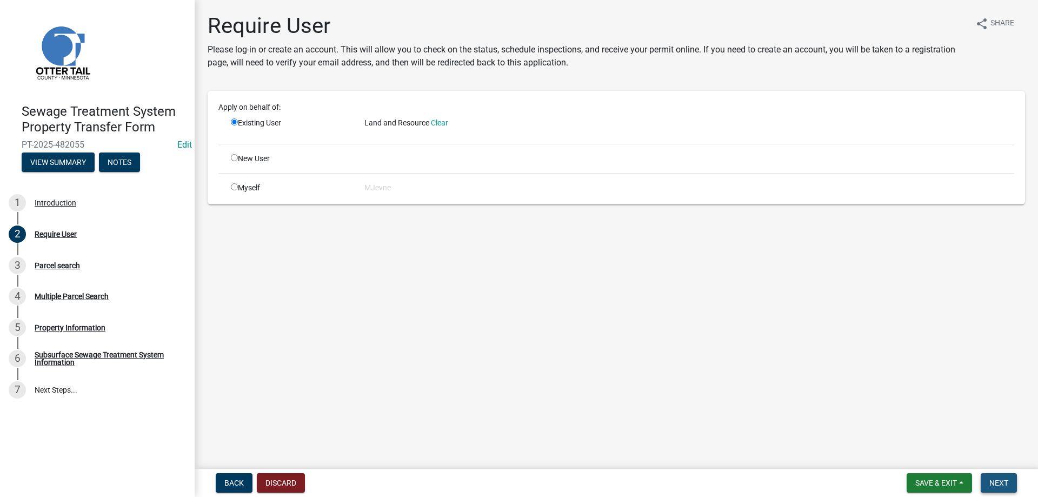
click at [1001, 483] on span "Next" at bounding box center [998, 482] width 19 height 9
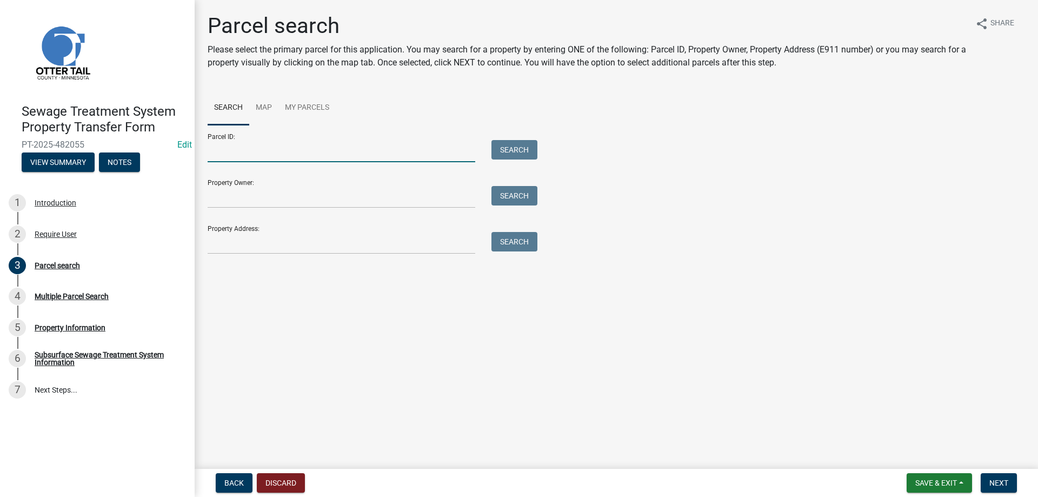
click at [294, 153] on input "Parcel ID:" at bounding box center [342, 151] width 268 height 22
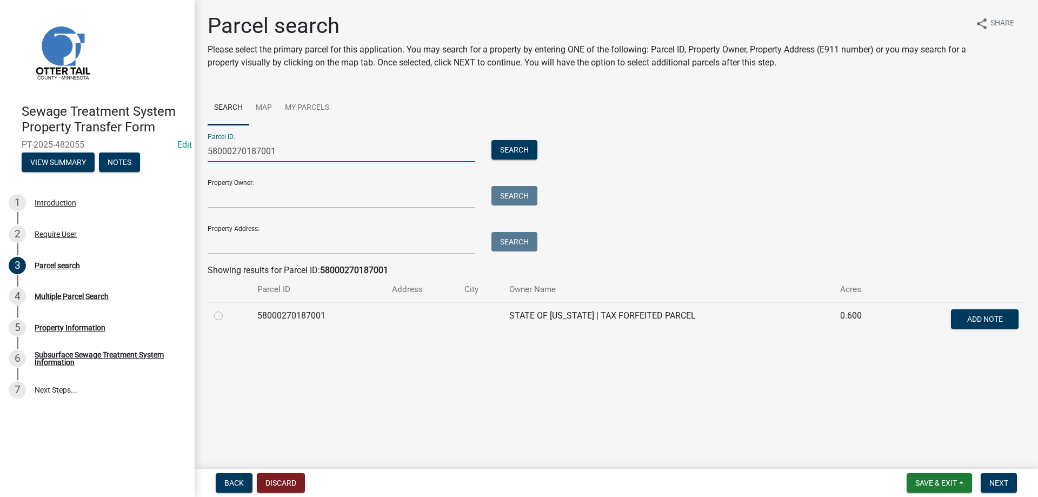
type input "58000270187001"
click at [227, 309] on label at bounding box center [227, 309] width 0 height 0
click at [227, 316] on input "radio" at bounding box center [230, 312] width 7 height 7
radio input "true"
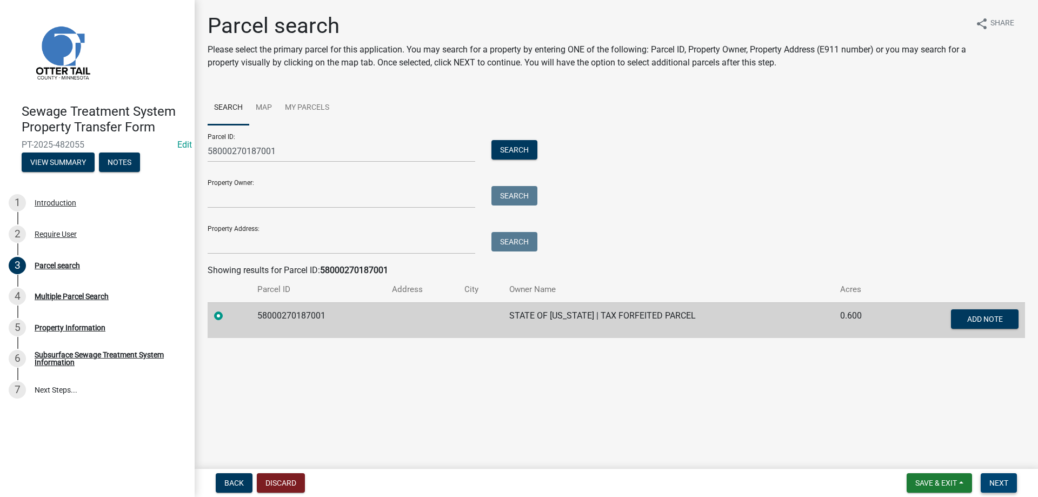
click at [994, 484] on span "Next" at bounding box center [998, 482] width 19 height 9
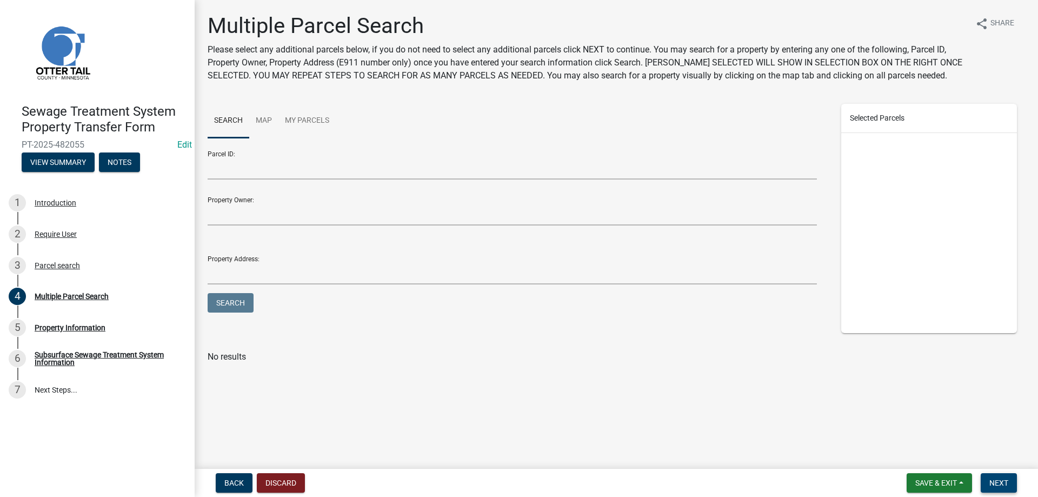
click at [994, 484] on span "Next" at bounding box center [998, 482] width 19 height 9
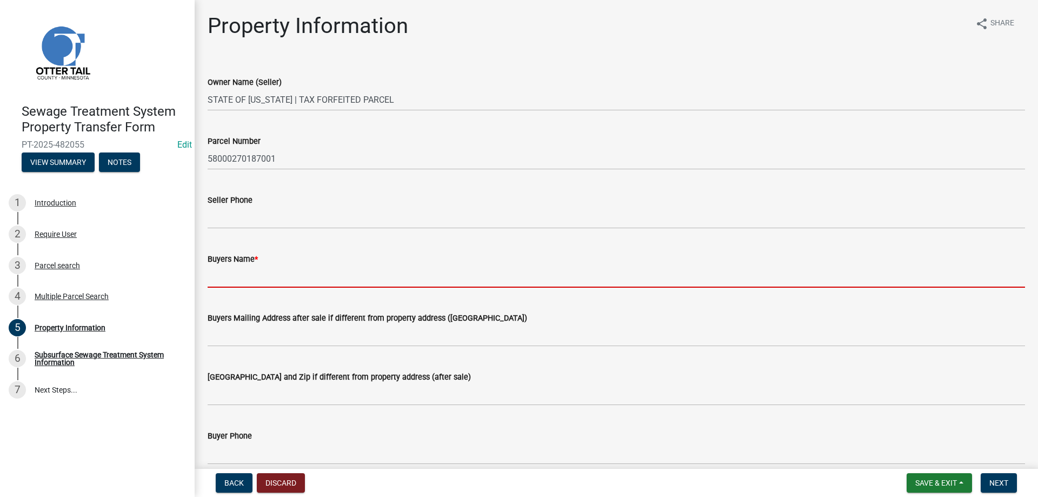
click at [276, 284] on input "Buyers Name *" at bounding box center [616, 276] width 817 height 22
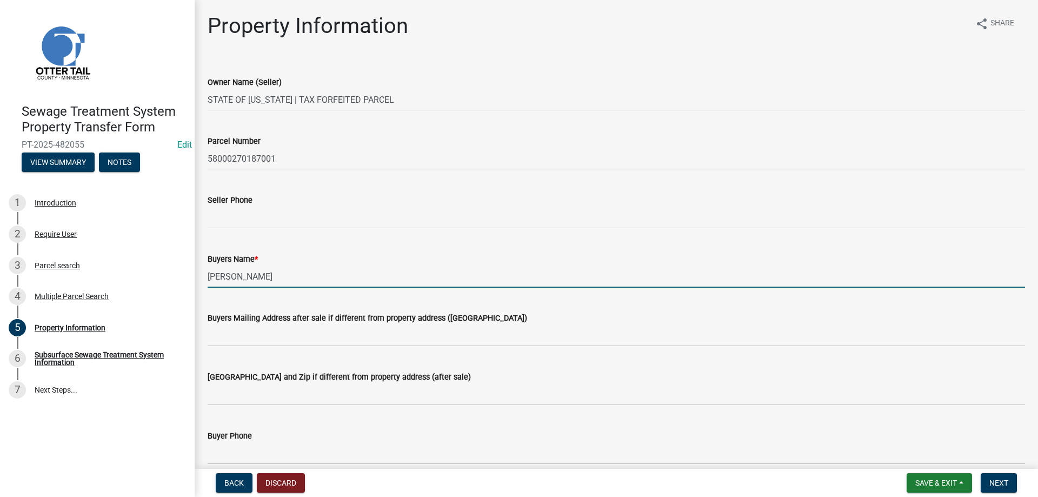
type input "BECKY J CHURCH"
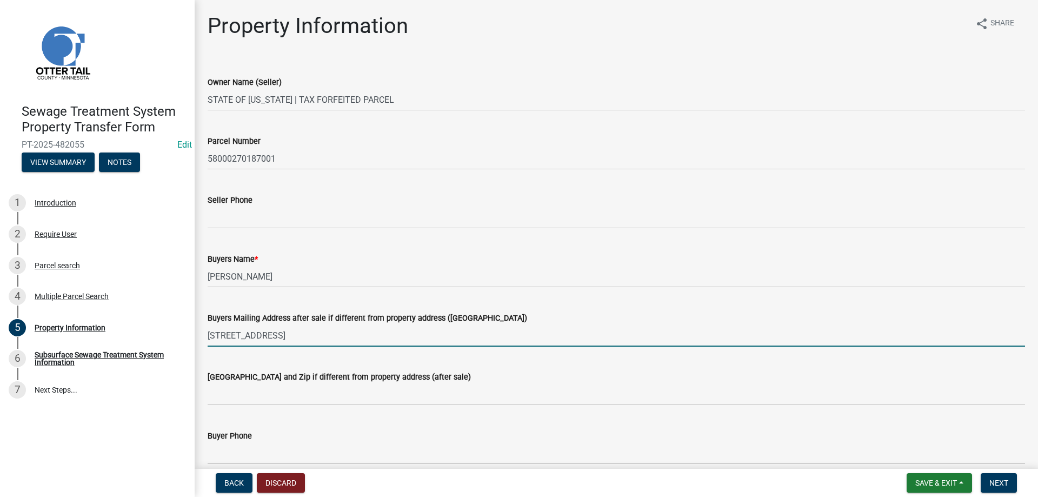
type input "10353 CO RD 14 NE"
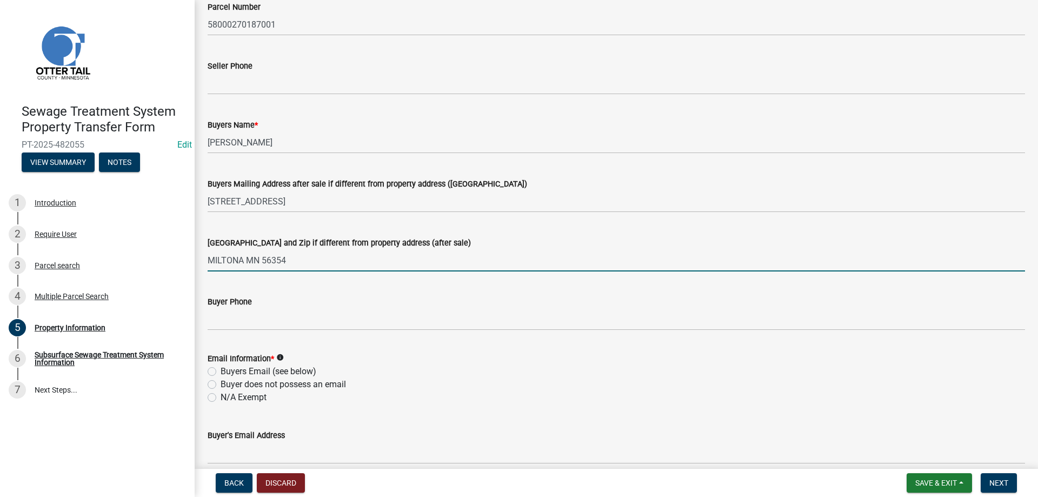
scroll to position [185, 0]
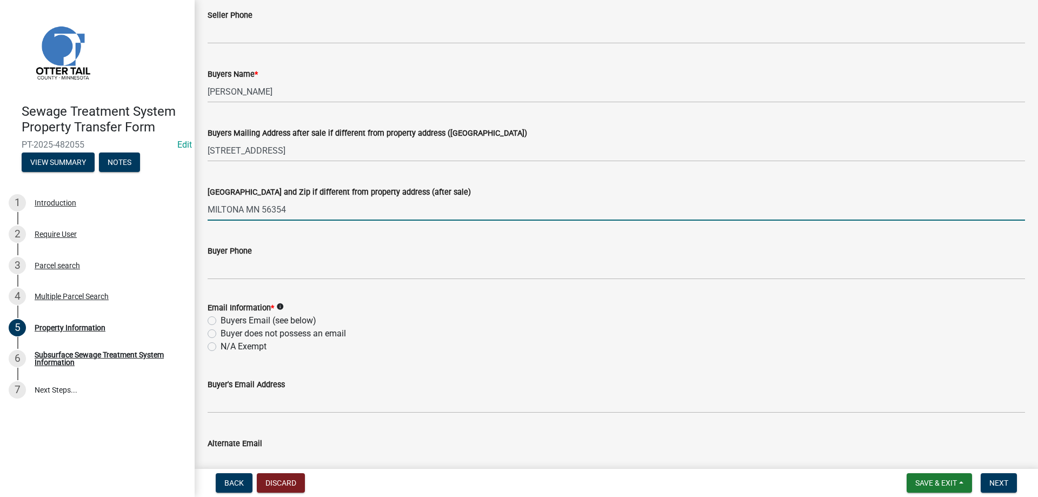
type input "MILTONA MN 56354"
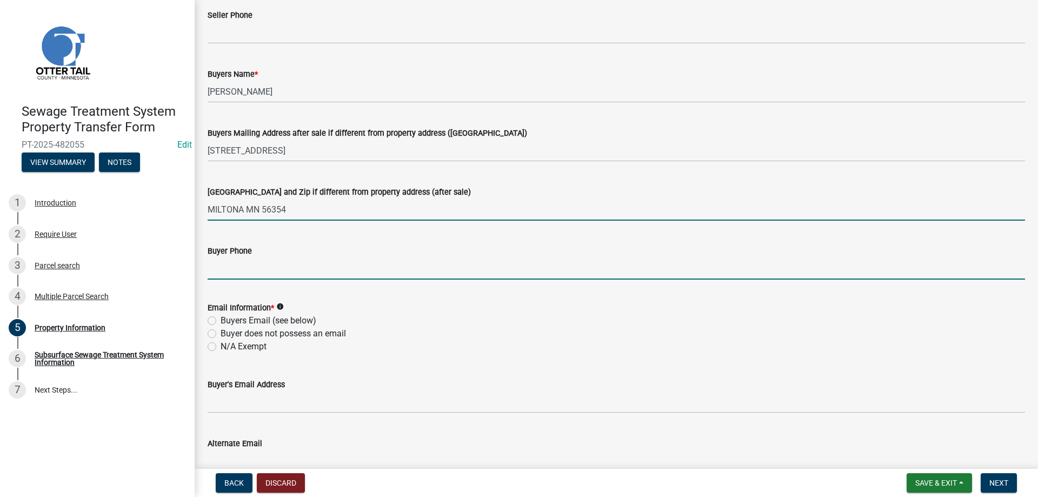
click at [217, 272] on input "Buyer Phone" at bounding box center [616, 268] width 817 height 22
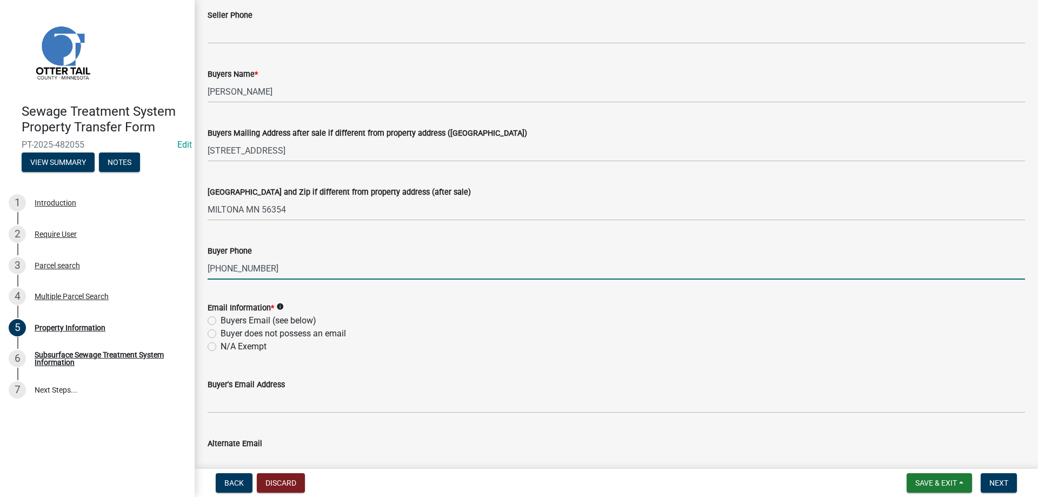
type input "320-766-2912"
click at [221, 349] on label "N/A Exempt" at bounding box center [244, 346] width 46 height 13
click at [221, 347] on input "N/A Exempt" at bounding box center [224, 343] width 7 height 7
radio input "true"
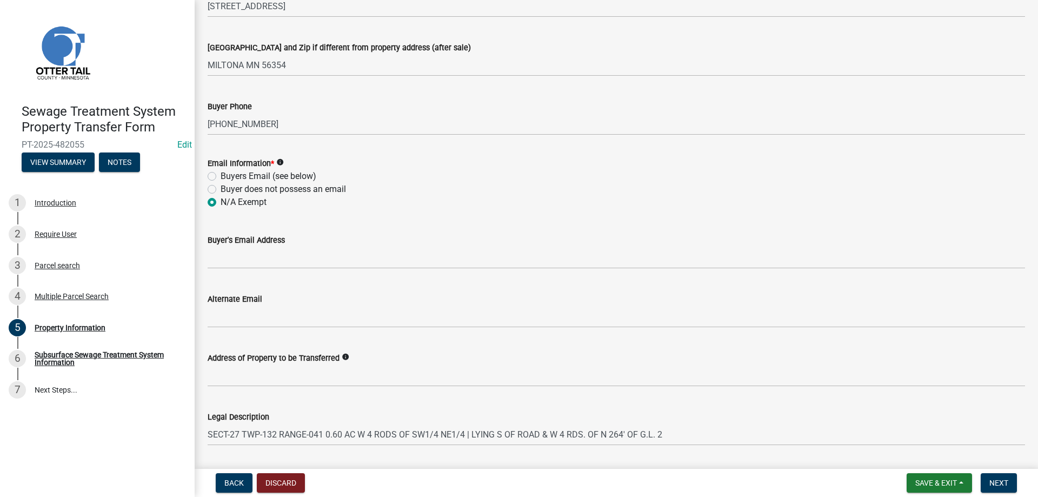
scroll to position [431, 0]
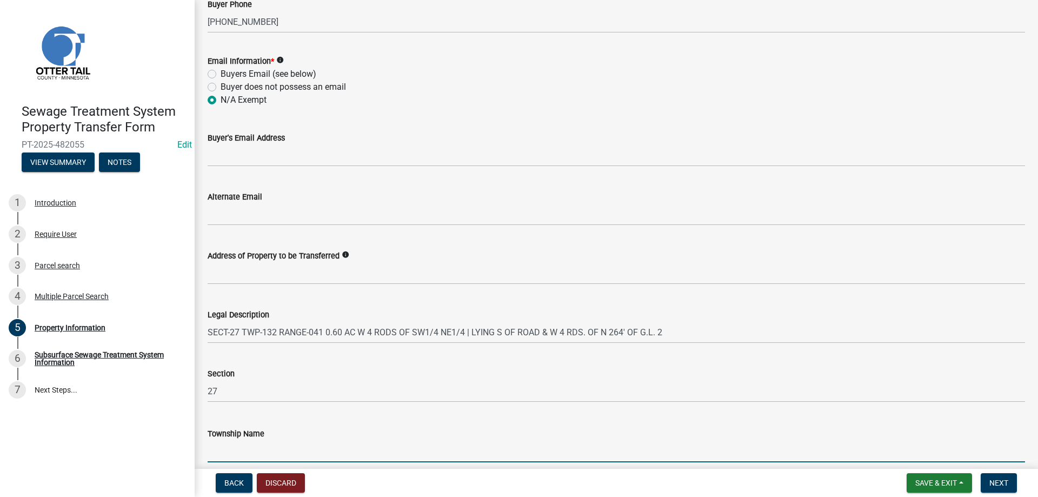
click at [239, 454] on input "Township Name" at bounding box center [616, 451] width 817 height 22
type input "TORDENSKJOLD"
click at [995, 483] on span "Next" at bounding box center [998, 482] width 19 height 9
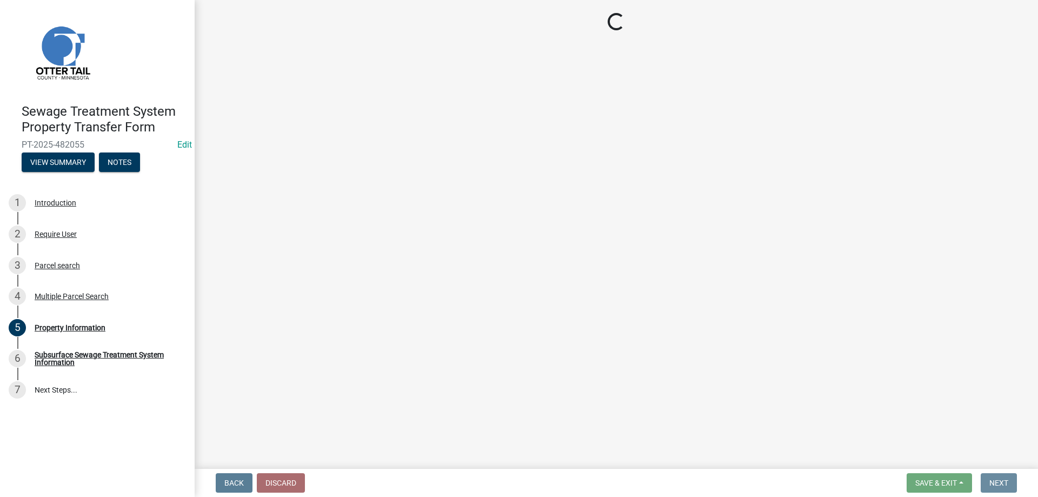
scroll to position [0, 0]
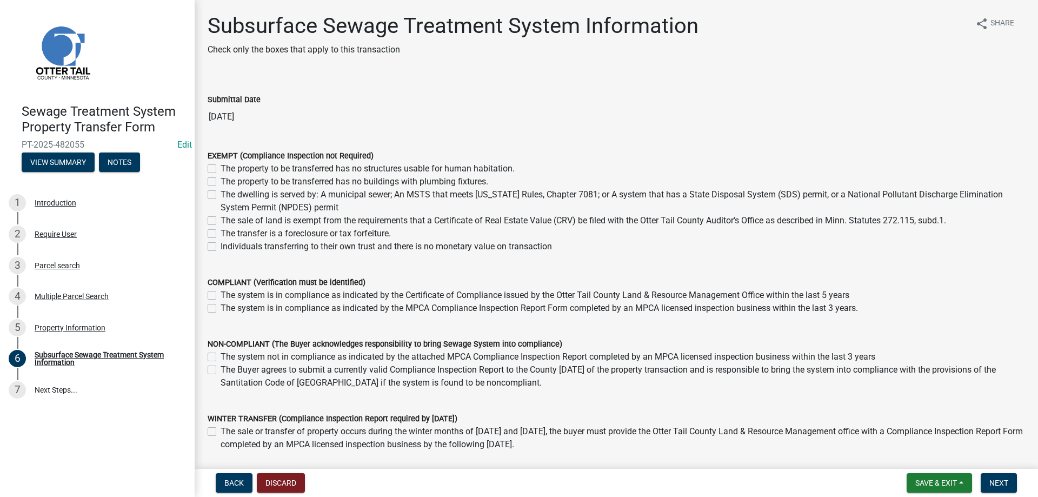
click at [221, 234] on label "The transfer is a foreclosure or tax forfeiture." at bounding box center [306, 233] width 170 height 13
click at [221, 234] on input "The transfer is a foreclosure or tax forfeiture." at bounding box center [224, 230] width 7 height 7
checkbox input "true"
checkbox input "false"
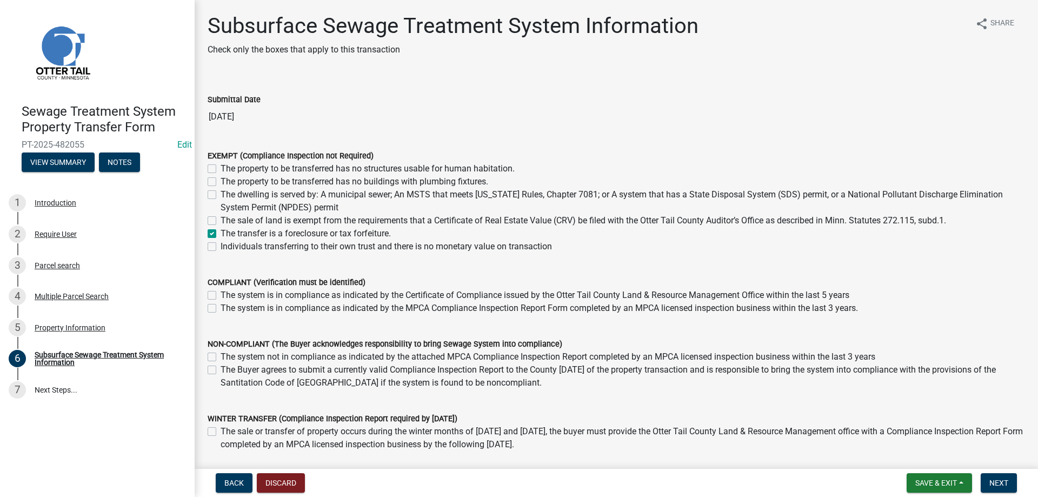
checkbox input "false"
checkbox input "true"
checkbox input "false"
click at [997, 481] on span "Next" at bounding box center [998, 482] width 19 height 9
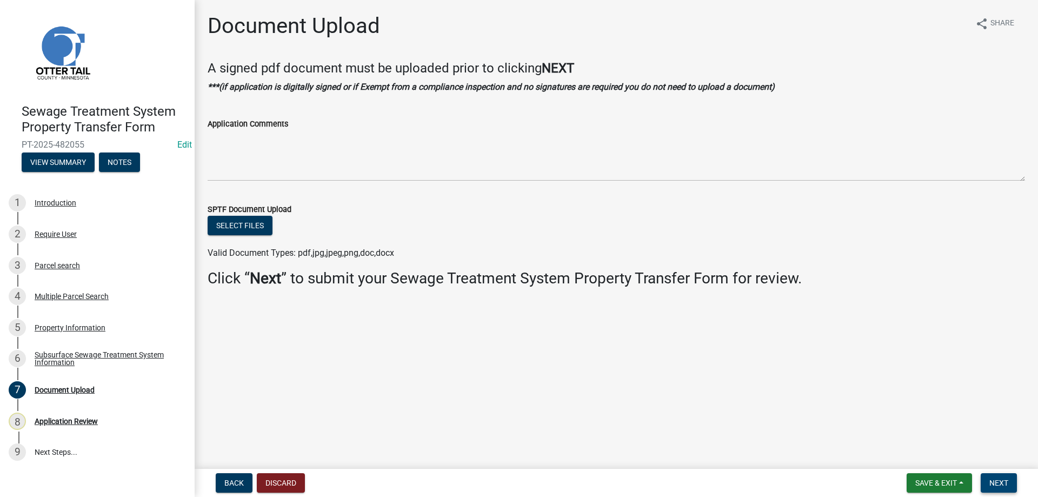
click at [1001, 483] on span "Next" at bounding box center [998, 482] width 19 height 9
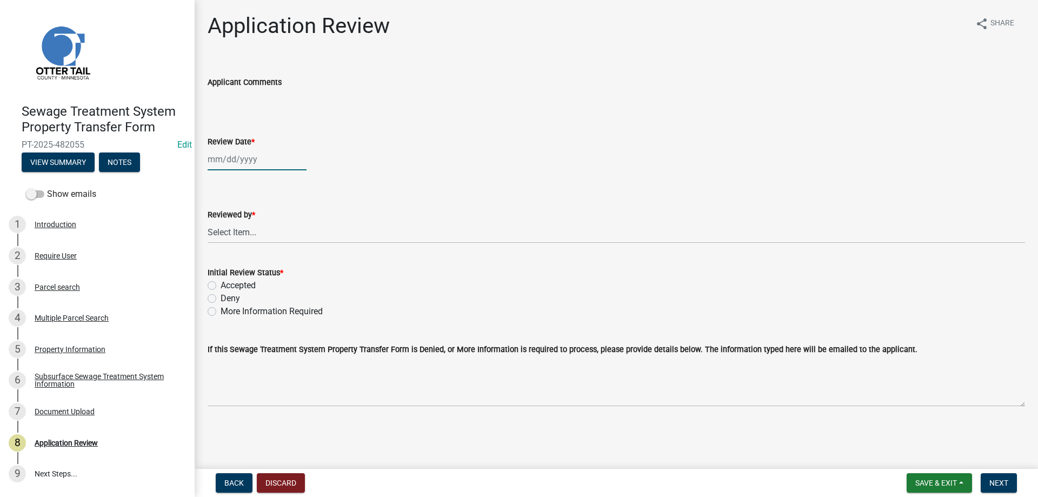
click at [239, 163] on input "Review Date *" at bounding box center [257, 159] width 99 height 22
select select "9"
select select "2025"
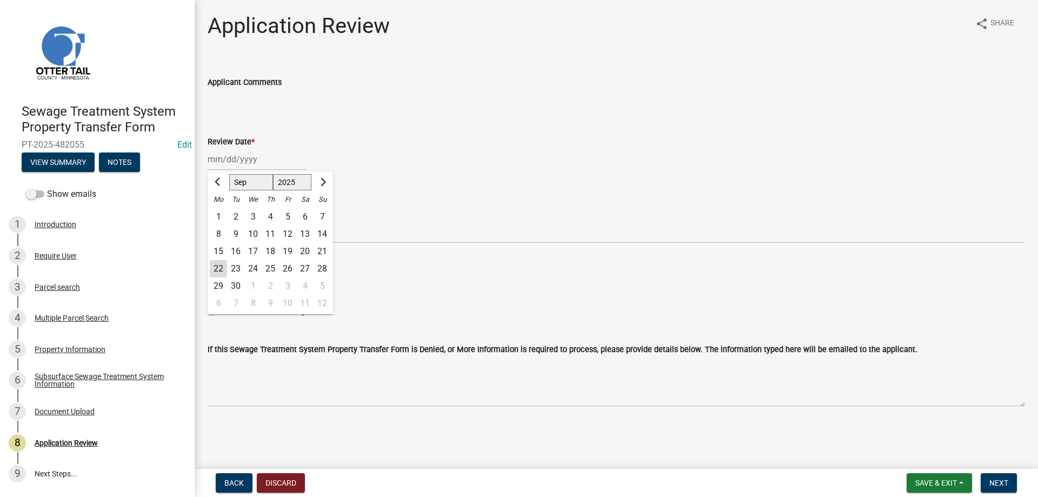
click at [221, 270] on div "22" at bounding box center [218, 268] width 17 height 17
type input "[DATE]"
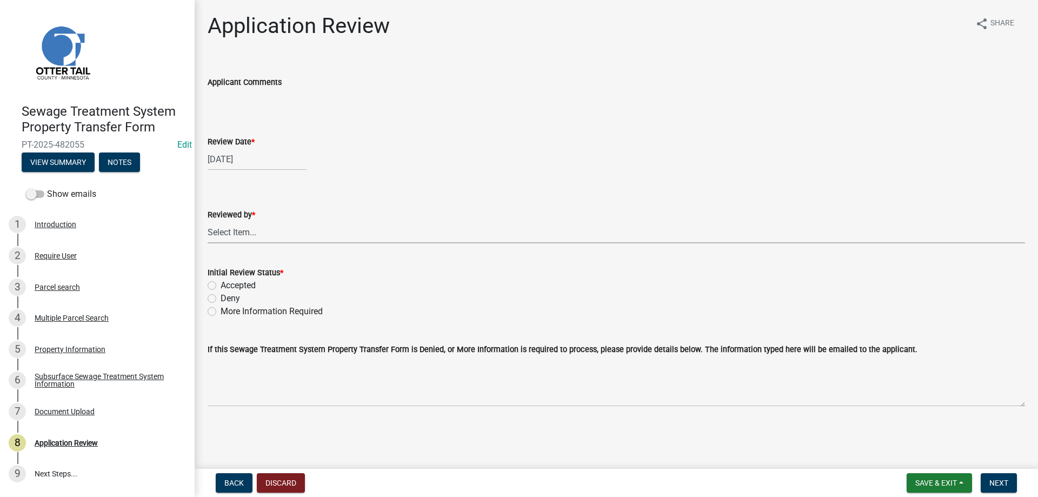
click at [208, 221] on select "Select Item... Alexis Newark Amy Busko Andrea Perales Brittany Tollefson Christ…" at bounding box center [616, 232] width 817 height 22
click option "Michelle Jevne" at bounding box center [0, 0] width 0 height 0
select select "b4c12476-3918-4c31-b34d-126d47b866fd"
click at [221, 285] on label "Accepted" at bounding box center [238, 285] width 35 height 13
click at [221, 285] on input "Accepted" at bounding box center [224, 282] width 7 height 7
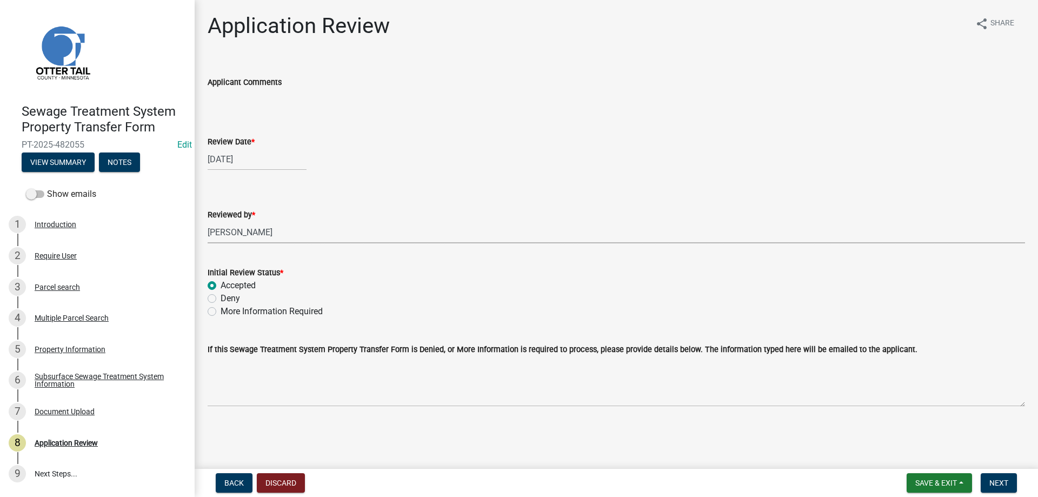
radio input "true"
click at [999, 481] on span "Next" at bounding box center [998, 482] width 19 height 9
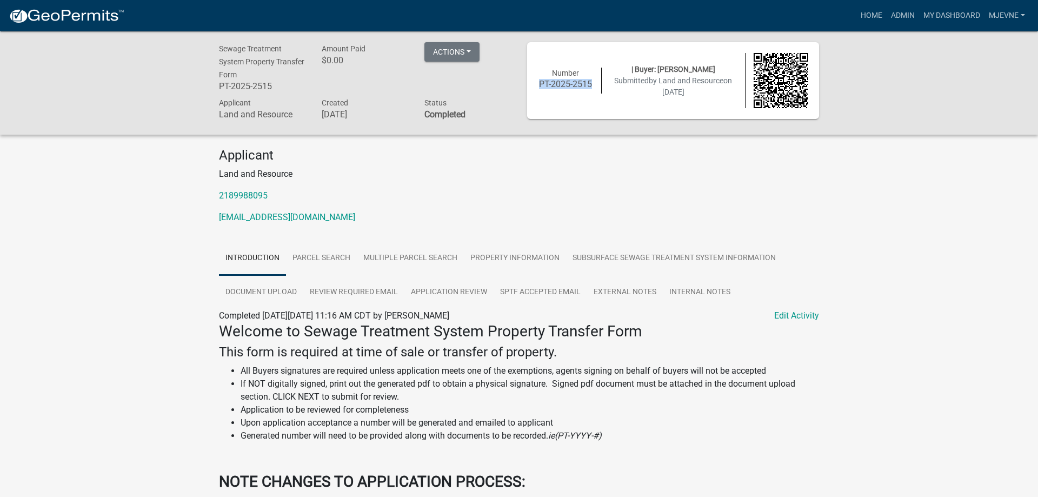
drag, startPoint x: 590, startPoint y: 85, endPoint x: 537, endPoint y: 90, distance: 53.7
click at [537, 90] on div "Number PT-2025-2515" at bounding box center [566, 81] width 72 height 26
copy h6 "PT-2025-2515"
click at [555, 107] on div "Number PT-2025-2515 | Buyer: BECKY J CHURCH Submitted by Land and Resource on 9…" at bounding box center [673, 80] width 286 height 55
click at [866, 15] on link "Home" at bounding box center [871, 15] width 30 height 21
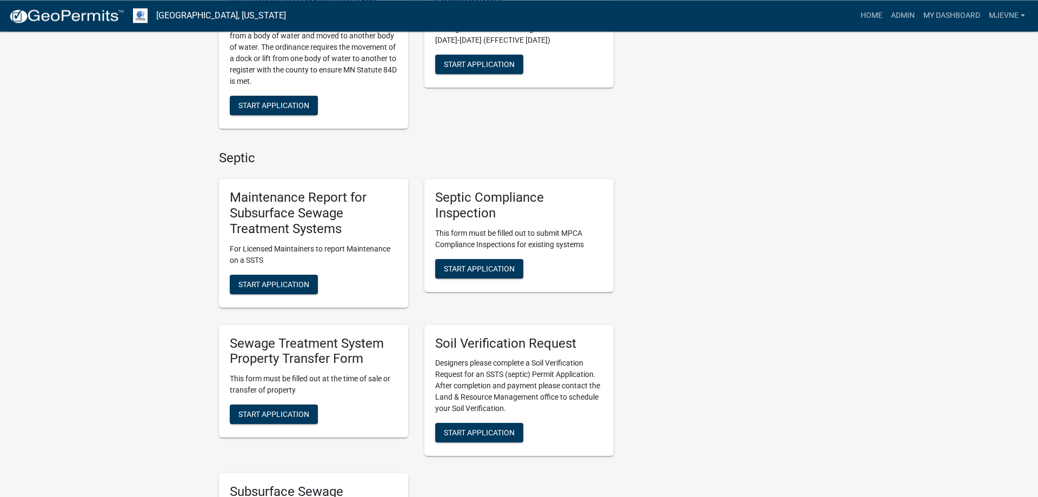
scroll to position [496, 0]
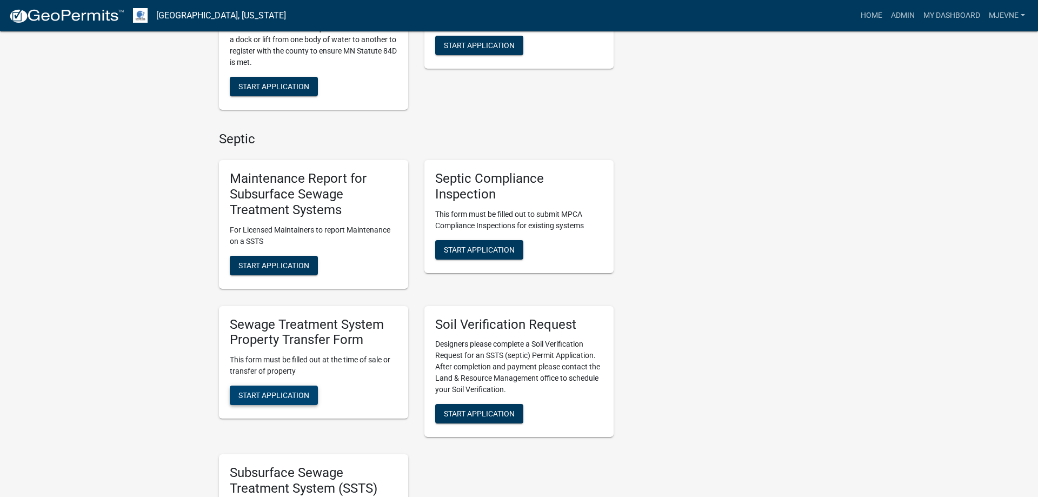
click at [259, 396] on span "Start Application" at bounding box center [273, 395] width 71 height 9
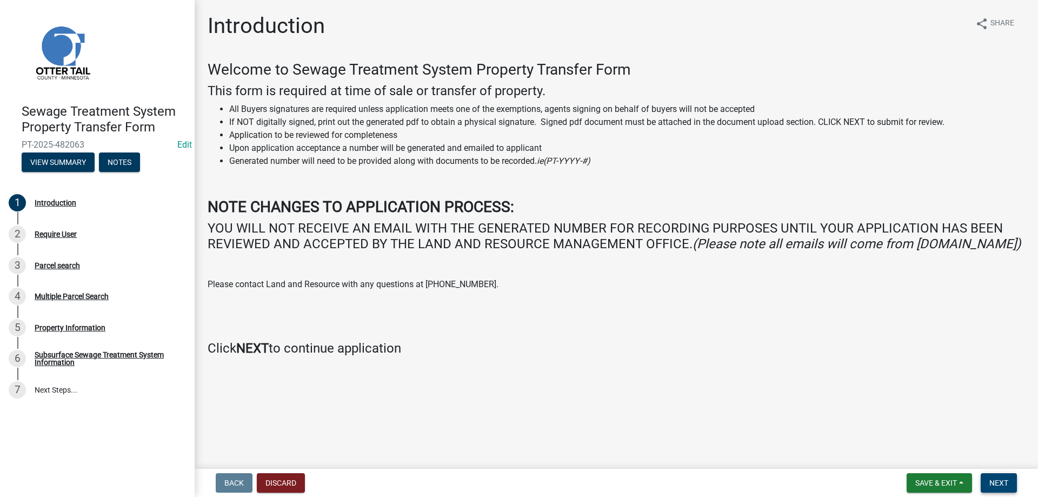
click at [999, 489] on button "Next" at bounding box center [999, 482] width 36 height 19
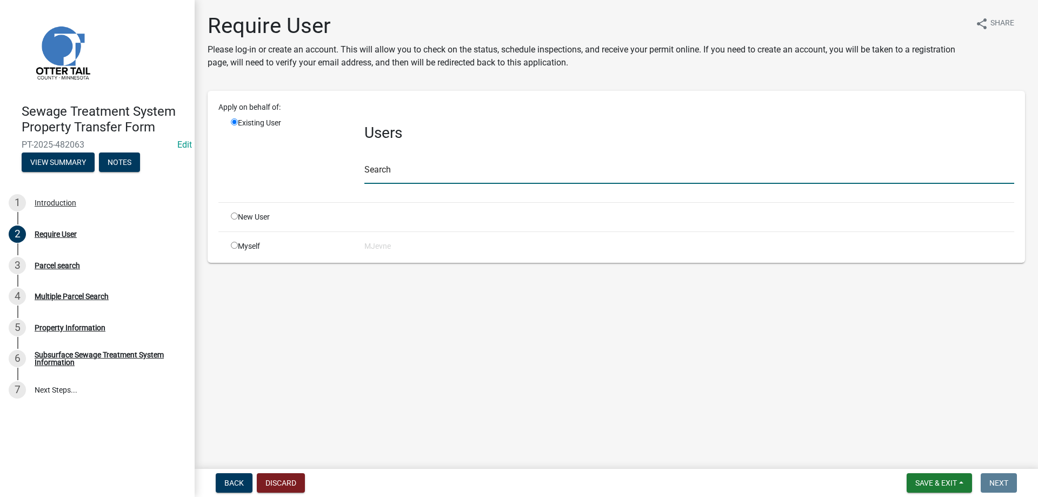
click at [388, 174] on input "text" at bounding box center [689, 173] width 650 height 22
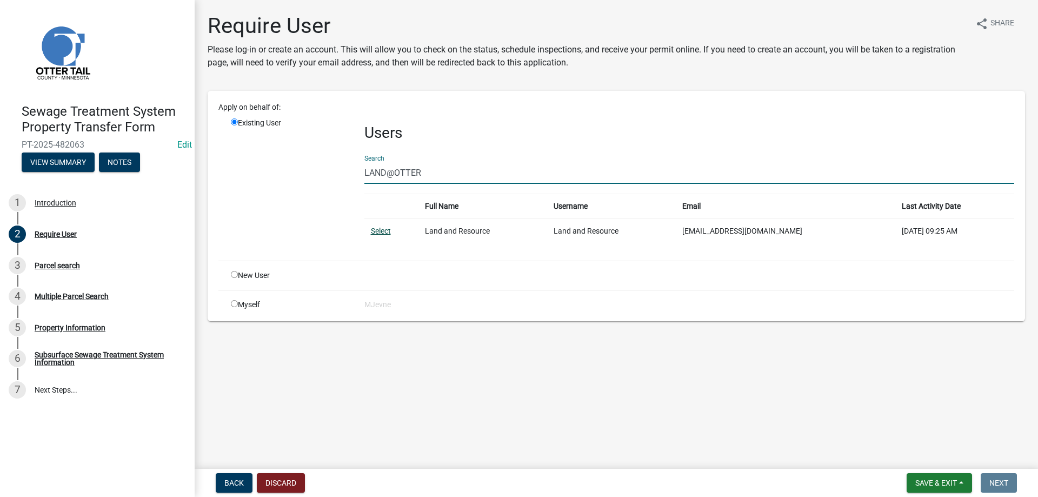
type input "LAND@OTTER"
click at [381, 229] on link "Select" at bounding box center [381, 230] width 20 height 9
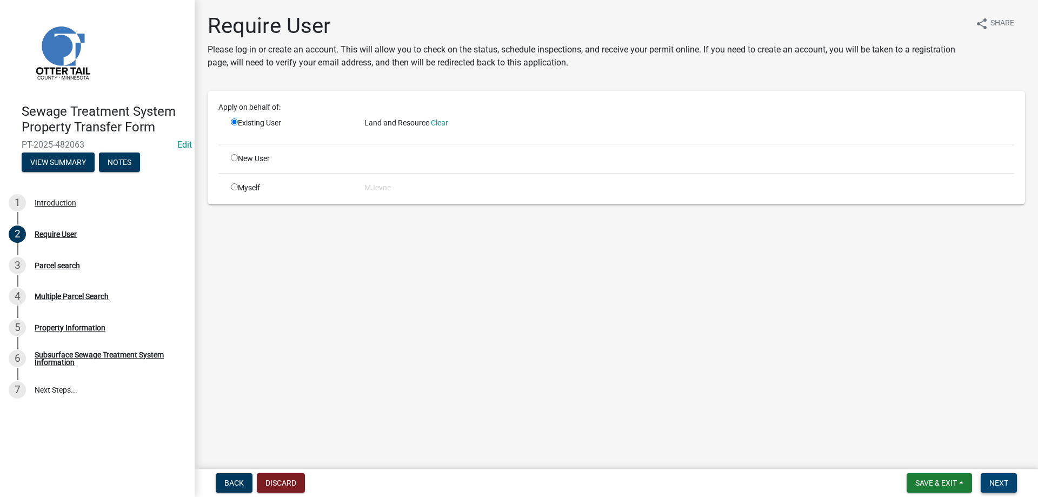
click at [993, 482] on span "Next" at bounding box center [998, 482] width 19 height 9
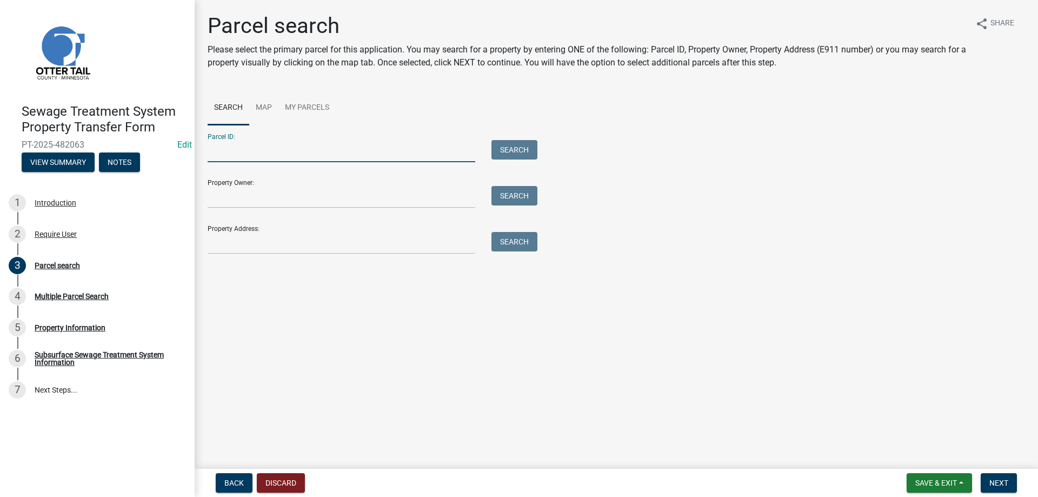
click at [281, 154] on input "Parcel ID:" at bounding box center [342, 151] width 268 height 22
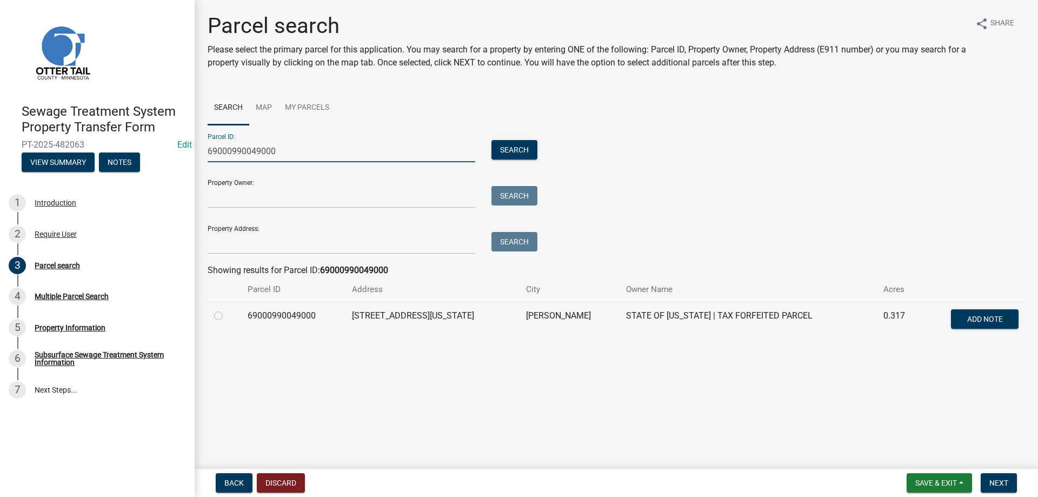
type input "69000990049000"
click at [227, 309] on label at bounding box center [227, 309] width 0 height 0
click at [227, 312] on input "radio" at bounding box center [230, 312] width 7 height 7
radio input "true"
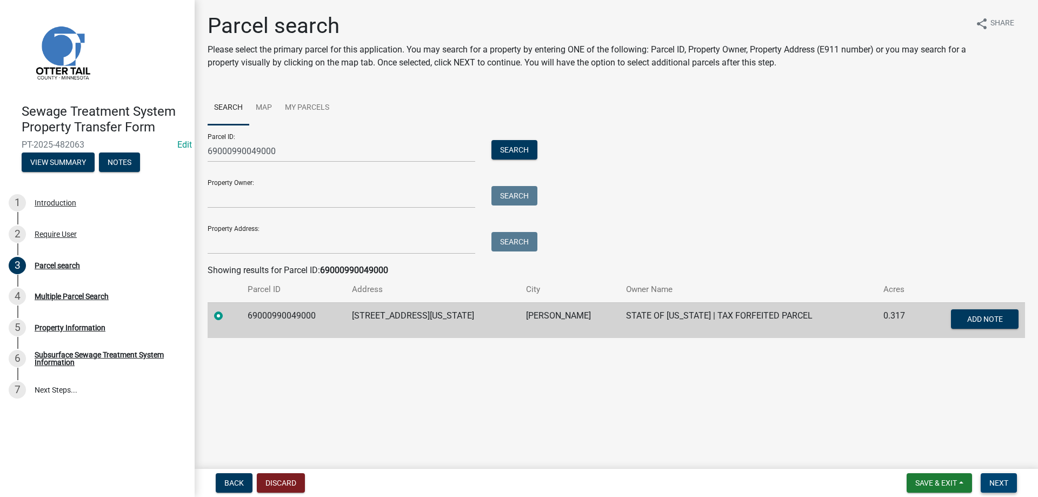
click at [990, 484] on span "Next" at bounding box center [998, 482] width 19 height 9
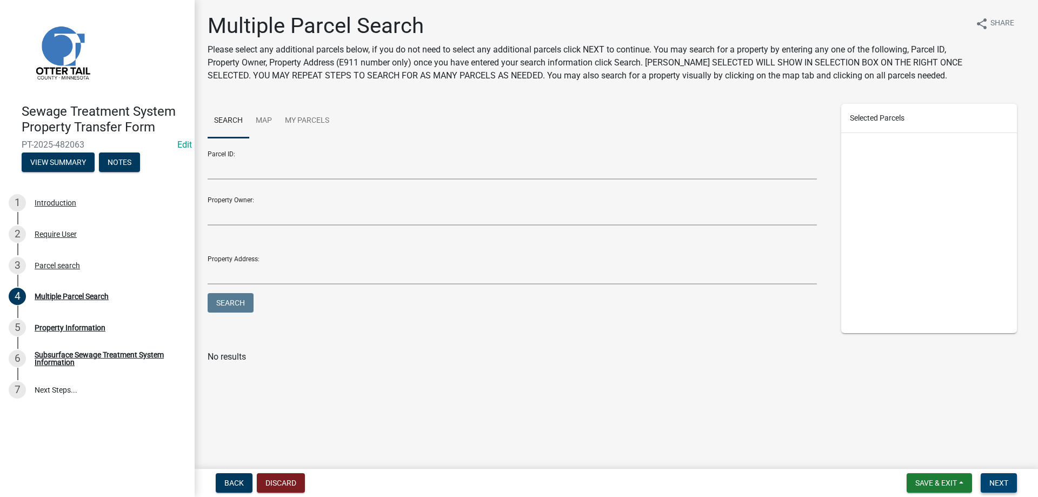
click at [994, 481] on span "Next" at bounding box center [998, 482] width 19 height 9
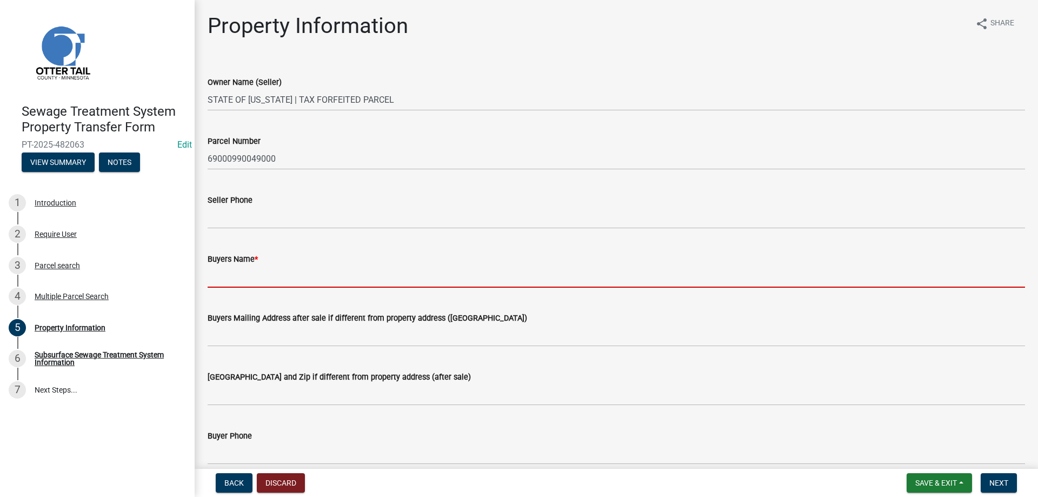
click at [257, 277] on input "Buyers Name *" at bounding box center [616, 276] width 817 height 22
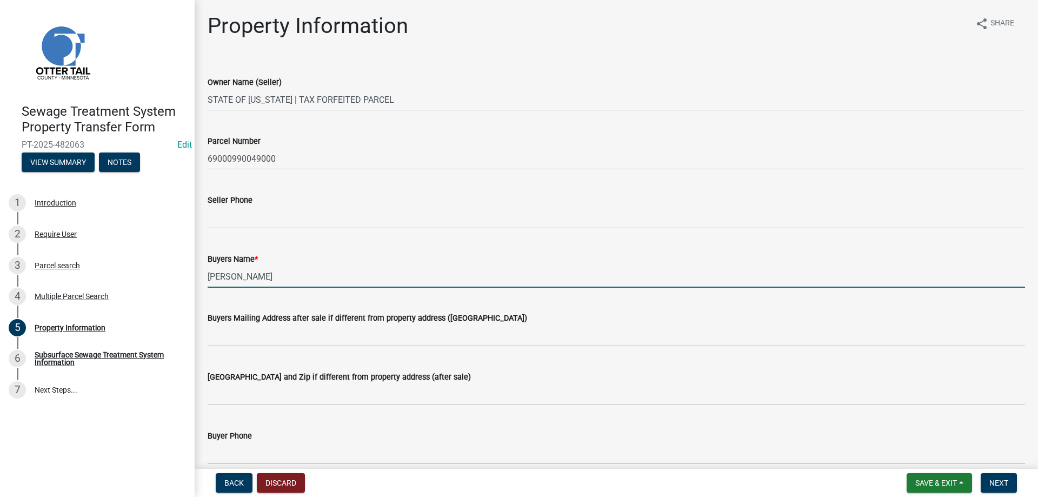
type input "MARK WILLIAM YEO"
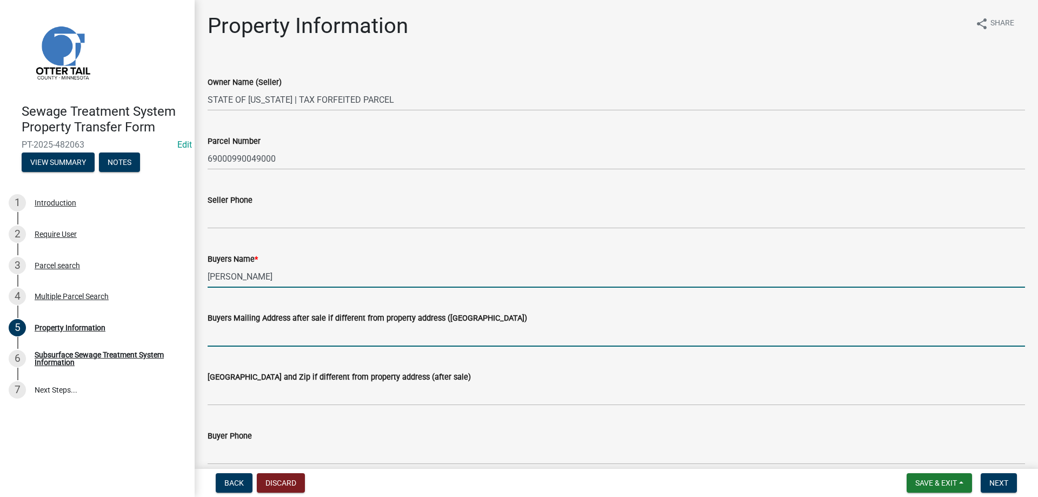
click at [260, 334] on input "Buyers Mailing Address after sale if different from property address (E911 numb…" at bounding box center [616, 335] width 817 height 22
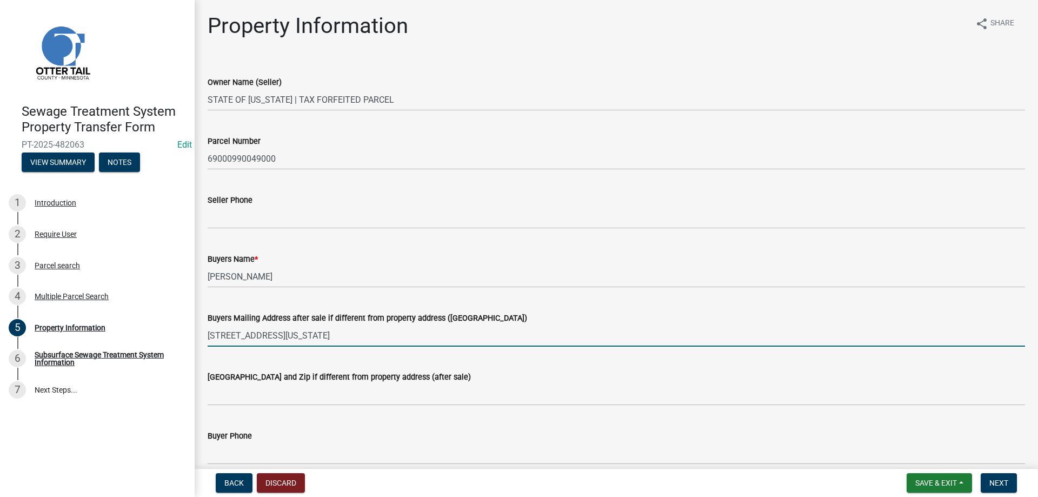
type input "309 WASHINGTON AVE W"
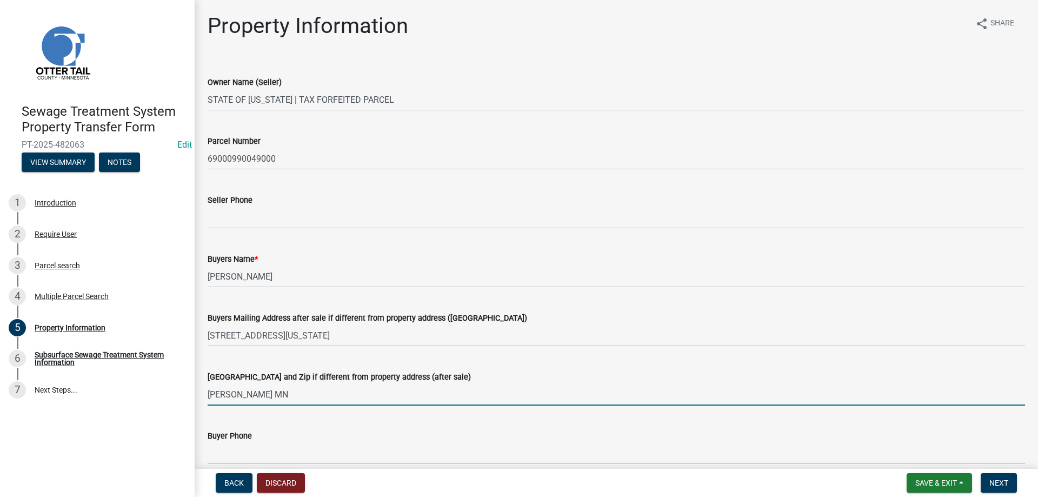
type input "ELIZABETH MN"
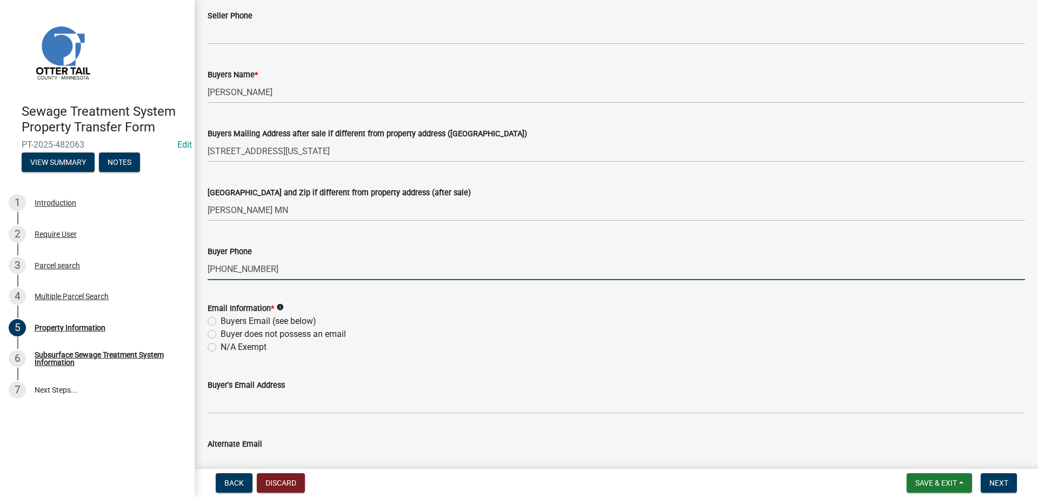
scroll to position [185, 0]
type input "218-539-6253"
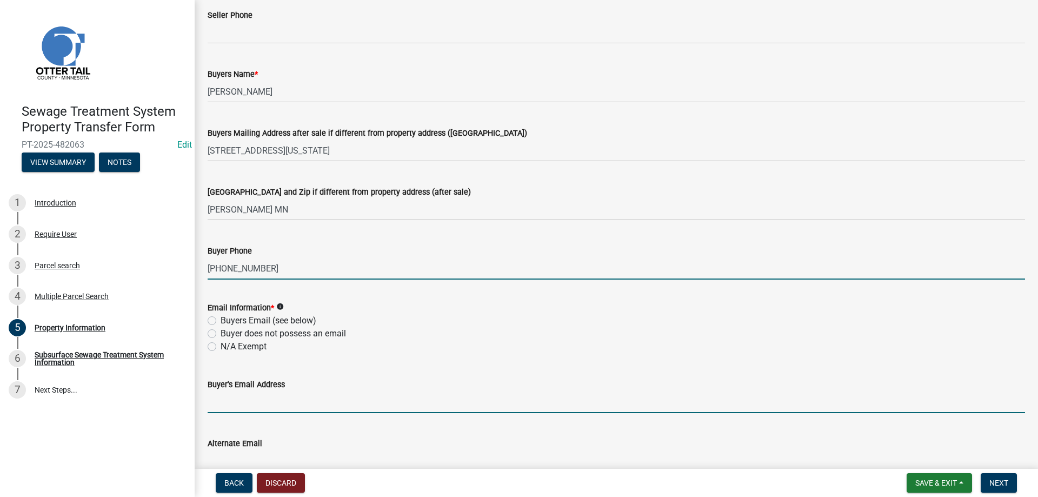
click at [230, 403] on input "Buyer's Email Address" at bounding box center [616, 402] width 817 height 22
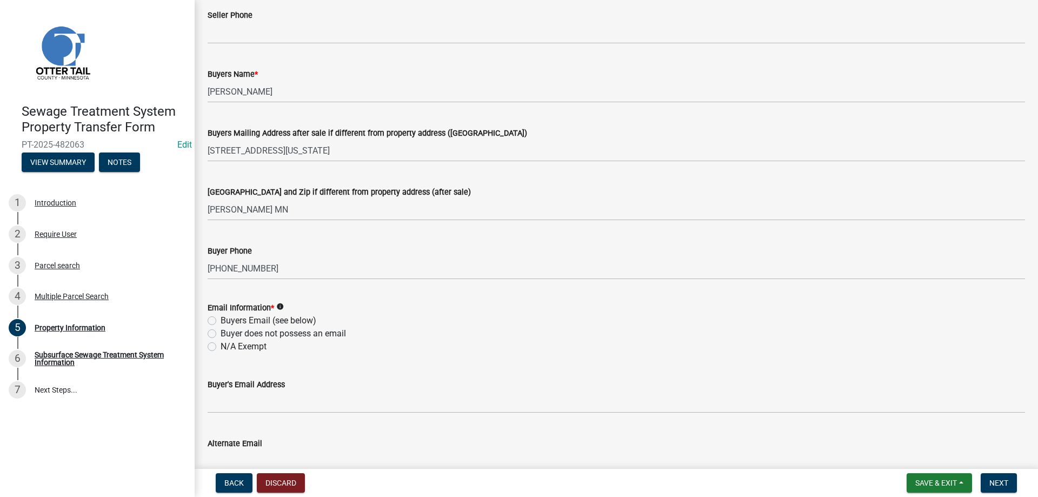
click at [221, 347] on label "N/A Exempt" at bounding box center [244, 346] width 46 height 13
click at [221, 347] on input "N/A Exempt" at bounding box center [224, 343] width 7 height 7
radio input "true"
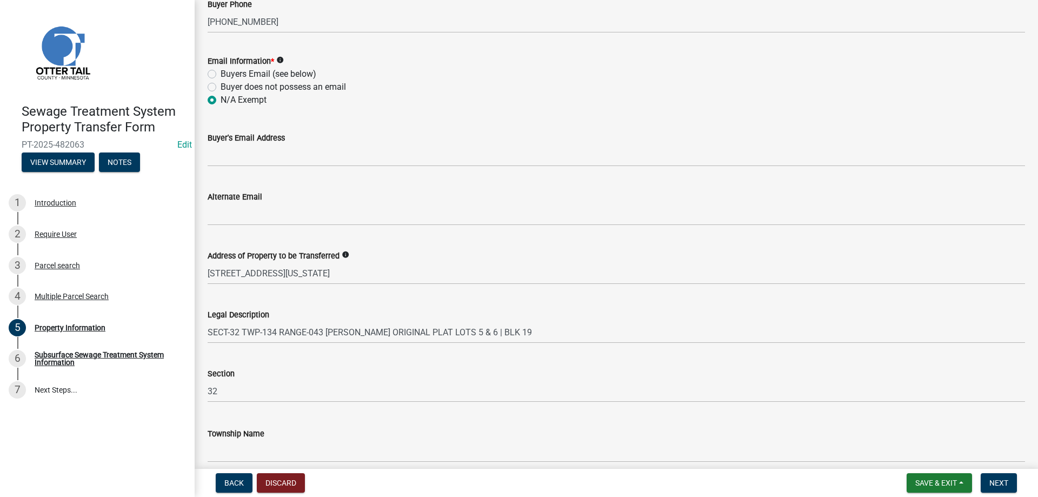
scroll to position [480, 0]
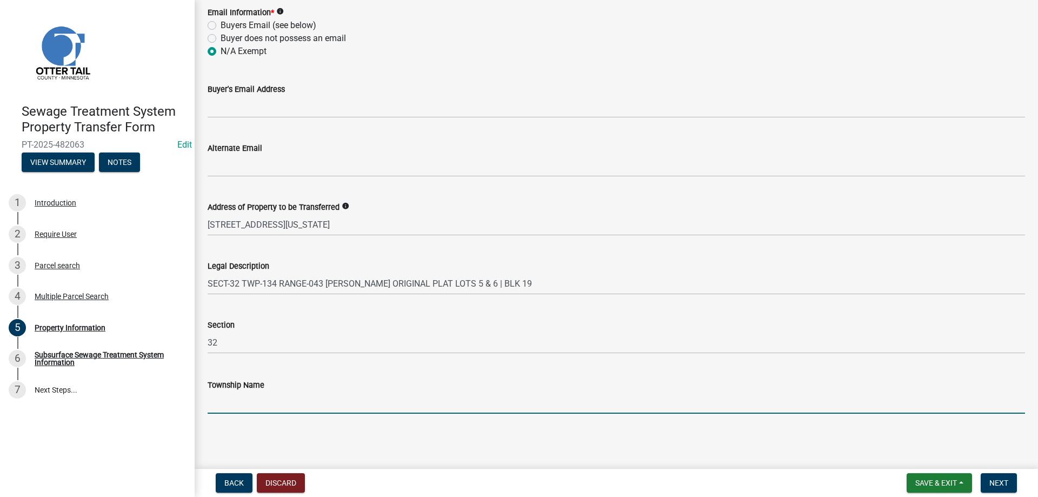
click at [223, 401] on input "Township Name" at bounding box center [616, 402] width 817 height 22
type input "X"
type input "CITY OF ELIZABETH"
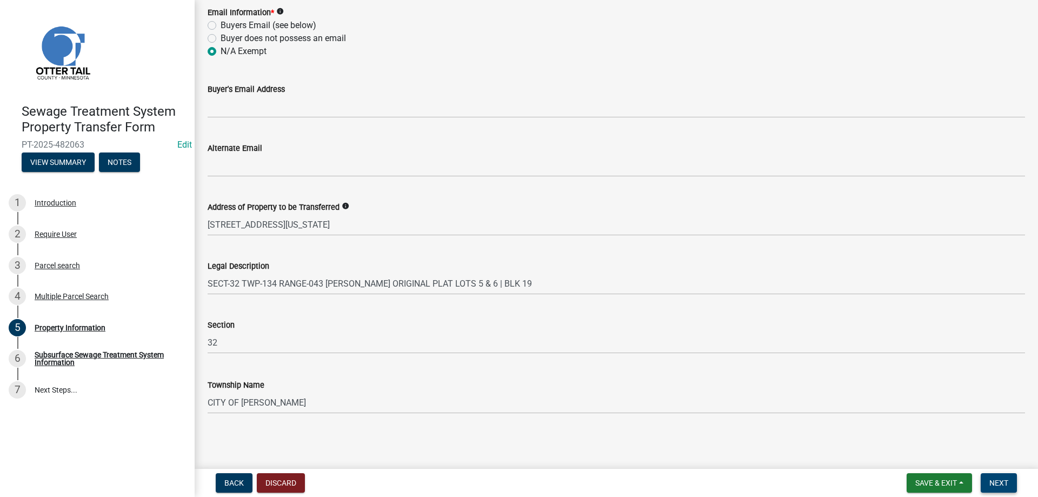
click at [989, 478] on span "Next" at bounding box center [998, 482] width 19 height 9
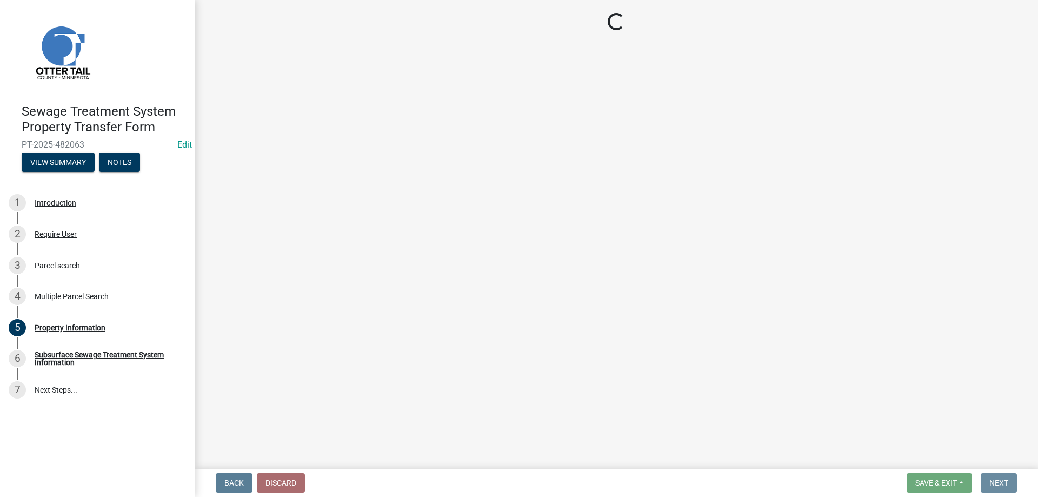
scroll to position [0, 0]
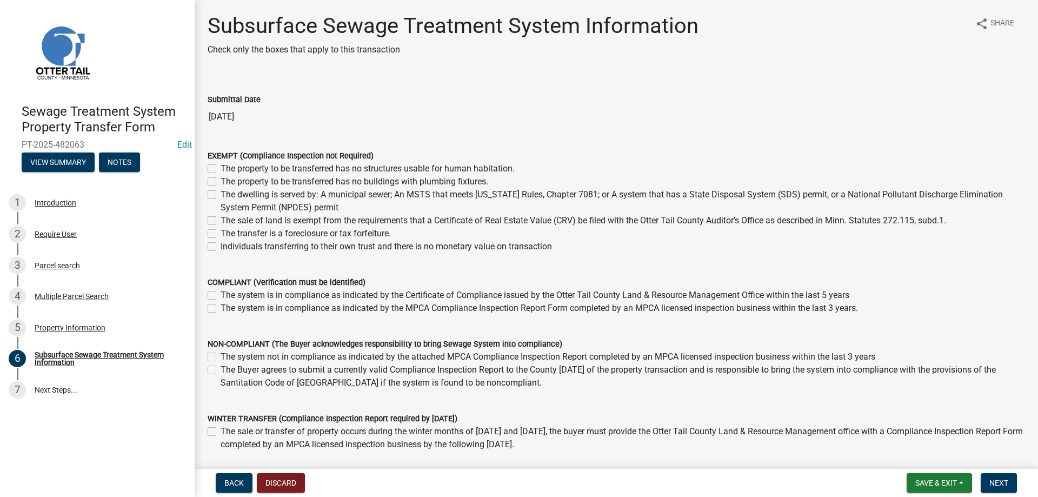
click at [221, 232] on label "The transfer is a foreclosure or tax forfeiture." at bounding box center [306, 233] width 170 height 13
click at [221, 232] on input "The transfer is a foreclosure or tax forfeiture." at bounding box center [224, 230] width 7 height 7
checkbox input "true"
checkbox input "false"
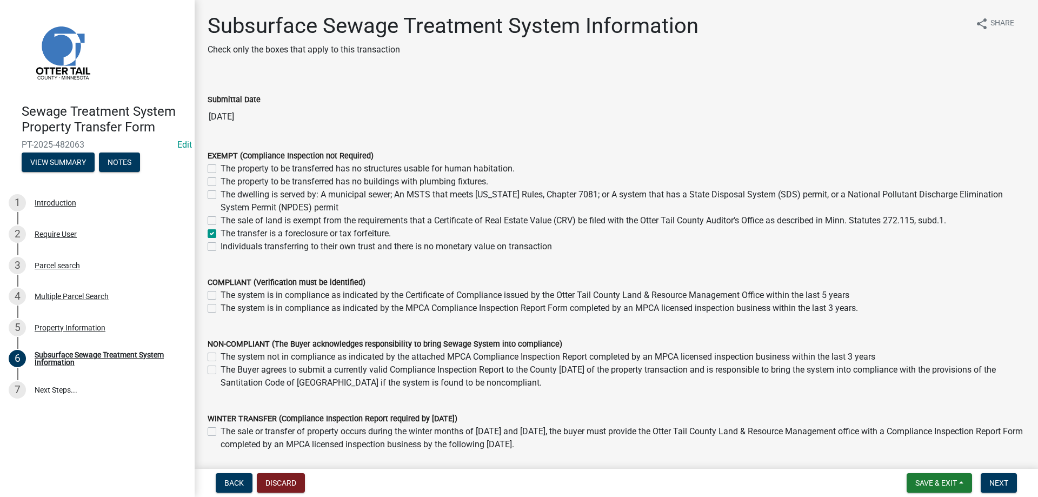
checkbox input "false"
checkbox input "true"
checkbox input "false"
click at [994, 482] on span "Next" at bounding box center [998, 482] width 19 height 9
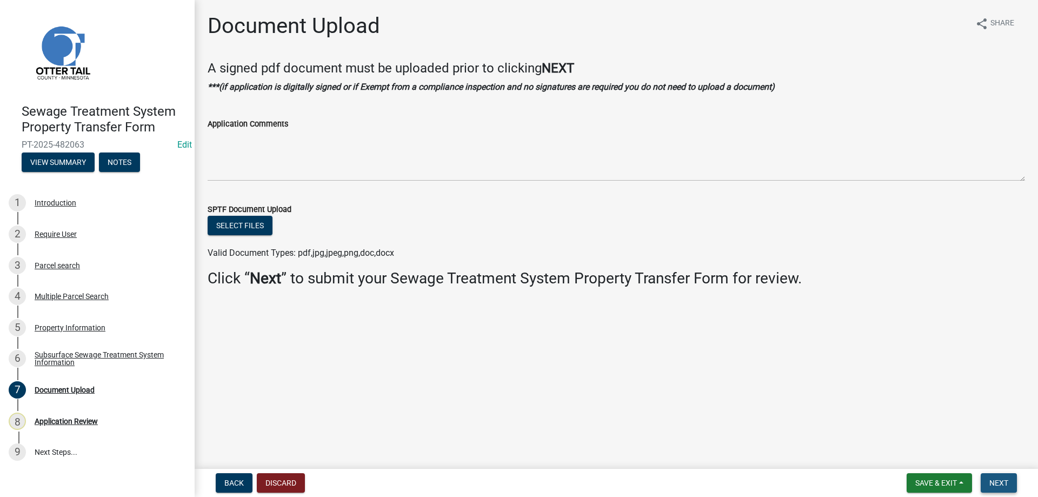
click at [997, 484] on span "Next" at bounding box center [998, 482] width 19 height 9
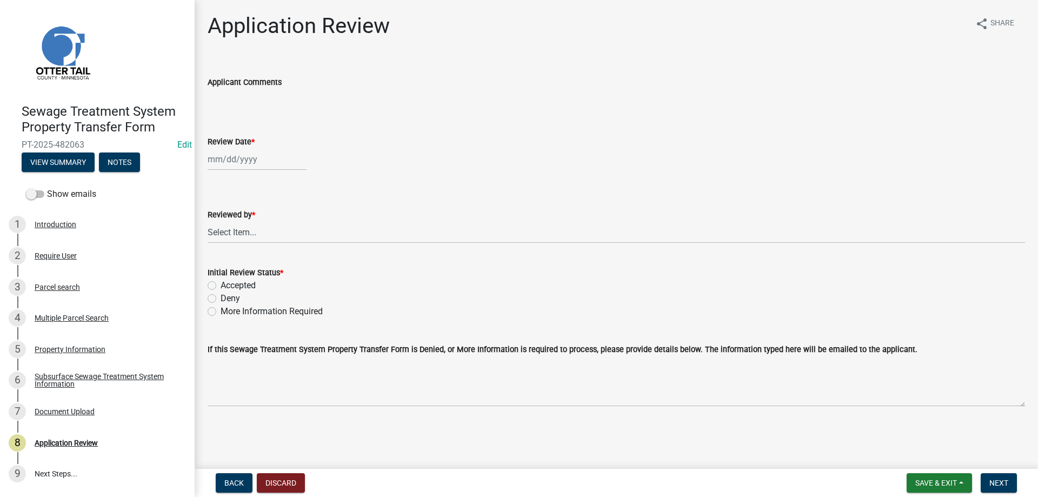
click at [234, 163] on input "Review Date *" at bounding box center [257, 159] width 99 height 22
select select "9"
select select "2025"
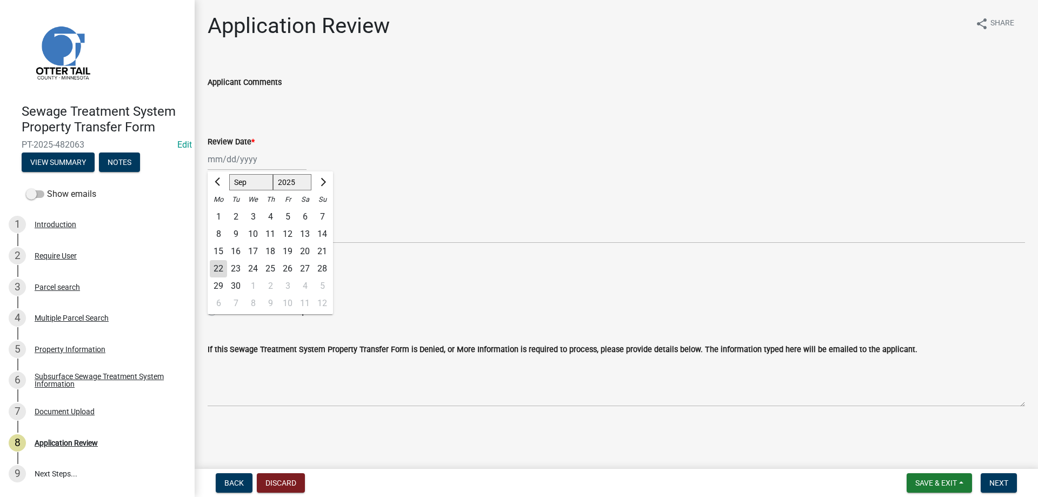
click at [219, 267] on div "22" at bounding box center [218, 268] width 17 height 17
type input "[DATE]"
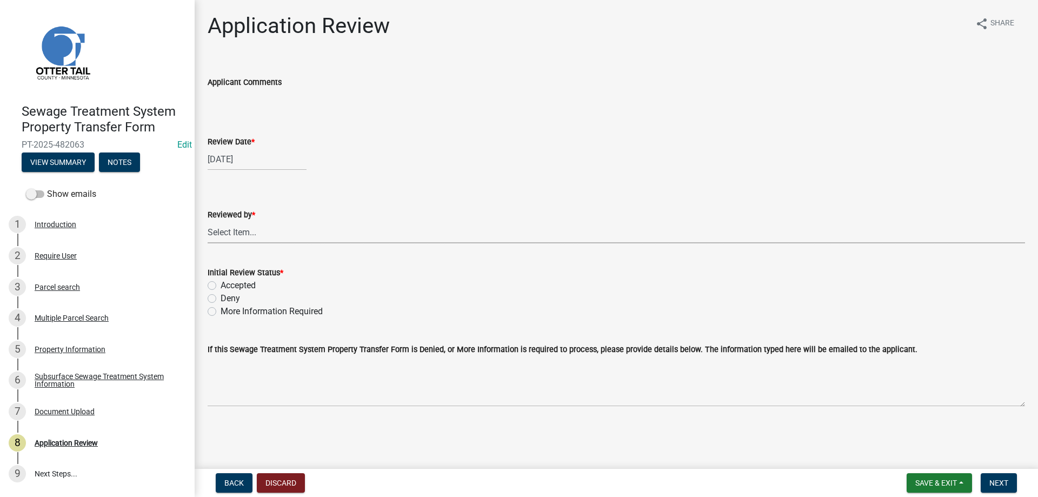
click at [208, 221] on select "Select Item... Alexis Newark Amy Busko Andrea Perales Brittany Tollefson Christ…" at bounding box center [616, 232] width 817 height 22
click option "Michelle Jevne" at bounding box center [0, 0] width 0 height 0
select select "b4c12476-3918-4c31-b34d-126d47b866fd"
click at [221, 284] on label "Accepted" at bounding box center [238, 285] width 35 height 13
click at [221, 284] on input "Accepted" at bounding box center [224, 282] width 7 height 7
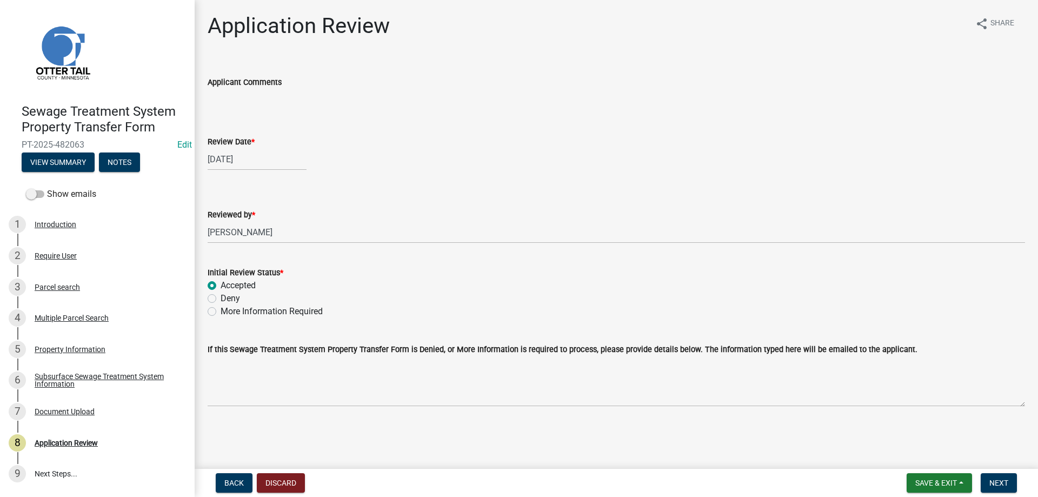
radio input "true"
click at [1000, 480] on span "Next" at bounding box center [998, 482] width 19 height 9
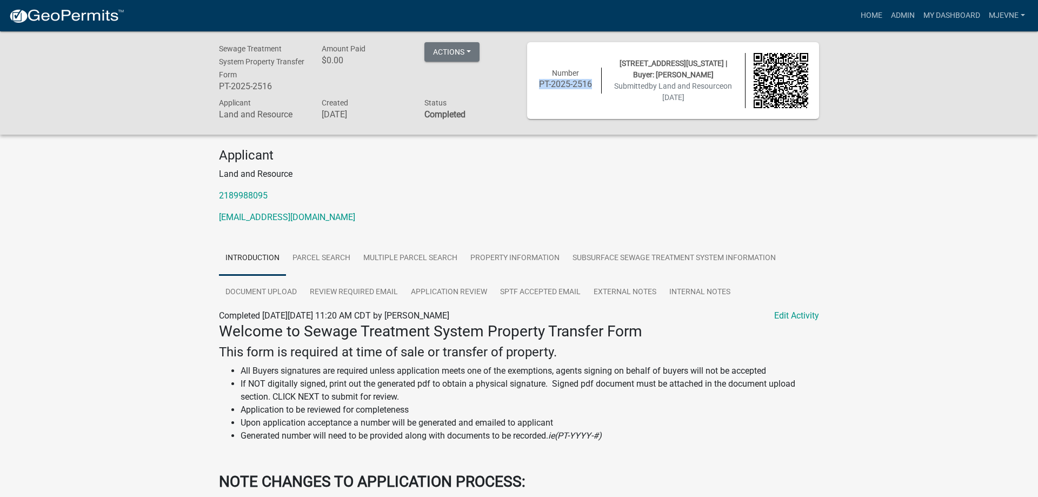
drag, startPoint x: 591, startPoint y: 83, endPoint x: 536, endPoint y: 89, distance: 56.0
click at [536, 89] on div "Number PT-2025-2516" at bounding box center [566, 81] width 72 height 26
copy h6 "PT-2025-2516"
click at [865, 14] on link "Home" at bounding box center [871, 15] width 30 height 21
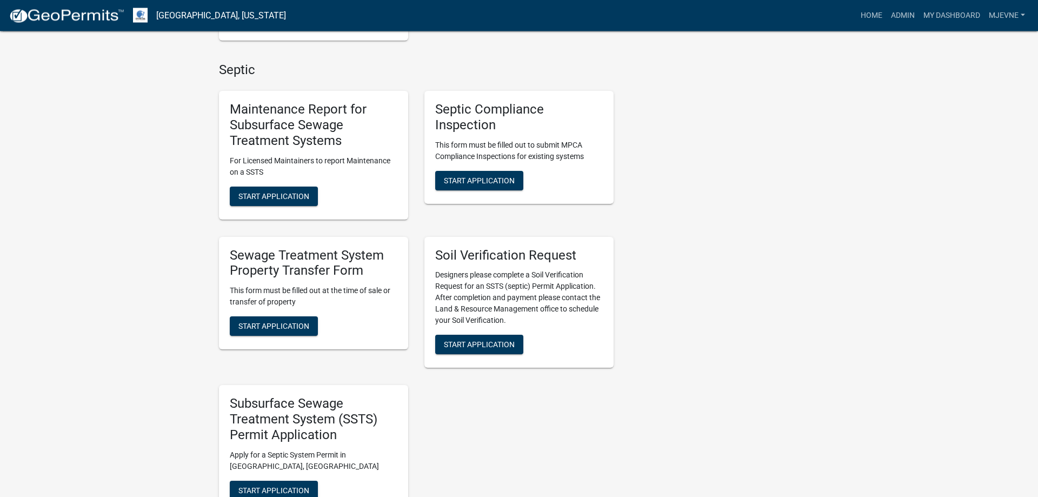
scroll to position [606, 0]
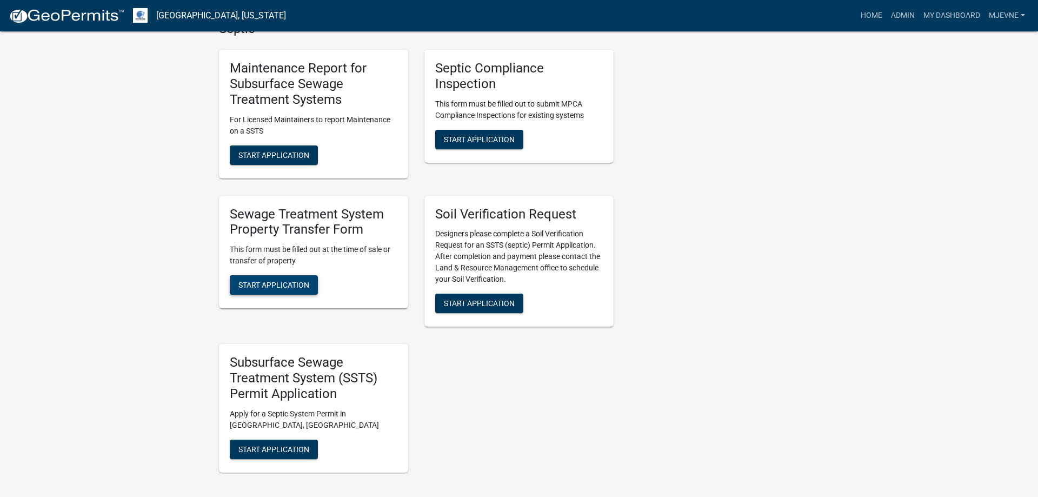
click at [259, 286] on span "Start Application" at bounding box center [273, 285] width 71 height 9
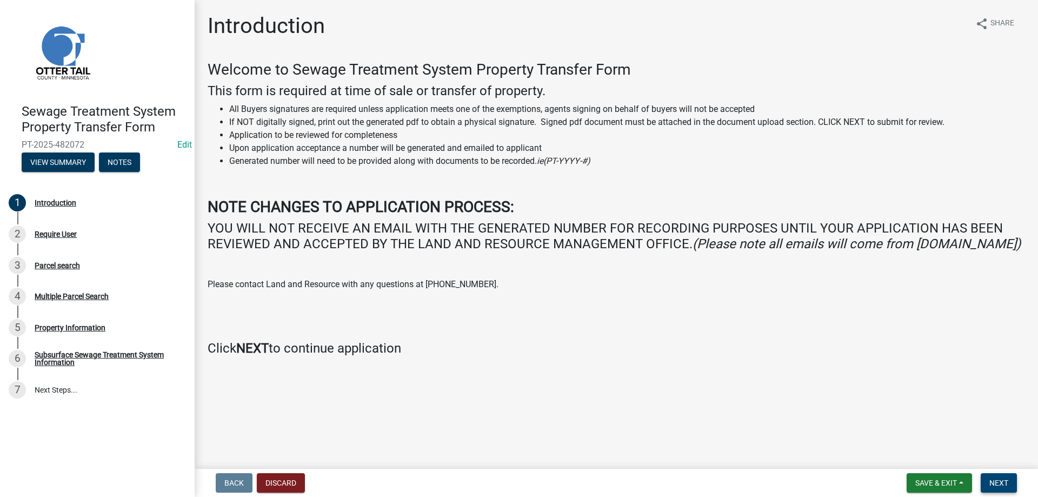
click at [1005, 488] on button "Next" at bounding box center [999, 482] width 36 height 19
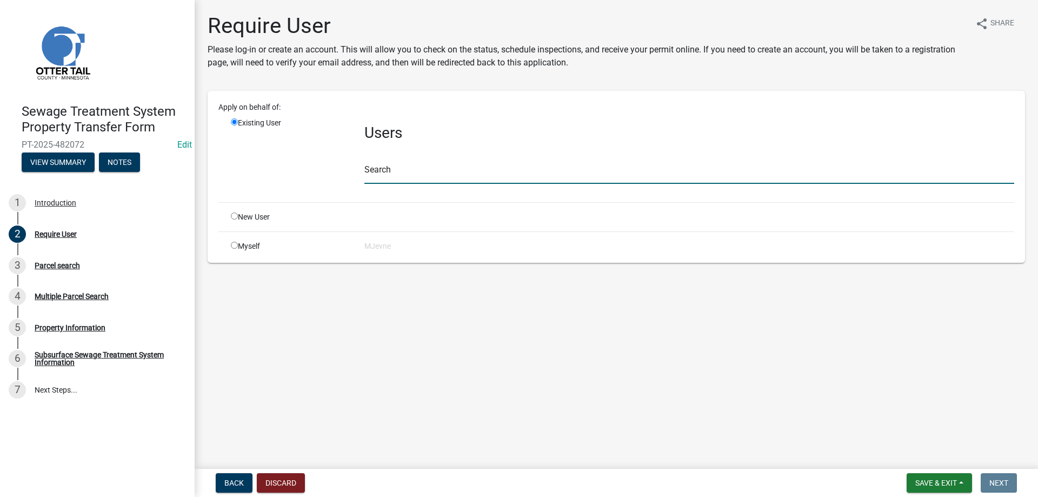
click at [442, 177] on input "text" at bounding box center [689, 173] width 650 height 22
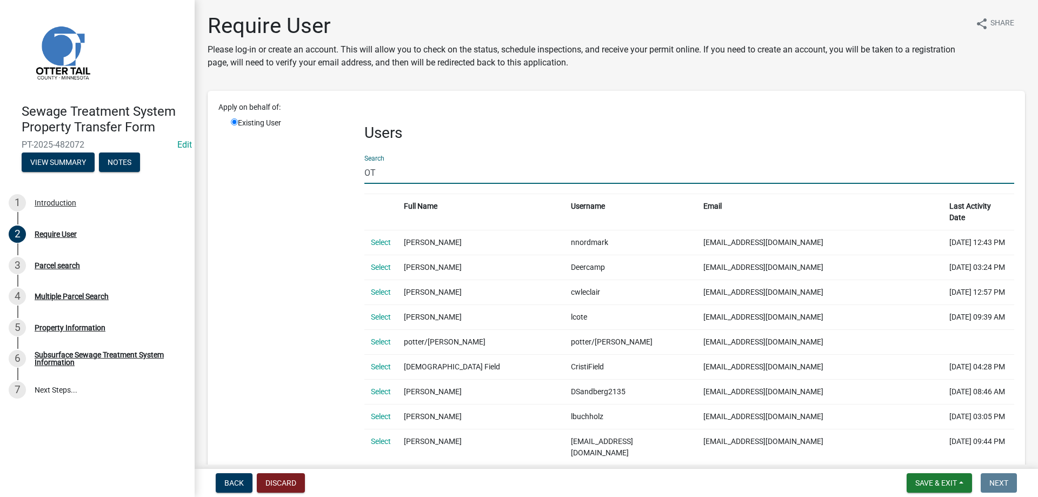
type input "O"
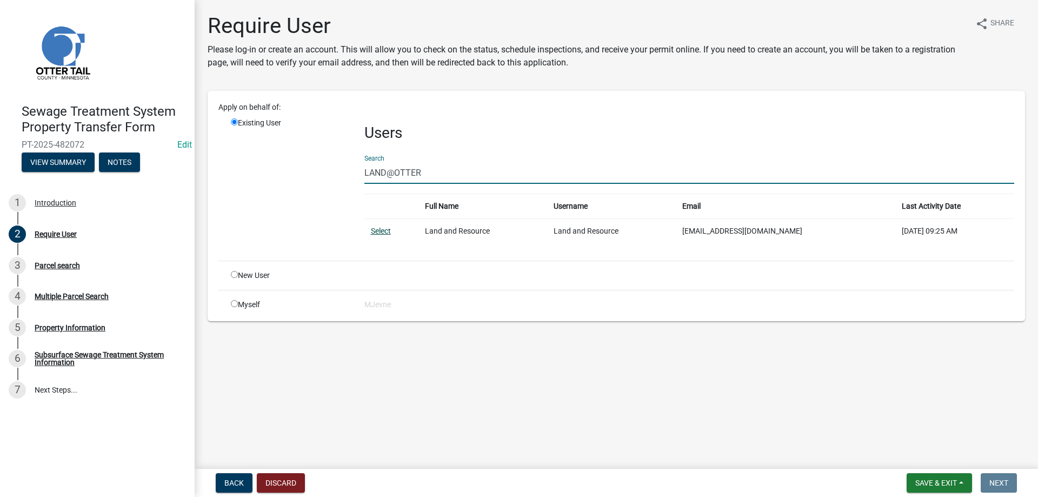
type input "LAND@OTTER"
click at [381, 232] on link "Select" at bounding box center [381, 230] width 20 height 9
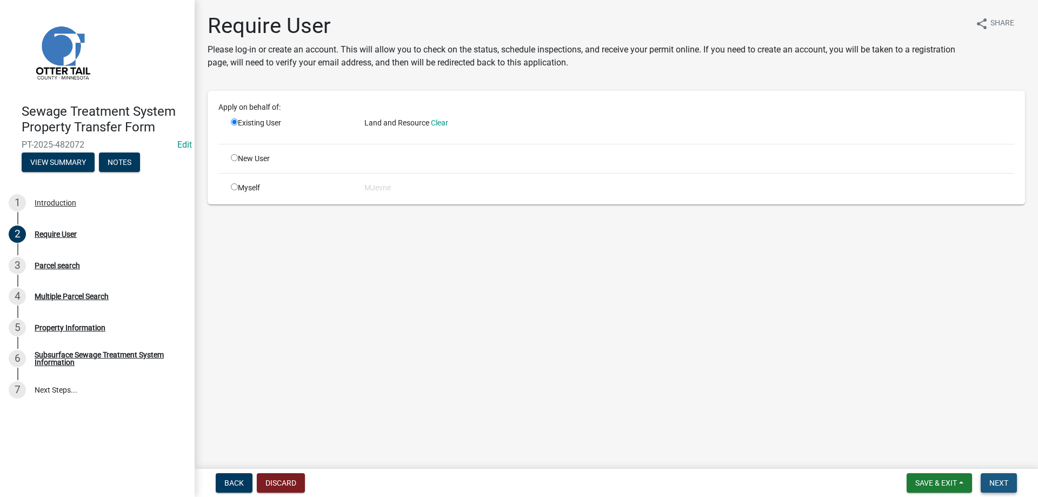
click at [990, 482] on span "Next" at bounding box center [998, 482] width 19 height 9
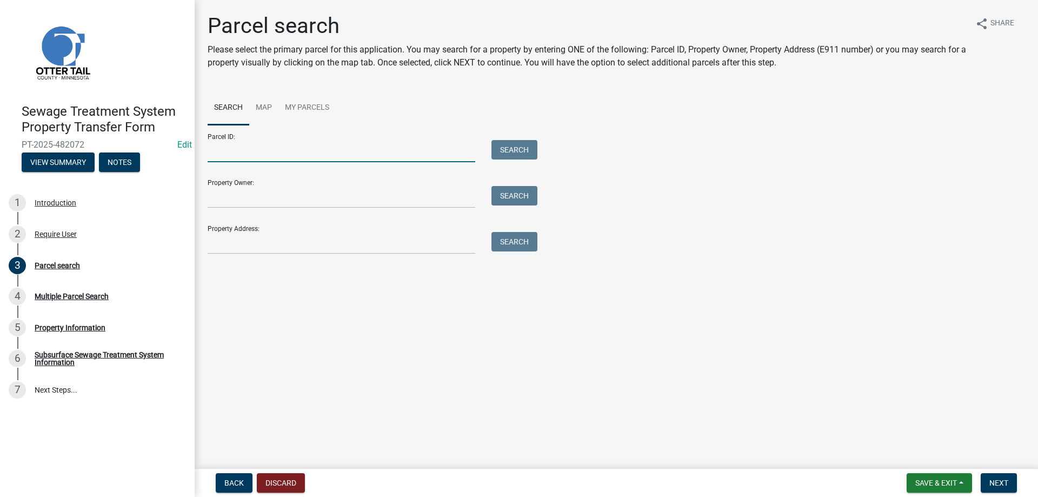
click at [289, 154] on input "Parcel ID:" at bounding box center [342, 151] width 268 height 22
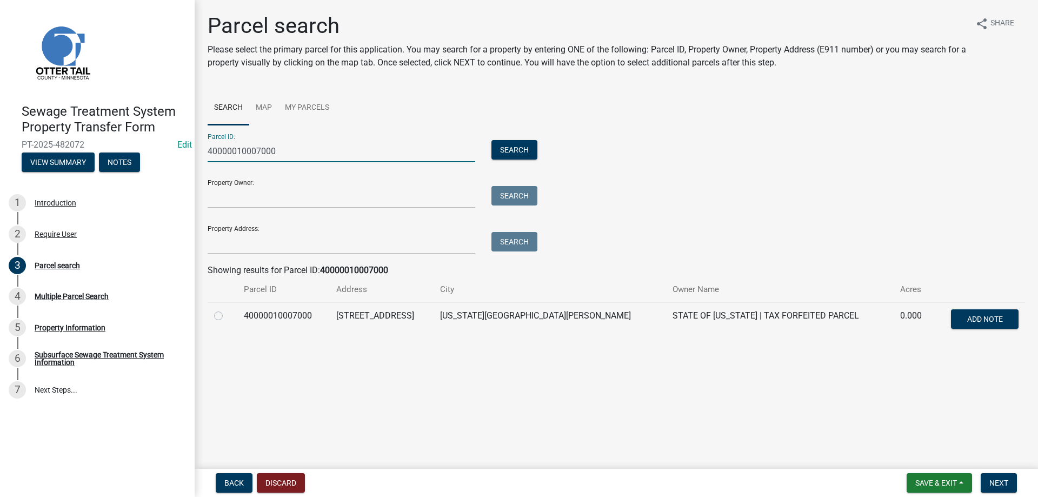
type input "40000010007000"
click at [231, 314] on div at bounding box center [222, 315] width 17 height 13
click at [227, 309] on label at bounding box center [227, 309] width 0 height 0
click at [227, 315] on input "radio" at bounding box center [230, 312] width 7 height 7
radio input "true"
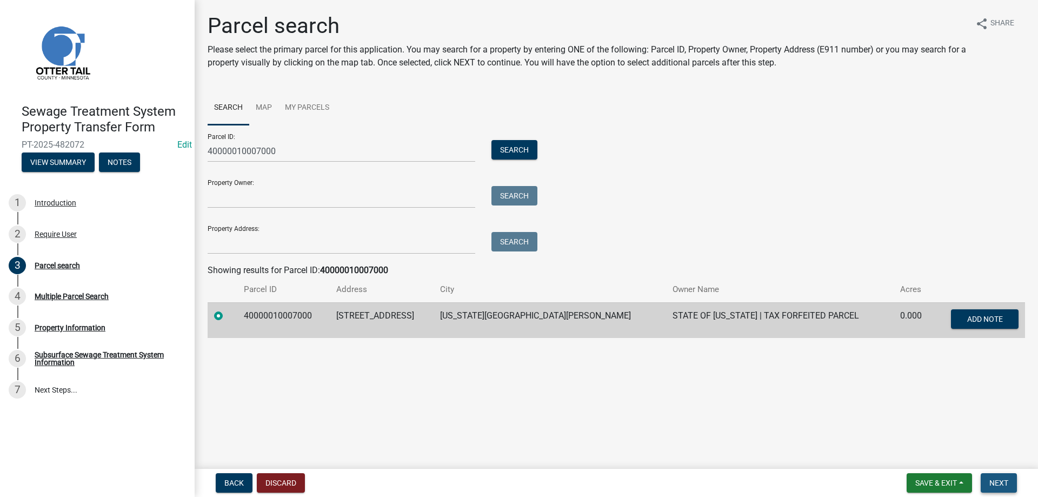
click at [998, 483] on span "Next" at bounding box center [998, 482] width 19 height 9
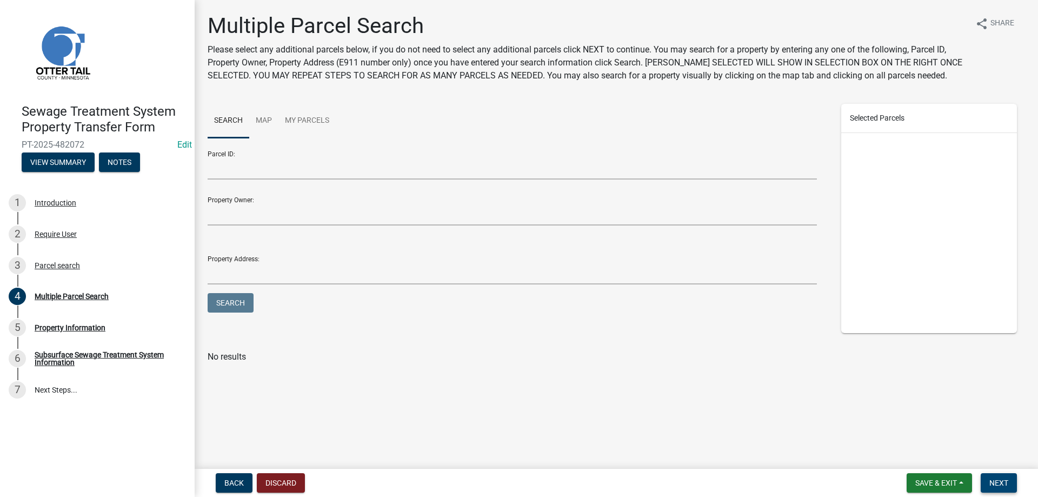
click at [989, 483] on span "Next" at bounding box center [998, 482] width 19 height 9
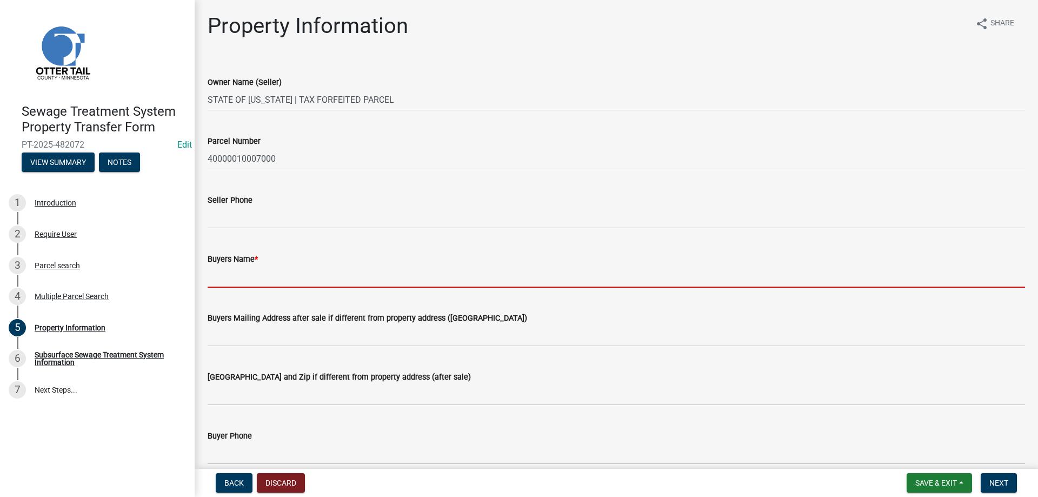
click at [269, 271] on input "Buyers Name *" at bounding box center [616, 276] width 817 height 22
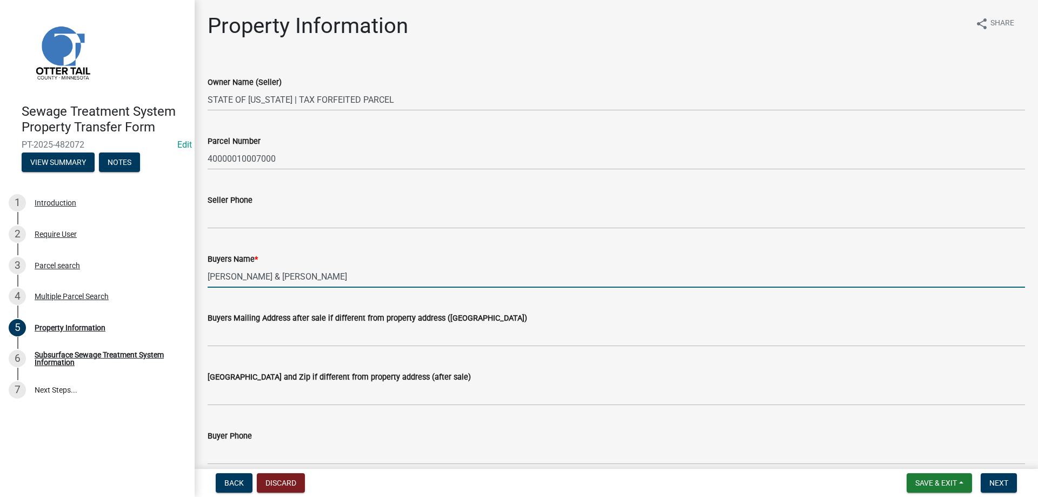
click at [259, 276] on input "MICHAEL A BITTMANN & AMANDA R WIEBUSCH" at bounding box center [616, 276] width 817 height 22
type input "MICHAEL A DITTMANN & AMANDA R WIEBUSCH"
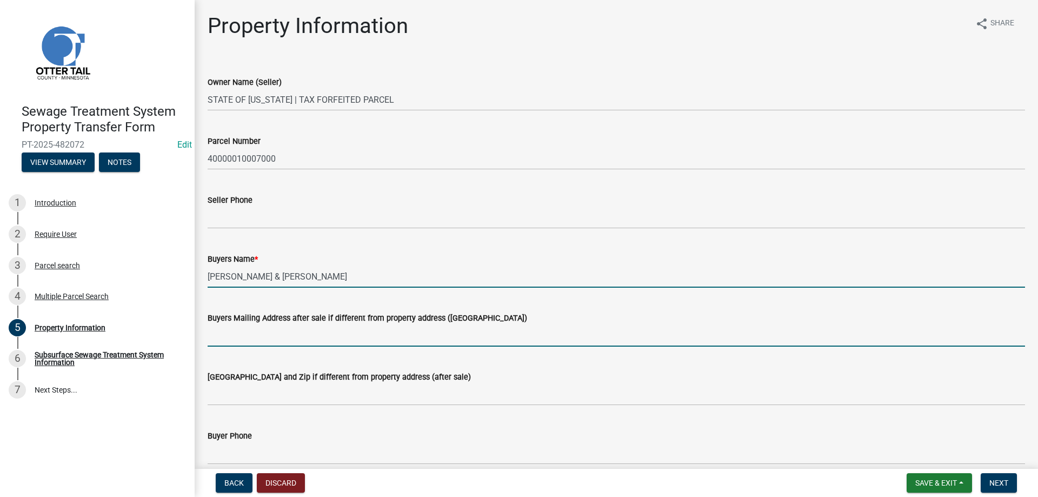
click at [287, 338] on input "Buyers Mailing Address after sale if different from property address (E911 numb…" at bounding box center [616, 335] width 817 height 22
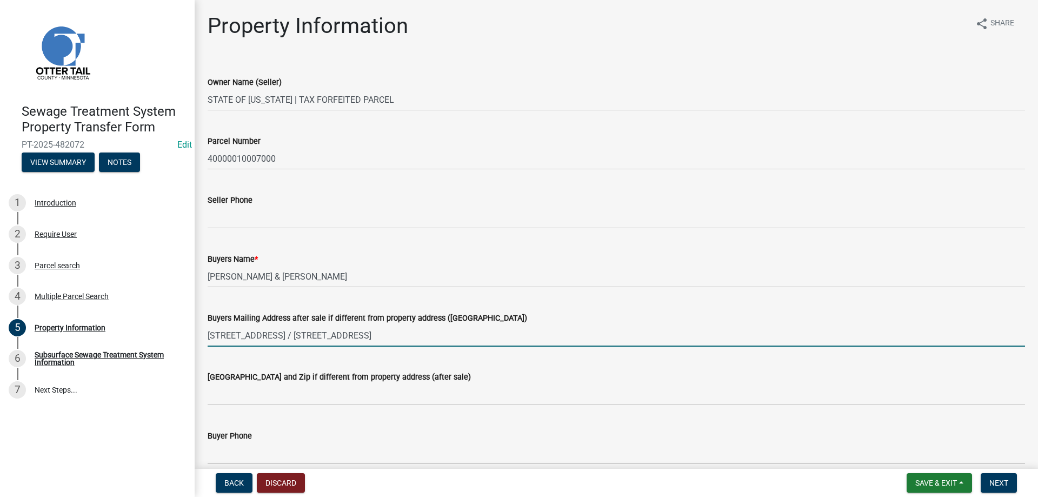
type input "42945 TURTLE BAY CIRCLE / 3824 WOODLAWN ST"
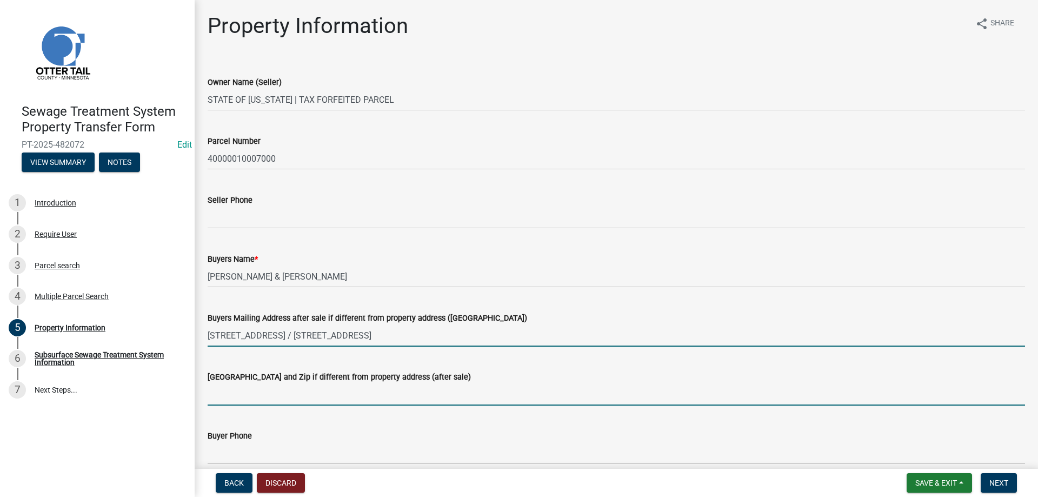
click at [252, 397] on input "Buyers City State and Zip if different from property address (after sale)" at bounding box center [616, 394] width 817 height 22
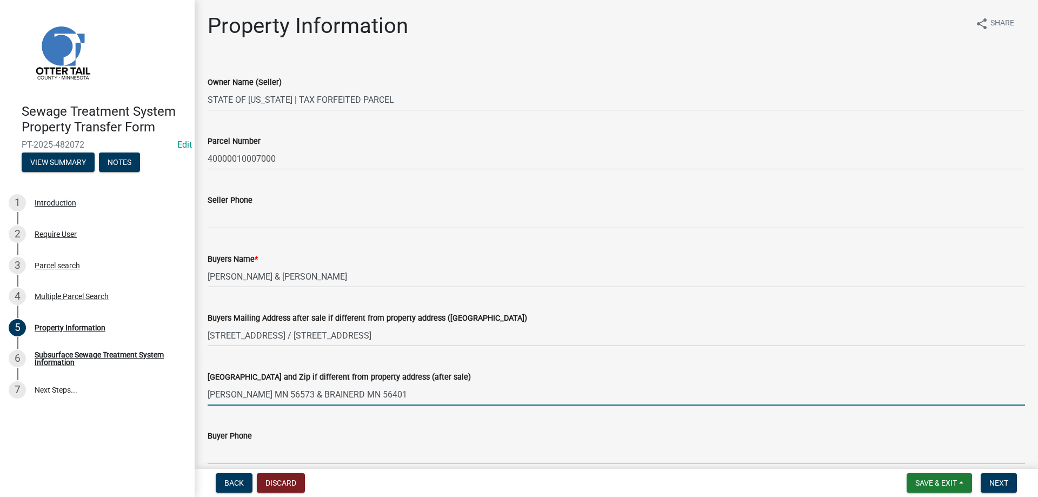
type input "PERHAM MN 56573 & BRAINERD MN 56401"
click at [277, 434] on div "Buyer Phone" at bounding box center [616, 435] width 817 height 13
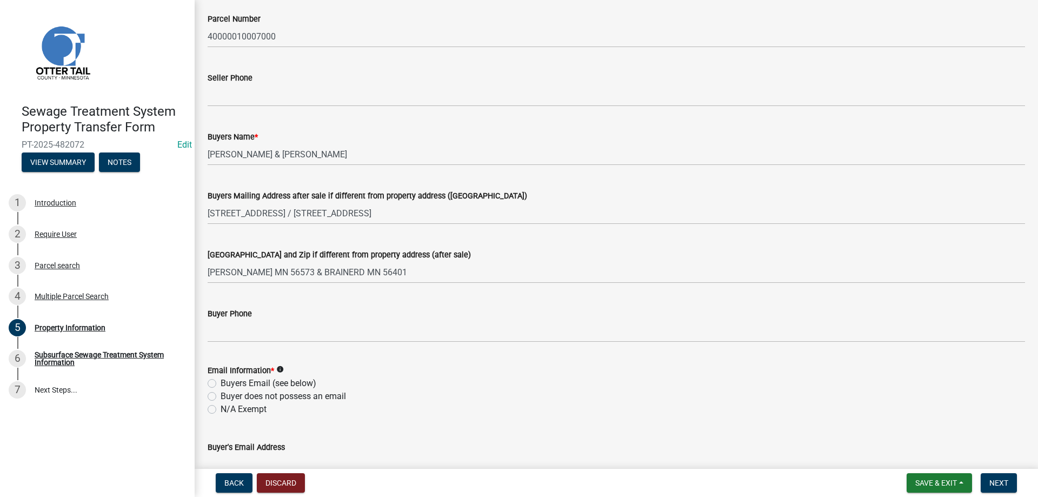
scroll to position [123, 0]
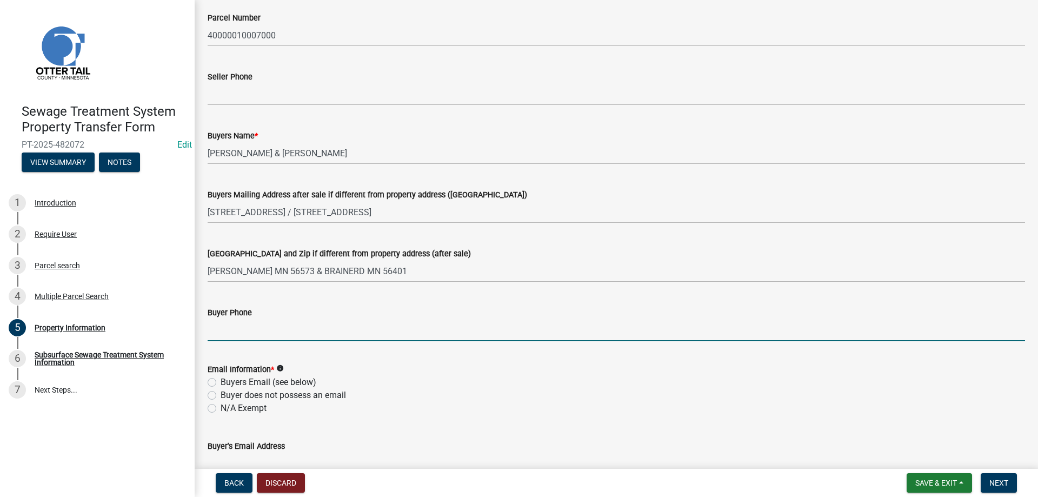
click at [231, 330] on input "Buyer Phone" at bounding box center [616, 330] width 817 height 22
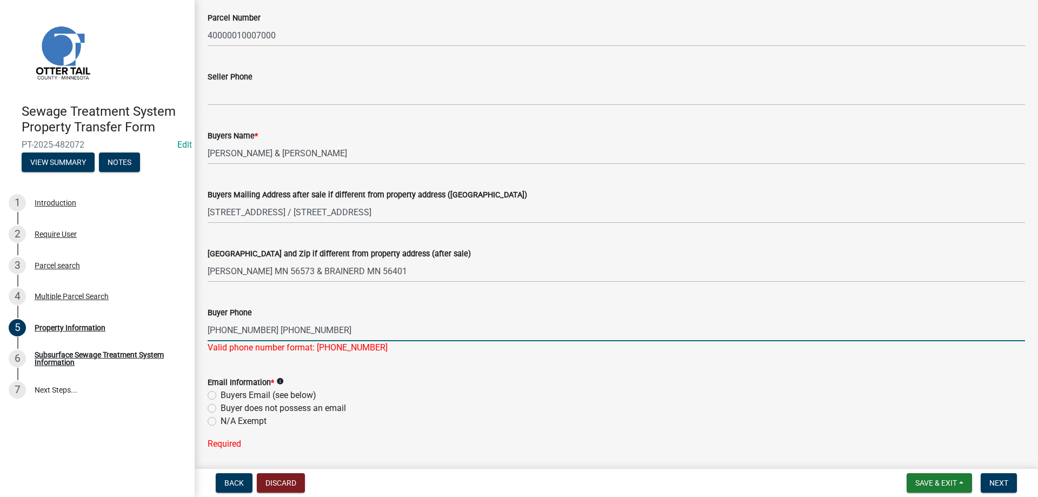
drag, startPoint x: 318, startPoint y: 329, endPoint x: 264, endPoint y: 331, distance: 54.1
click at [264, 331] on input "218-298-0593 218-298-0260" at bounding box center [616, 330] width 817 height 22
type input "218-298-0593"
click at [434, 391] on div "Email Information * info Buyers Email (see below) Buyer does not possess an ema…" at bounding box center [616, 402] width 817 height 52
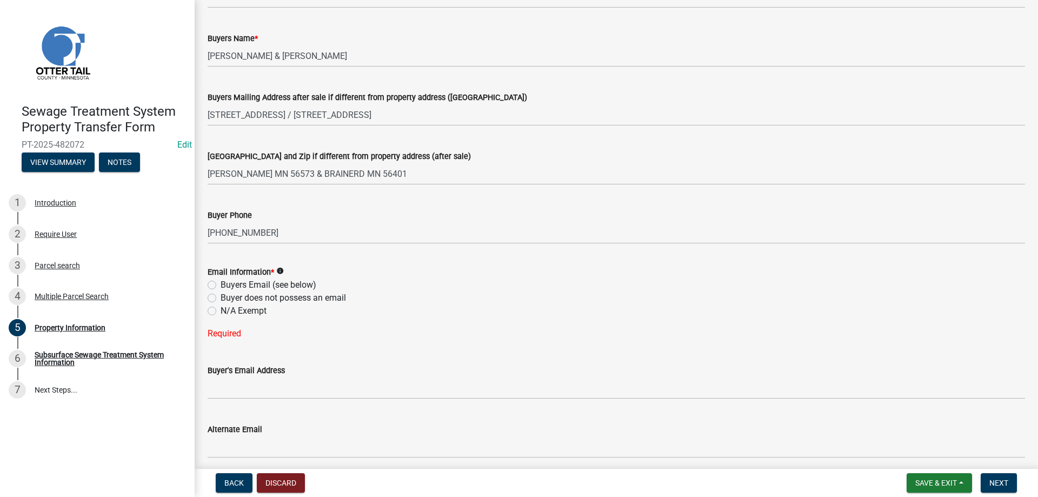
scroll to position [246, 0]
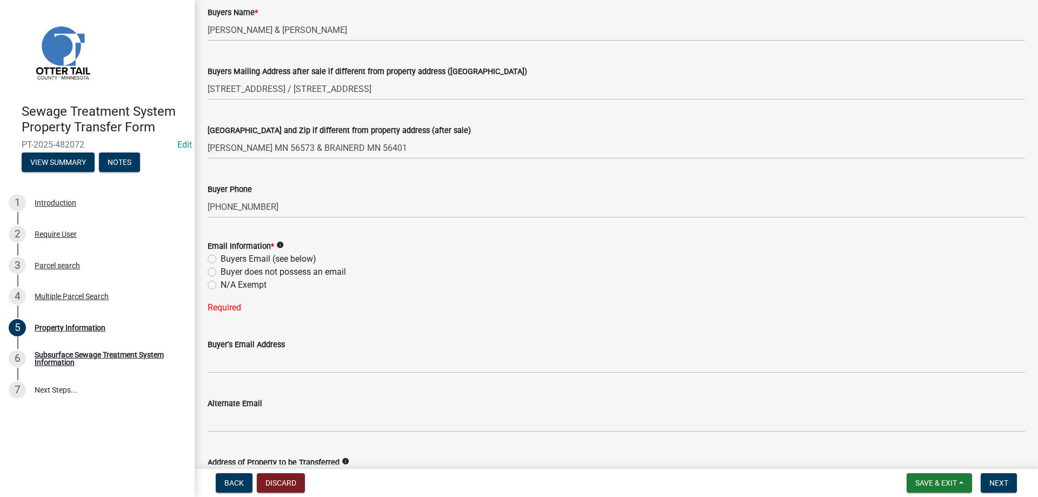
click at [221, 258] on label "Buyers Email (see below)" at bounding box center [269, 258] width 96 height 13
click at [221, 258] on input "Buyers Email (see below)" at bounding box center [224, 255] width 7 height 7
radio input "true"
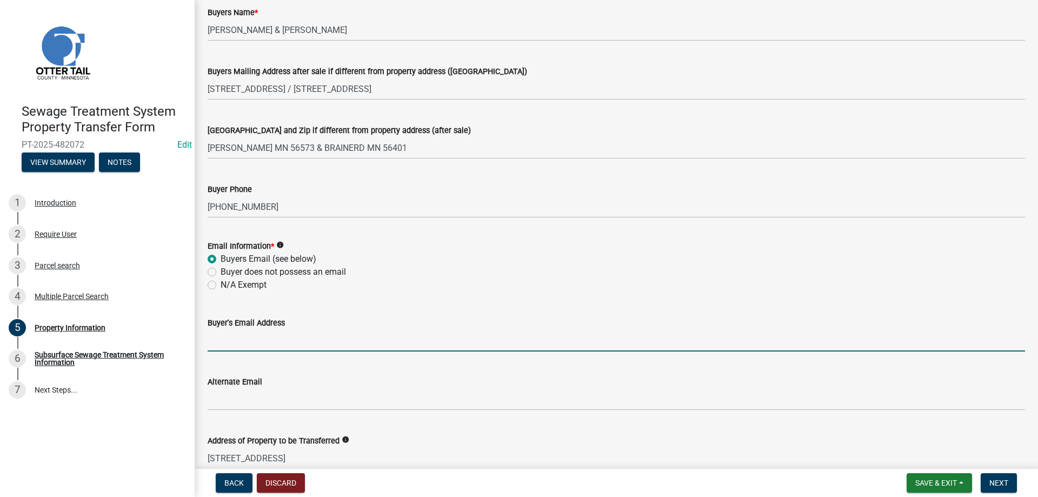
click at [220, 339] on input "Buyer's Email Address" at bounding box center [616, 340] width 817 height 22
type input "M"
type input "mpdittmann906@gmail.com"
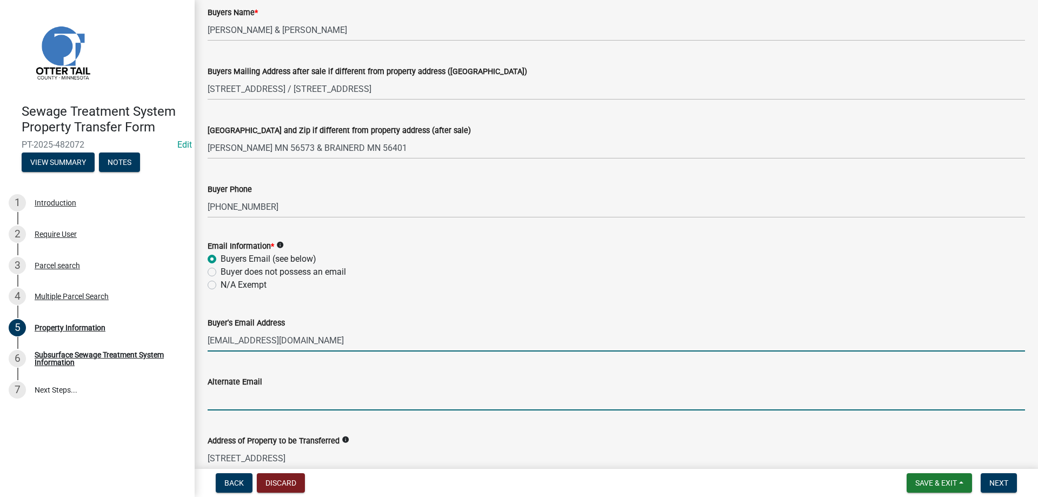
click at [257, 396] on input "Alternate Email" at bounding box center [616, 399] width 817 height 22
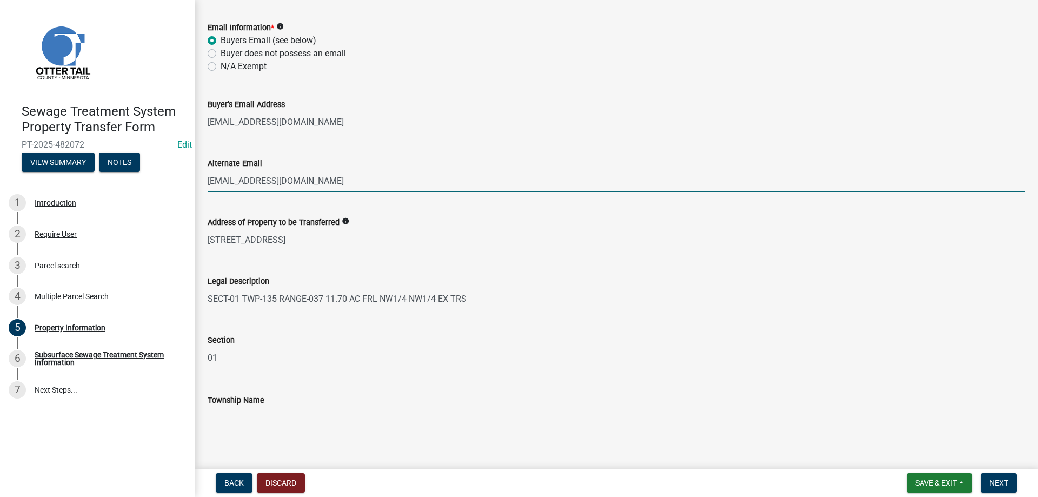
scroll to position [480, 0]
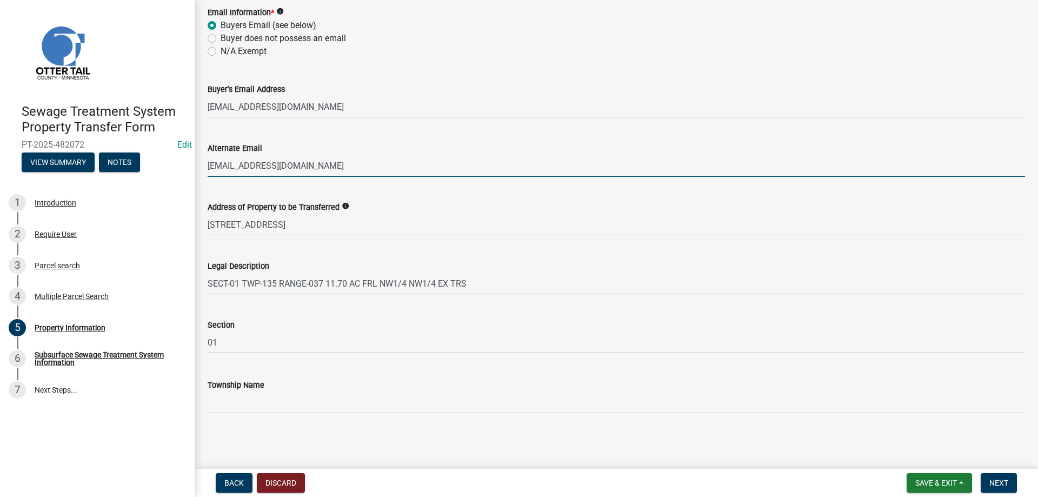
type input "amandar10@hotmail.com"
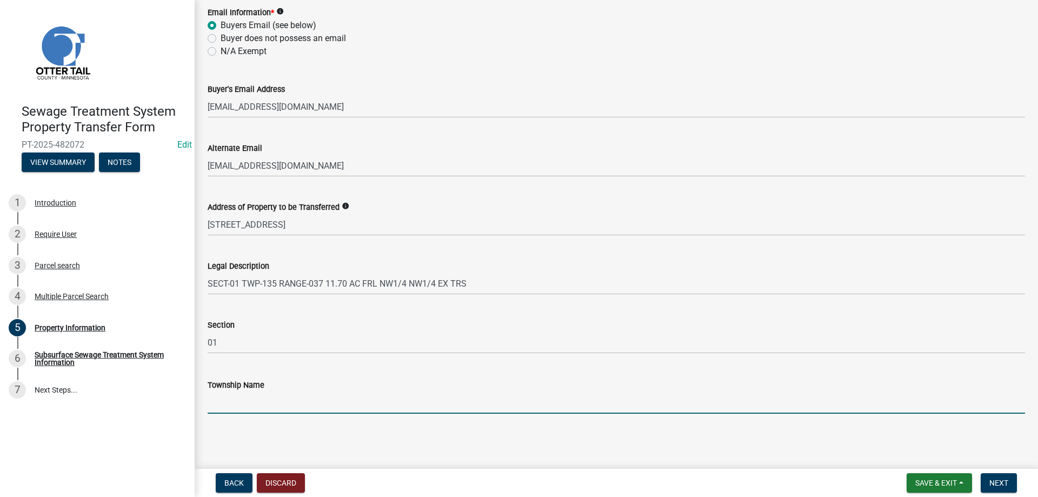
click at [233, 411] on input "Township Name" at bounding box center [616, 402] width 817 height 22
type input "NEWTON"
click at [995, 487] on span "Next" at bounding box center [998, 482] width 19 height 9
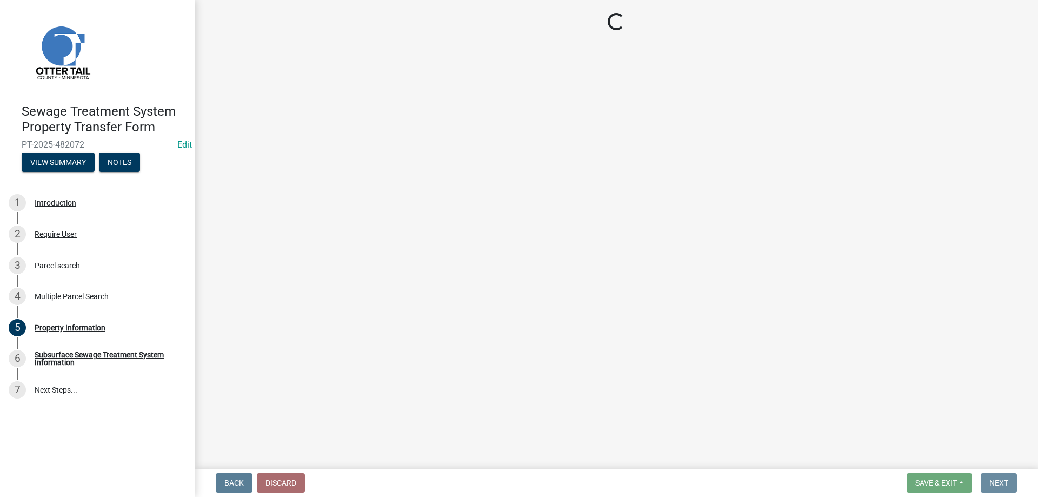
scroll to position [0, 0]
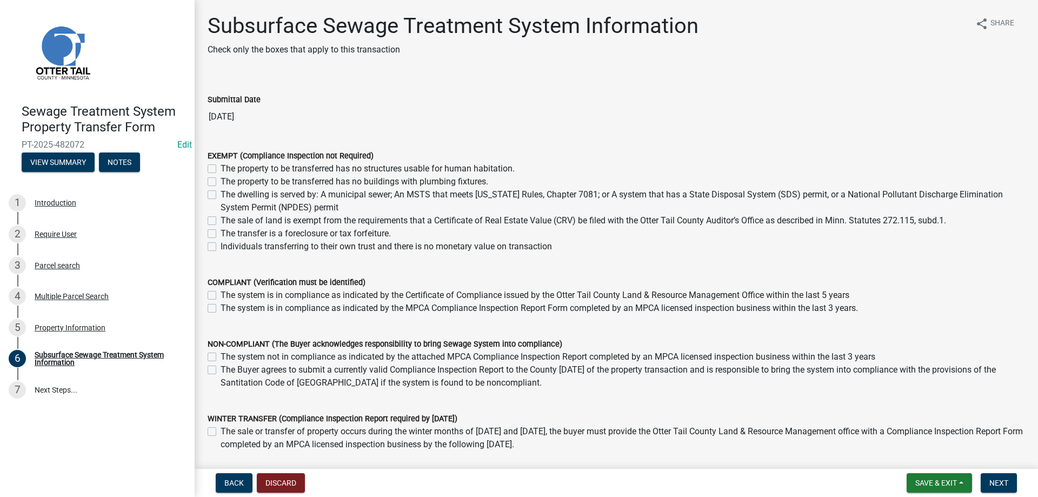
click at [221, 231] on label "The transfer is a foreclosure or tax forfeiture." at bounding box center [306, 233] width 170 height 13
click at [221, 231] on input "The transfer is a foreclosure or tax forfeiture." at bounding box center [224, 230] width 7 height 7
checkbox input "true"
checkbox input "false"
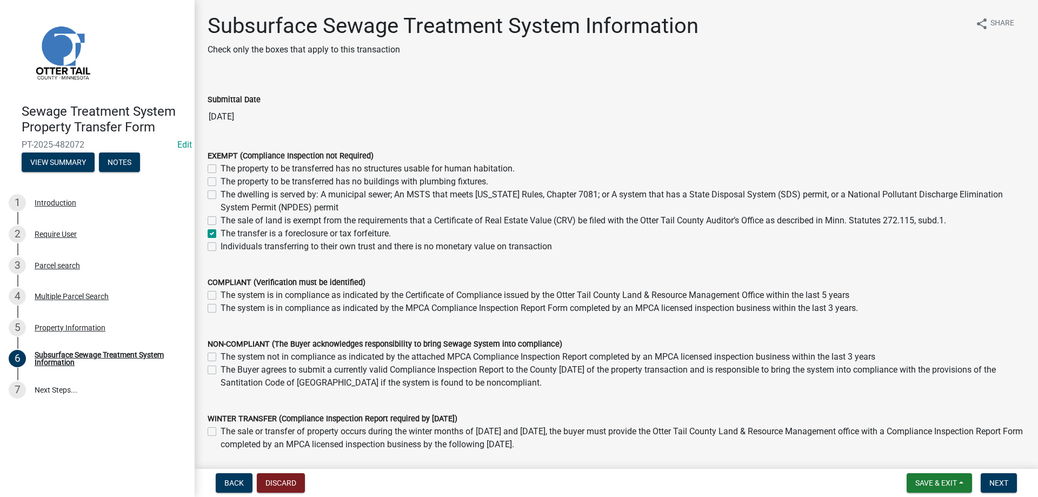
checkbox input "false"
checkbox input "true"
checkbox input "false"
click at [991, 482] on span "Next" at bounding box center [998, 482] width 19 height 9
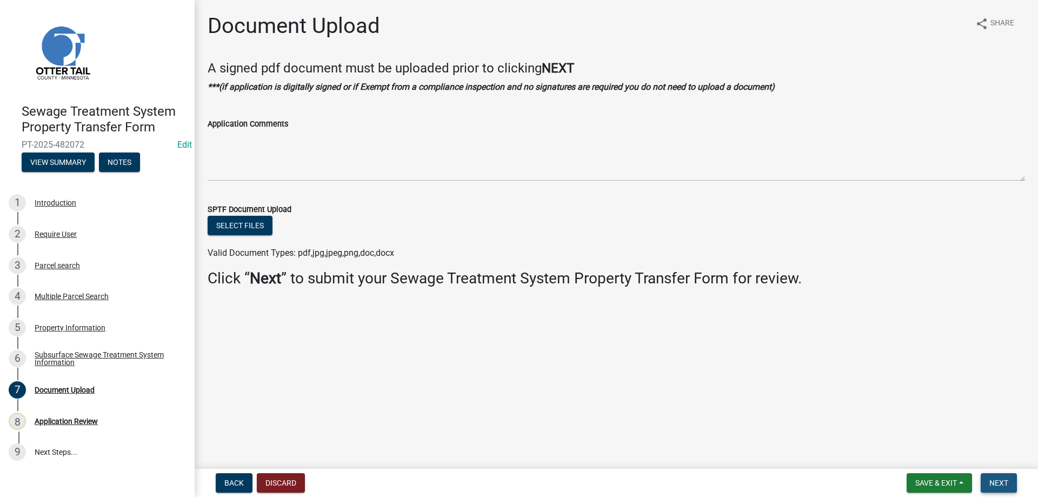
click at [991, 482] on span "Next" at bounding box center [998, 482] width 19 height 9
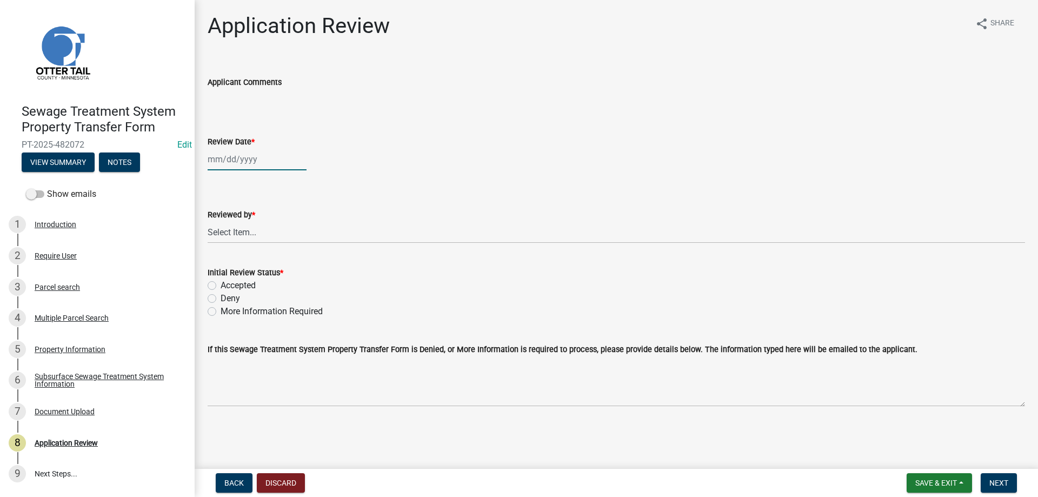
click at [241, 163] on input "Review Date *" at bounding box center [257, 159] width 99 height 22
select select "9"
select select "2025"
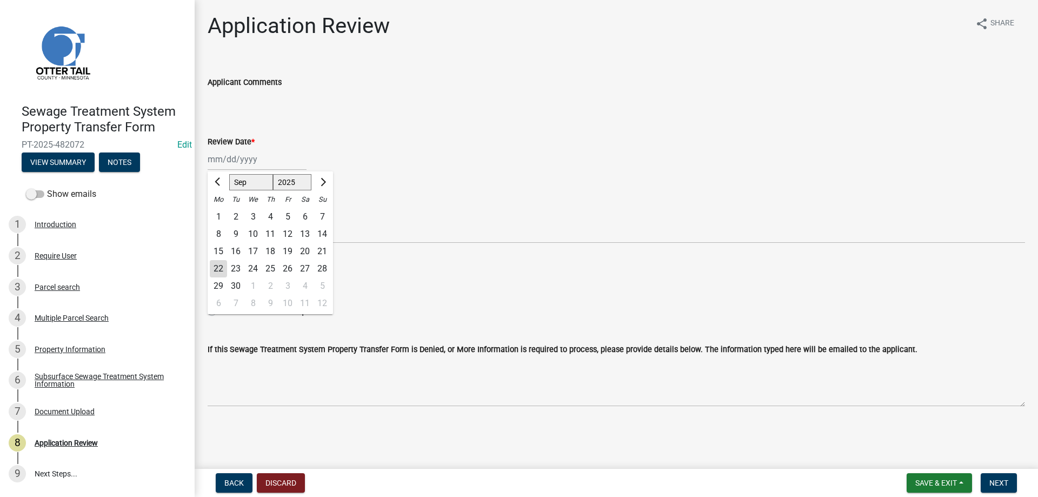
click at [216, 268] on div "22" at bounding box center [218, 268] width 17 height 17
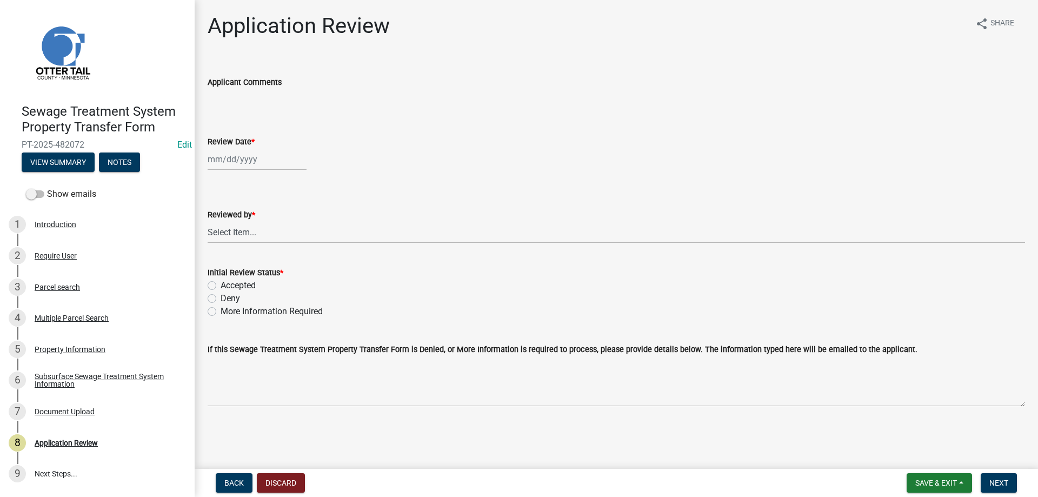
type input "[DATE]"
click at [208, 221] on select "Select Item... Alexis Newark Amy Busko Andrea Perales Brittany Tollefson Christ…" at bounding box center [616, 232] width 817 height 22
click option "Michelle Jevne" at bounding box center [0, 0] width 0 height 0
select select "b4c12476-3918-4c31-b34d-126d47b866fd"
click at [221, 286] on label "Accepted" at bounding box center [238, 285] width 35 height 13
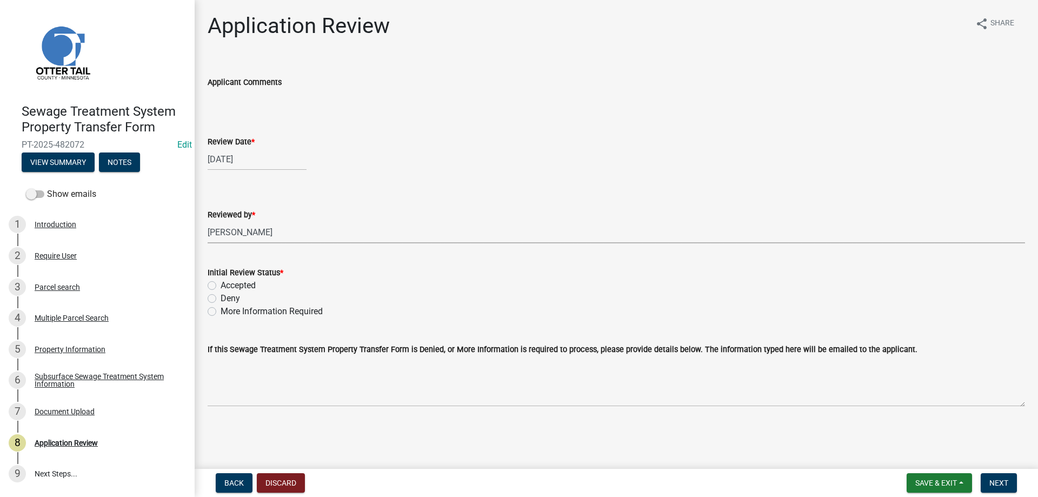
click at [221, 286] on input "Accepted" at bounding box center [224, 282] width 7 height 7
radio input "true"
click at [996, 485] on span "Next" at bounding box center [998, 482] width 19 height 9
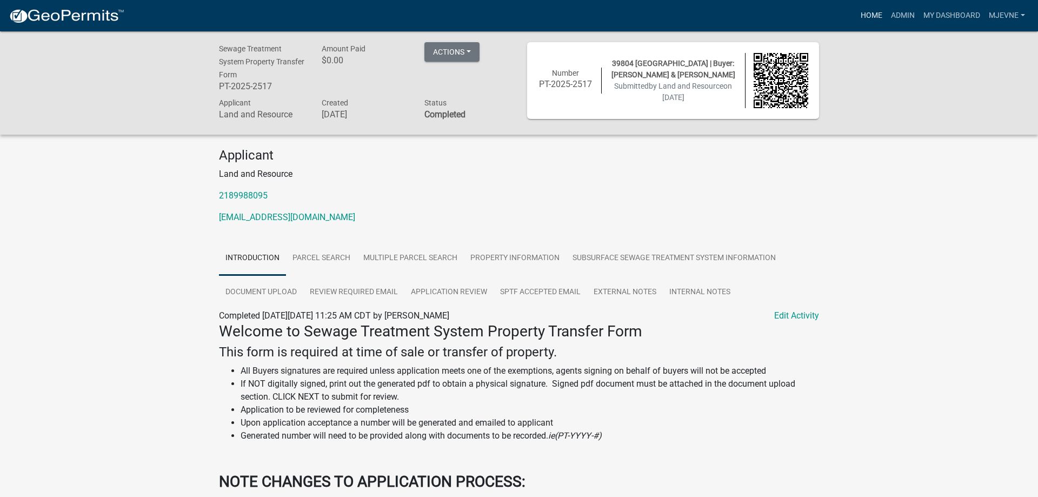
click at [863, 15] on link "Home" at bounding box center [871, 15] width 30 height 21
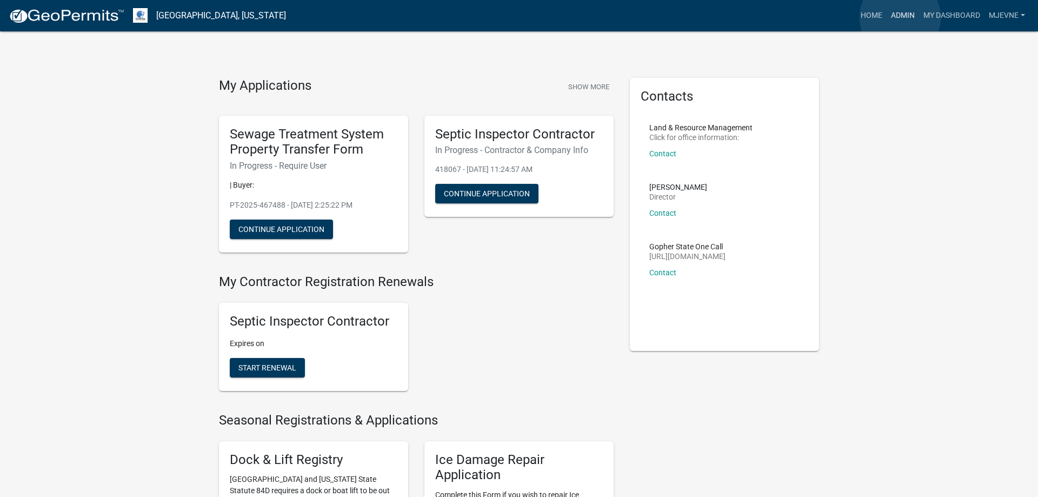
click at [900, 17] on link "Admin" at bounding box center [902, 15] width 32 height 21
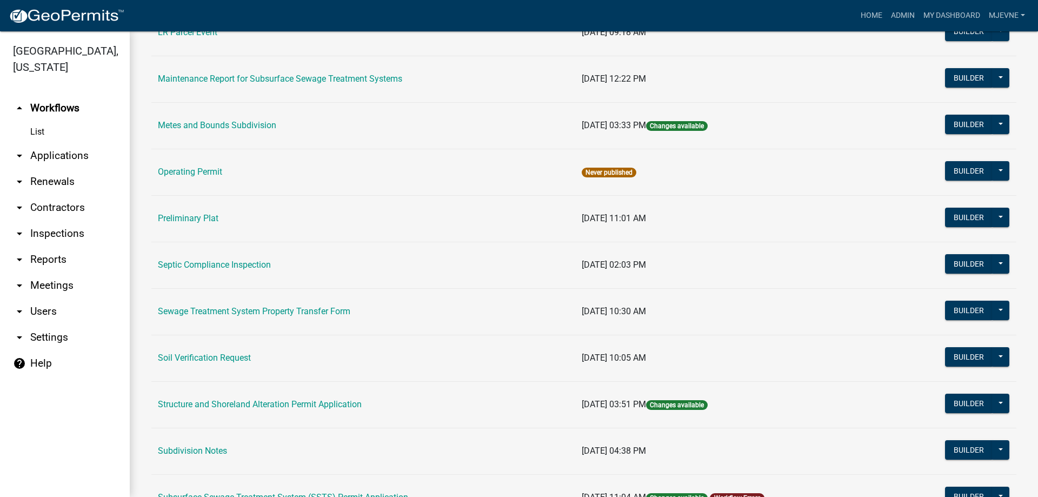
scroll to position [431, 0]
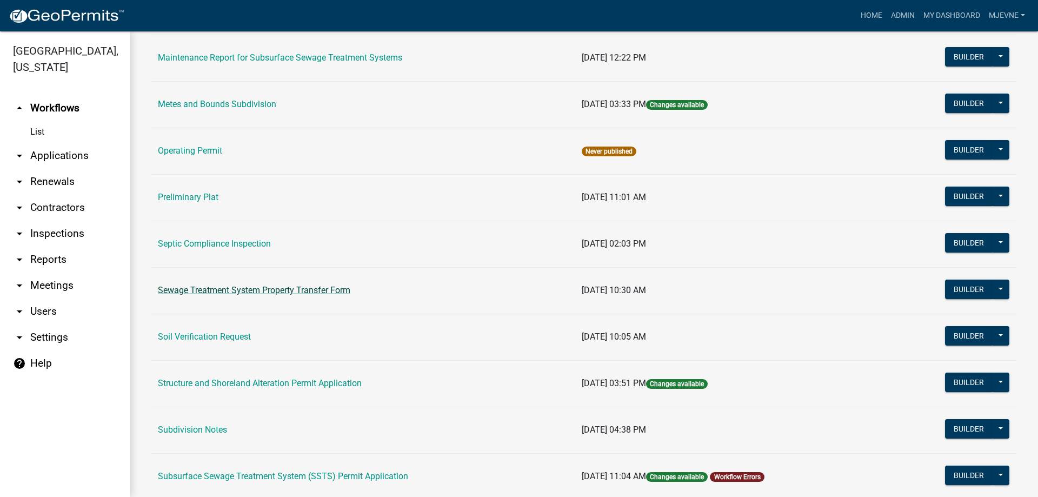
click at [264, 291] on link "Sewage Treatment System Property Transfer Form" at bounding box center [254, 290] width 192 height 10
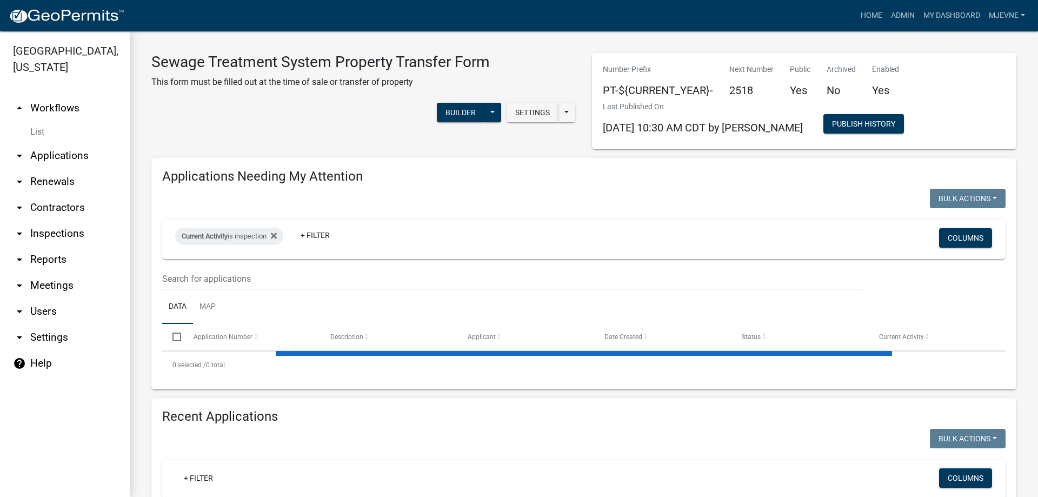
select select "1: 25"
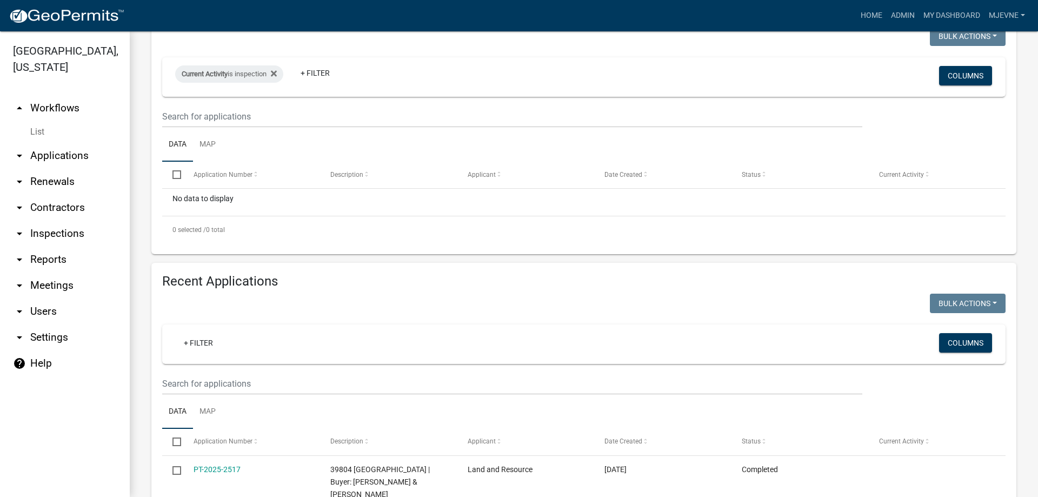
scroll to position [370, 0]
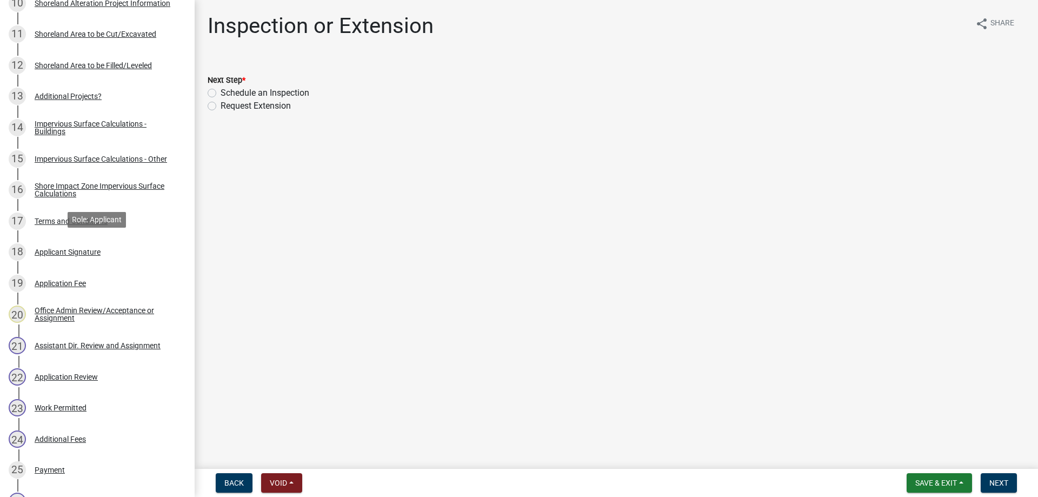
scroll to position [606, 0]
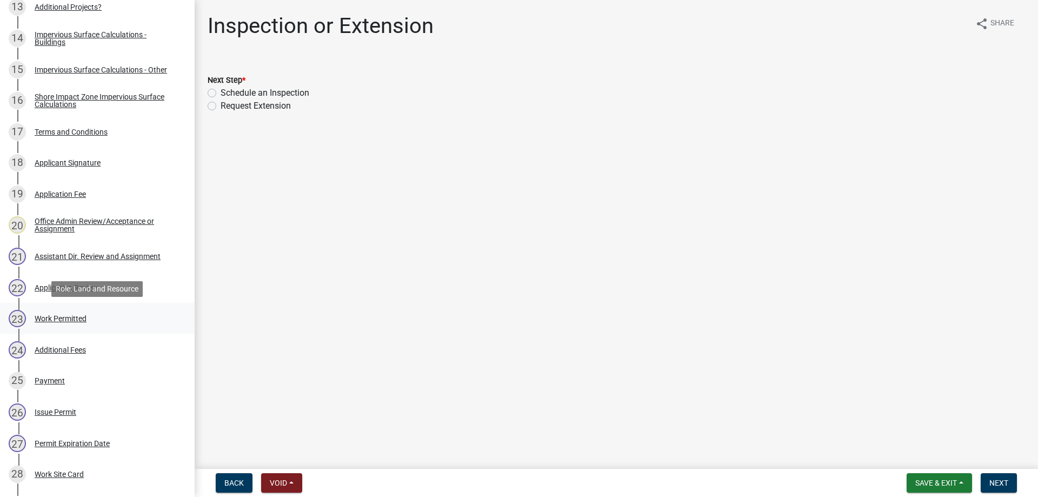
click at [64, 318] on div "Work Permitted" at bounding box center [61, 319] width 52 height 8
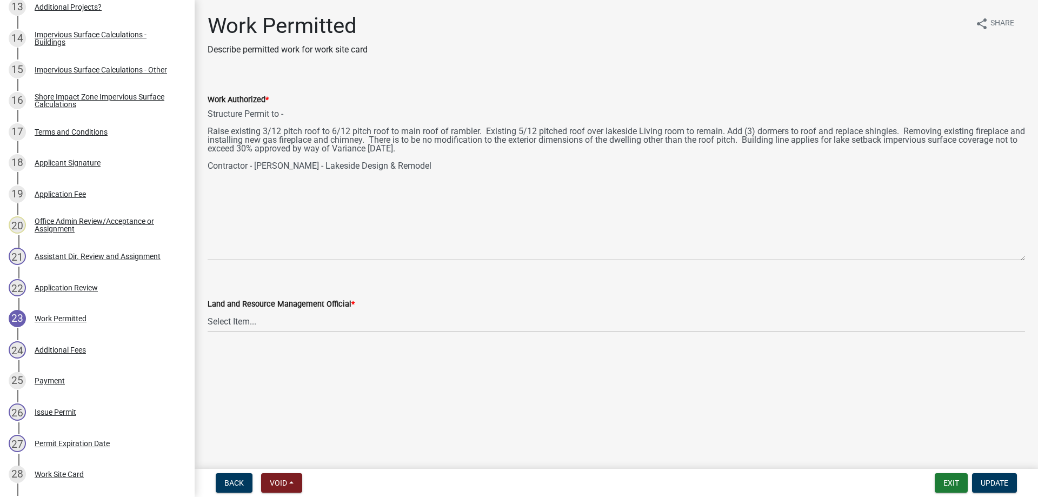
drag, startPoint x: 1018, startPoint y: 152, endPoint x: 1047, endPoint y: 256, distance: 107.7
click at [1025, 256] on textarea "Structure Permit to - Raise existing 3/12 pitch roof to 6/12 pitch roof to main…" at bounding box center [616, 183] width 817 height 155
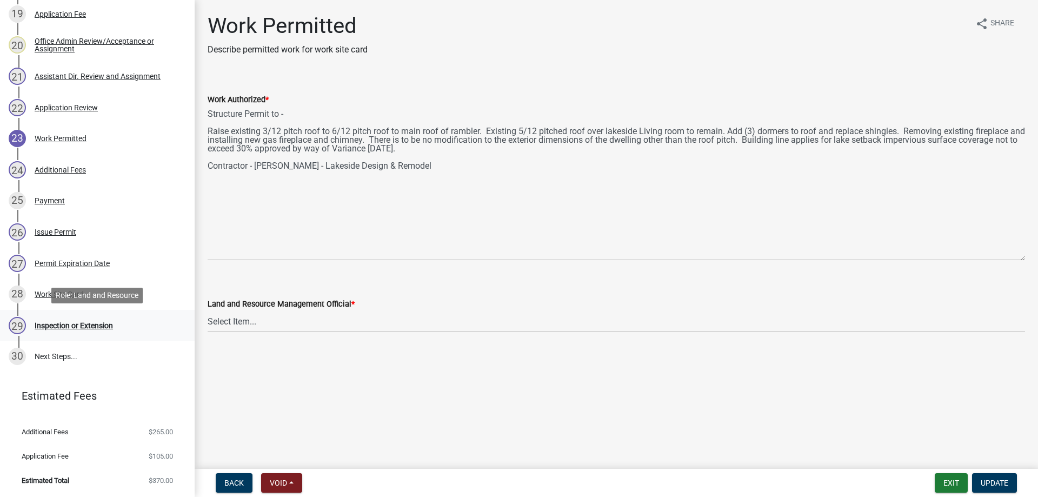
click at [58, 325] on div "Inspection or Extension" at bounding box center [74, 326] width 78 height 8
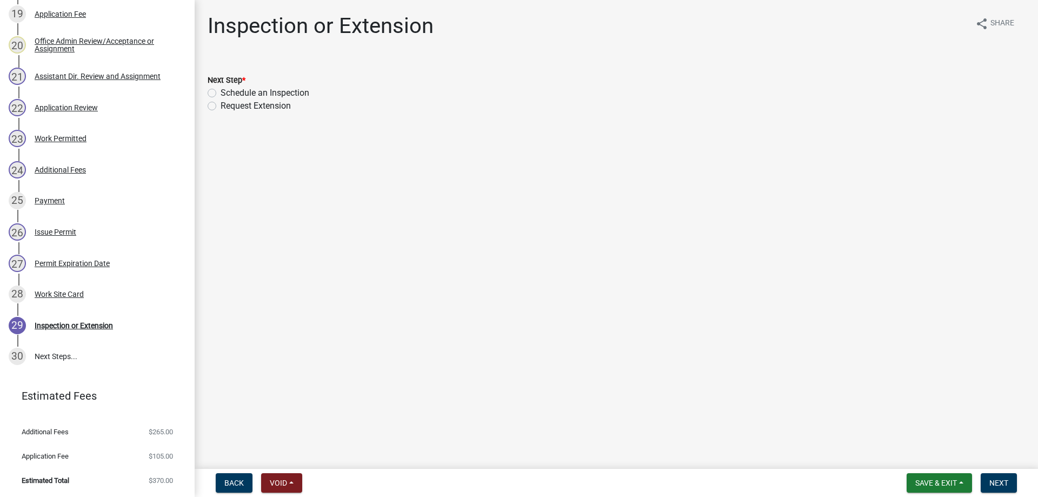
click at [221, 92] on label "Schedule an Inspection" at bounding box center [265, 92] width 89 height 13
click at [221, 92] on input "Schedule an Inspection" at bounding box center [224, 89] width 7 height 7
radio input "true"
click at [991, 486] on span "Next" at bounding box center [998, 482] width 19 height 9
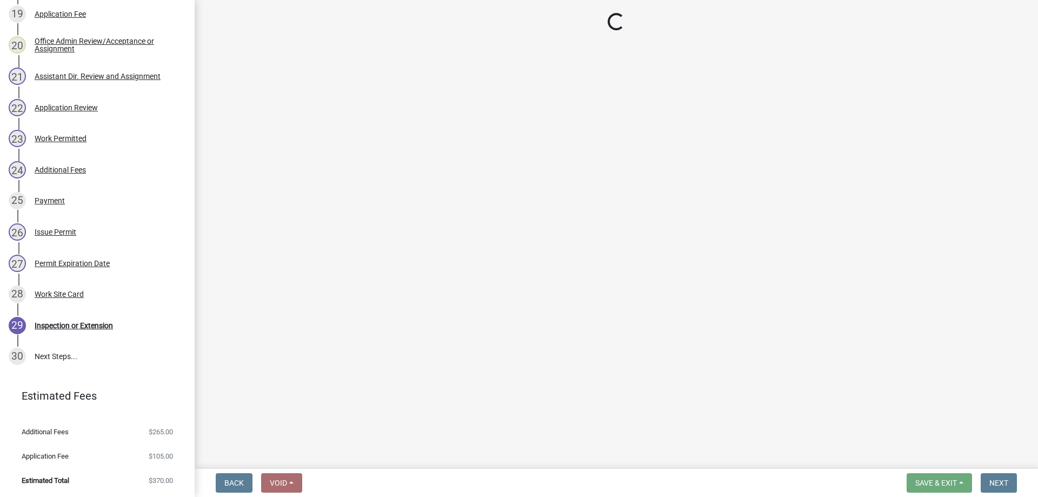
scroll to position [849, 0]
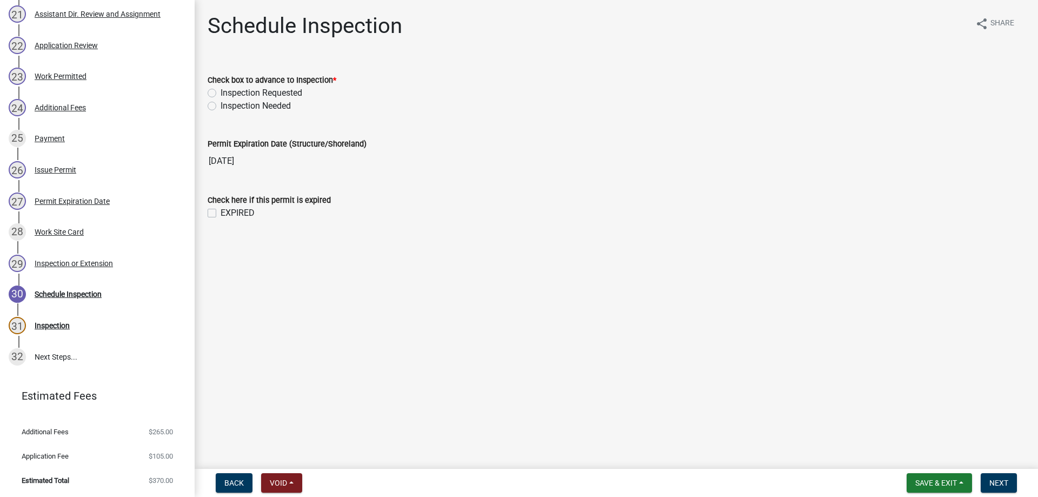
click at [221, 105] on label "Inspection Needed" at bounding box center [256, 105] width 70 height 13
click at [221, 105] on input "Inspection Needed" at bounding box center [224, 102] width 7 height 7
radio input "true"
click at [221, 214] on label "EXPIRED" at bounding box center [238, 212] width 34 height 13
click at [221, 214] on input "EXPIRED" at bounding box center [224, 209] width 7 height 7
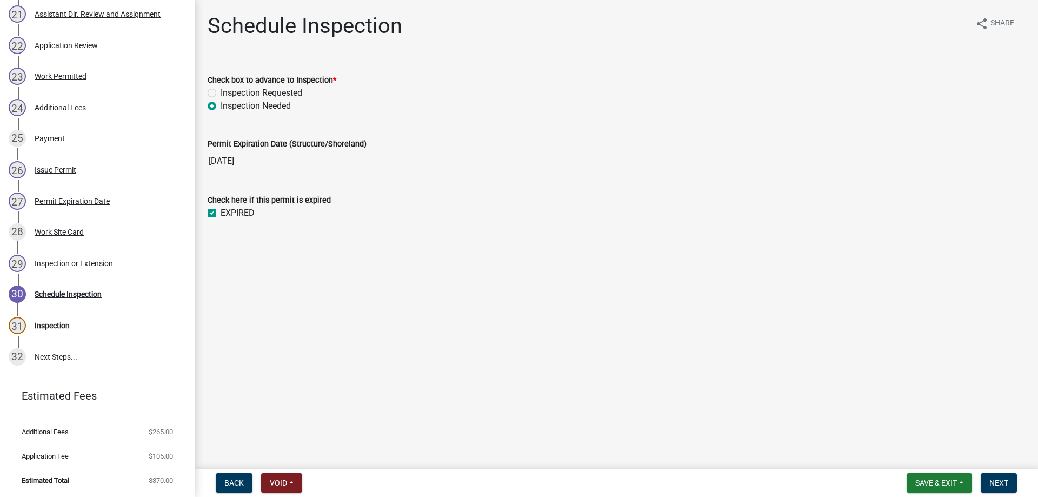
checkbox input "true"
click at [998, 486] on span "Next" at bounding box center [998, 482] width 19 height 9
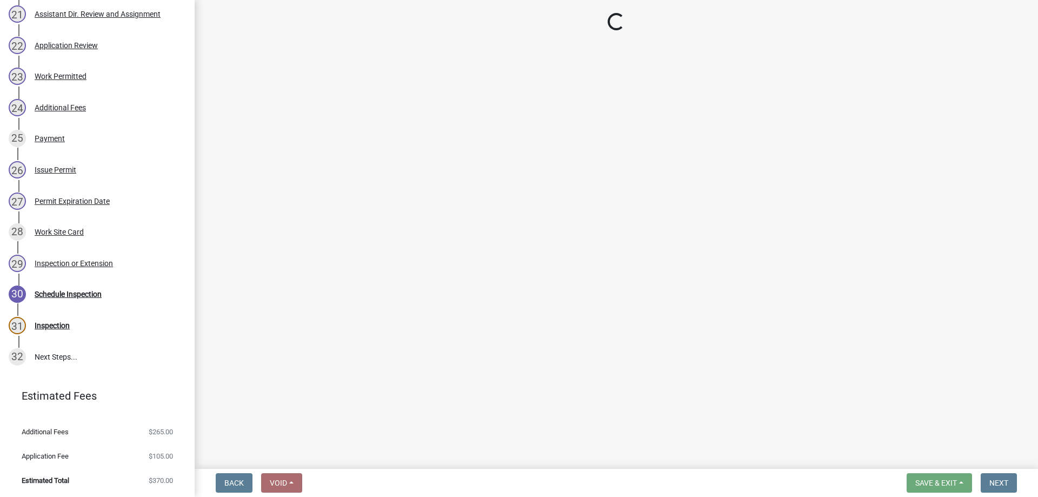
select select "710d5f49-2663-4e73-9718-d0c4e189f5ed"
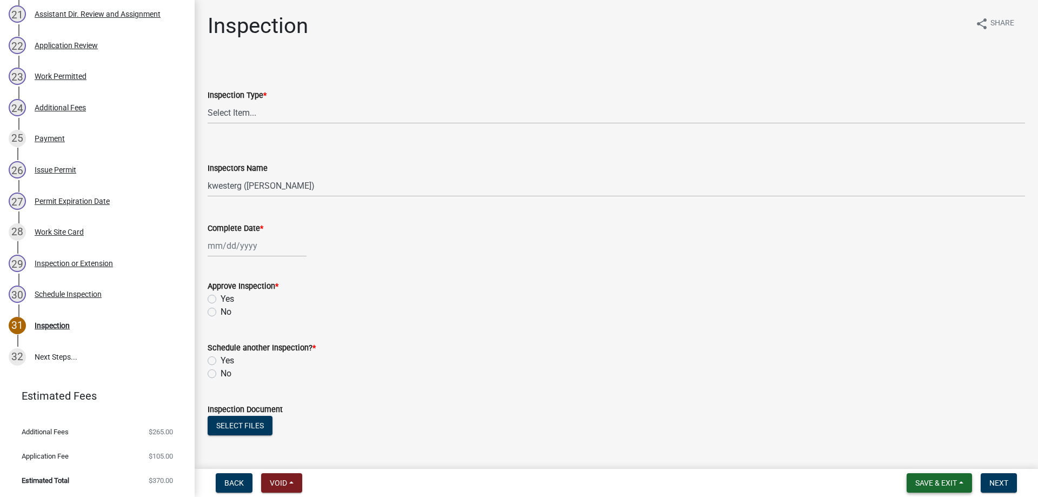
click at [923, 482] on span "Save & Exit" at bounding box center [936, 482] width 42 height 9
click at [914, 452] on button "Save & Exit" at bounding box center [928, 455] width 86 height 26
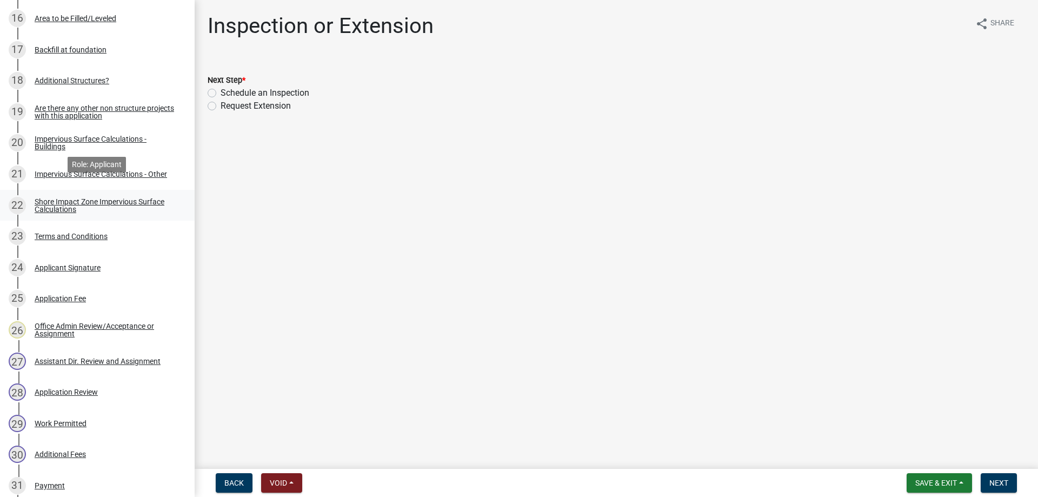
scroll to position [717, 0]
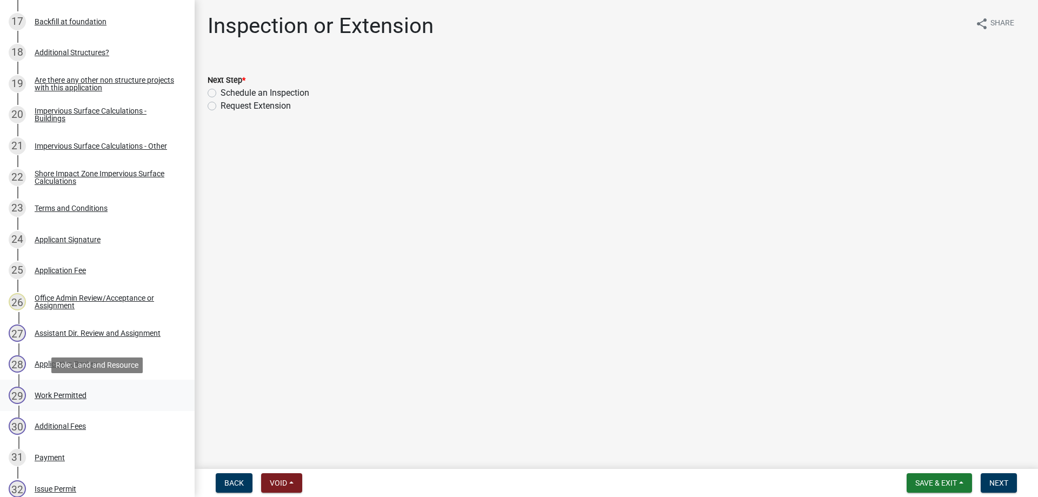
click at [63, 398] on div "Work Permitted" at bounding box center [61, 395] width 52 height 8
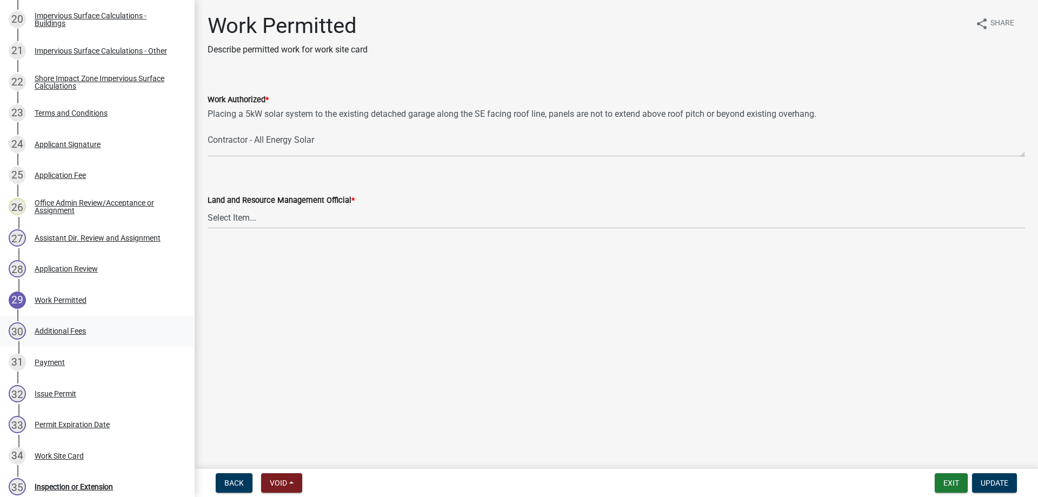
scroll to position [974, 0]
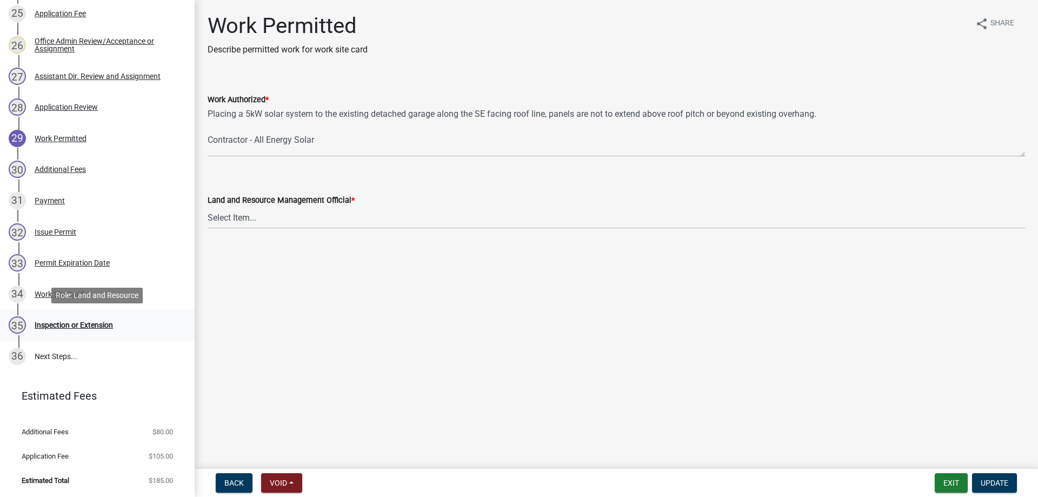
click at [50, 325] on div "Inspection or Extension" at bounding box center [74, 325] width 78 height 8
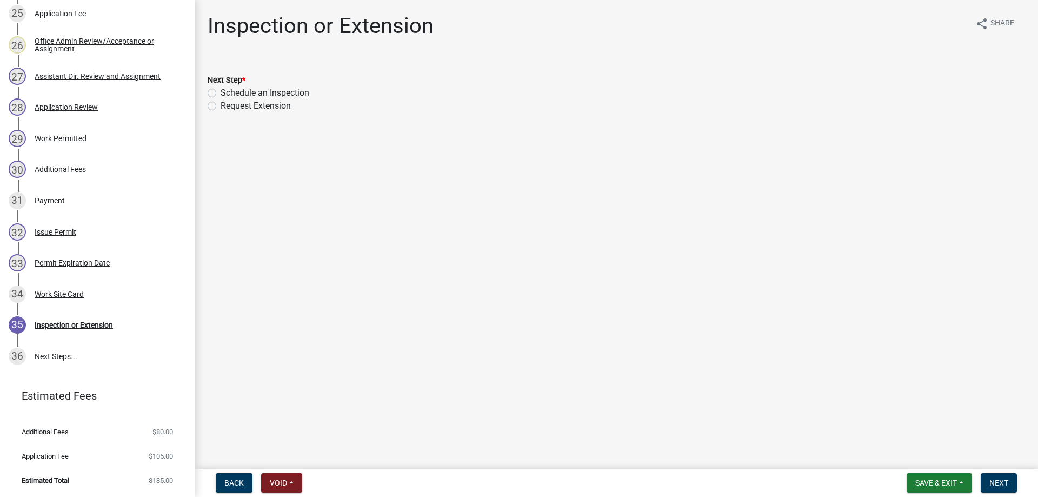
click at [221, 94] on label "Schedule an Inspection" at bounding box center [265, 92] width 89 height 13
click at [221, 94] on input "Schedule an Inspection" at bounding box center [224, 89] width 7 height 7
radio input "true"
click at [994, 482] on span "Next" at bounding box center [998, 482] width 19 height 9
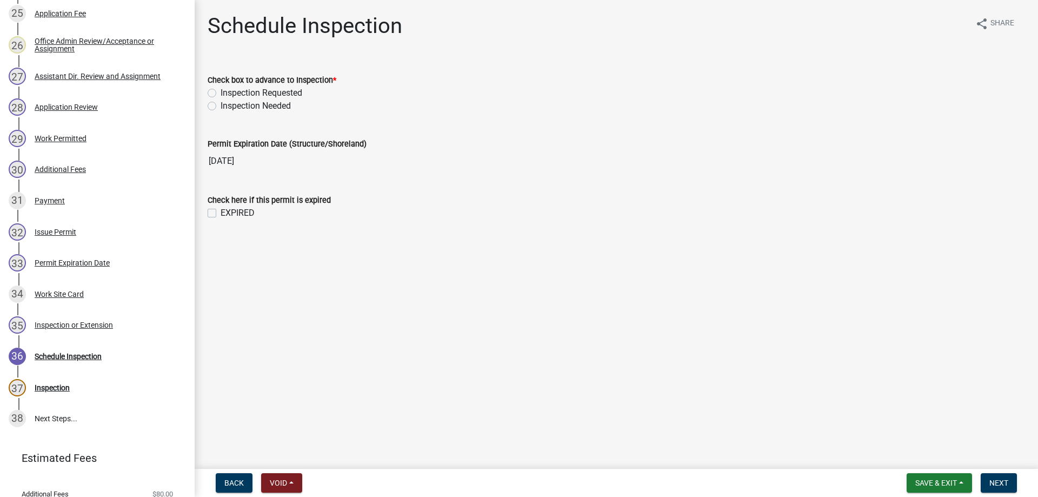
scroll to position [1036, 0]
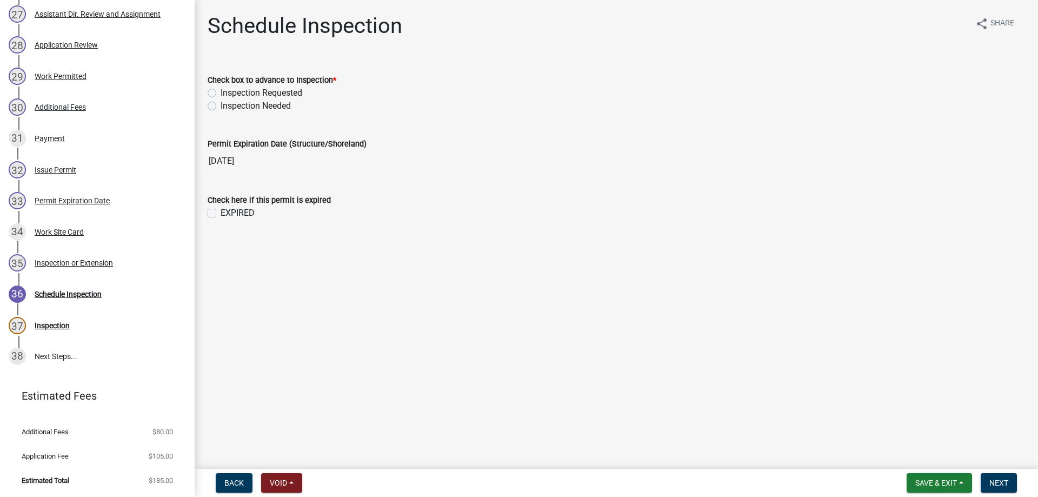
click at [221, 106] on label "Inspection Needed" at bounding box center [256, 105] width 70 height 13
click at [221, 106] on input "Inspection Needed" at bounding box center [224, 102] width 7 height 7
radio input "true"
click at [221, 214] on label "EXPIRED" at bounding box center [238, 212] width 34 height 13
click at [221, 214] on input "EXPIRED" at bounding box center [224, 209] width 7 height 7
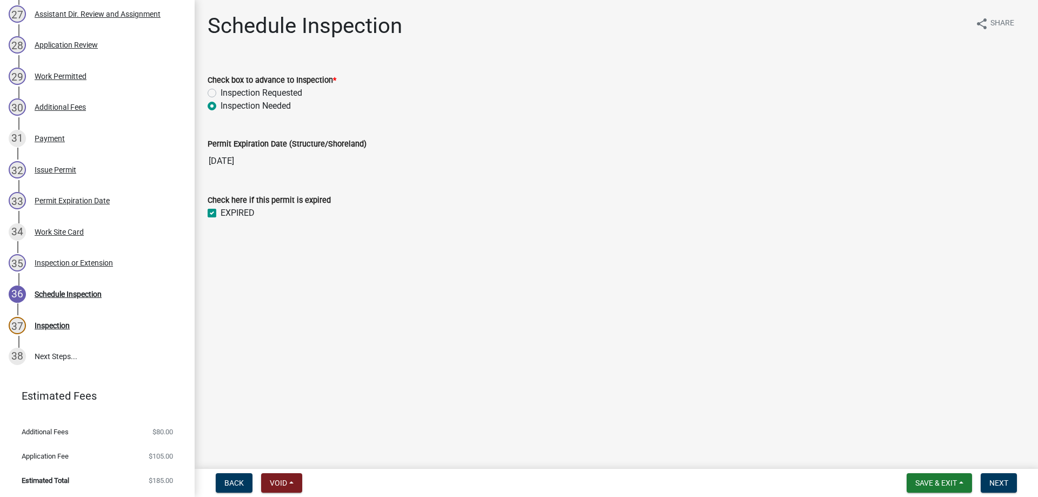
checkbox input "true"
click at [1004, 483] on span "Next" at bounding box center [998, 482] width 19 height 9
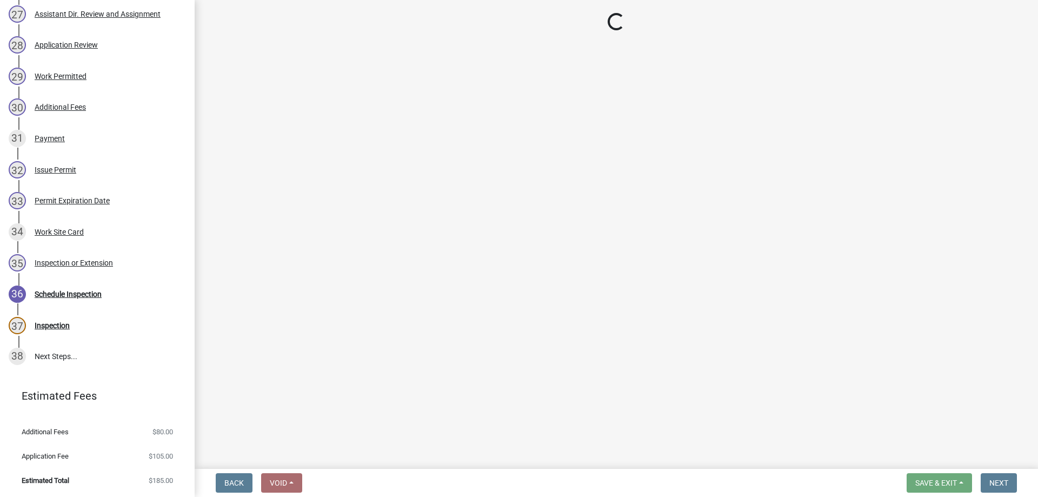
select select "710d5f49-2663-4e73-9718-d0c4e189f5ed"
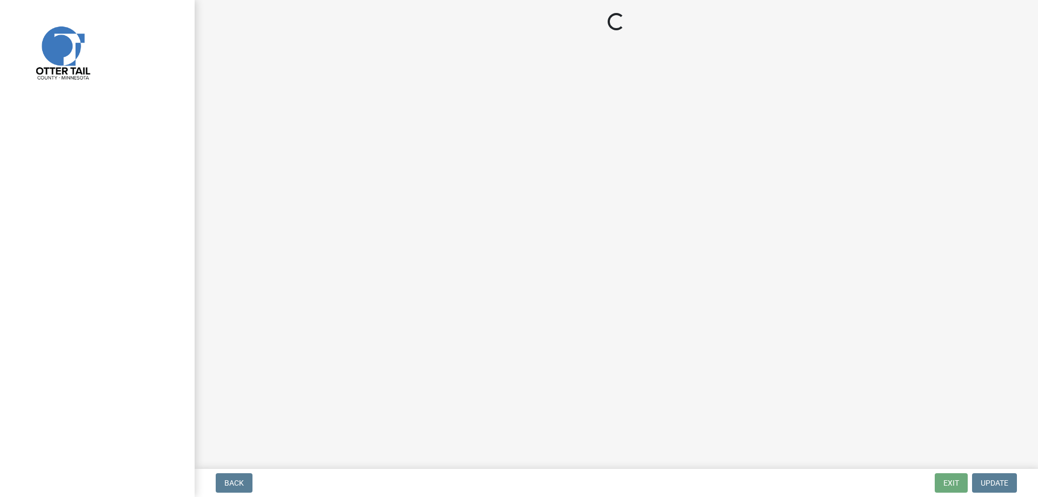
select select "710d5f49-2663-4e73-9718-d0c4e189f5ed"
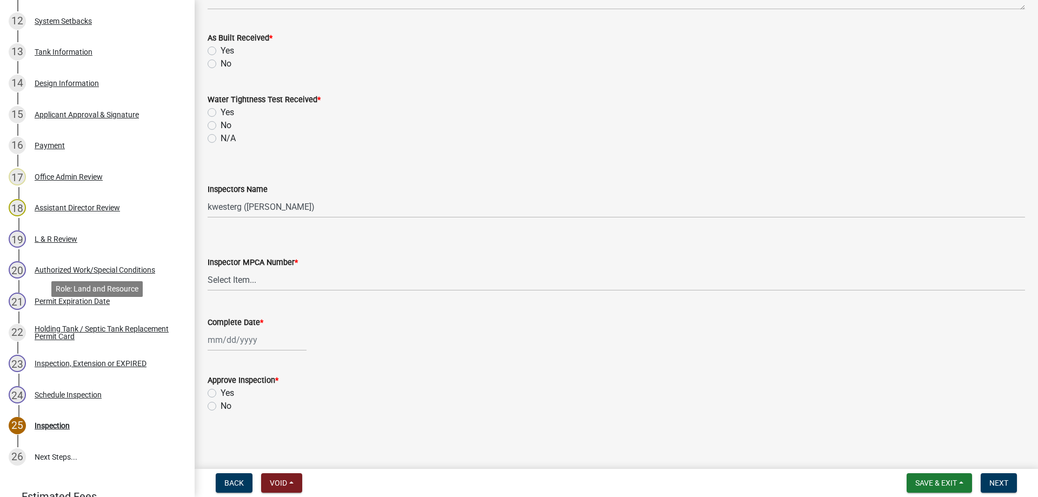
scroll to position [606, 0]
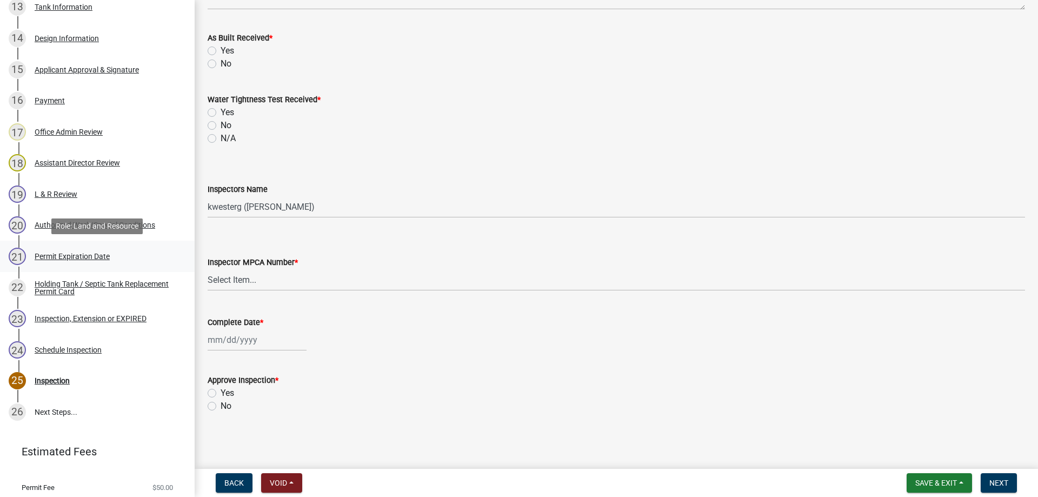
click at [69, 257] on div "Permit Expiration Date" at bounding box center [72, 256] width 75 height 8
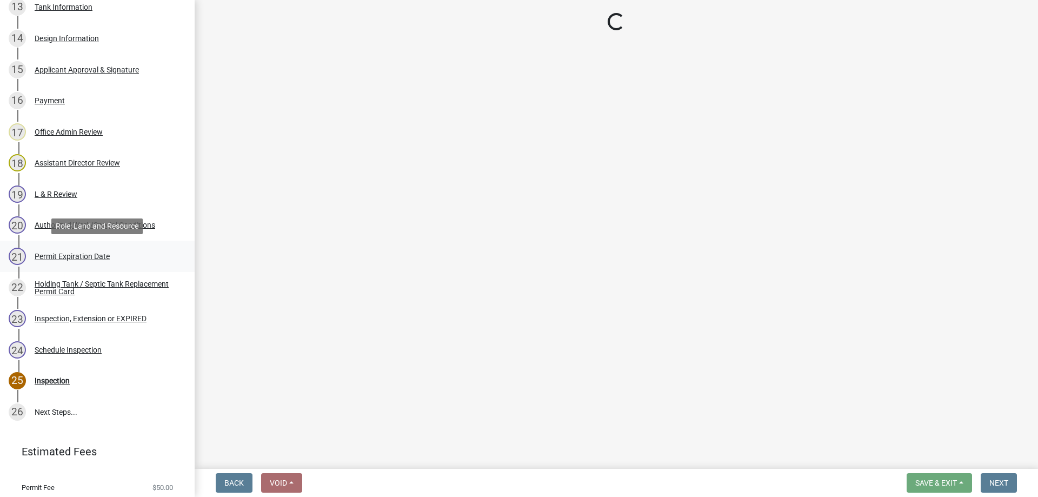
scroll to position [0, 0]
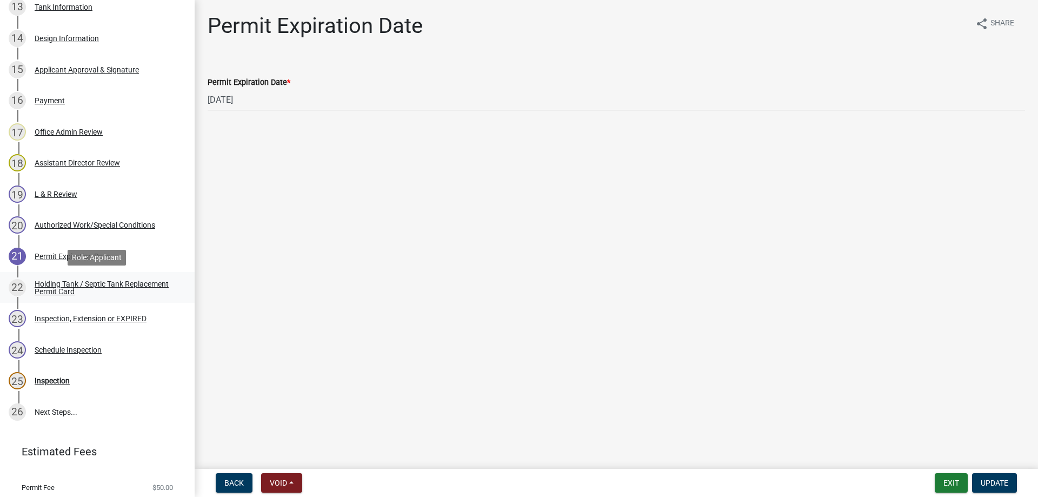
click at [51, 284] on div "Holding Tank / Septic Tank Replacement Permit Card" at bounding box center [106, 287] width 143 height 15
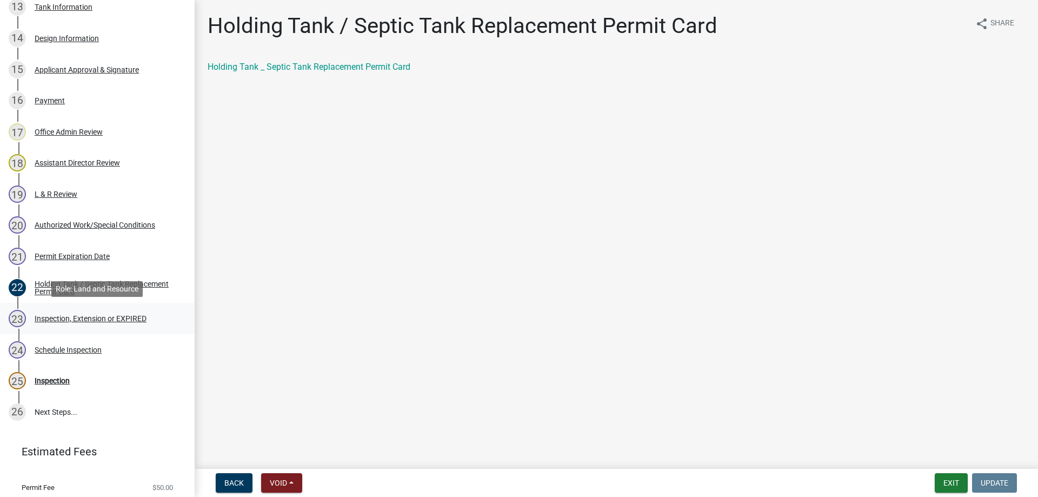
click at [54, 319] on div "Inspection, Extension or EXPIRED" at bounding box center [91, 319] width 112 height 8
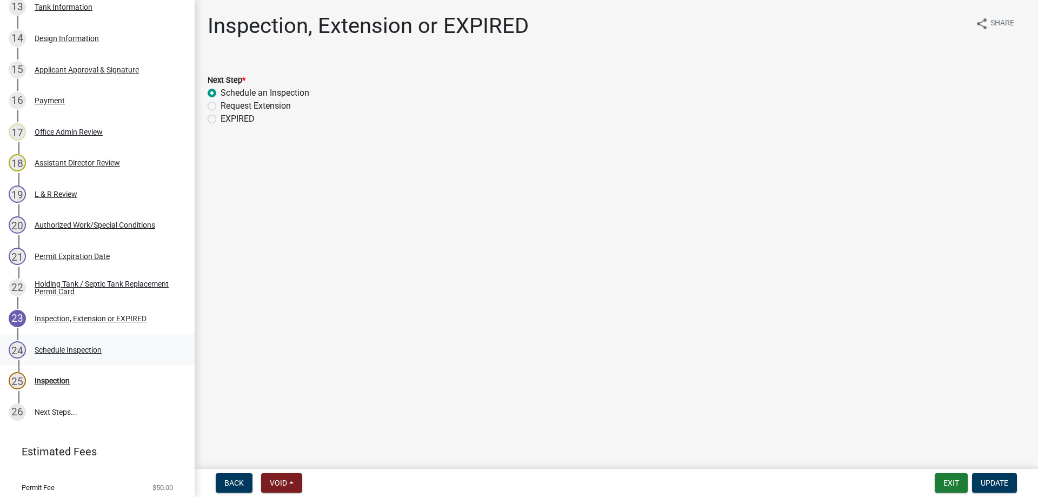
click at [45, 349] on div "Schedule Inspection" at bounding box center [68, 350] width 67 height 8
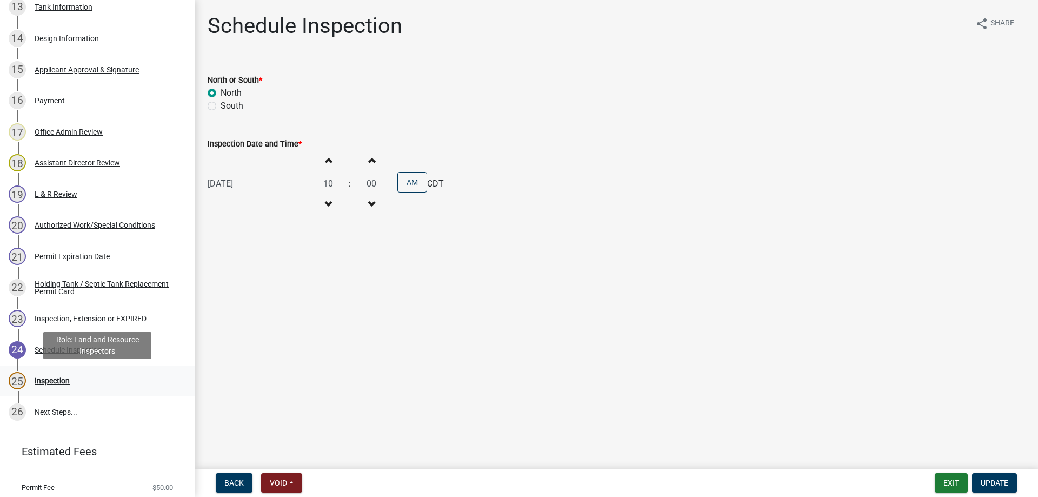
click at [45, 381] on div "Inspection" at bounding box center [52, 381] width 35 height 8
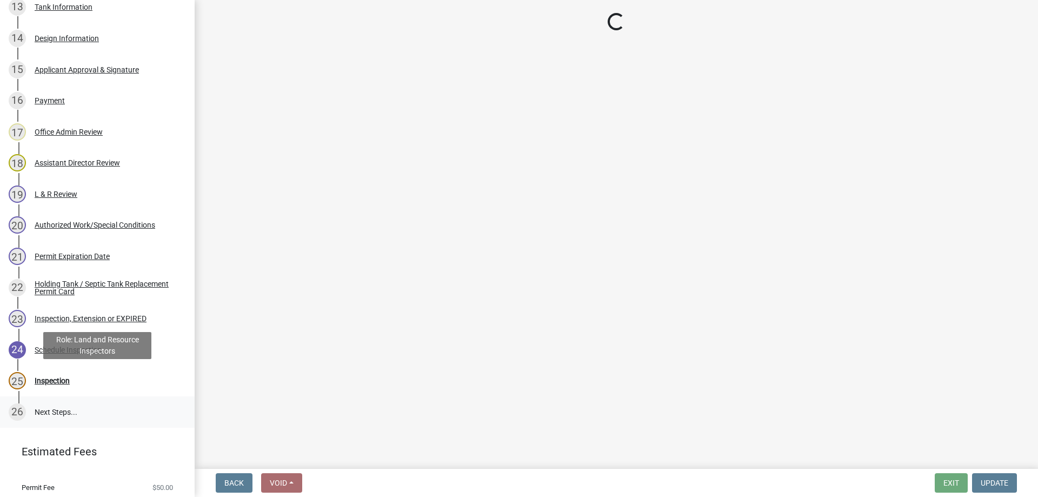
select select "710d5f49-2663-4e73-9718-d0c4e189f5ed"
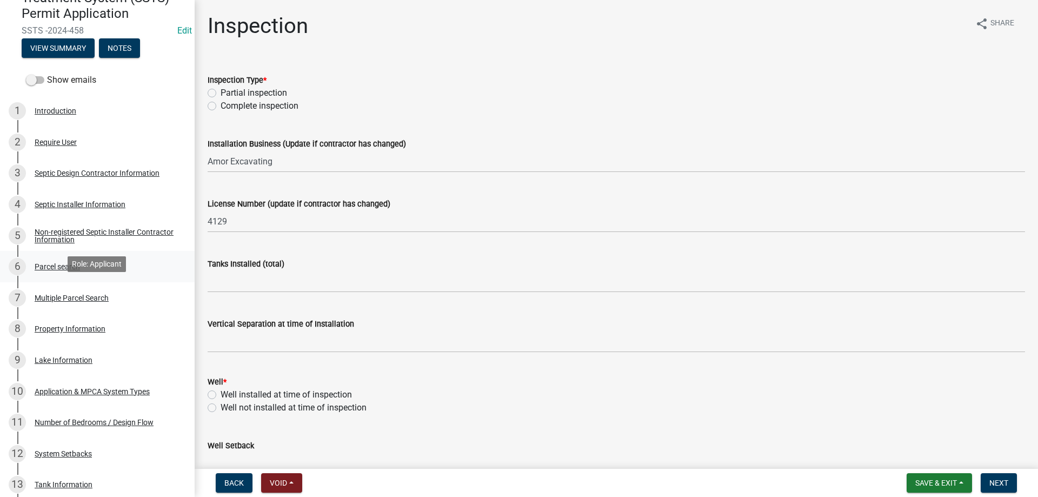
scroll to position [165, 0]
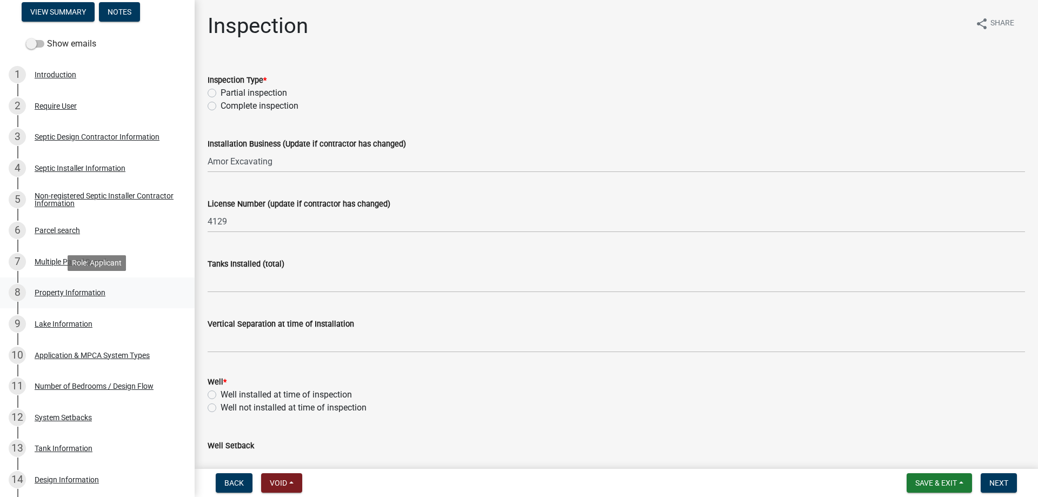
click at [78, 292] on div "Property Information" at bounding box center [70, 293] width 71 height 8
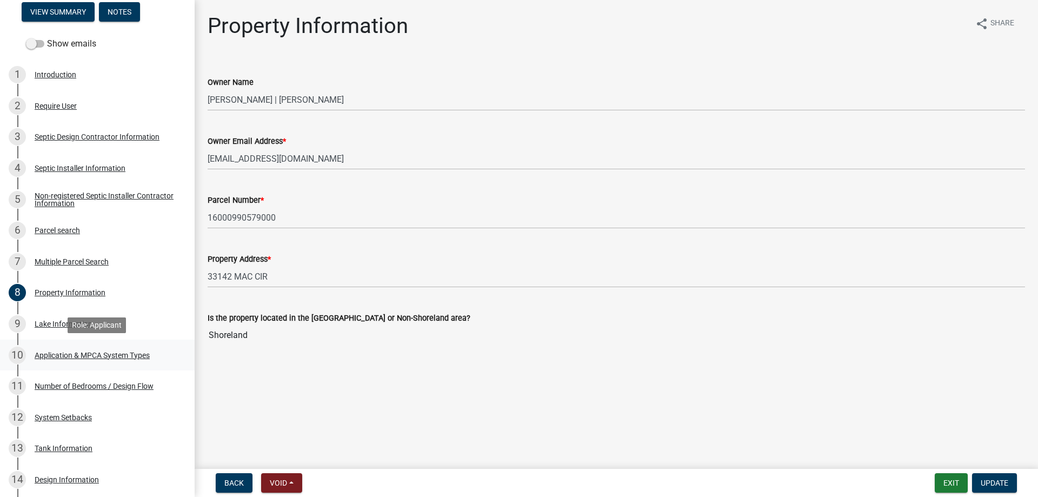
click at [65, 356] on div "Application & MPCA System Types" at bounding box center [92, 355] width 115 height 8
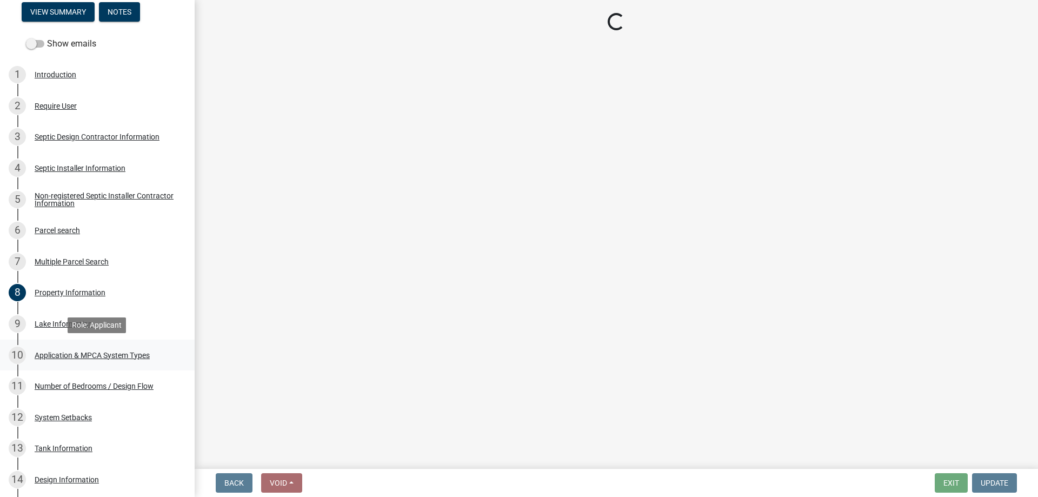
select select "fae00e78-47f7-4e44-a010-b5933d5343ee"
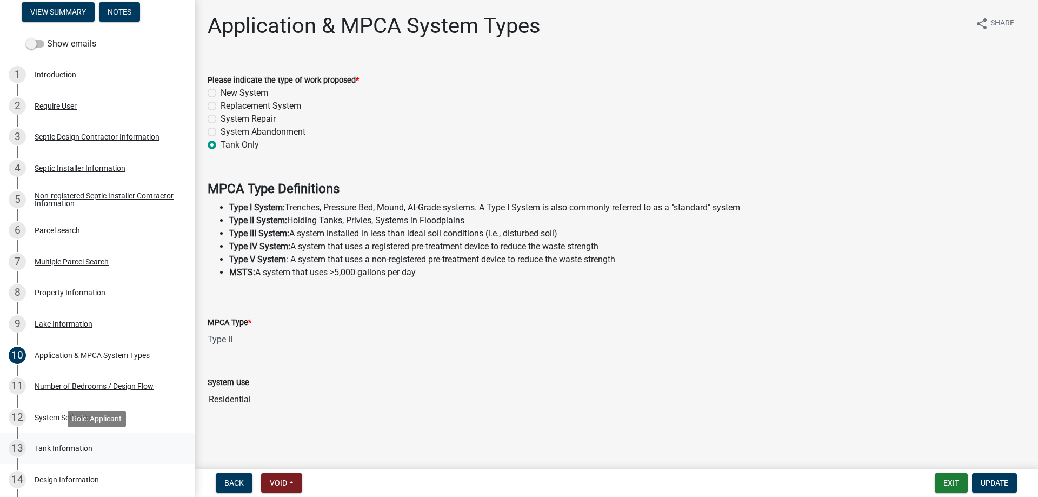
click at [58, 451] on div "Tank Information" at bounding box center [64, 448] width 58 height 8
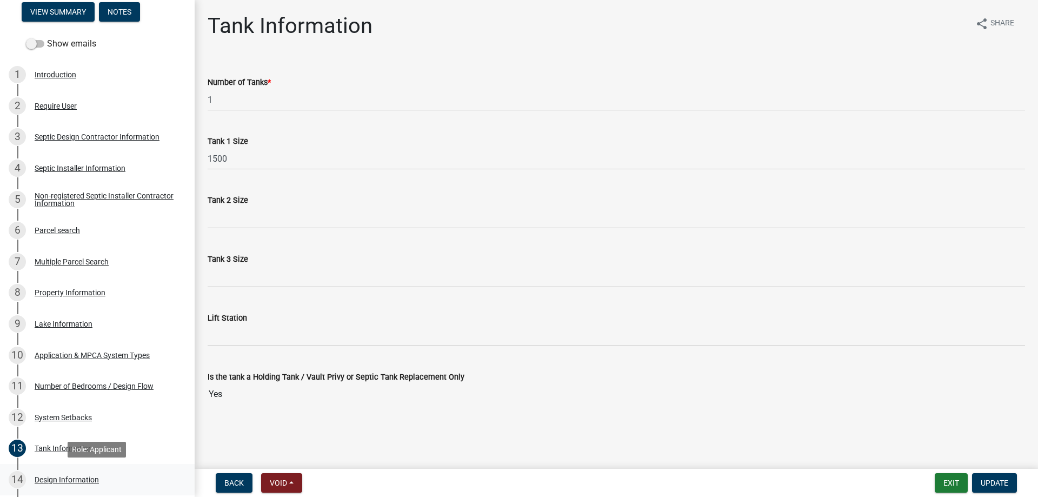
click at [72, 479] on div "Design Information" at bounding box center [67, 480] width 64 height 8
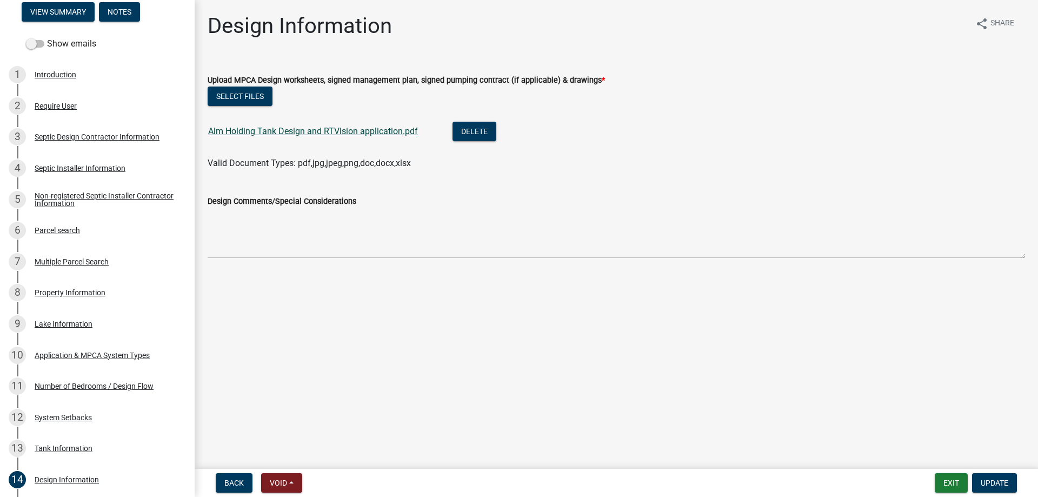
click at [324, 130] on link "Alm Holding Tank Design and RTVision application.pdf" at bounding box center [313, 131] width 210 height 10
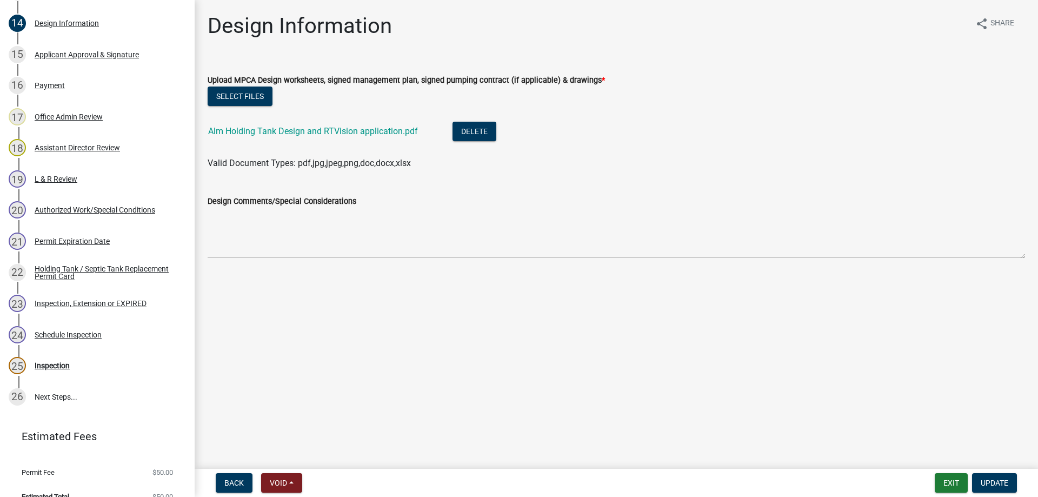
scroll to position [617, 0]
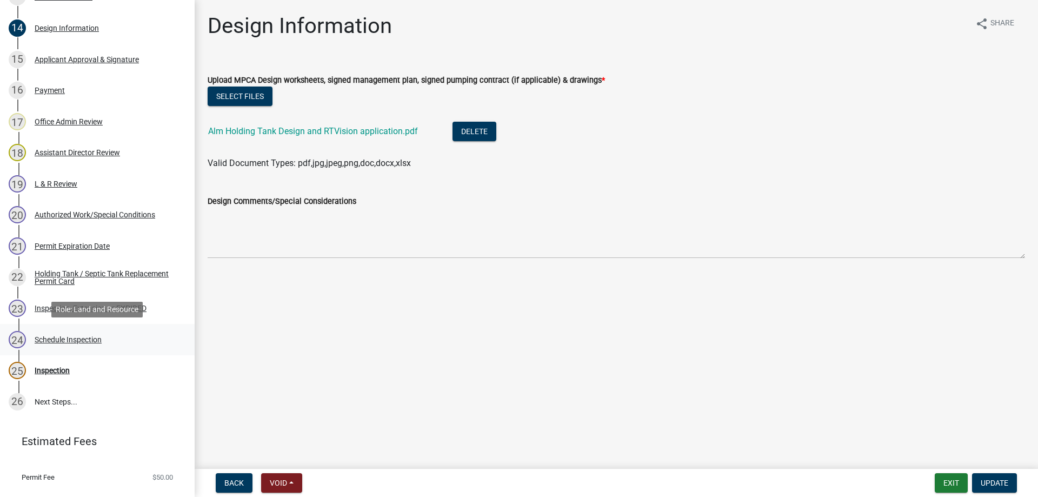
click at [79, 339] on div "Schedule Inspection" at bounding box center [68, 340] width 67 height 8
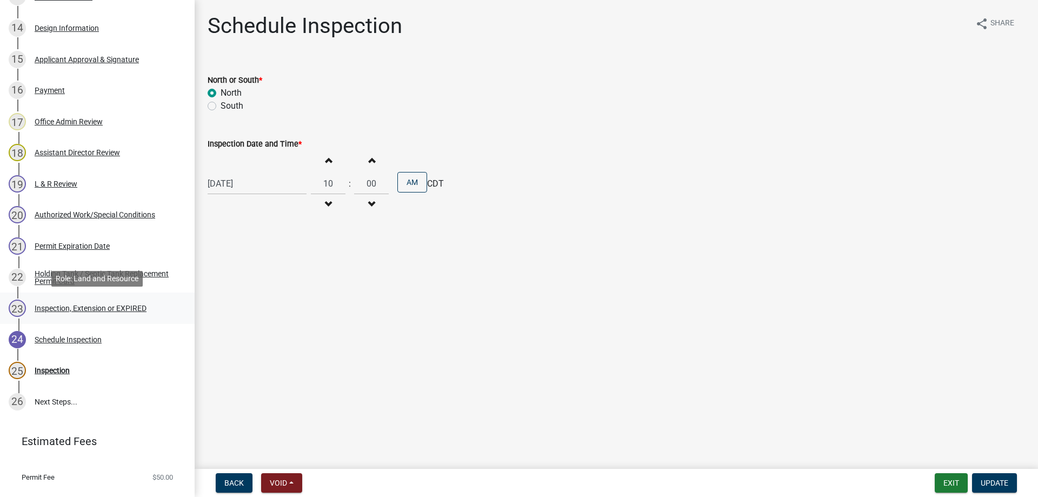
click at [89, 310] on div "Inspection, Extension or EXPIRED" at bounding box center [91, 308] width 112 height 8
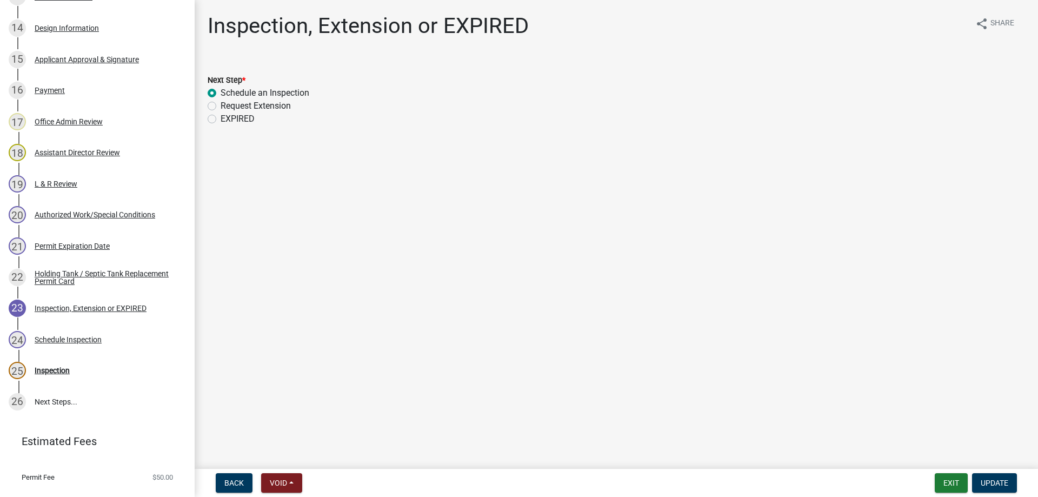
click at [221, 118] on label "EXPIRED" at bounding box center [238, 118] width 34 height 13
click at [221, 118] on input "EXPIRED" at bounding box center [224, 115] width 7 height 7
radio input "true"
click at [985, 484] on span "Update" at bounding box center [995, 482] width 28 height 9
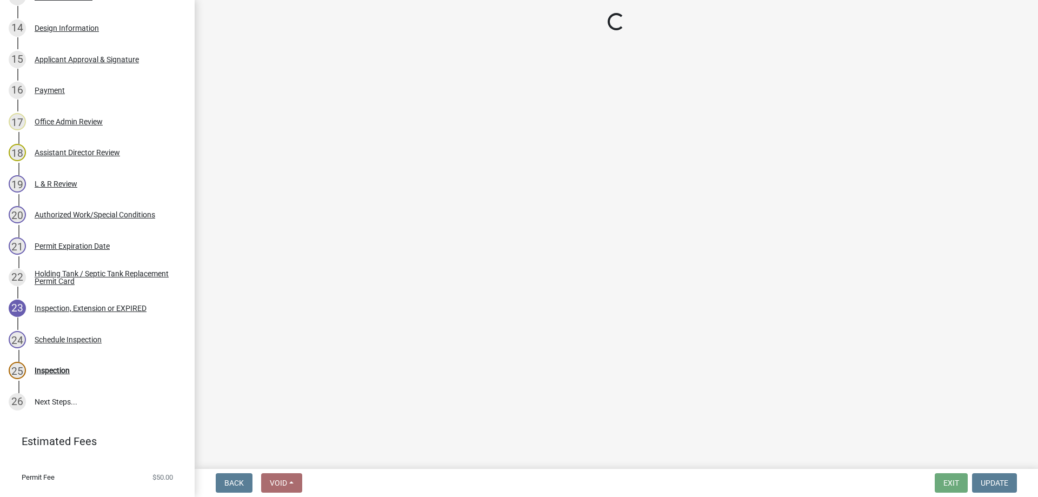
scroll to position [585, 0]
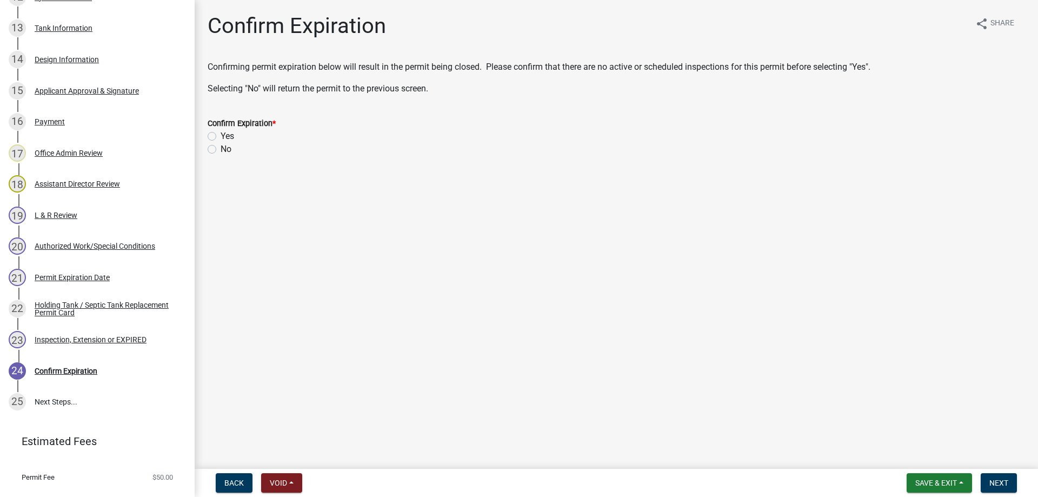
click at [221, 135] on label "Yes" at bounding box center [228, 136] width 14 height 13
click at [221, 135] on input "Yes" at bounding box center [224, 133] width 7 height 7
radio input "true"
click at [998, 482] on span "Next" at bounding box center [998, 482] width 19 height 9
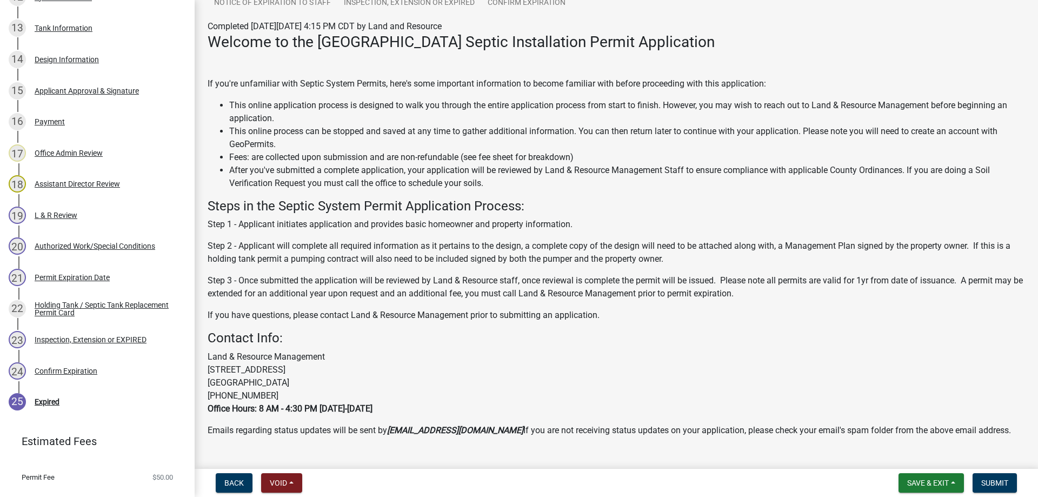
scroll to position [261, 0]
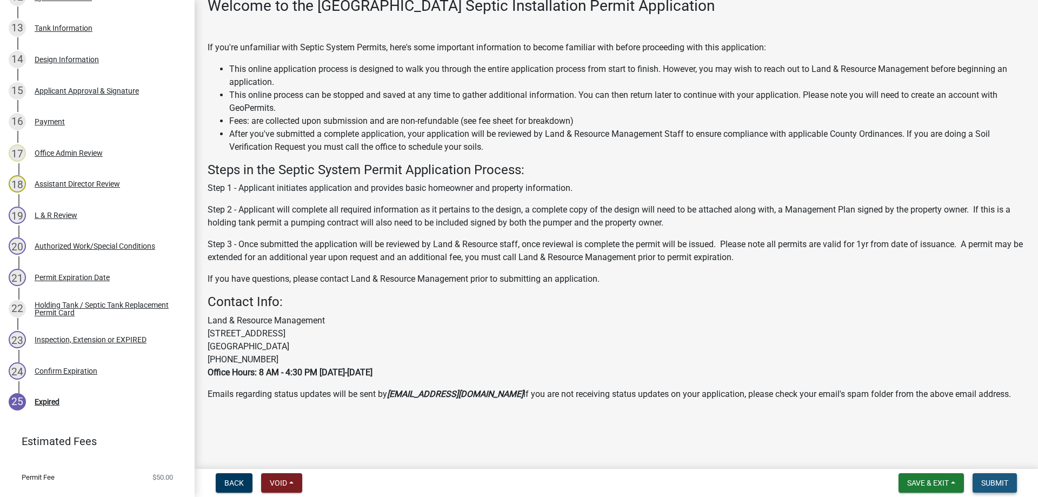
click at [989, 480] on span "Submit" at bounding box center [994, 482] width 27 height 9
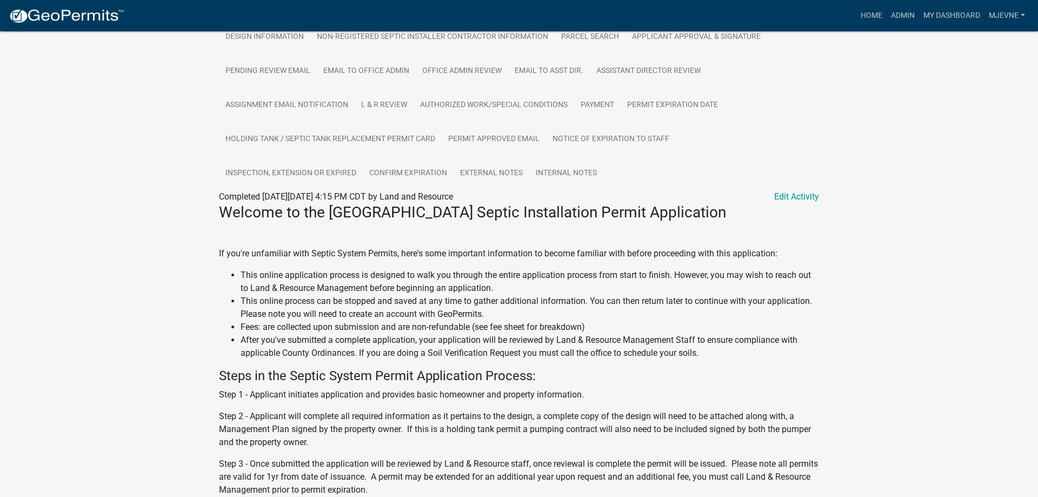
scroll to position [286, 0]
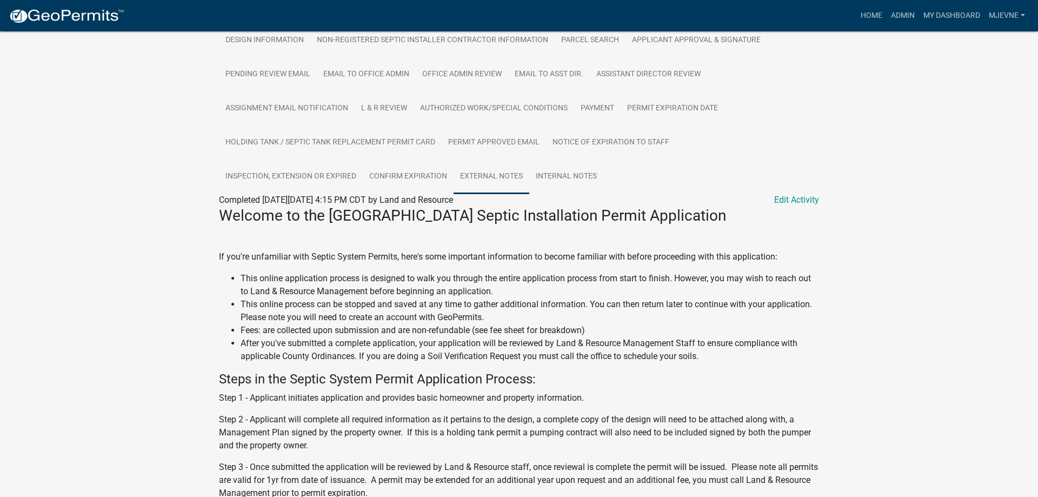
click at [496, 190] on link "External Notes" at bounding box center [492, 176] width 76 height 35
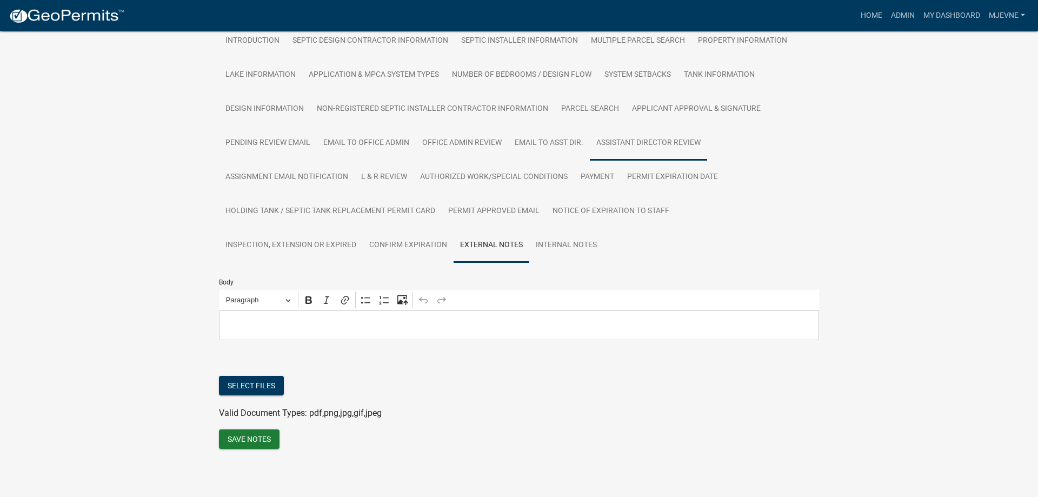
scroll to position [231, 0]
click at [296, 324] on p "Editor editing area: main. Press Alt+0 for help." at bounding box center [519, 324] width 589 height 13
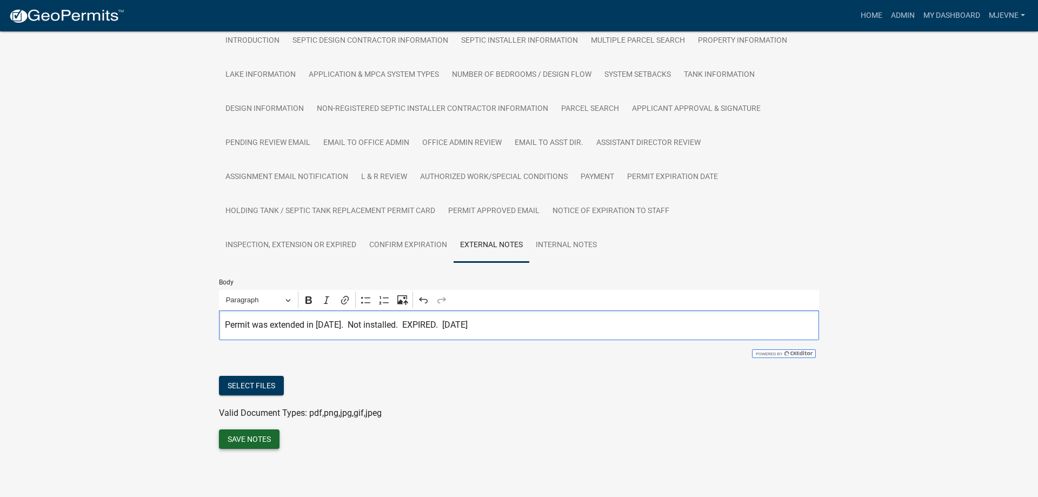
click at [248, 438] on button "Save Notes" at bounding box center [249, 438] width 61 height 19
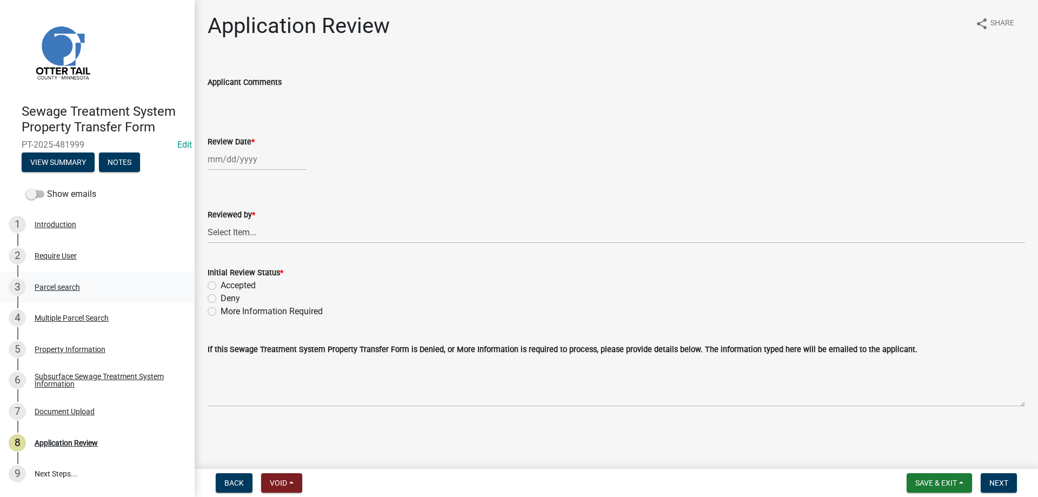
click at [46, 286] on div "Parcel search" at bounding box center [57, 287] width 45 height 8
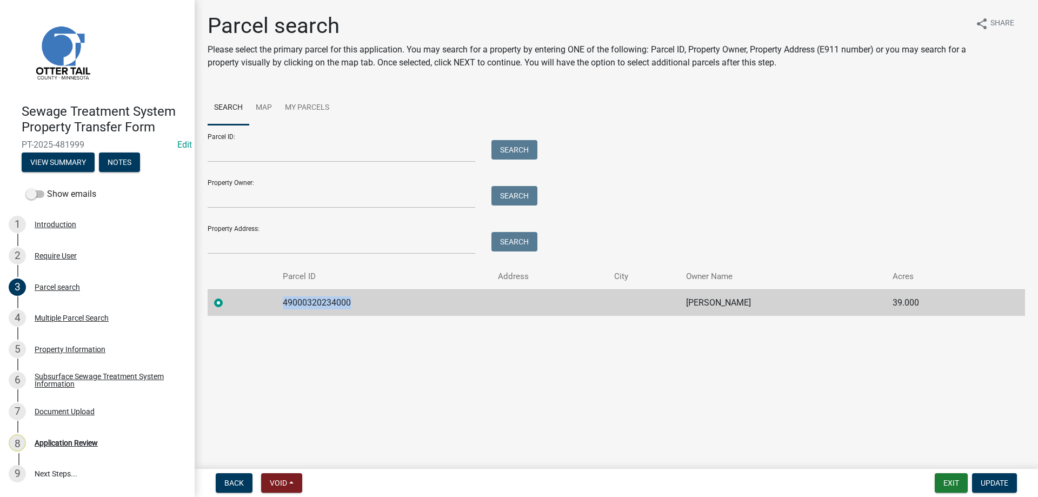
drag, startPoint x: 352, startPoint y: 303, endPoint x: 276, endPoint y: 305, distance: 76.8
click at [276, 305] on td "49000320234000" at bounding box center [383, 302] width 215 height 26
copy td "49000320234000"
click at [58, 317] on div "Multiple Parcel Search" at bounding box center [72, 318] width 74 height 8
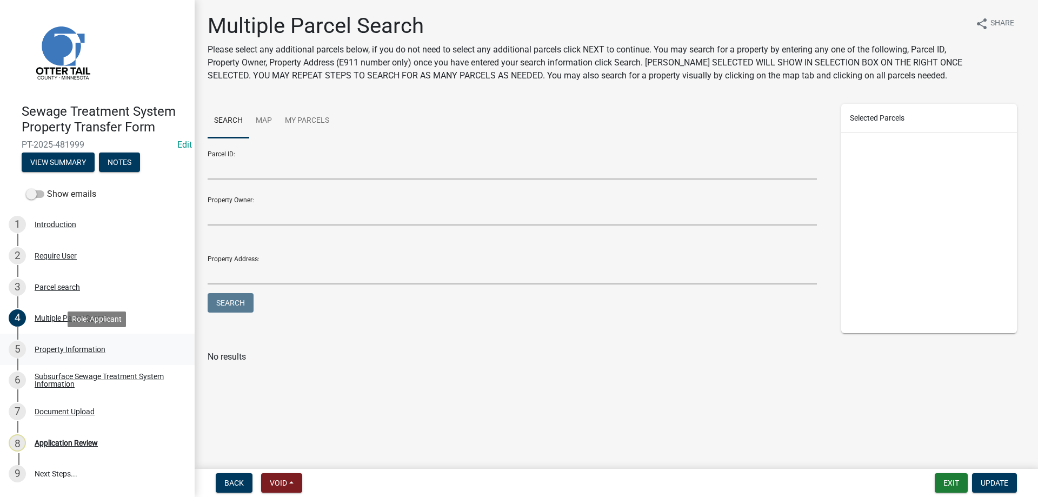
click at [55, 349] on div "Property Information" at bounding box center [70, 349] width 71 height 8
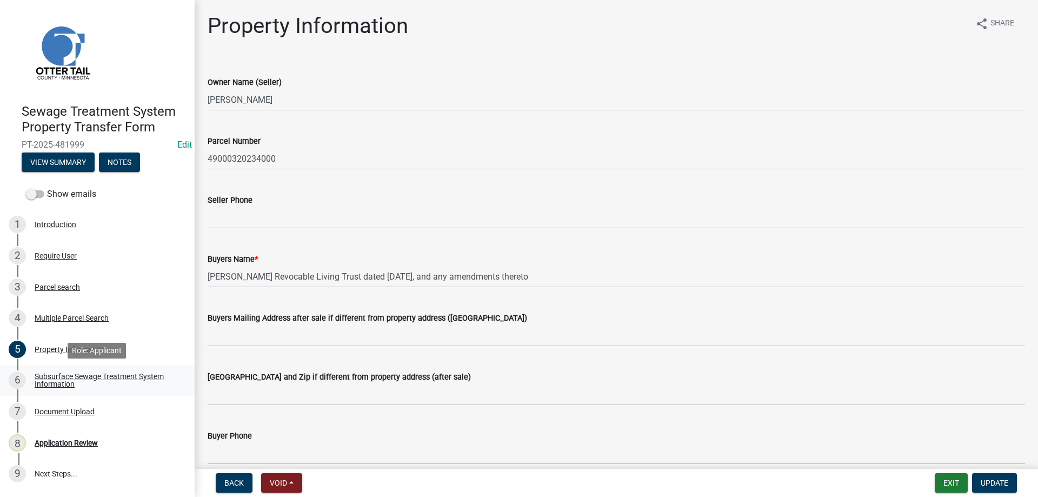
click at [65, 380] on div "Subsurface Sewage Treatment System Information" at bounding box center [106, 379] width 143 height 15
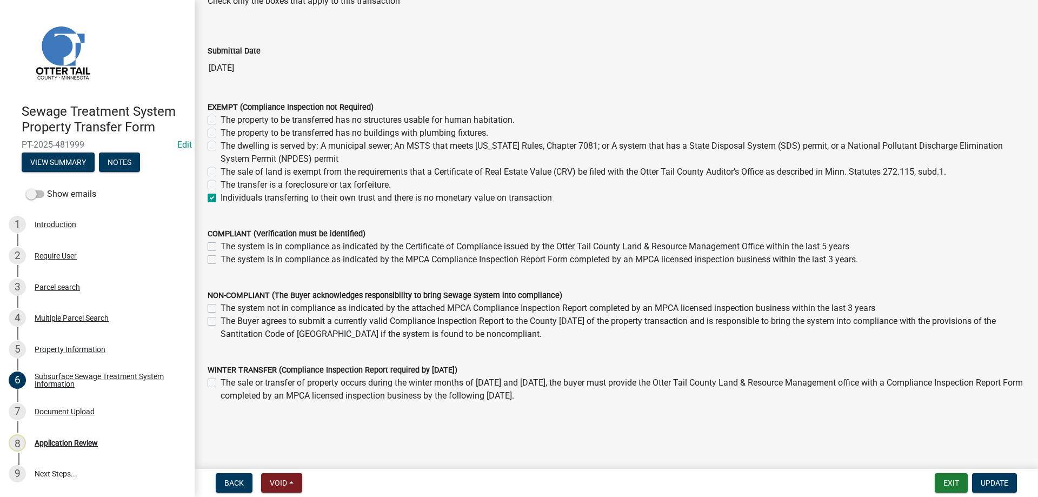
scroll to position [73, 0]
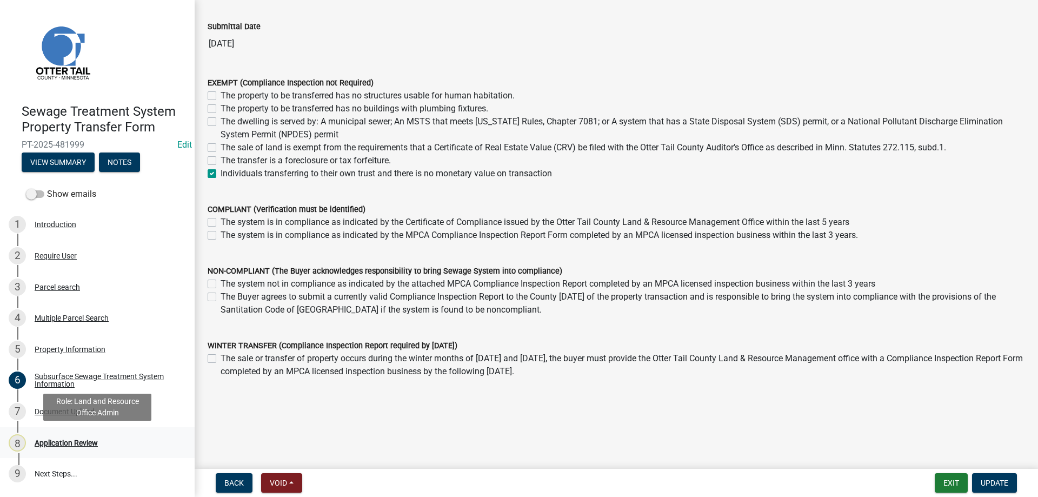
click at [50, 443] on div "Application Review" at bounding box center [66, 443] width 63 height 8
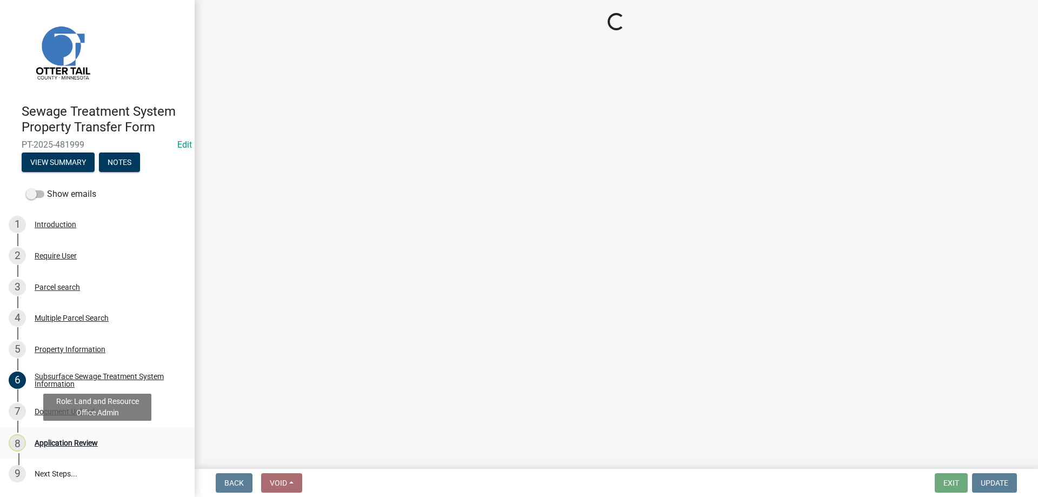
scroll to position [0, 0]
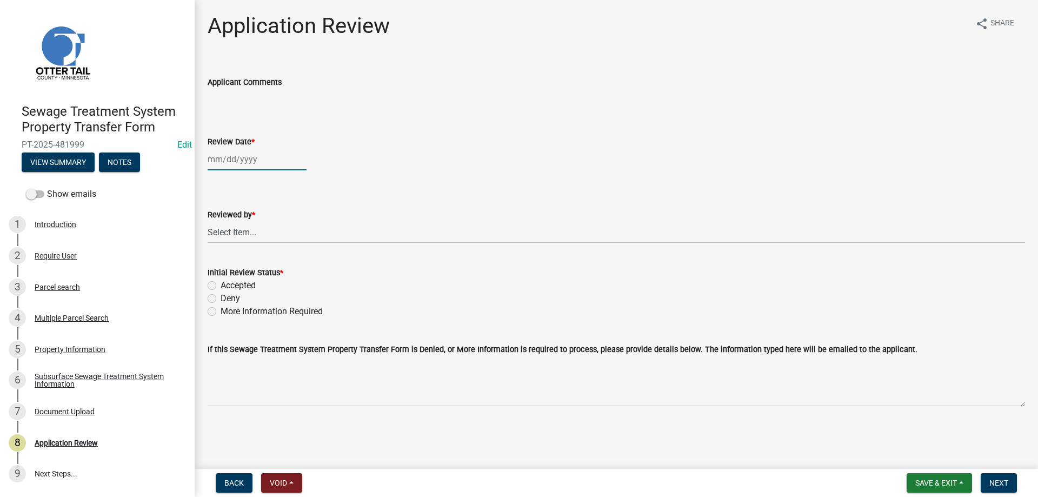
click at [236, 165] on input "Review Date *" at bounding box center [257, 159] width 99 height 22
select select "9"
select select "2025"
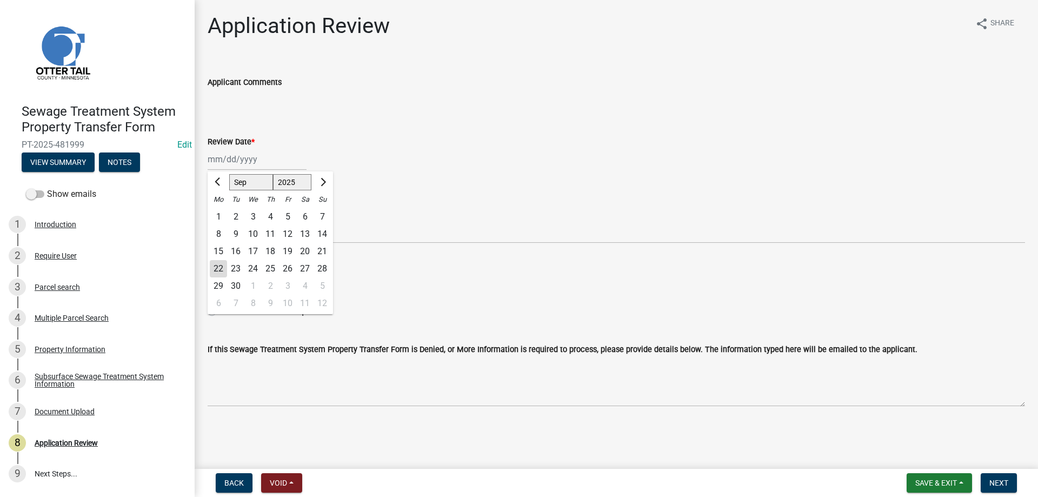
click at [217, 270] on div "22" at bounding box center [218, 268] width 17 height 17
type input "[DATE]"
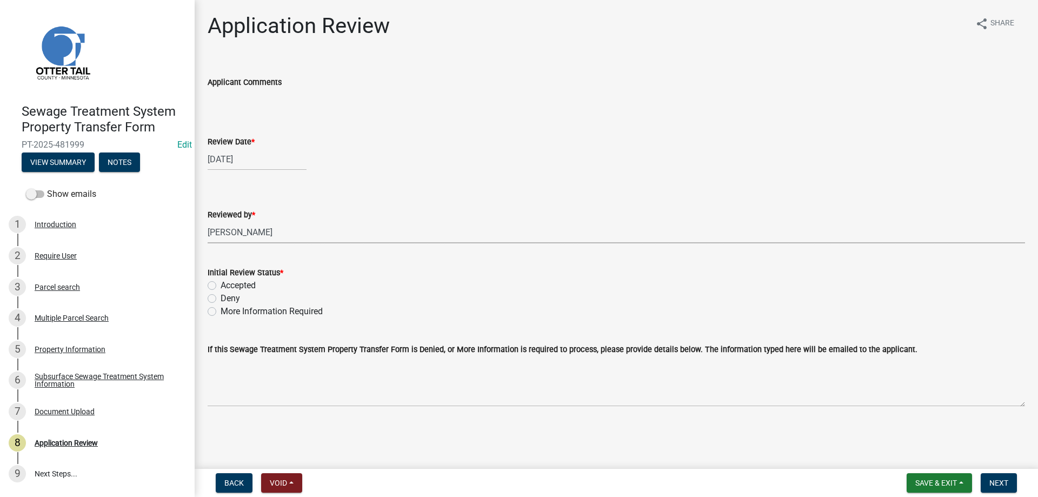
click option "[PERSON_NAME]" at bounding box center [0, 0] width 0 height 0
select select "b4c12476-3918-4c31-b34d-126d47b866fd"
click at [221, 284] on label "Accepted" at bounding box center [238, 285] width 35 height 13
click at [221, 284] on input "Accepted" at bounding box center [224, 282] width 7 height 7
radio input "true"
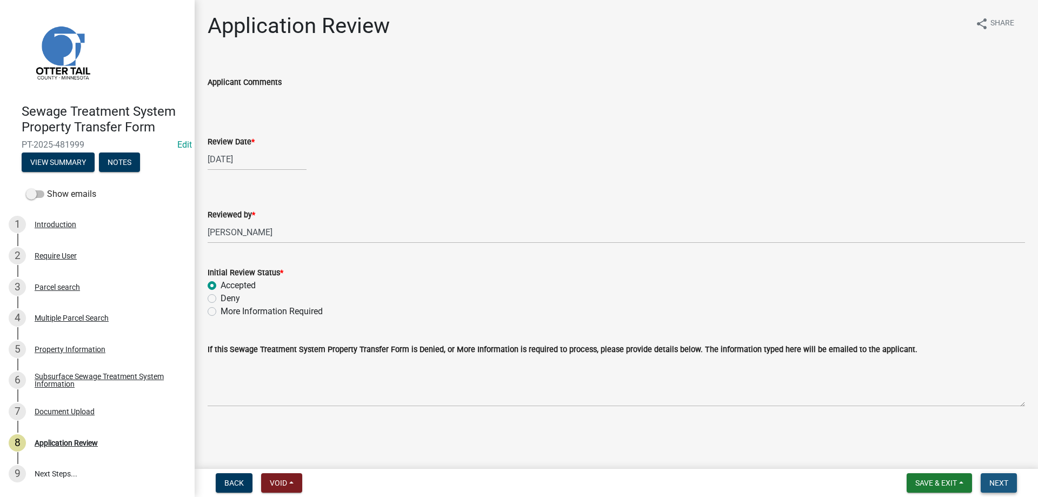
click at [998, 482] on span "Next" at bounding box center [998, 482] width 19 height 9
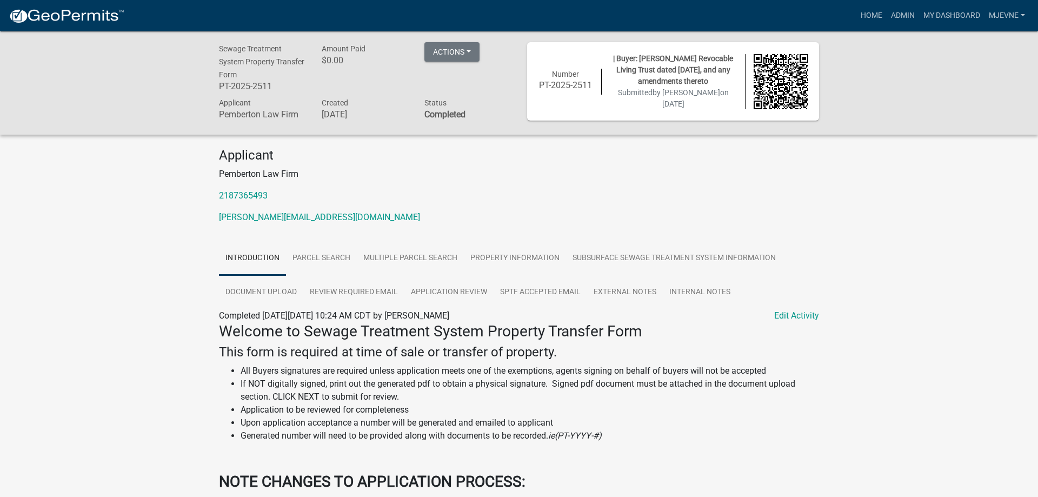
click at [159, 276] on div "Sewage Treatment System Property Transfer Form PT-2025-2511 Amount Paid $0.00 A…" at bounding box center [519, 359] width 1038 height 656
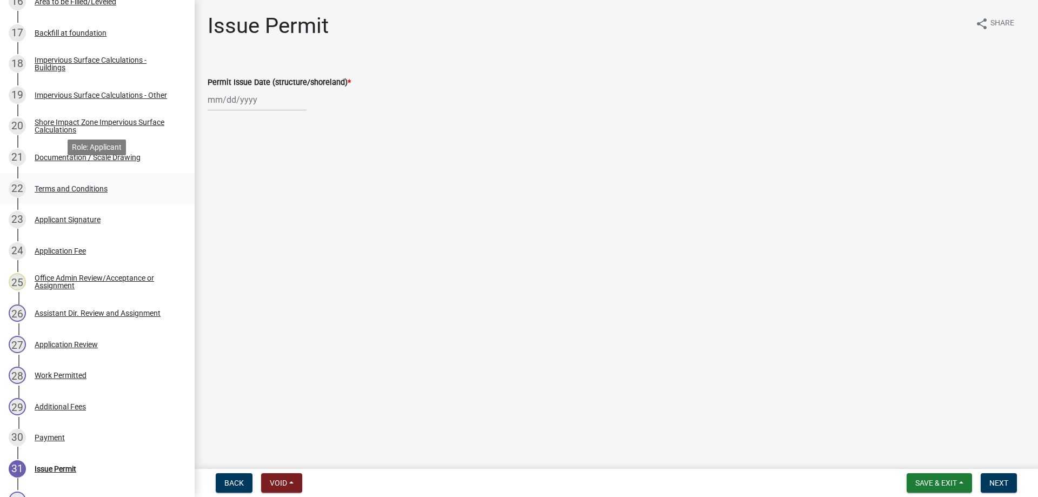
scroll to position [717, 0]
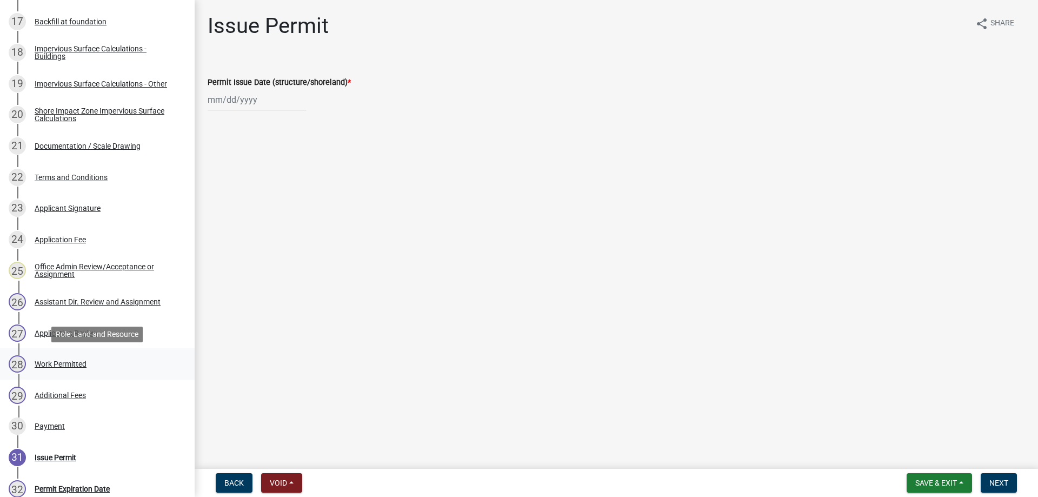
click at [58, 363] on div "Work Permitted" at bounding box center [61, 364] width 52 height 8
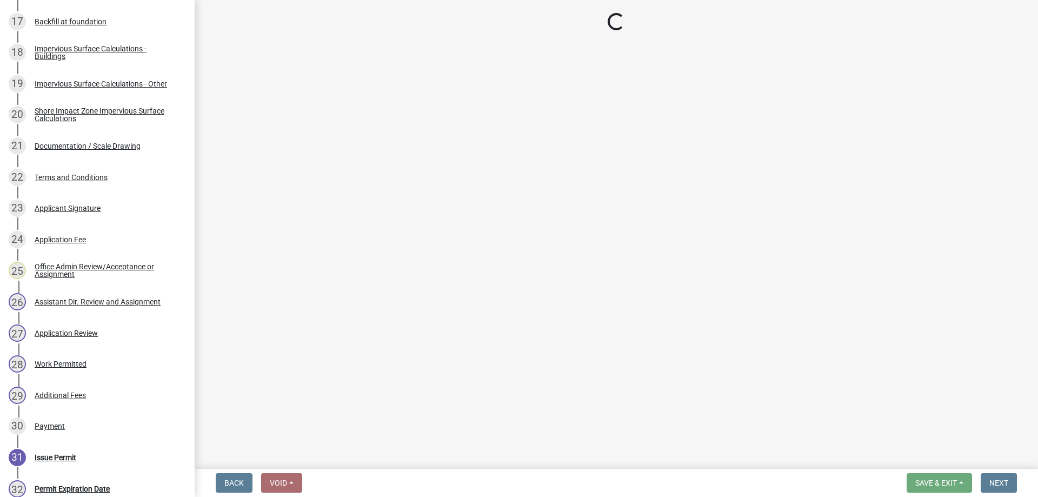
select select "b4c12476-3918-4c31-b34d-126d47b866fd"
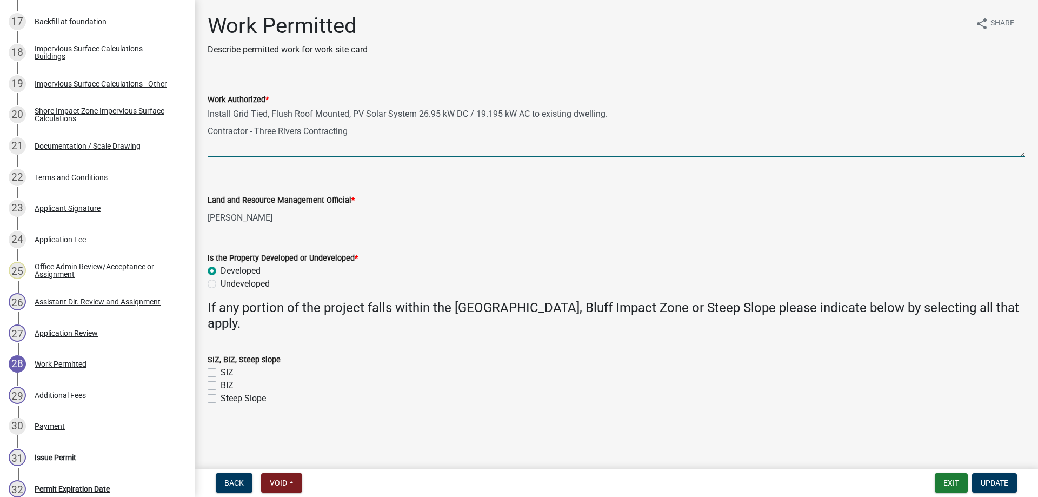
click at [445, 114] on textarea "Install Grid Tied, Flush Roof Mounted, PV Solar System 26.95 kW DC / 19.195 kW …" at bounding box center [616, 131] width 817 height 51
click at [509, 114] on textarea "Install Grid Tied, Flush Roof Mounted, PV Solar System 26.95 KW DC / 19.195 kW …" at bounding box center [616, 131] width 817 height 51
click at [509, 141] on textarea "Install Grid Tied, Flush Roof Mounted, PV Solar System 26.95 KW DC / 19.195 KW …" at bounding box center [616, 131] width 817 height 51
type textarea "Install Grid Tied, Flush Roof Mounted, PV Solar System 26.95 KW DC / 19.195 KW …"
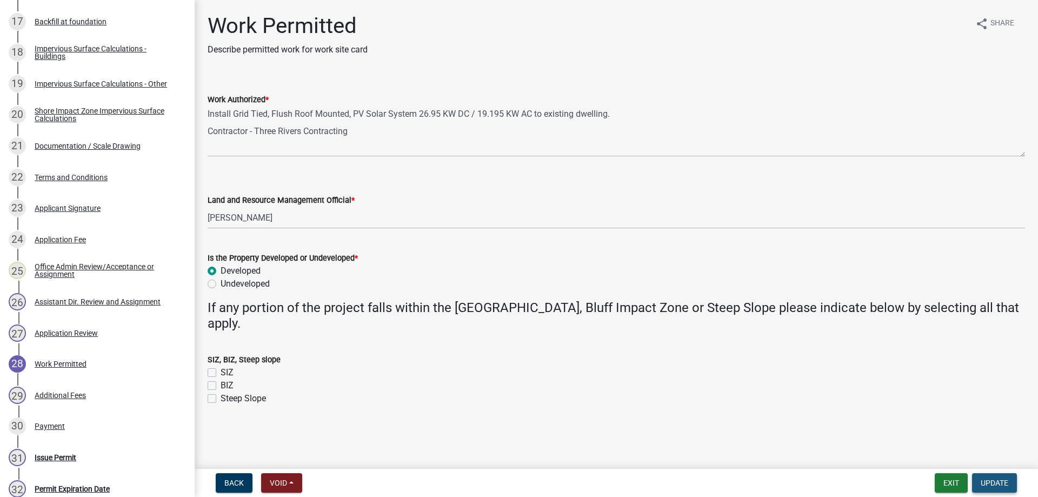
click at [995, 482] on span "Update" at bounding box center [995, 482] width 28 height 9
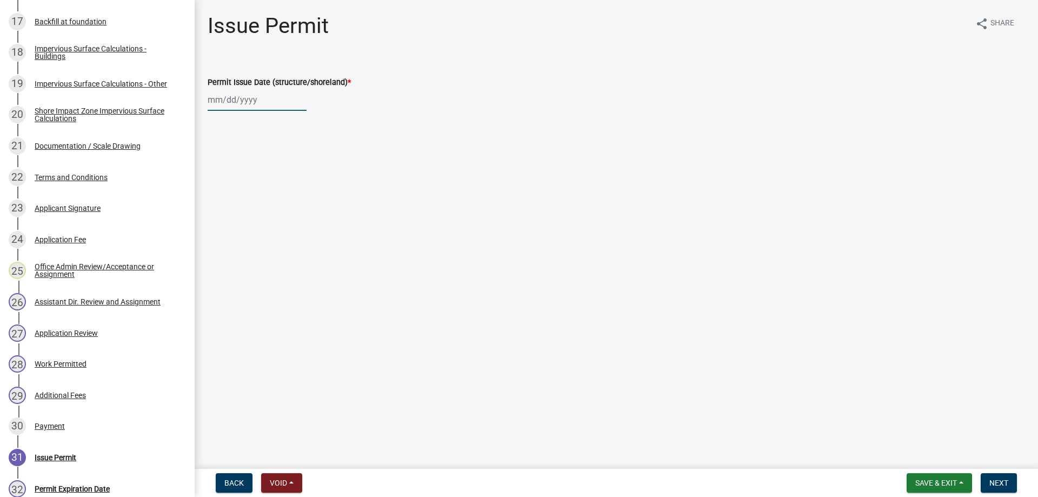
click at [244, 102] on input "Permit Issue Date (structure/shoreland) *" at bounding box center [257, 100] width 99 height 22
select select "9"
select select "2025"
click at [218, 209] on div "22" at bounding box center [218, 209] width 17 height 17
type input "[DATE]"
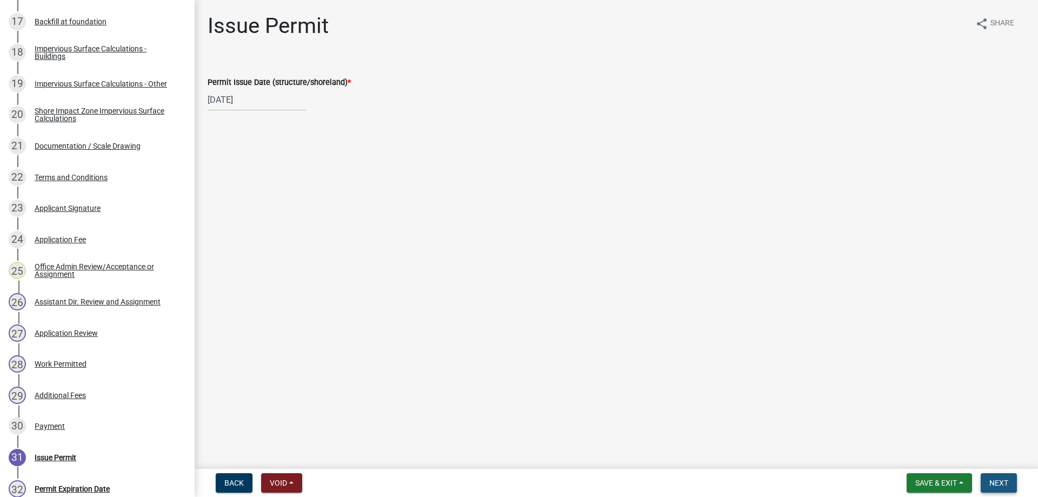
click at [997, 479] on span "Next" at bounding box center [998, 482] width 19 height 9
click at [997, 484] on span "Next" at bounding box center [998, 482] width 19 height 9
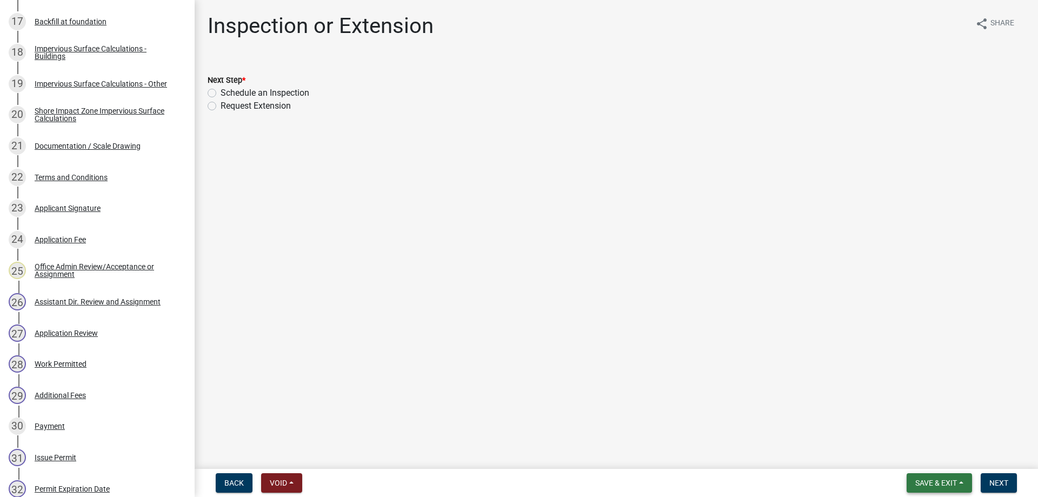
click at [933, 481] on span "Save & Exit" at bounding box center [936, 482] width 42 height 9
click at [910, 455] on button "Save & Exit" at bounding box center [928, 455] width 86 height 26
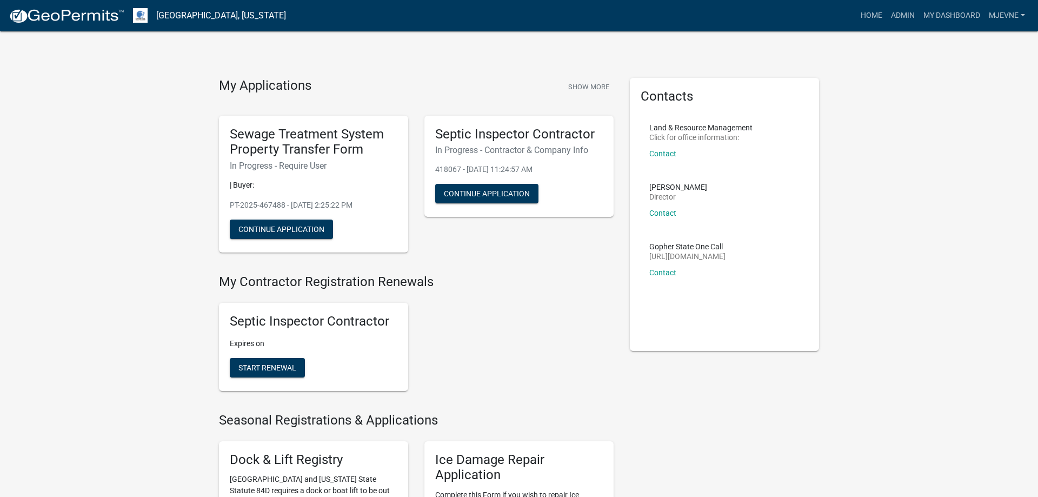
click at [898, 16] on link "Admin" at bounding box center [902, 15] width 32 height 21
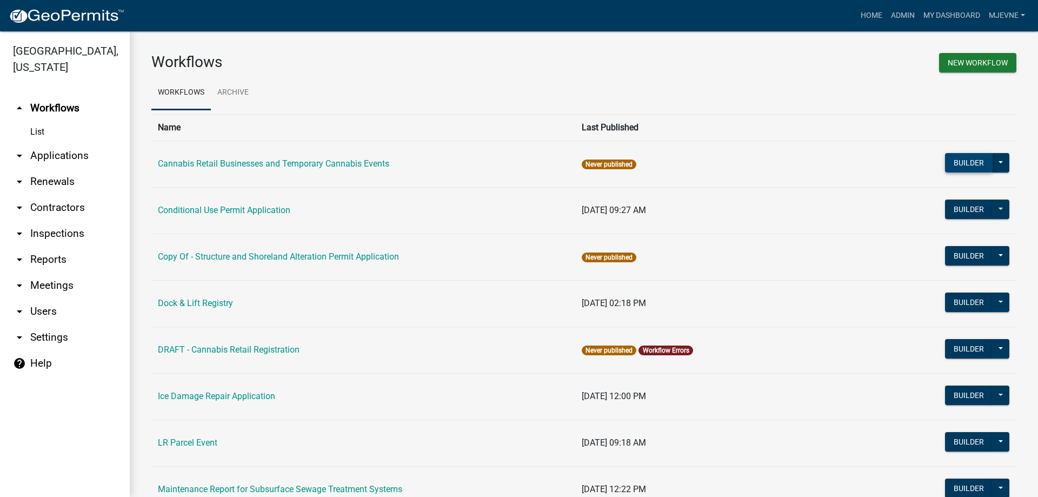
click at [971, 162] on button "Builder" at bounding box center [969, 162] width 48 height 19
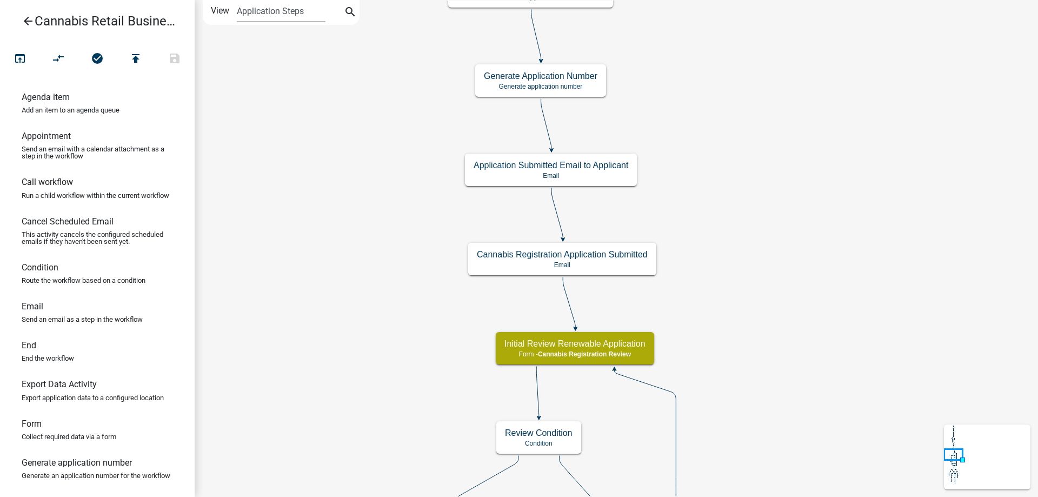
click at [398, 361] on div "start Start - Applicant Application Introduction Form - Applicant Parcel search…" at bounding box center [616, 248] width 843 height 497
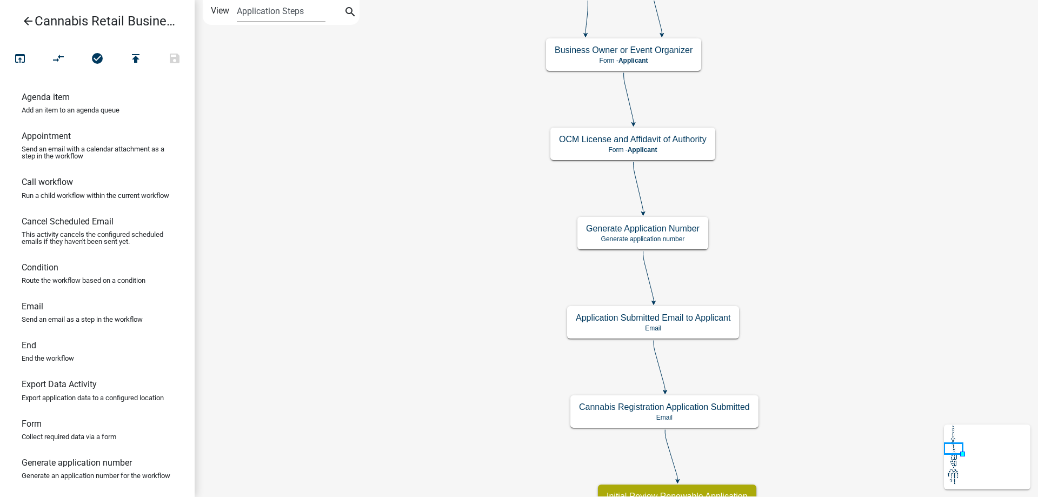
click at [354, 377] on div "start Start - Applicant Application Introduction Form - Applicant Parcel search…" at bounding box center [616, 248] width 843 height 497
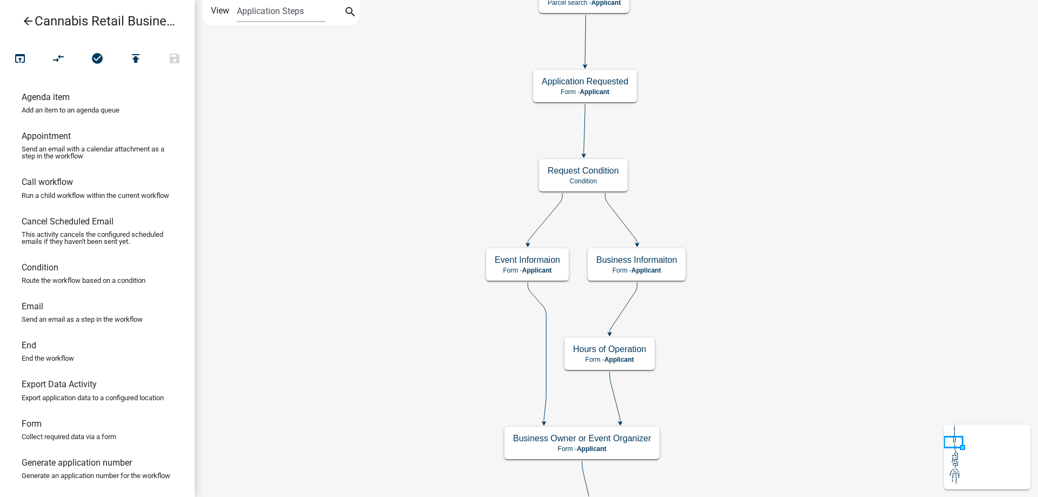
click at [352, 337] on div "start Start - Applicant Application Introduction Form - Applicant Parcel search…" at bounding box center [616, 248] width 843 height 497
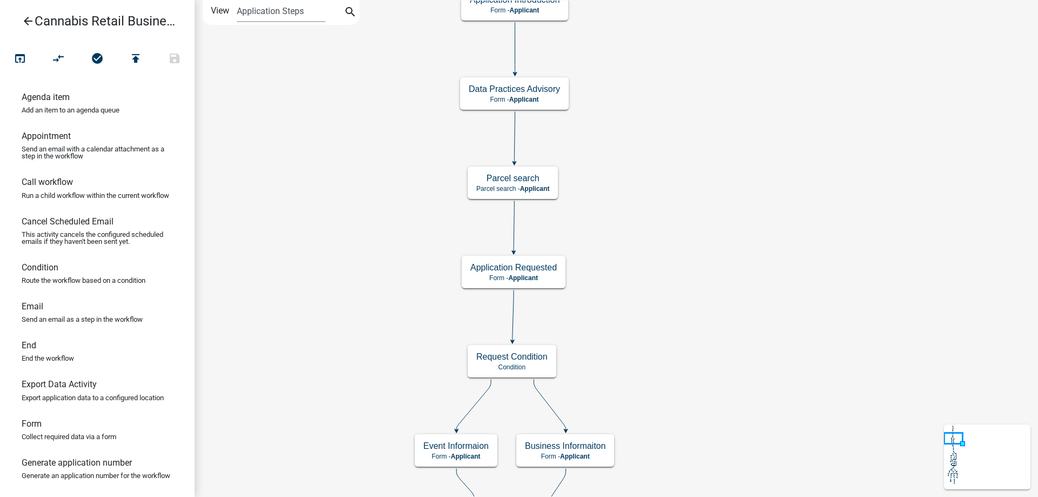
click at [722, 377] on div "start Start - Applicant Application Introduction Form - Applicant Parcel search…" at bounding box center [616, 248] width 843 height 497
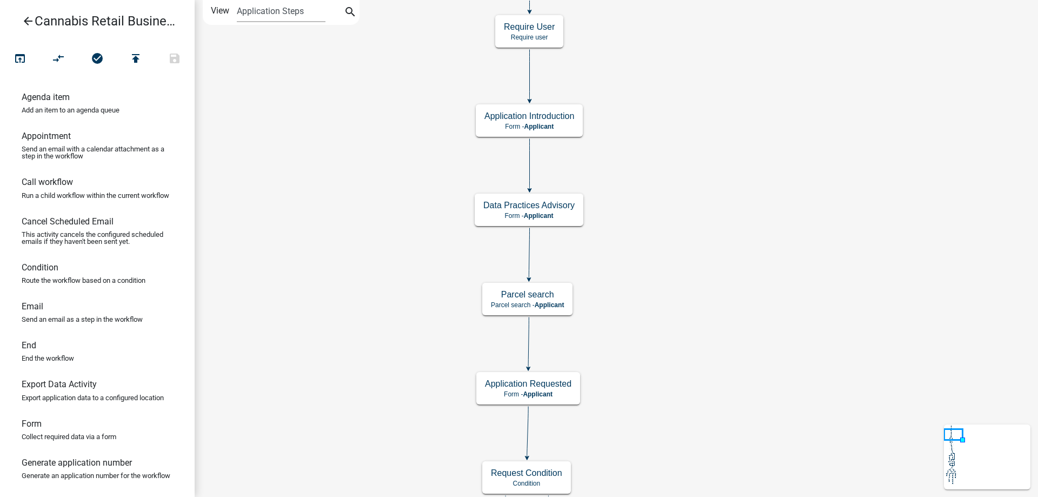
click at [735, 256] on div "start Start - Applicant Application Introduction Form - Applicant Parcel search…" at bounding box center [616, 248] width 843 height 497
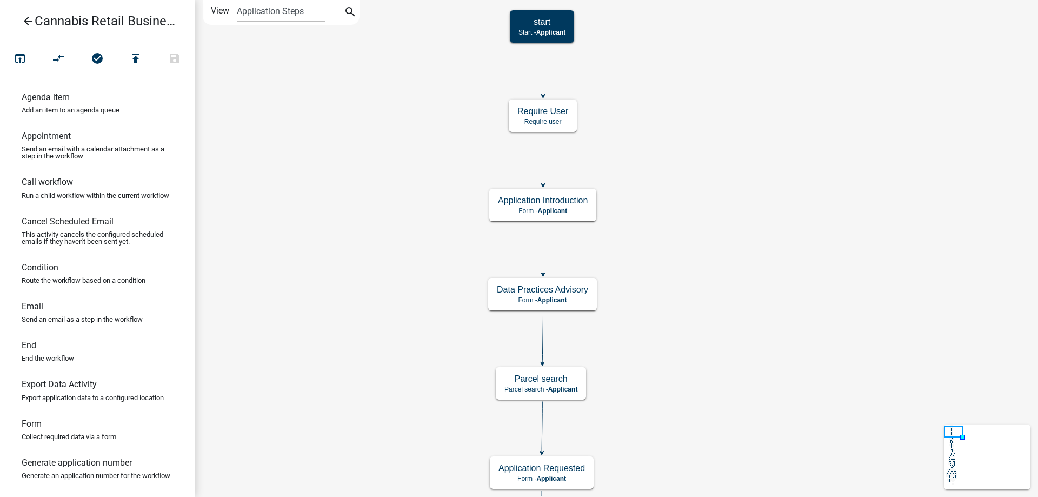
click at [722, 228] on div "start Start - Applicant Application Introduction Form - Applicant Parcel search…" at bounding box center [616, 248] width 843 height 497
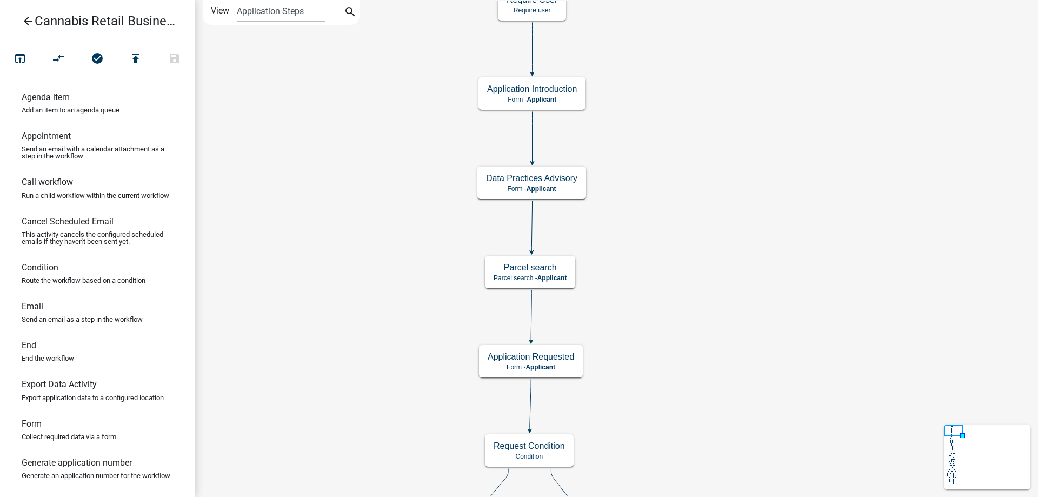
click at [741, 270] on div "start Start - Applicant Application Introduction Form - Applicant Parcel search…" at bounding box center [616, 248] width 843 height 497
click at [558, 95] on g "Application Introduction Form - Applicant" at bounding box center [531, 92] width 107 height 31
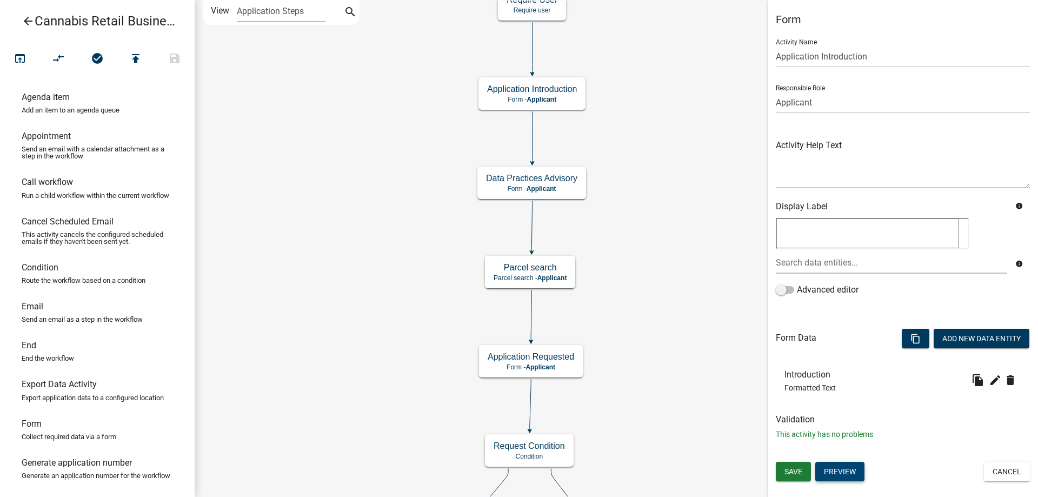
click at [848, 476] on button "Preview" at bounding box center [839, 471] width 49 height 19
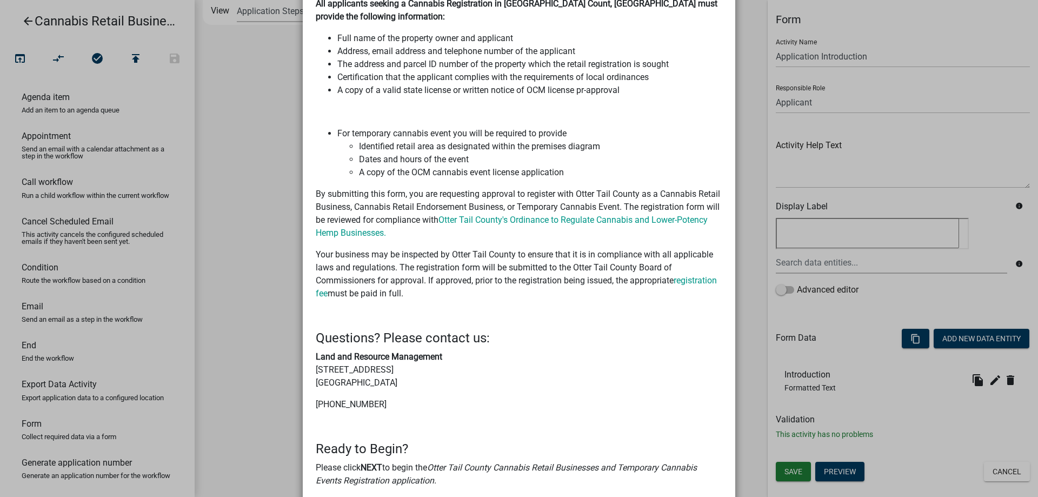
scroll to position [217, 0]
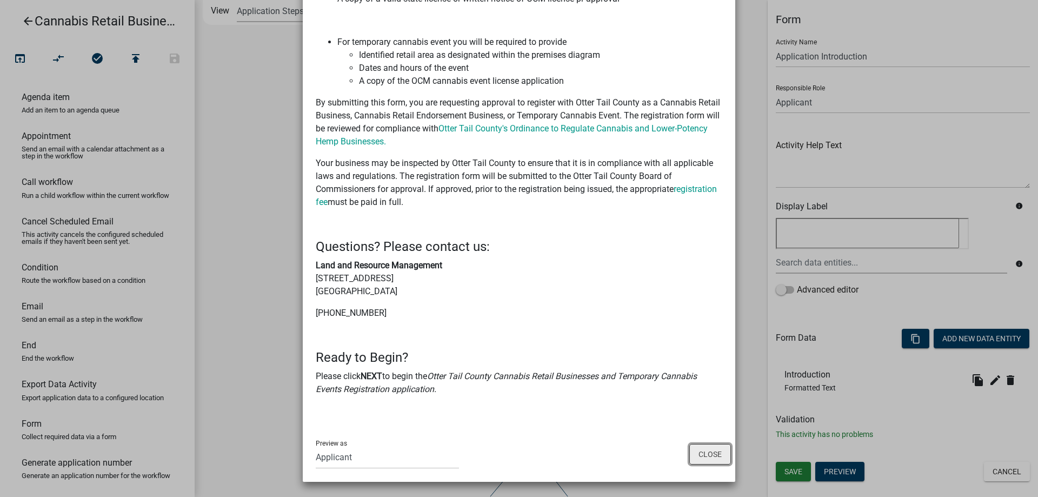
click at [696, 452] on button "Close" at bounding box center [710, 454] width 42 height 21
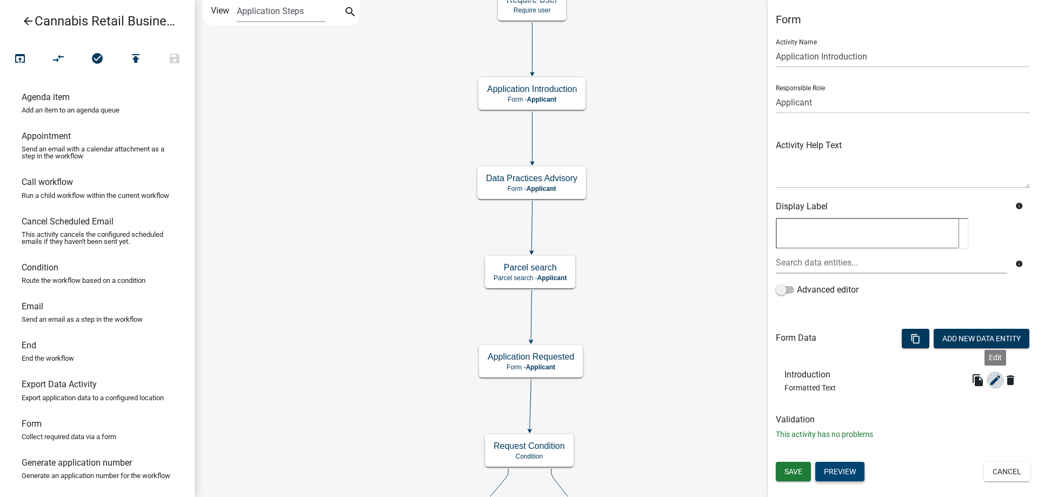
click at [1000, 378] on icon "edit" at bounding box center [995, 380] width 13 height 13
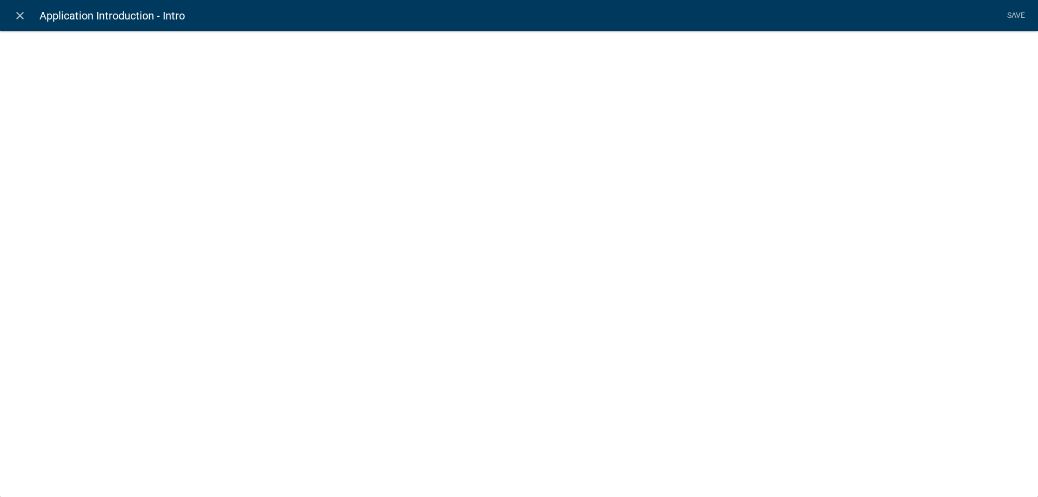
select select "rich-text"
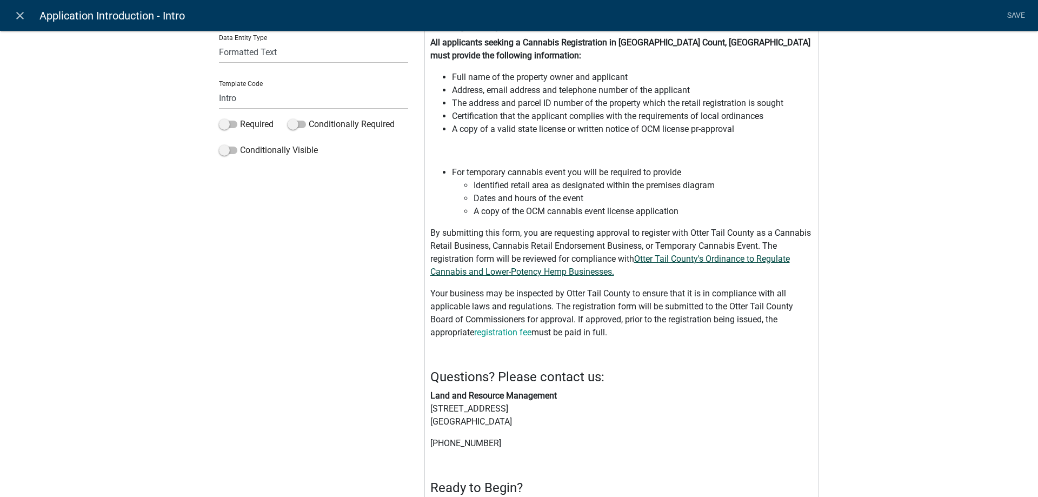
scroll to position [123, 0]
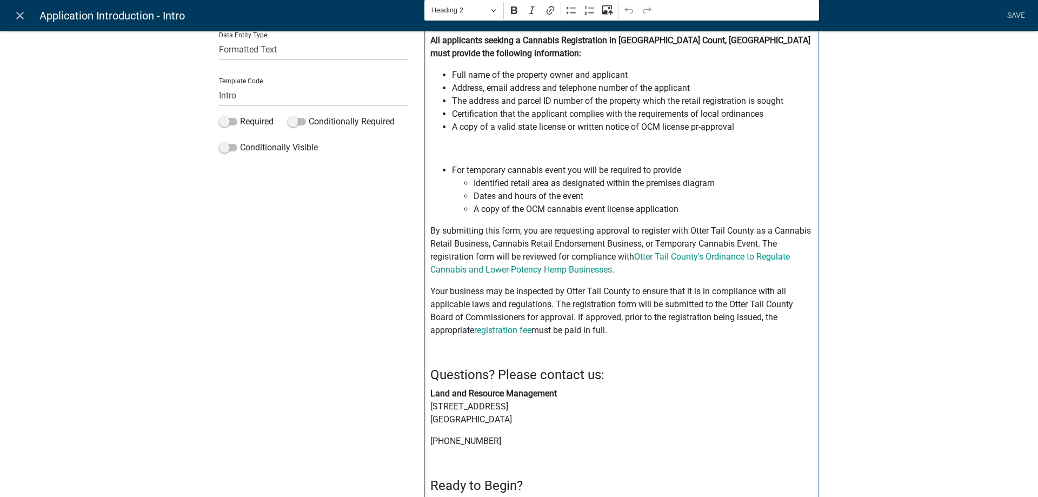
click at [646, 244] on p "By submitting this form, you are requesting approval to register with Otter Tai…" at bounding box center [621, 250] width 383 height 52
click at [778, 244] on p "By submitting this form, you are requesting approval to register with Otter Tai…" at bounding box center [621, 250] width 383 height 52
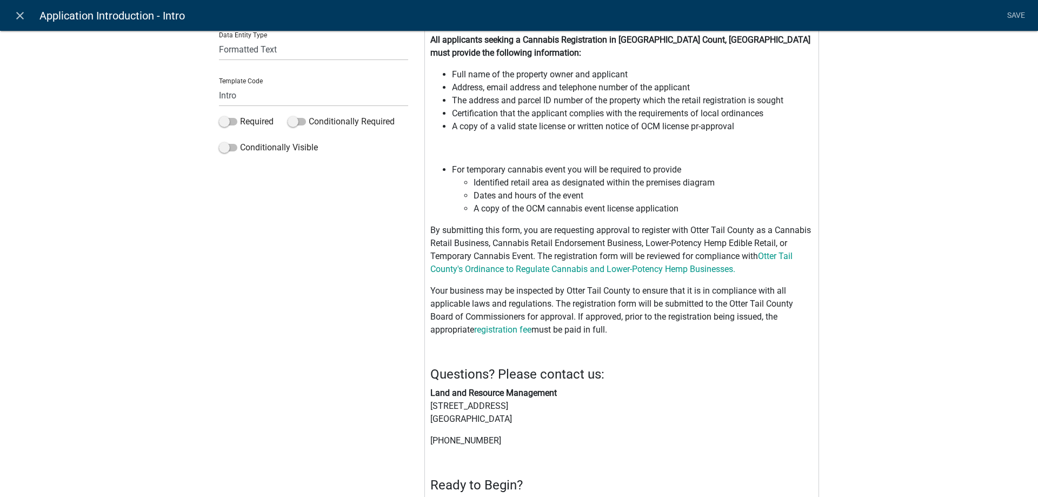
click at [782, 243] on p "By submitting this form, you are requesting approval to register with Otter Tai…" at bounding box center [621, 250] width 383 height 52
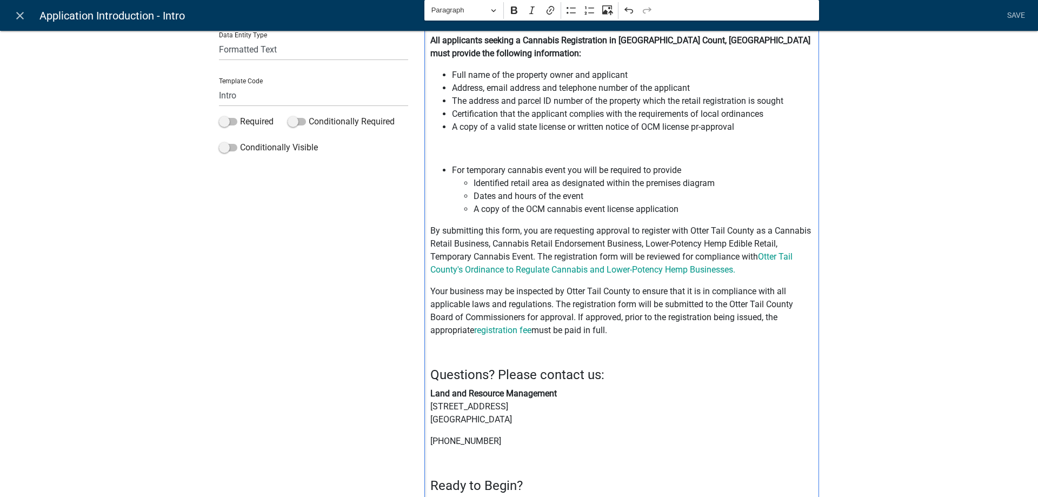
click at [532, 257] on p "By submitting this form, you are requesting approval to register with Otter Tai…" at bounding box center [621, 250] width 383 height 52
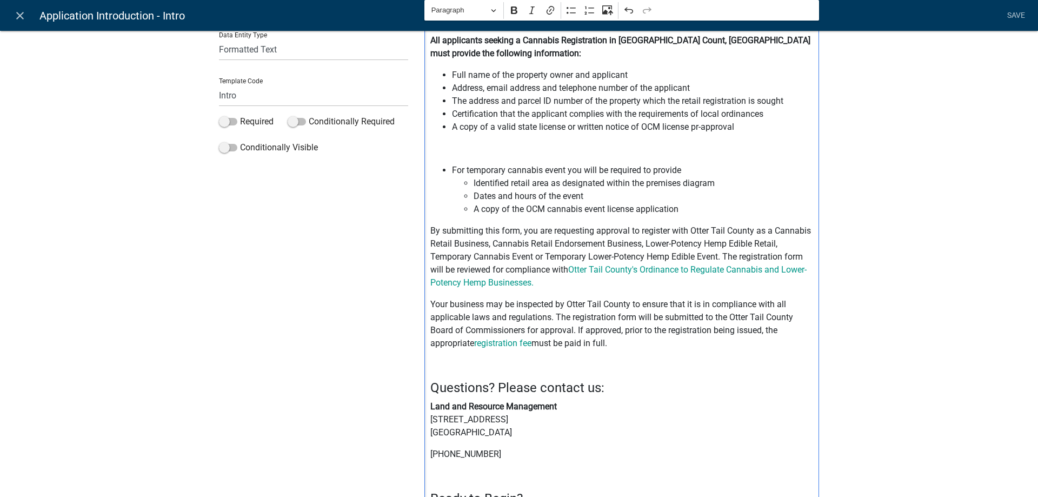
click at [545, 256] on p "By submitting this form, you are requesting approval to register with Otter Tai…" at bounding box center [621, 256] width 383 height 65
click at [625, 331] on p "Your business may be inspected by Otter Tail County to ensure that it is in com…" at bounding box center [621, 324] width 383 height 52
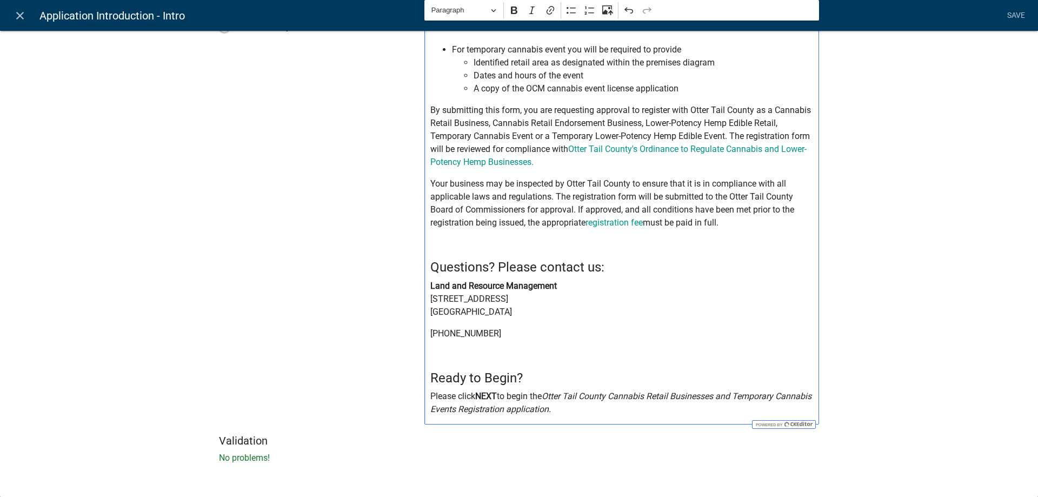
scroll to position [0, 0]
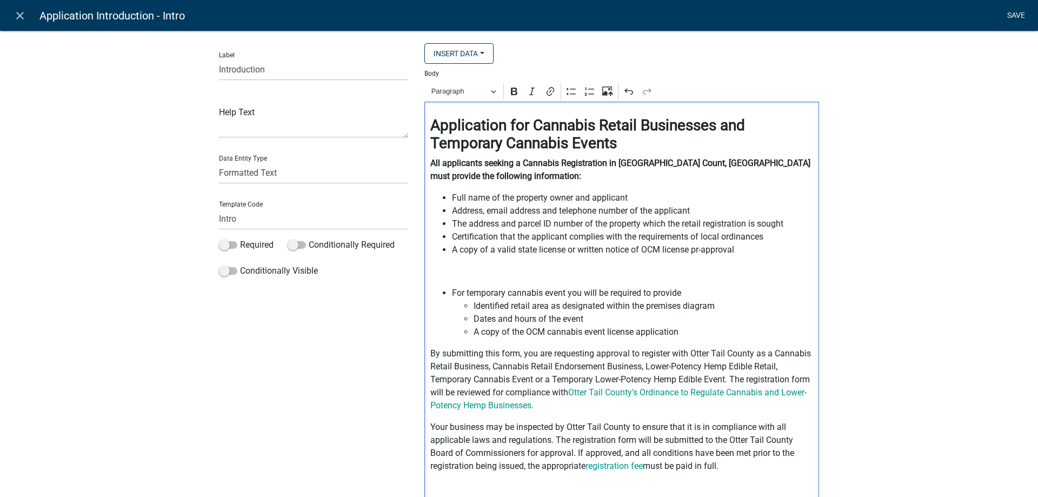
click at [1019, 14] on link "Save" at bounding box center [1015, 15] width 27 height 21
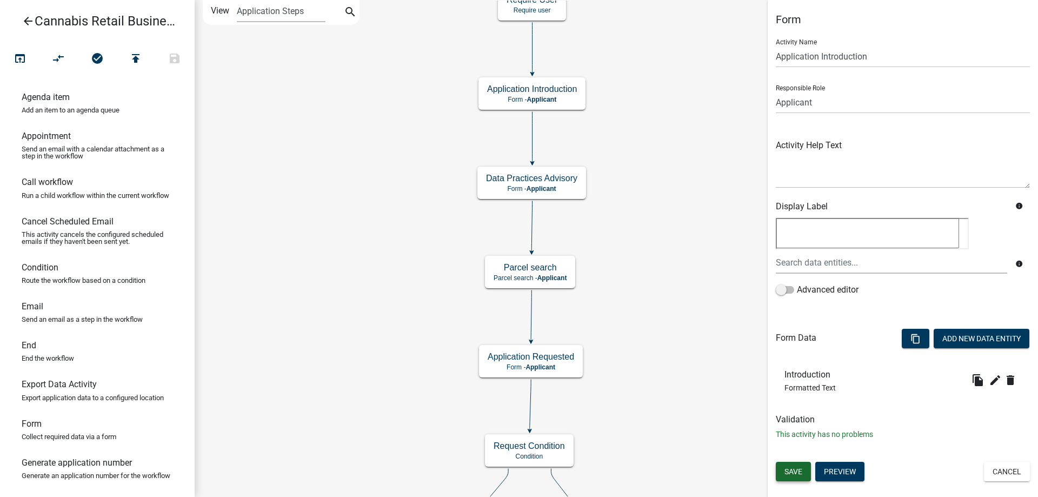
click at [796, 471] on span "Save" at bounding box center [793, 471] width 18 height 9
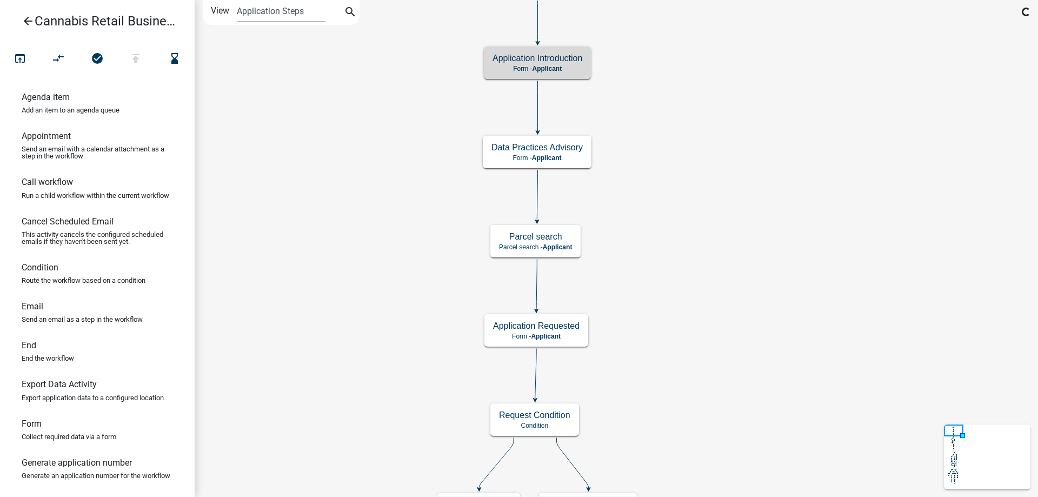
click at [709, 170] on div "start Start - Applicant Application Introduction Form - Applicant Parcel search…" at bounding box center [616, 248] width 843 height 497
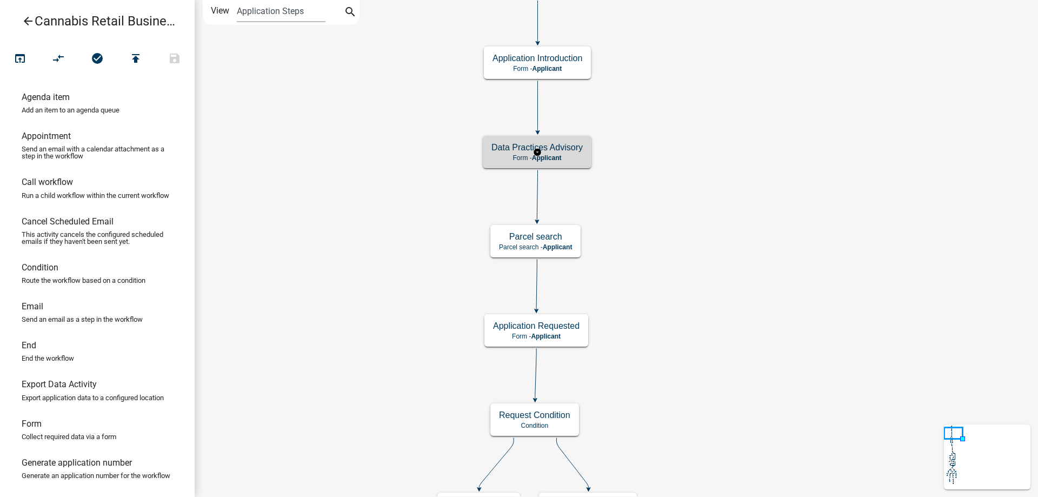
click at [571, 158] on g "Data Practices Advisory Form - Applicant" at bounding box center [537, 151] width 109 height 31
click at [571, 158] on p "Form - Applicant" at bounding box center [536, 158] width 91 height 8
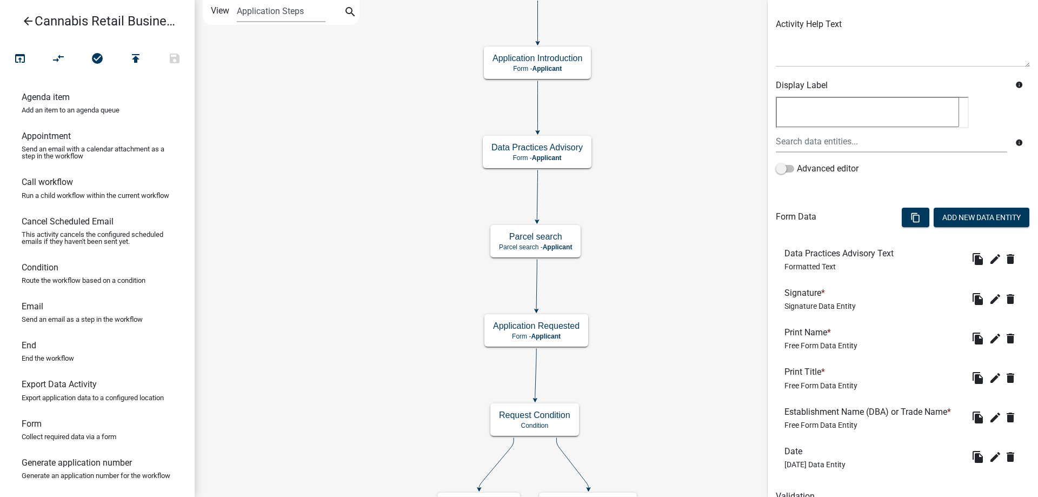
scroll to position [171, 0]
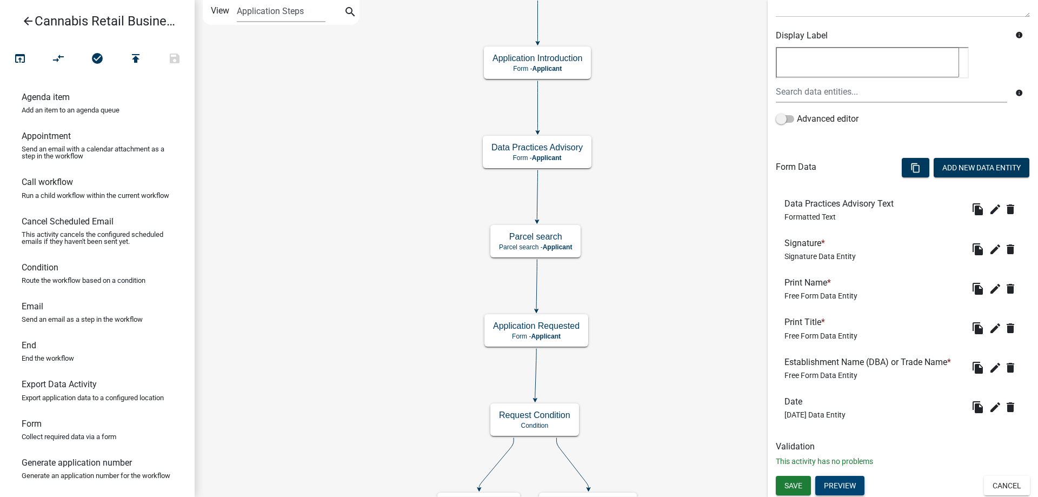
click at [851, 484] on button "Preview" at bounding box center [839, 485] width 49 height 19
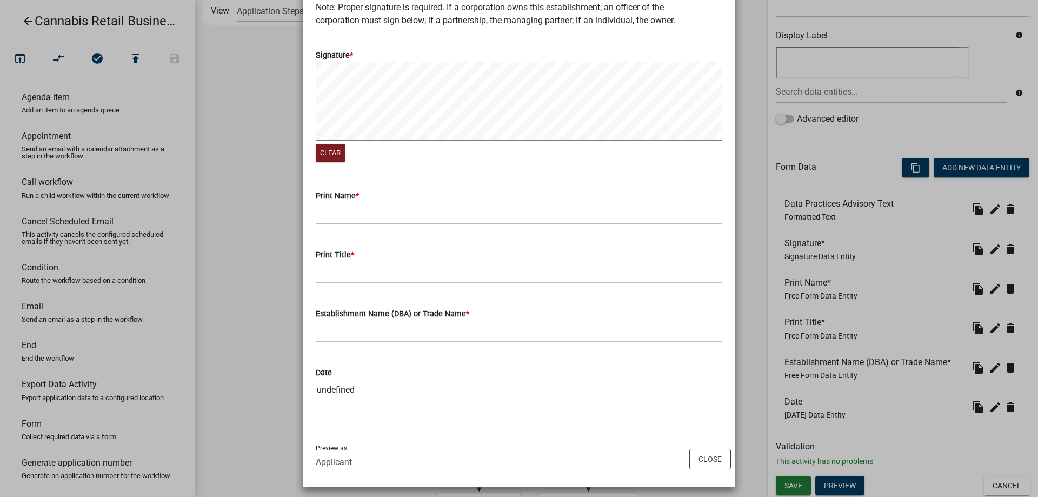
scroll to position [689, 0]
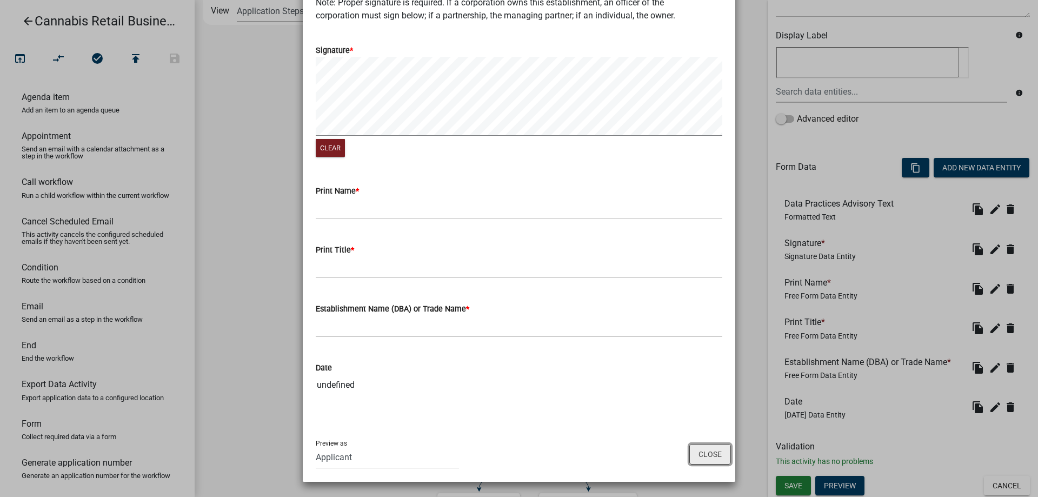
click at [711, 457] on button "Close" at bounding box center [710, 454] width 42 height 21
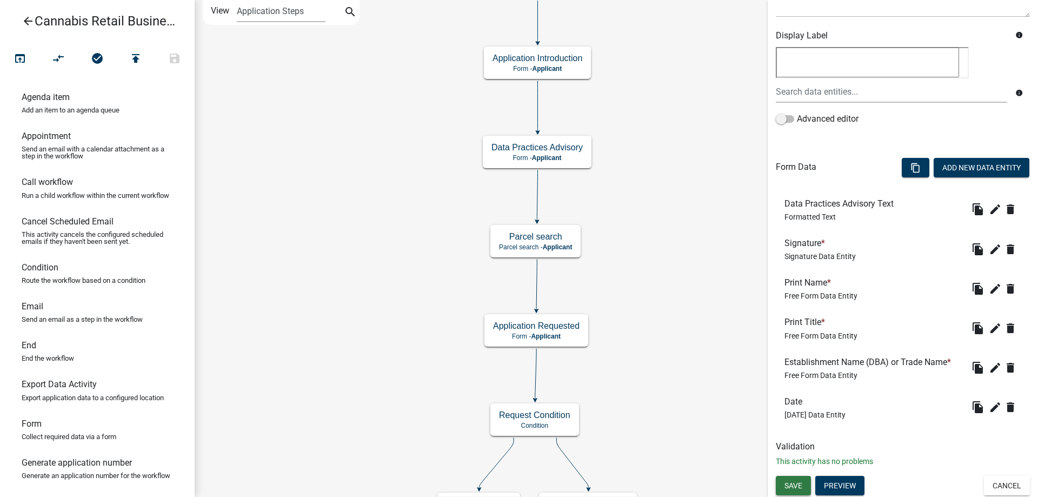
click at [791, 485] on span "Save" at bounding box center [793, 485] width 18 height 9
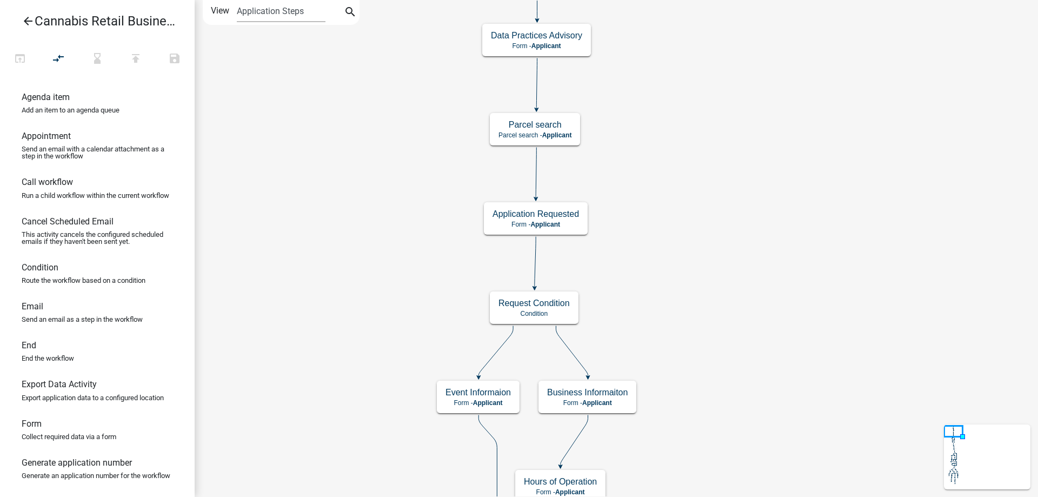
click at [715, 169] on div "start Start - Applicant Application Introduction Form - Applicant Parcel search…" at bounding box center [616, 248] width 843 height 497
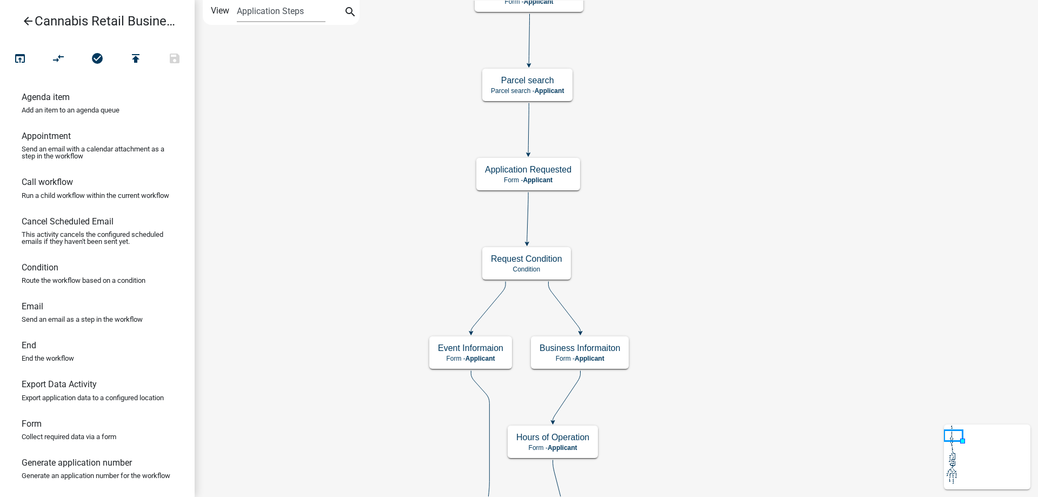
click at [694, 255] on div "start Start - Applicant Application Introduction Form - Applicant Parcel search…" at bounding box center [616, 248] width 843 height 497
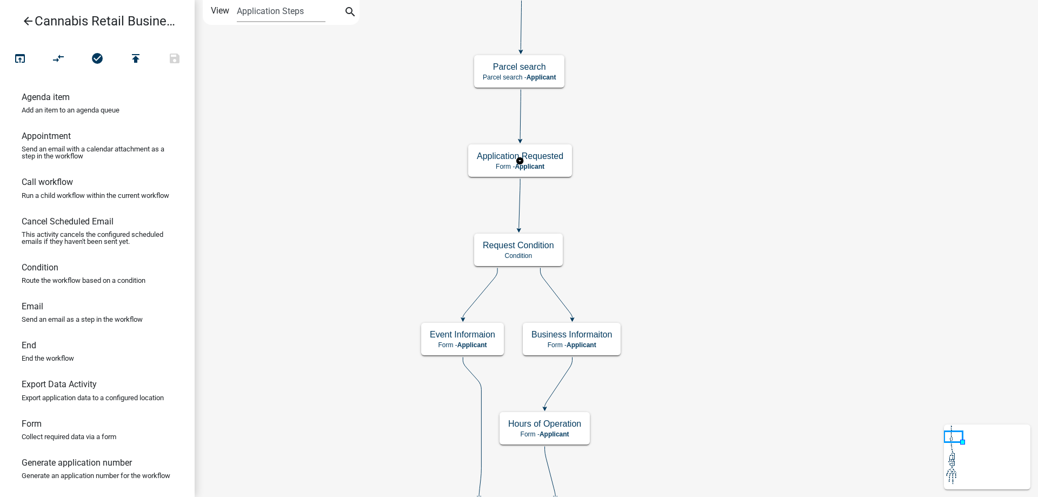
click at [545, 162] on g "Application Requested Form - Applicant" at bounding box center [520, 159] width 104 height 31
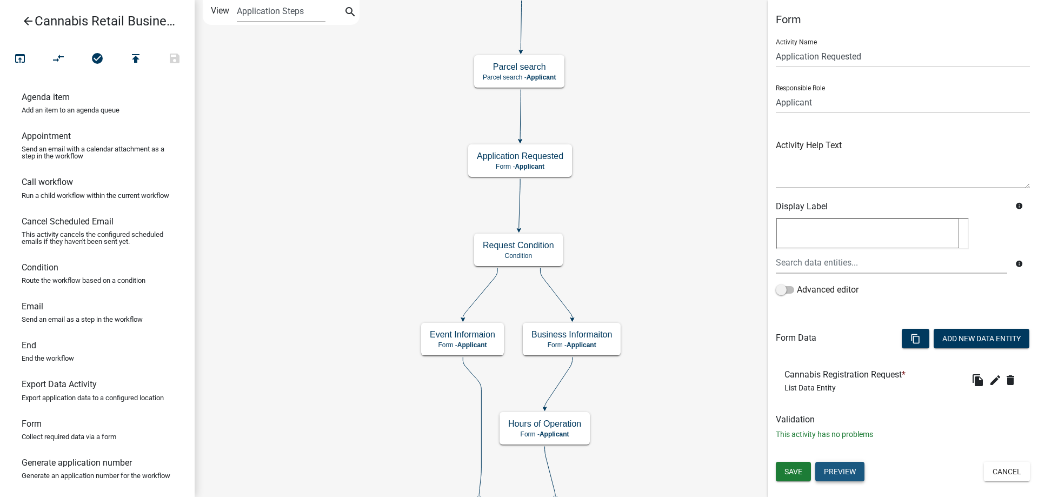
click at [850, 474] on button "Preview" at bounding box center [839, 471] width 49 height 19
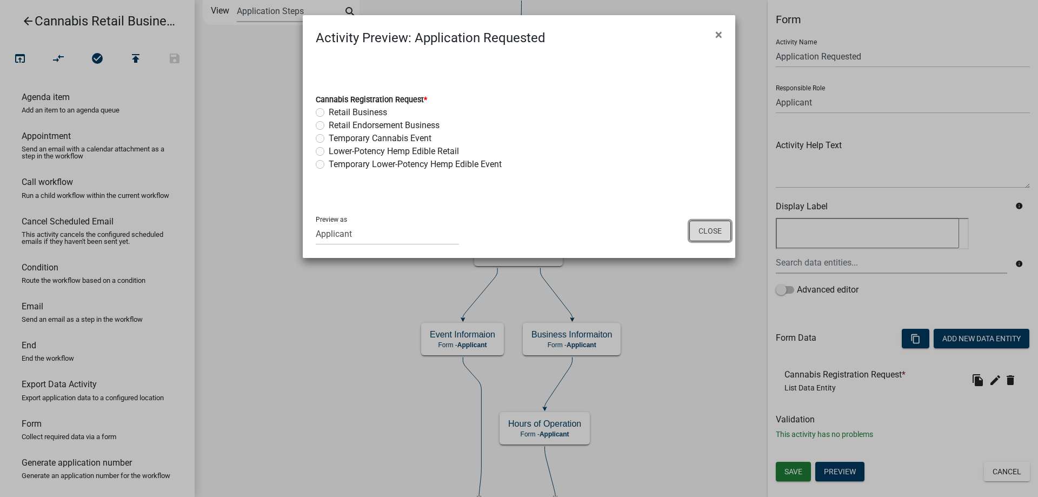
click at [697, 226] on button "Close" at bounding box center [710, 231] width 42 height 21
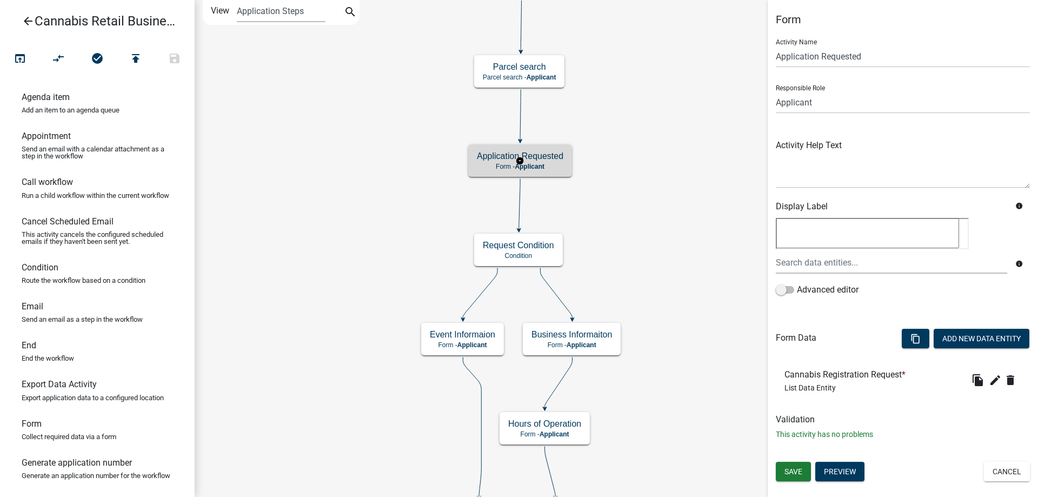
click at [552, 159] on g "Application Requested Form - Applicant" at bounding box center [520, 159] width 104 height 31
click at [837, 475] on button "Preview" at bounding box center [839, 471] width 49 height 19
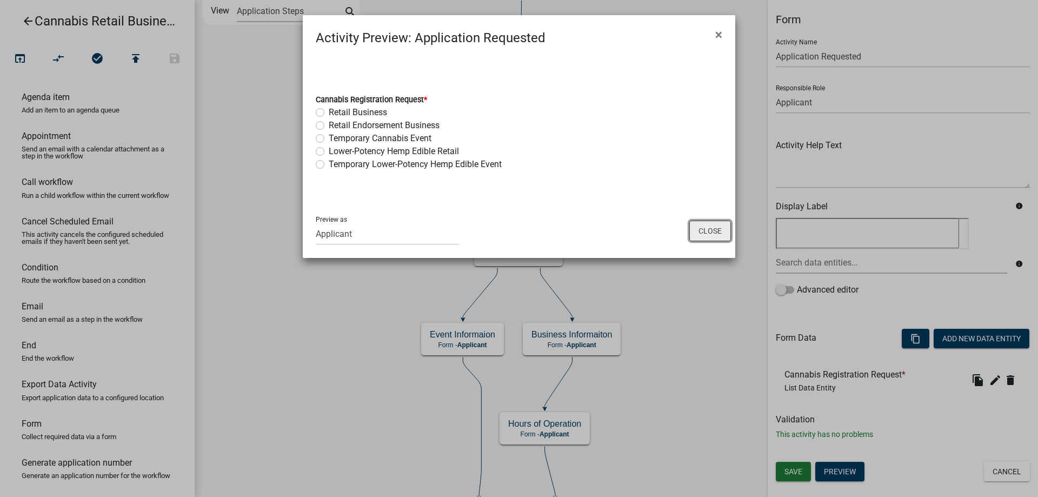
click at [710, 230] on button "Close" at bounding box center [710, 231] width 42 height 21
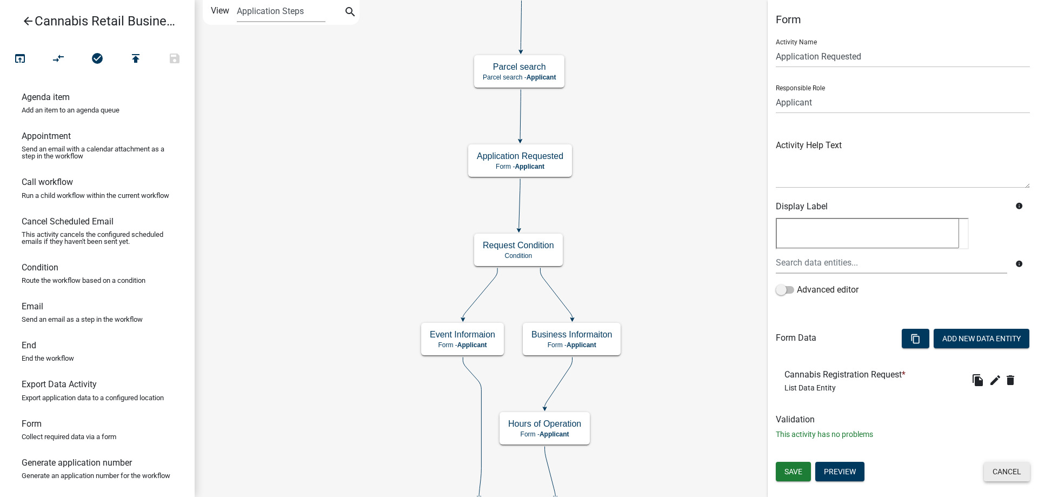
click at [1006, 474] on button "Cancel" at bounding box center [1007, 471] width 46 height 19
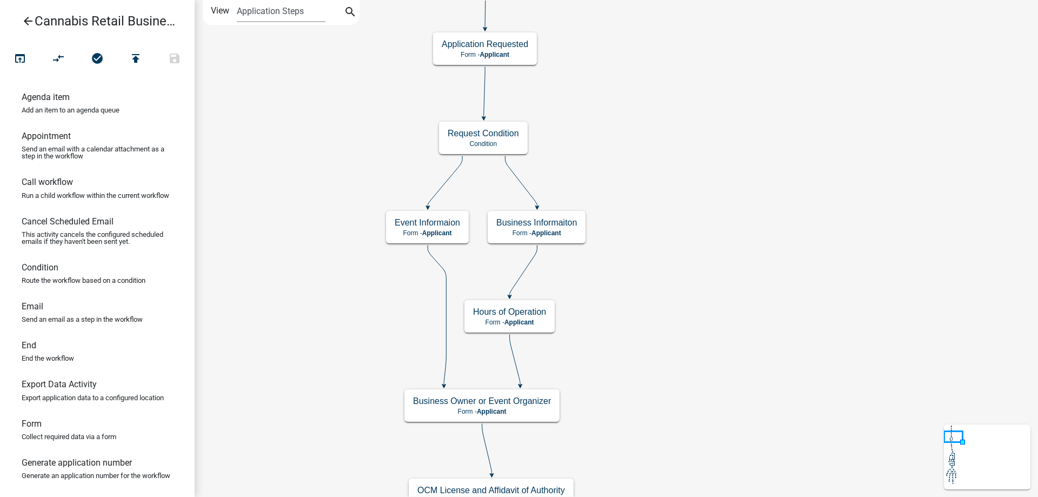
click at [737, 228] on div "start Start - Applicant Application Introduction Form - Applicant Parcel search…" at bounding box center [616, 248] width 843 height 497
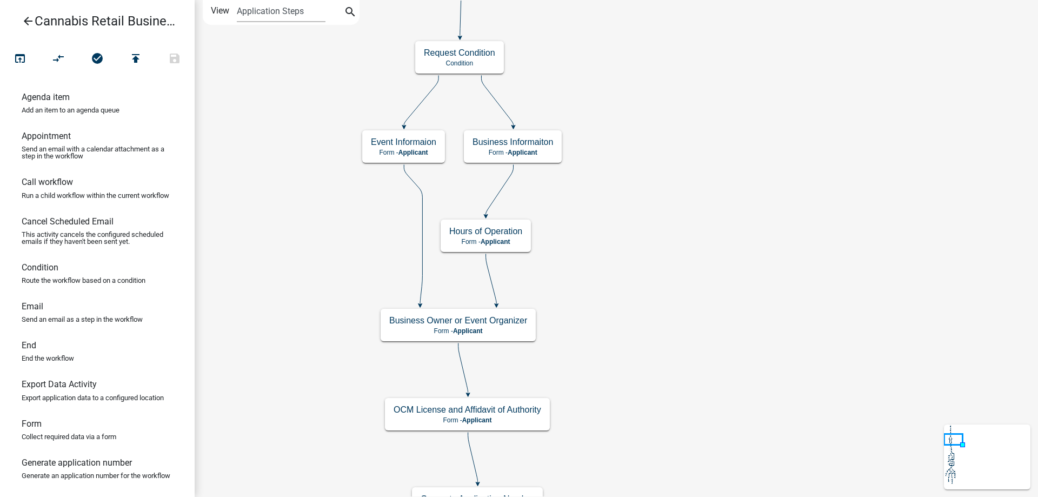
click at [676, 296] on div "start Start - Applicant Application Introduction Form - Applicant Parcel search…" at bounding box center [616, 248] width 843 height 497
click at [531, 149] on g "Business Informaiton Form - Applicant" at bounding box center [510, 145] width 98 height 31
click at [531, 149] on span "Applicant" at bounding box center [519, 153] width 30 height 8
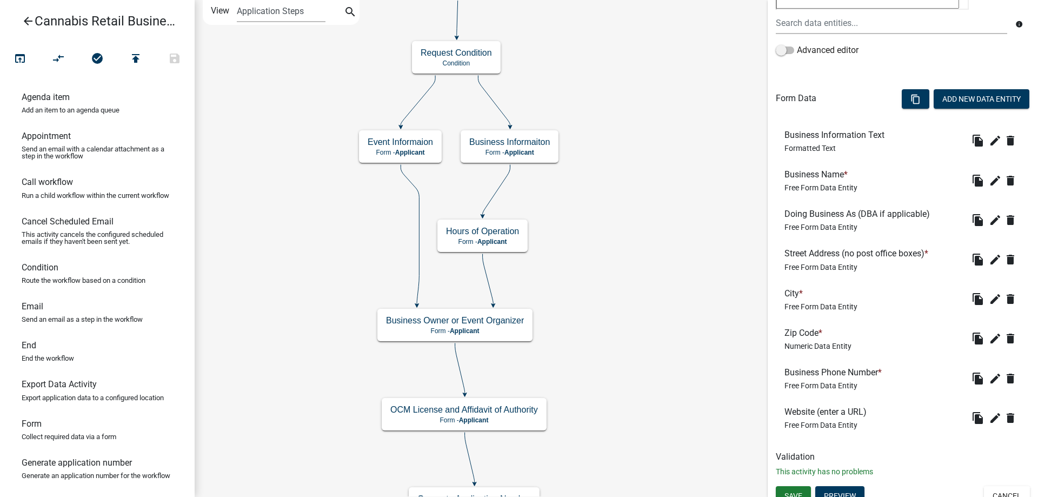
scroll to position [250, 0]
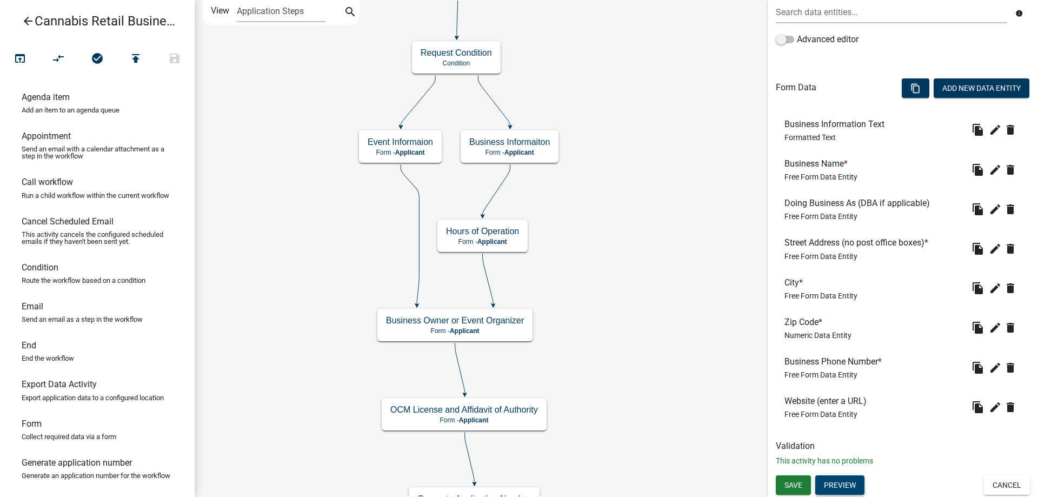
click at [842, 486] on button "Preview" at bounding box center [839, 484] width 49 height 19
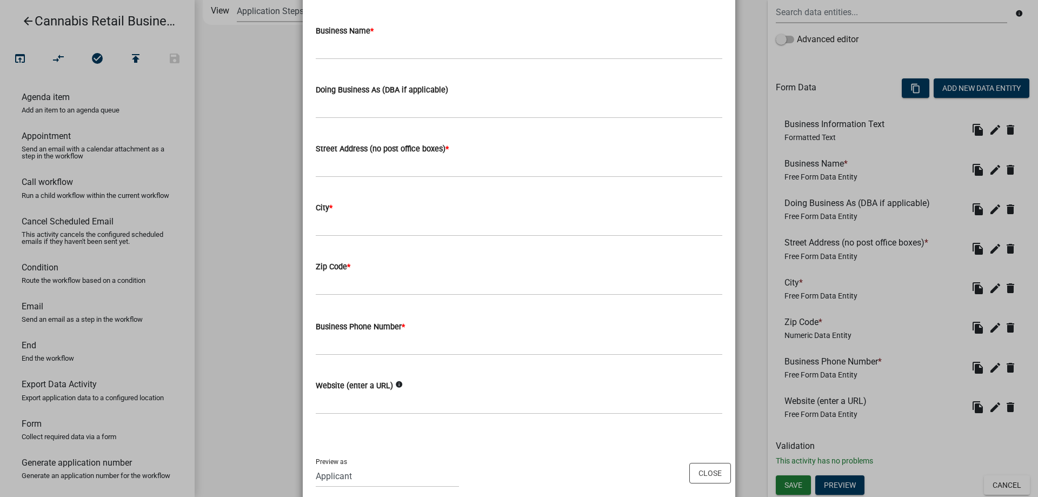
scroll to position [118, 0]
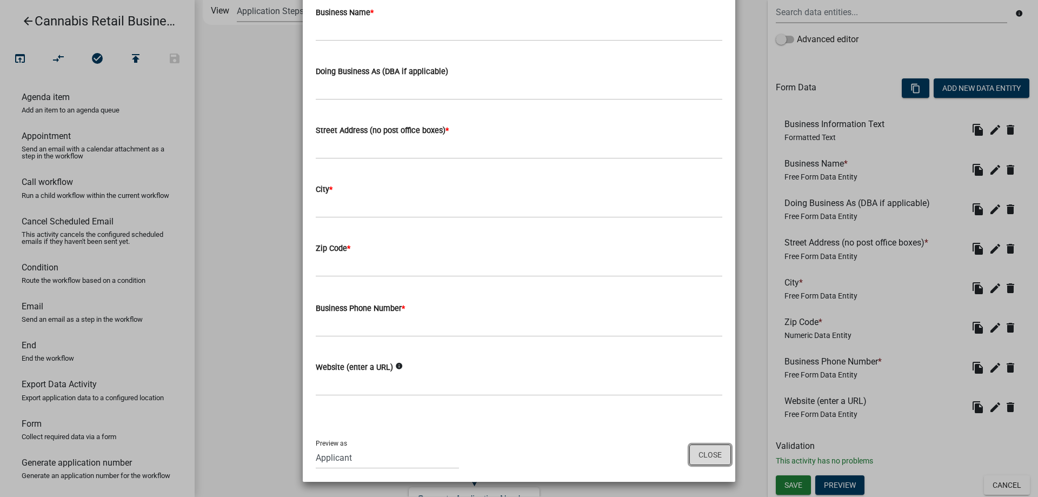
click at [710, 458] on button "Close" at bounding box center [710, 454] width 42 height 21
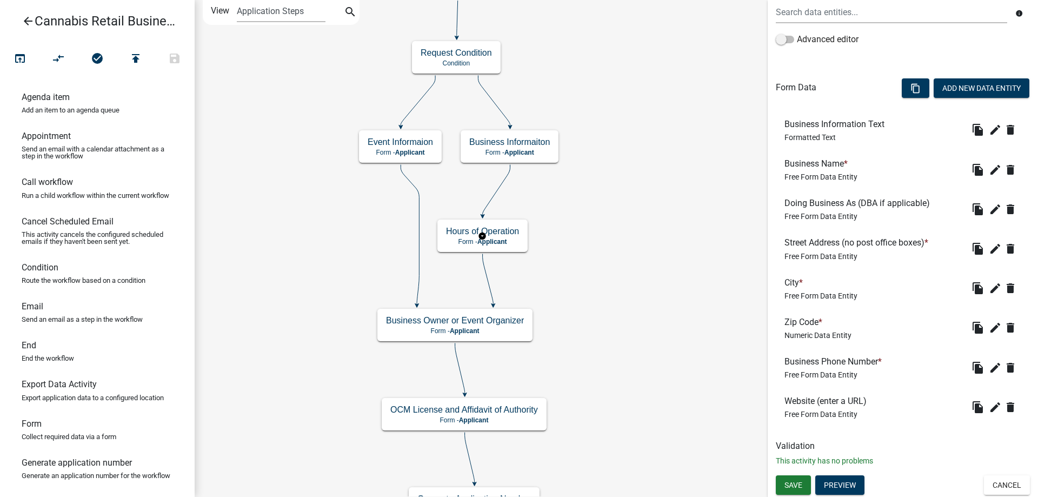
click at [506, 241] on g "Hours of Operation Form - Applicant" at bounding box center [482, 234] width 90 height 31
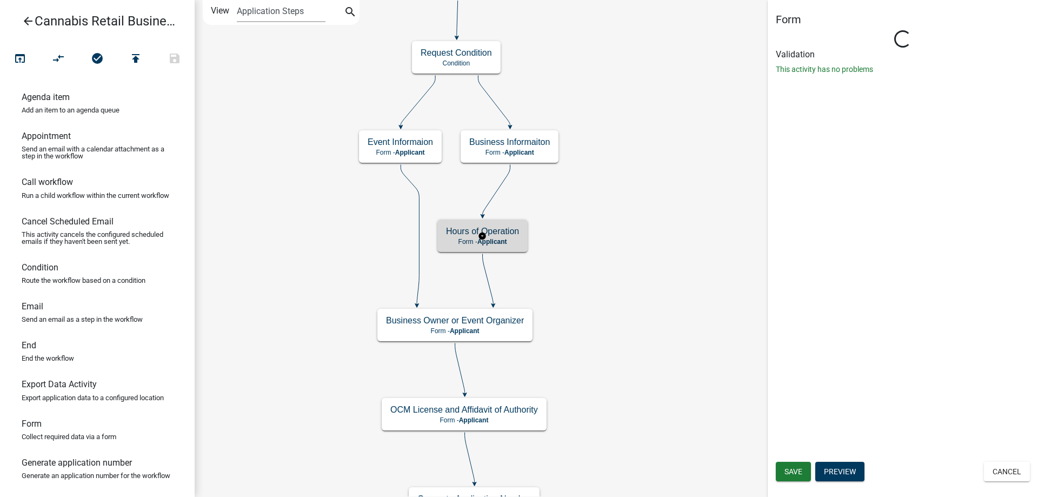
scroll to position [0, 0]
click at [506, 241] on g "Hours of Operation Form - Applicant" at bounding box center [482, 234] width 90 height 31
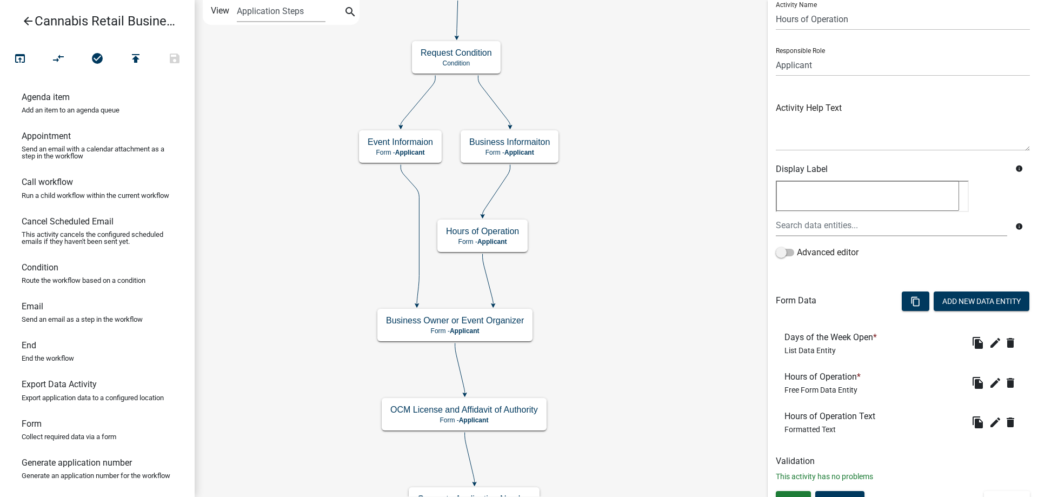
scroll to position [52, 0]
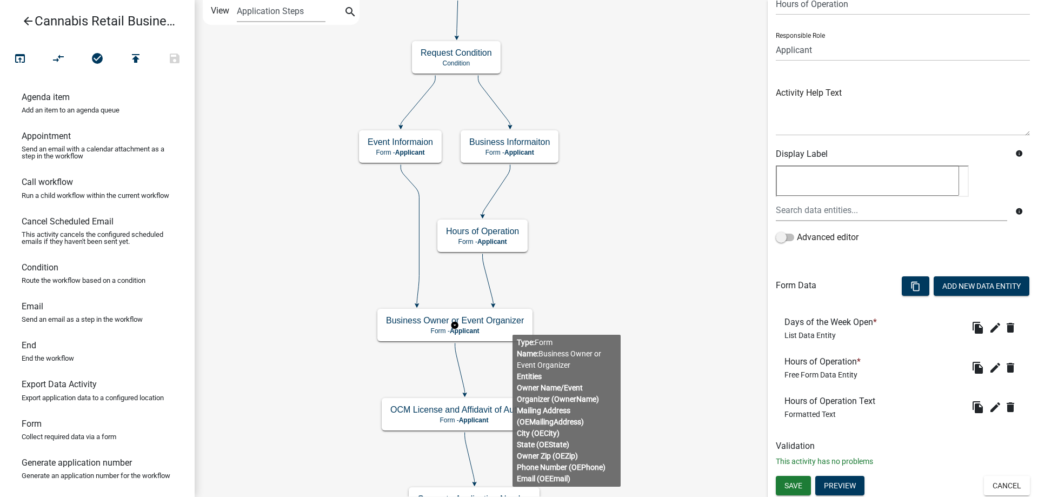
click at [512, 325] on g "Business Owner or Event Organizer Form - Applicant" at bounding box center [454, 324] width 155 height 31
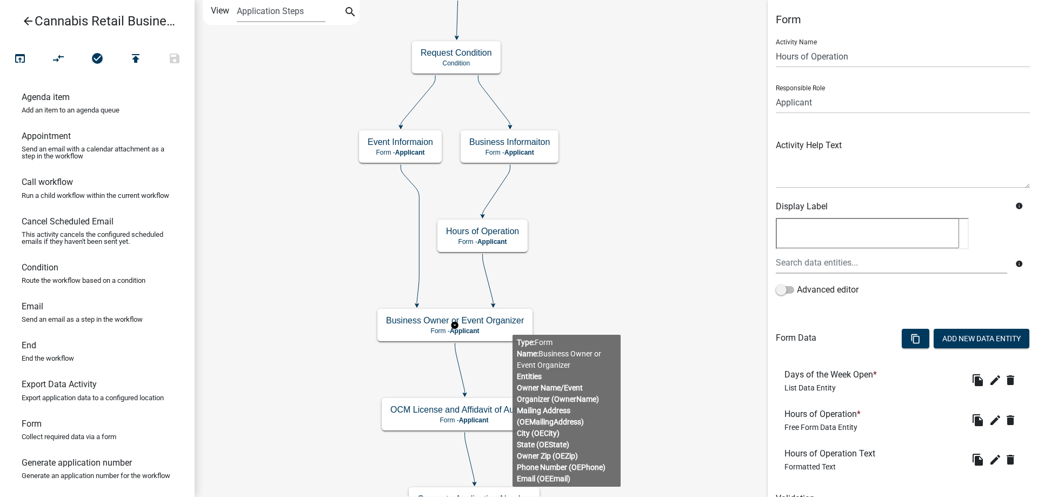
click at [512, 325] on g "Business Owner or Event Organizer Form - Applicant" at bounding box center [454, 324] width 155 height 31
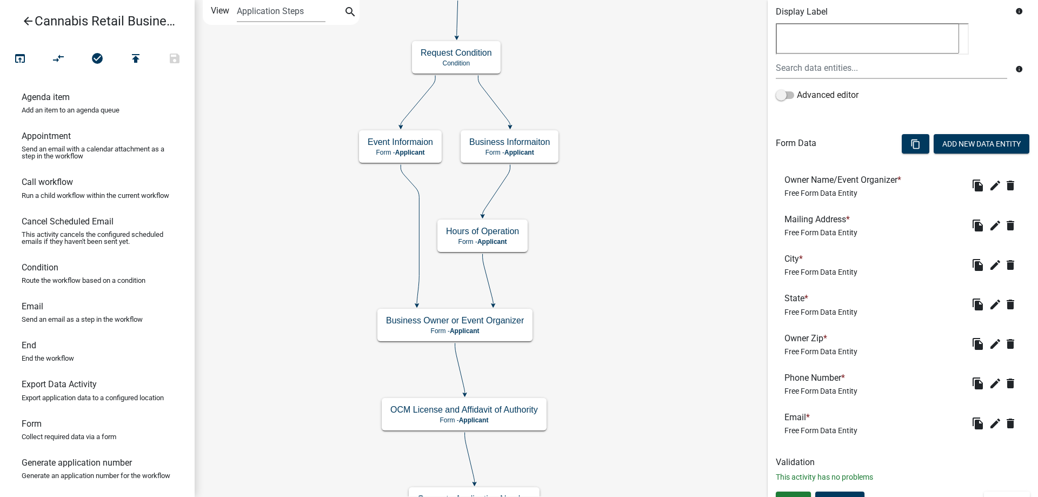
scroll to position [210, 0]
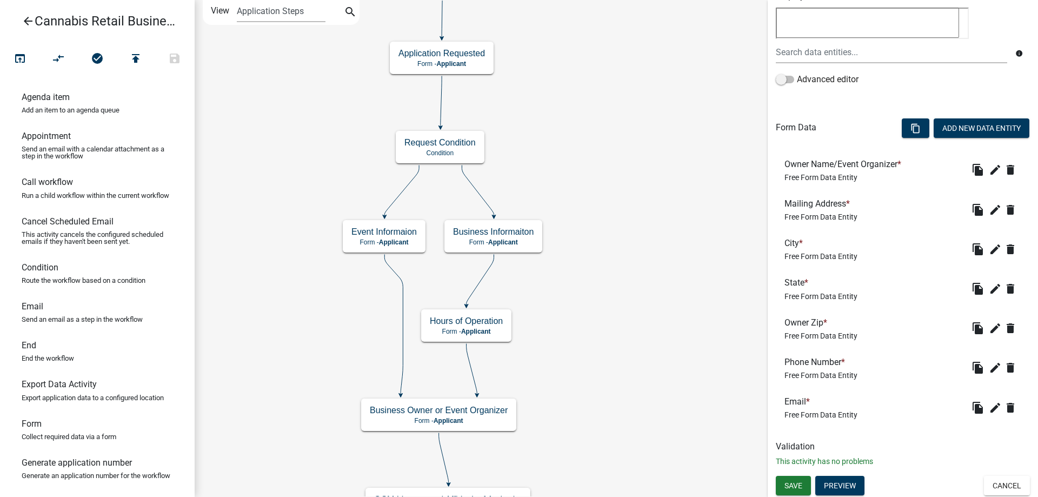
click at [604, 301] on div "start Start - Applicant Application Introduction Form - Applicant Parcel search…" at bounding box center [616, 248] width 843 height 497
click at [1004, 485] on button "Cancel" at bounding box center [1007, 485] width 46 height 19
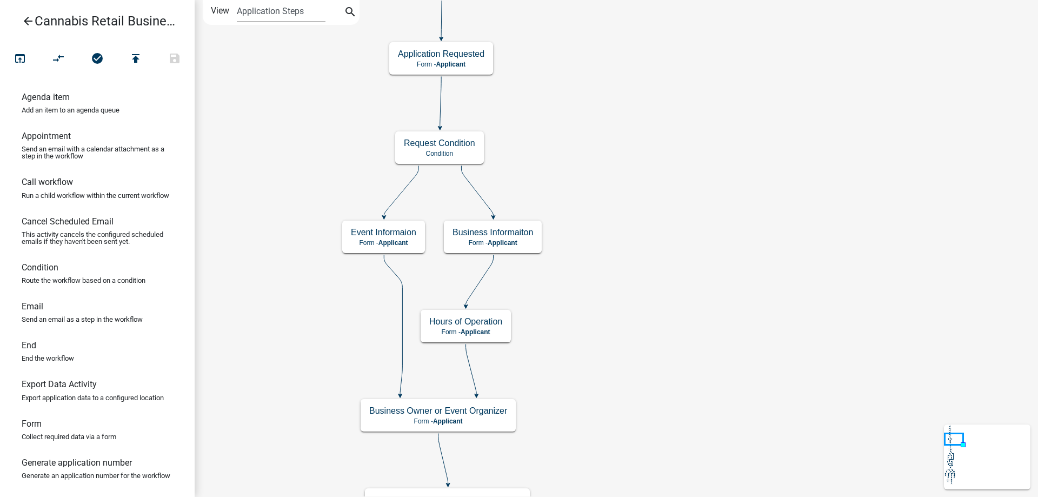
scroll to position [0, 0]
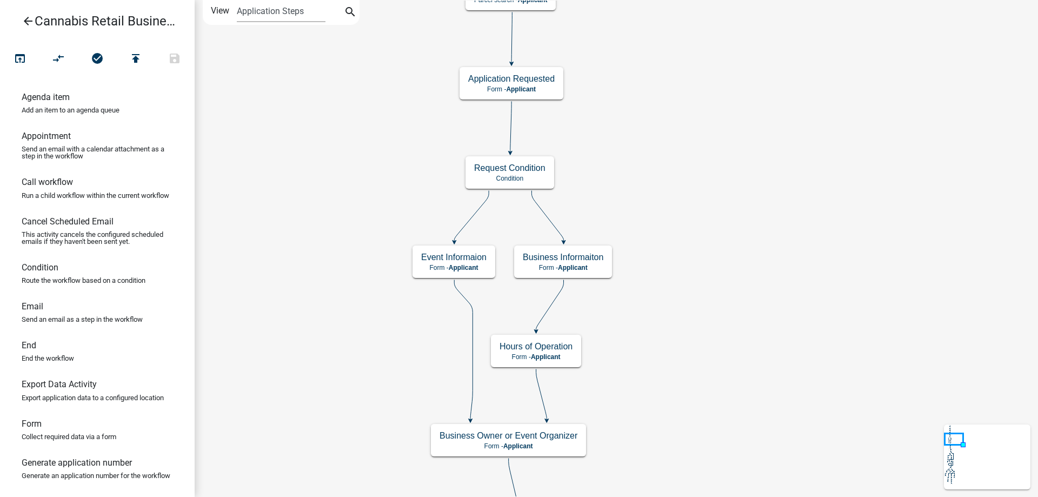
click at [671, 391] on div "start Start - Applicant Application Introduction Form - Applicant Parcel search…" at bounding box center [616, 248] width 843 height 497
click at [470, 266] on g "Event Informaion Form - Applicant" at bounding box center [453, 260] width 83 height 31
click at [470, 266] on span "Applicant" at bounding box center [464, 268] width 30 height 8
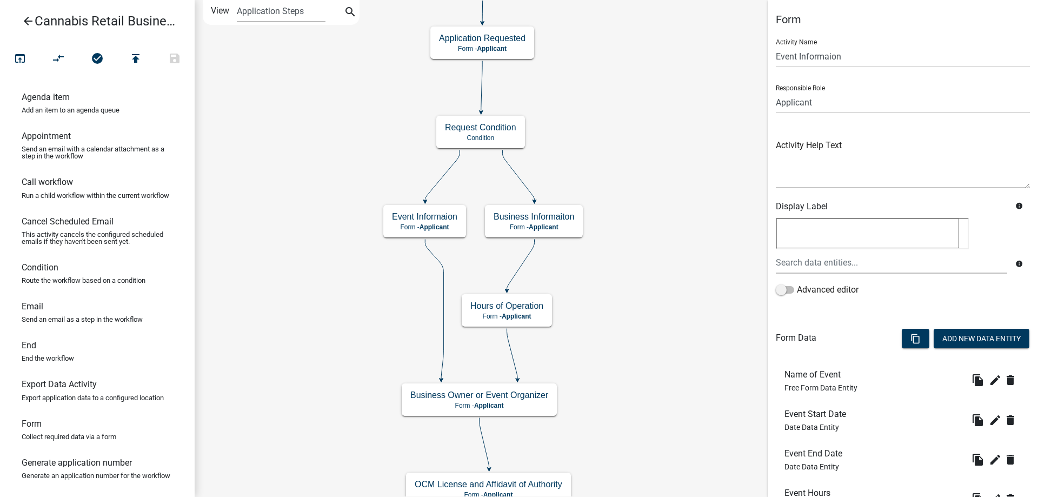
click at [664, 308] on div "start Start - Applicant Application Introduction Form - Applicant Parcel search…" at bounding box center [616, 248] width 843 height 497
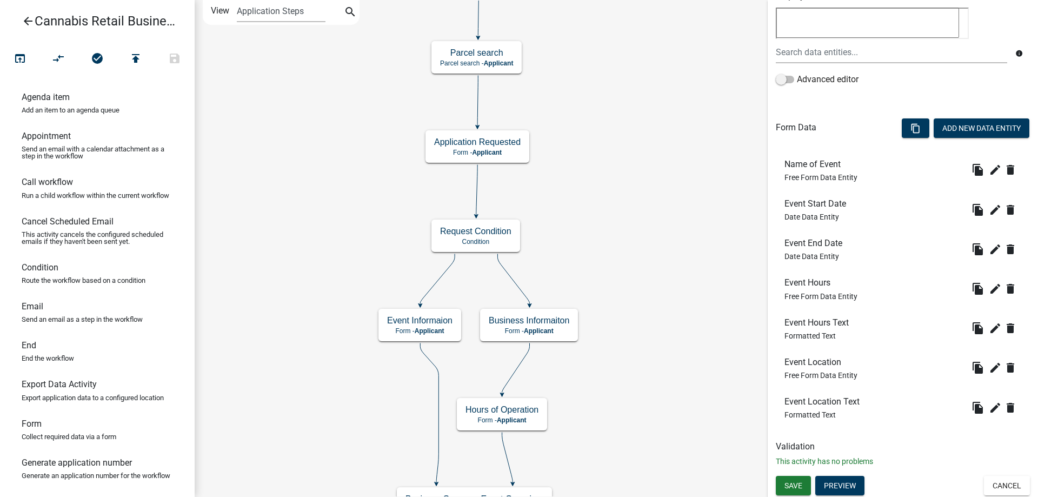
click at [642, 229] on div "start Start - Applicant Application Introduction Form - Applicant Parcel search…" at bounding box center [616, 248] width 843 height 497
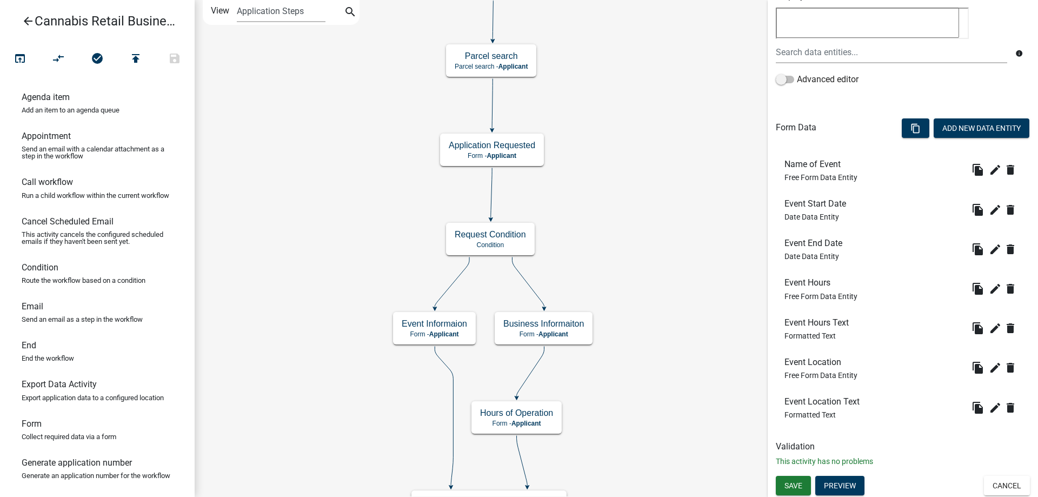
click at [672, 243] on div "start Start - Applicant Application Introduction Form - Applicant Parcel search…" at bounding box center [616, 248] width 843 height 497
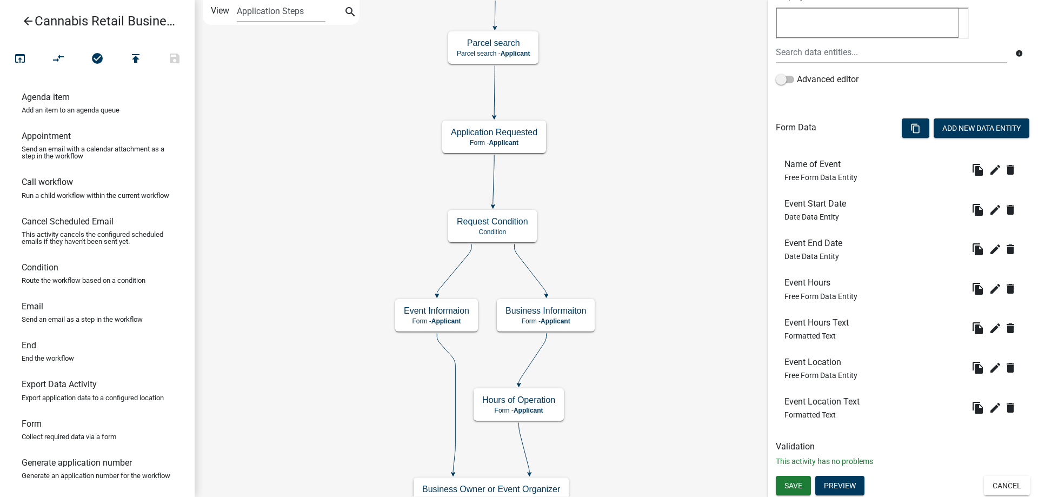
click at [623, 163] on div "start Start - Applicant Application Introduction Form - Applicant Parcel search…" at bounding box center [616, 248] width 843 height 497
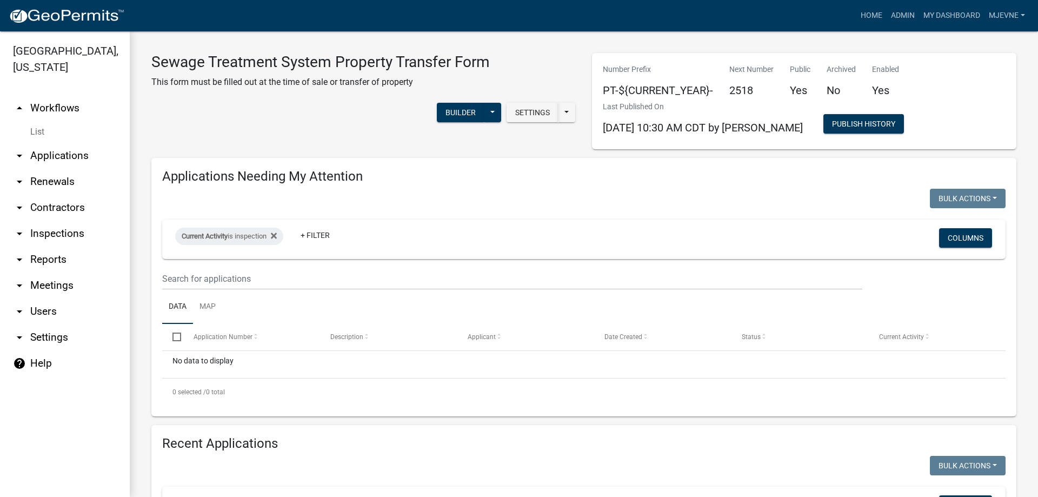
select select "1: 25"
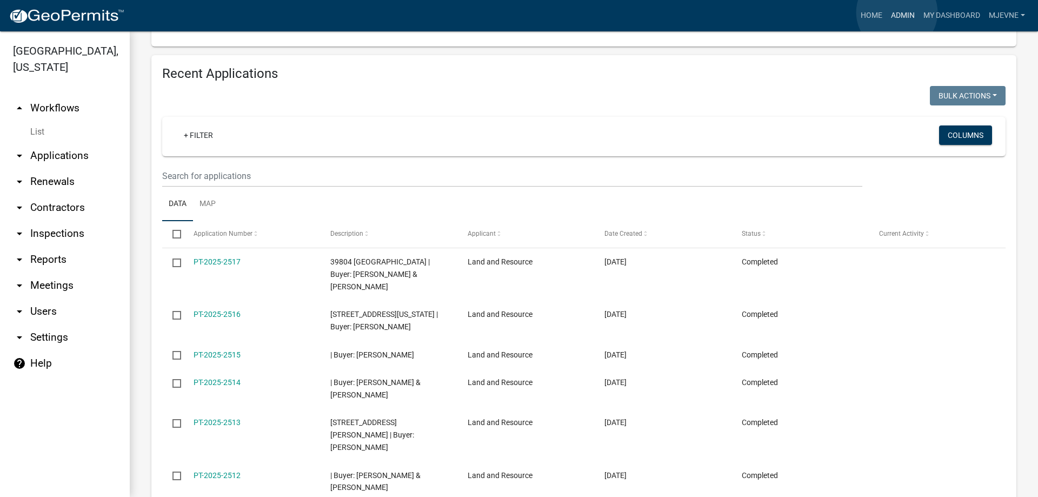
click at [897, 12] on link "Admin" at bounding box center [902, 15] width 32 height 21
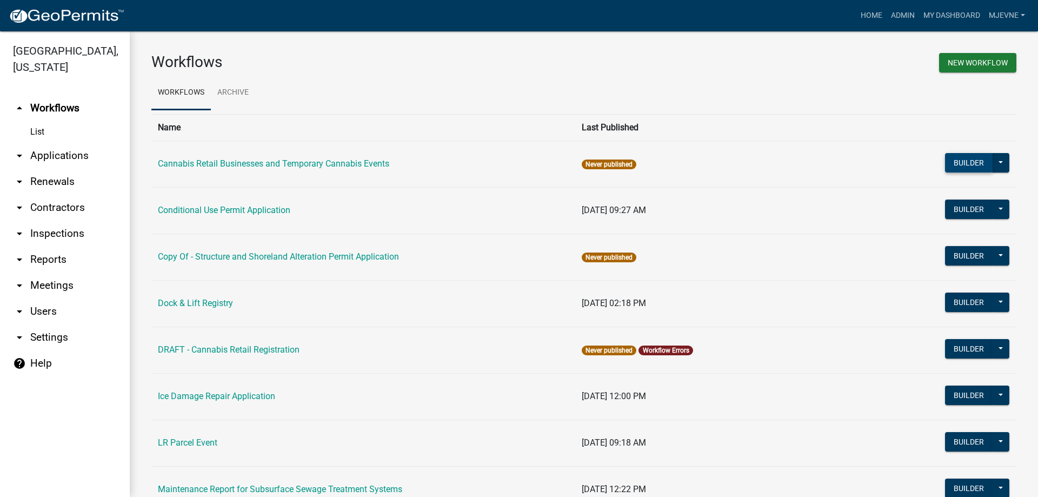
click at [966, 165] on button "Builder" at bounding box center [969, 162] width 48 height 19
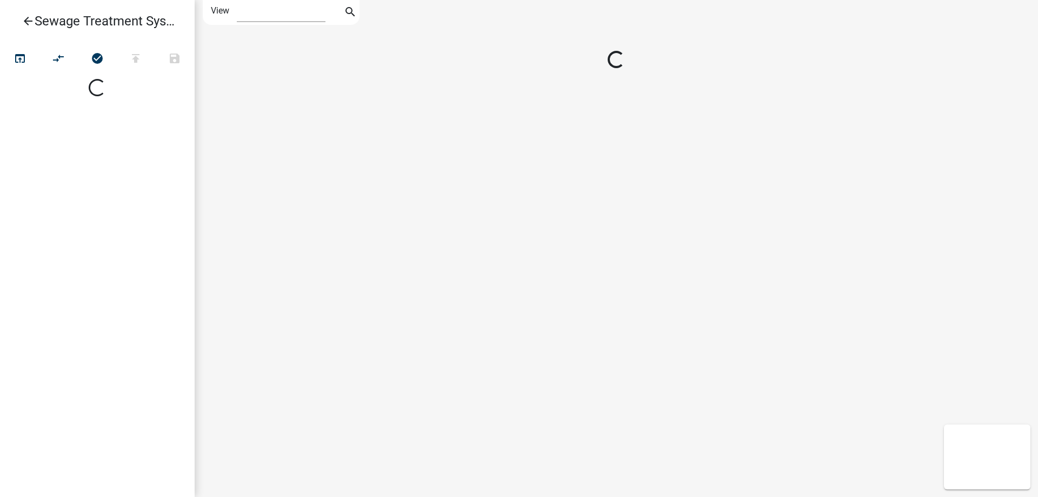
select select "1"
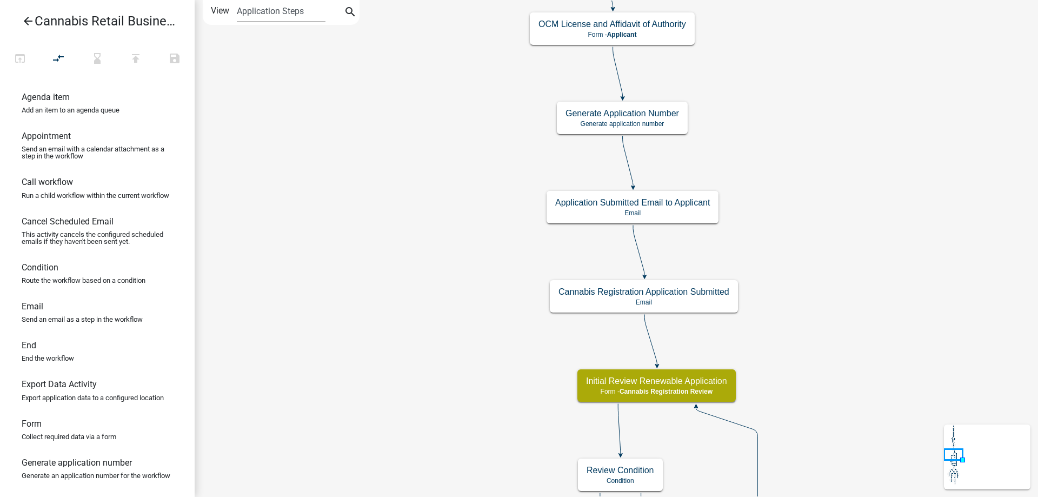
click at [382, 465] on div "start Start - Applicant Application Introduction Form - Applicant Parcel search…" at bounding box center [616, 248] width 843 height 497
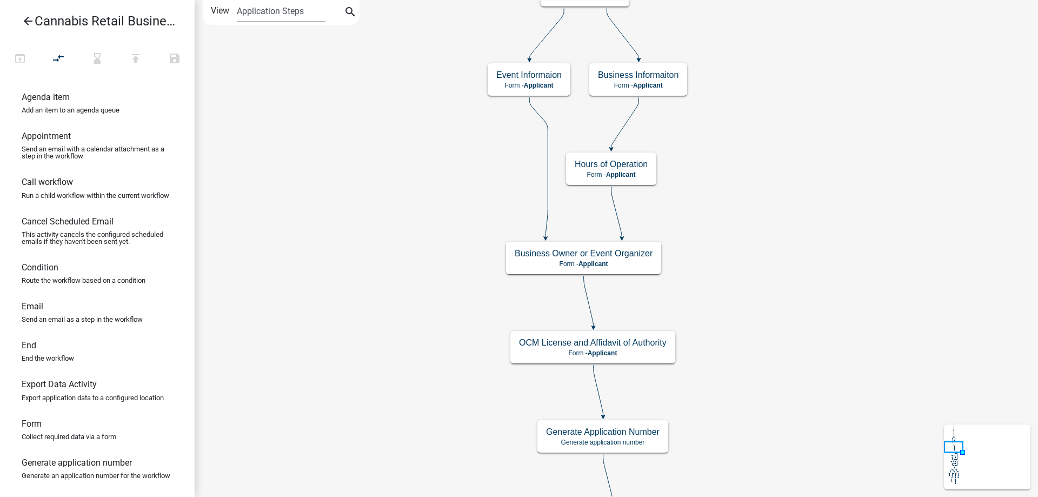
click at [359, 390] on div "start Start - Applicant Application Introduction Form - Applicant Parcel search…" at bounding box center [616, 248] width 843 height 497
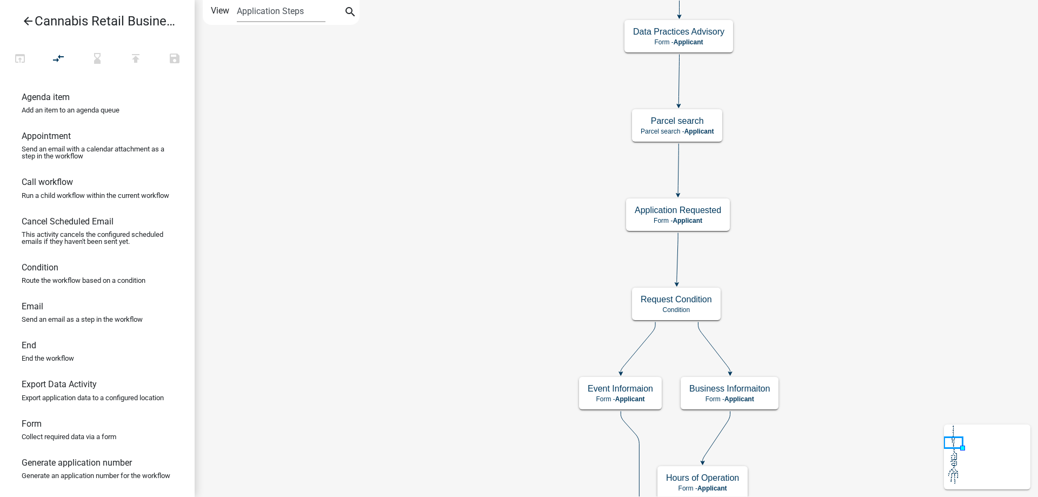
click at [422, 428] on div "start Start - Applicant Application Introduction Form - Applicant Parcel search…" at bounding box center [616, 248] width 843 height 497
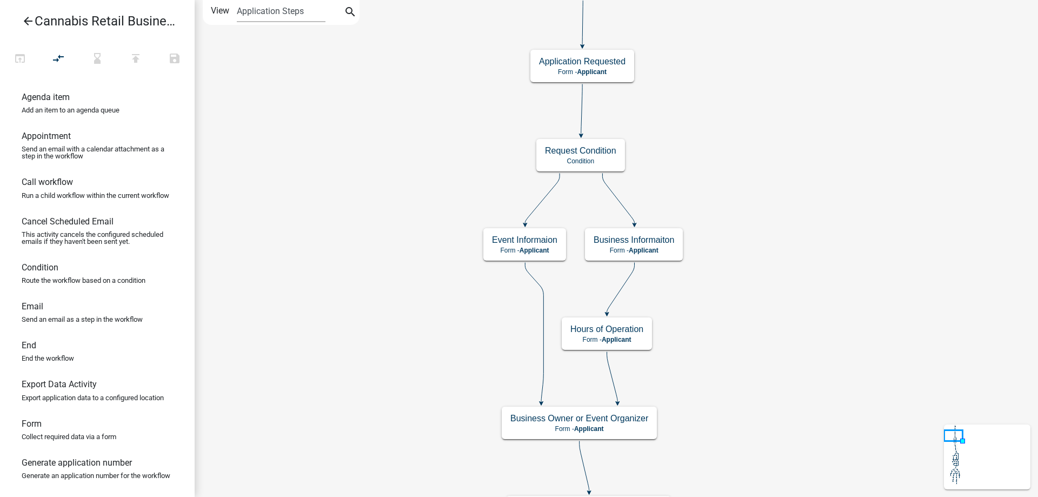
click at [797, 179] on div "start Start - Applicant Application Introduction Form - Applicant Parcel search…" at bounding box center [616, 248] width 843 height 497
click at [609, 68] on g "Application Requested Form - Applicant" at bounding box center [582, 65] width 104 height 31
click at [609, 68] on p "Form - Applicant" at bounding box center [582, 72] width 86 height 8
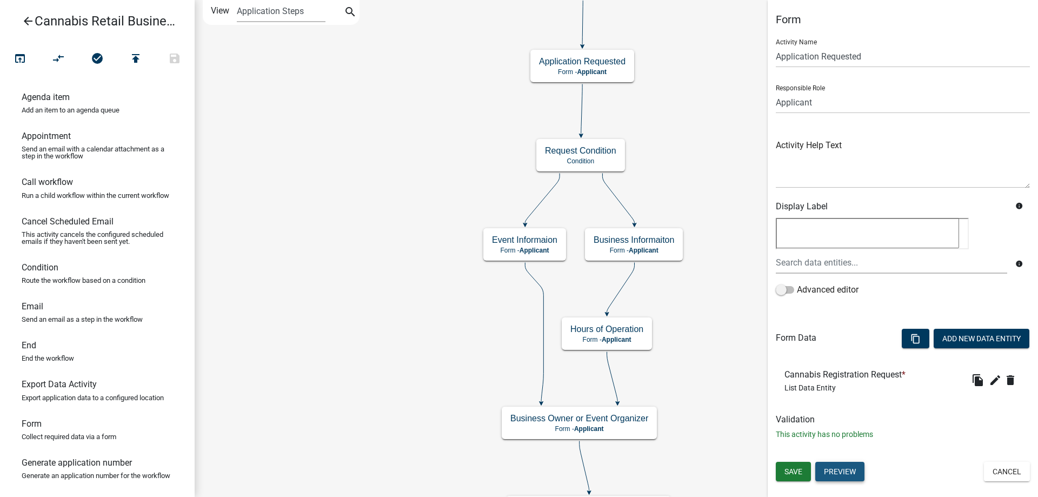
click at [839, 472] on button "Preview" at bounding box center [839, 471] width 49 height 19
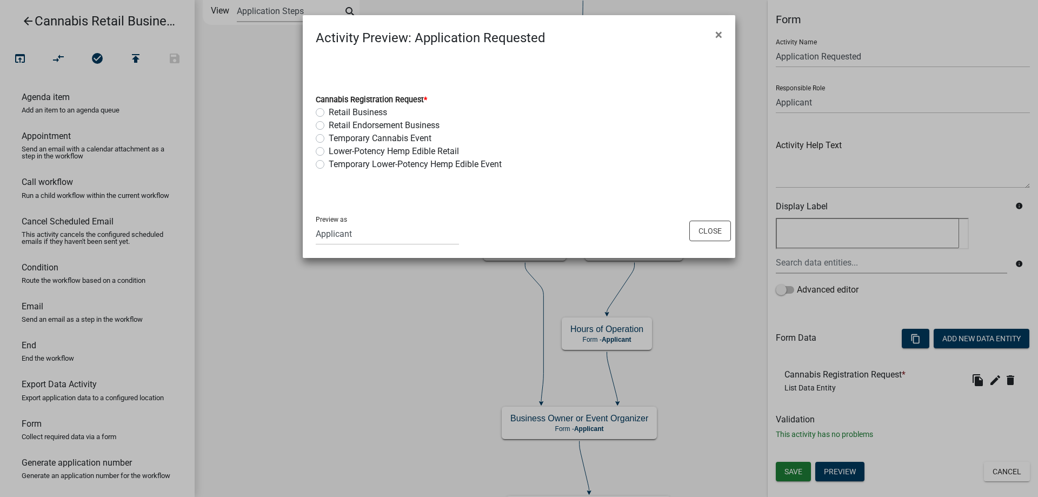
click at [331, 150] on label "Lower-Potency Hemp Edible Retail" at bounding box center [394, 151] width 130 height 13
click at [331, 150] on input "Lower-Potency Hemp Edible Retail" at bounding box center [332, 148] width 7 height 7
radio input "true"
click at [329, 151] on label "Lower-Potency Hemp Edible Retail" at bounding box center [394, 151] width 130 height 13
click at [329, 151] on input "Lower-Potency Hemp Edible Retail" at bounding box center [332, 148] width 7 height 7
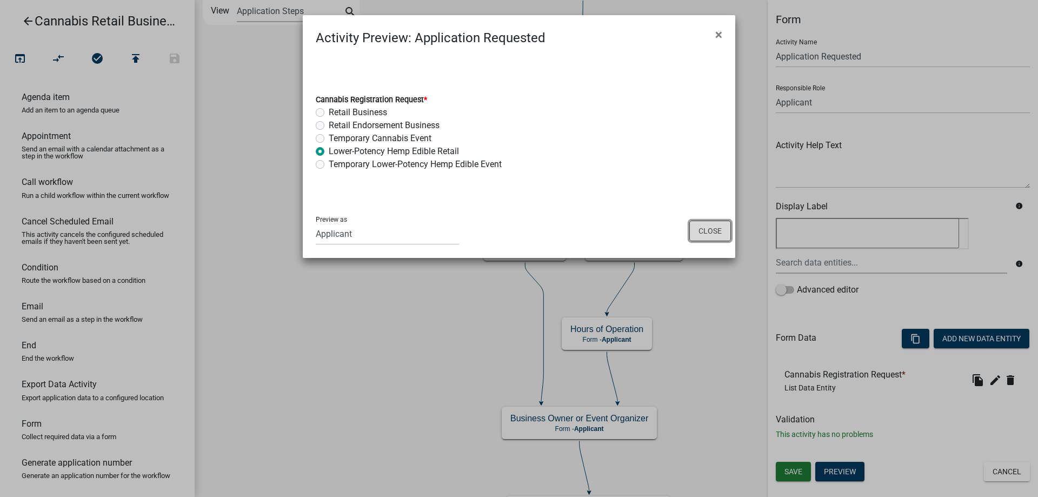
click at [715, 232] on button "Close" at bounding box center [710, 231] width 42 height 21
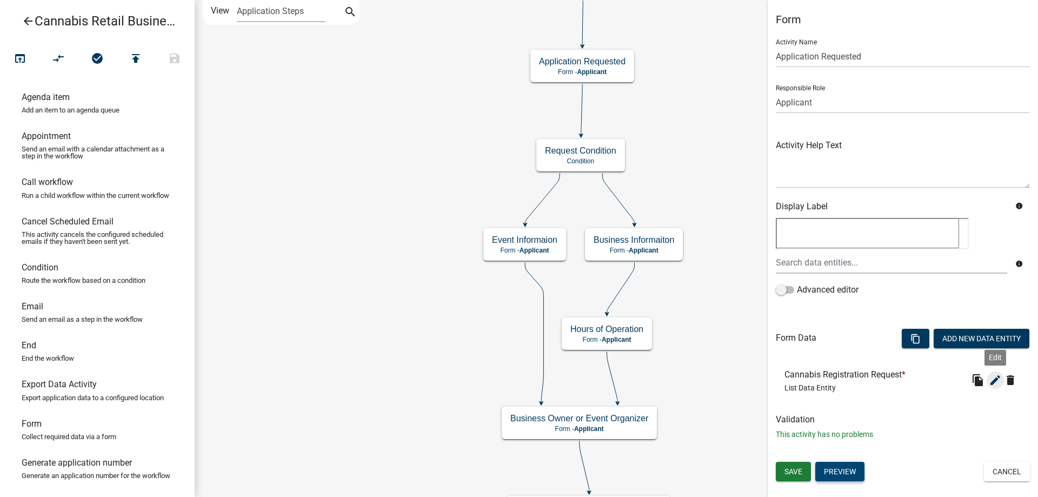
click at [994, 378] on icon "edit" at bounding box center [995, 380] width 13 height 13
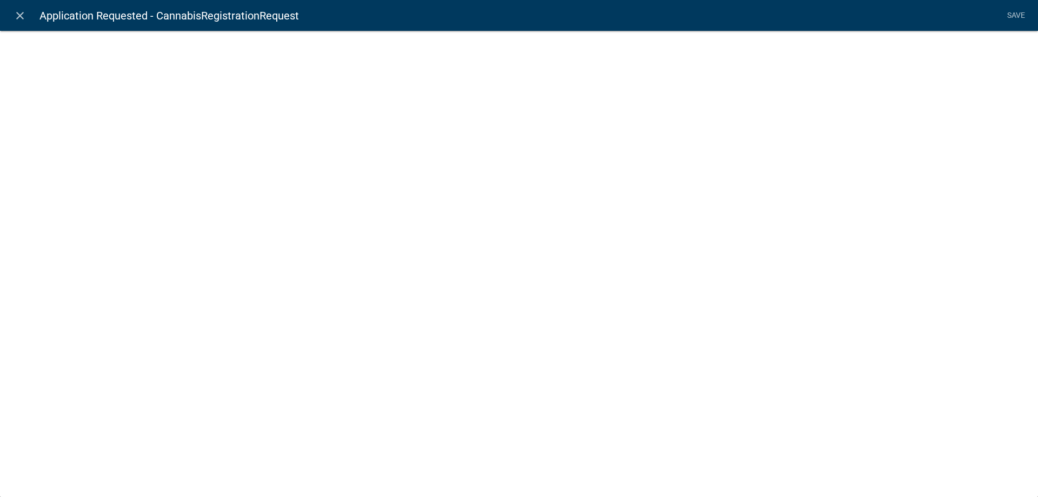
select select "list-data"
select select
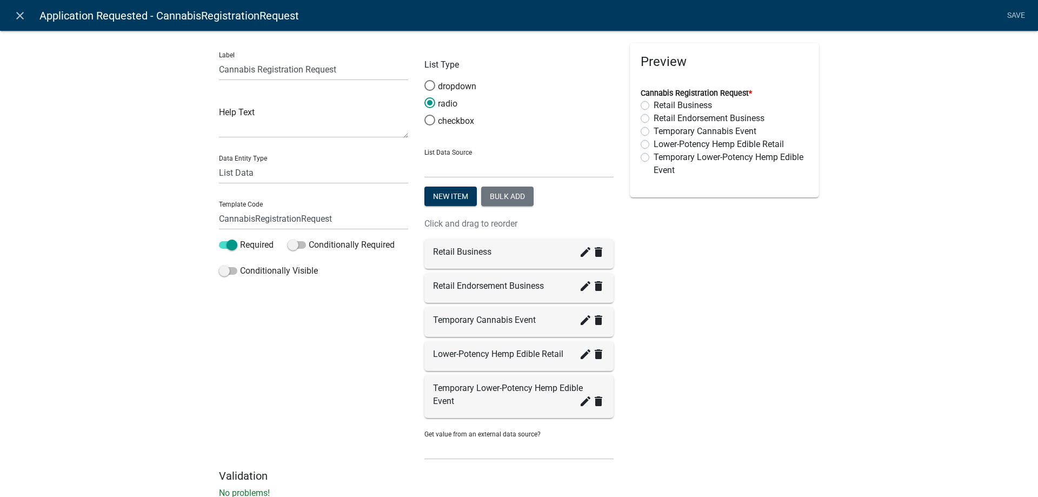
drag, startPoint x: 788, startPoint y: 142, endPoint x: 656, endPoint y: 141, distance: 131.9
click at [656, 141] on div "Lower-Potency Hemp Edible Retail" at bounding box center [725, 144] width 168 height 13
copy label "Lower-Potency Hemp Edible Retail"
click at [708, 168] on label "Temporary Lower-Potency Hemp Edible Event" at bounding box center [731, 164] width 155 height 26
click at [661, 158] on input "Temporary Lower-Potency Hemp Edible Event" at bounding box center [657, 154] width 7 height 7
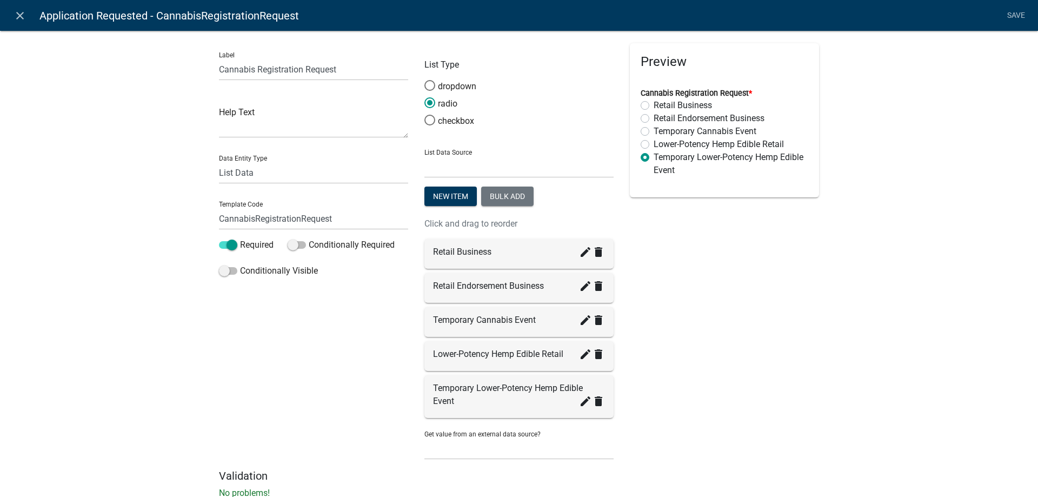
radio input "true"
drag, startPoint x: 676, startPoint y: 170, endPoint x: 652, endPoint y: 162, distance: 25.0
click at [652, 162] on div "Temporary Lower-Potency Hemp Edible Event" at bounding box center [725, 164] width 168 height 26
copy label "Temporary Lower-Potency Hemp Edible Event"
